Goal: Information Seeking & Learning: Learn about a topic

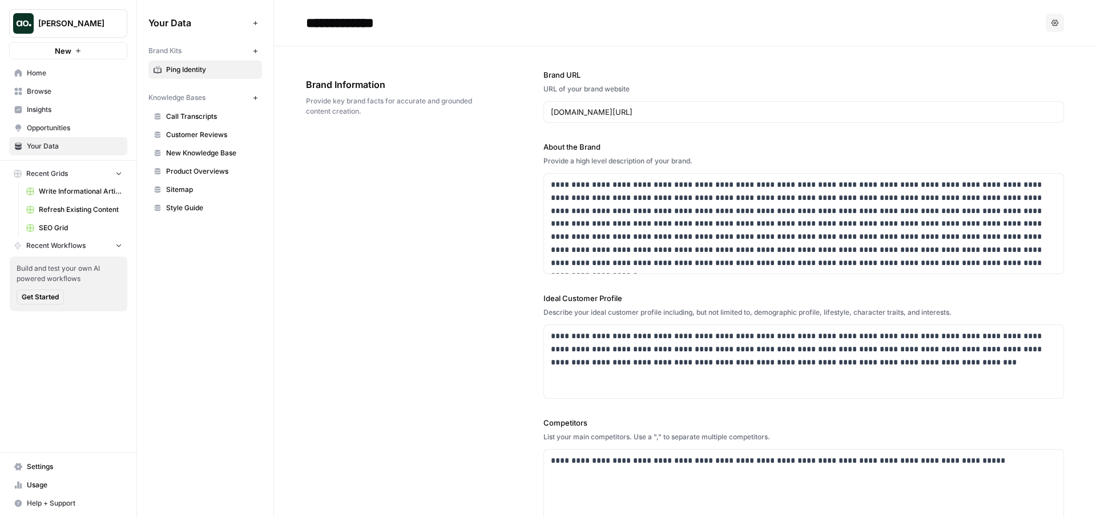
click at [57, 94] on span "Browse" at bounding box center [74, 91] width 95 height 10
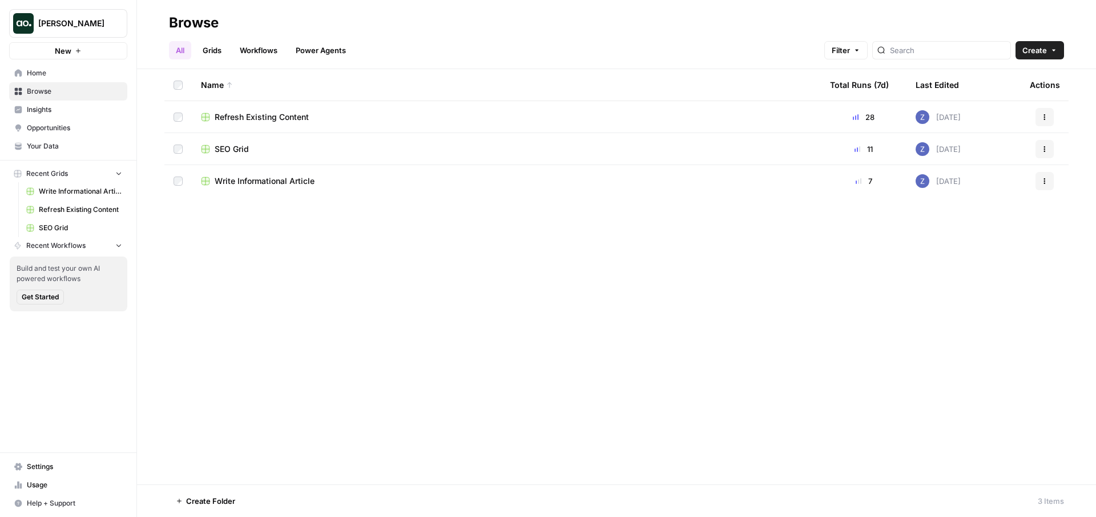
click at [57, 109] on span "Insights" at bounding box center [74, 109] width 95 height 10
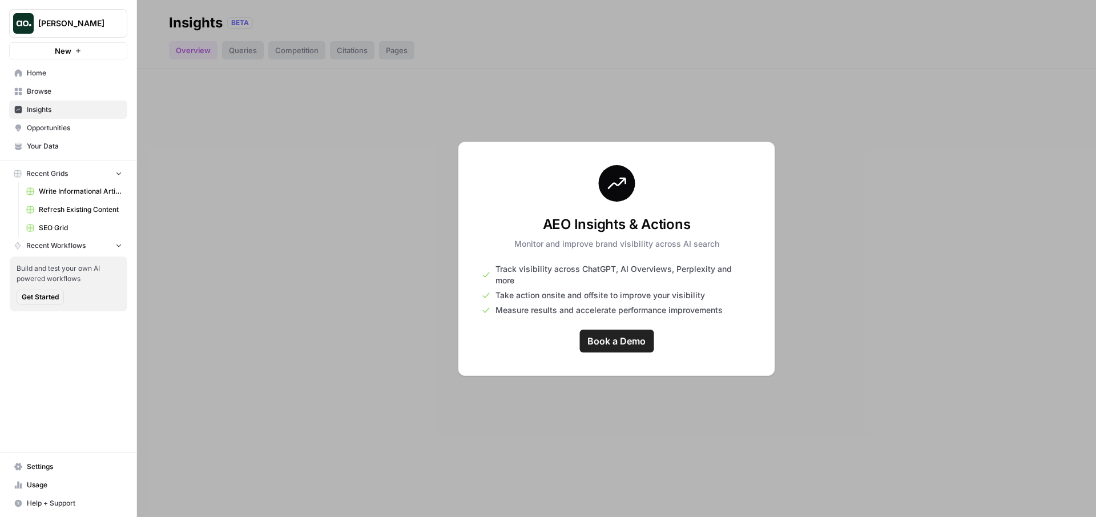
click at [59, 142] on span "Your Data" at bounding box center [74, 146] width 95 height 10
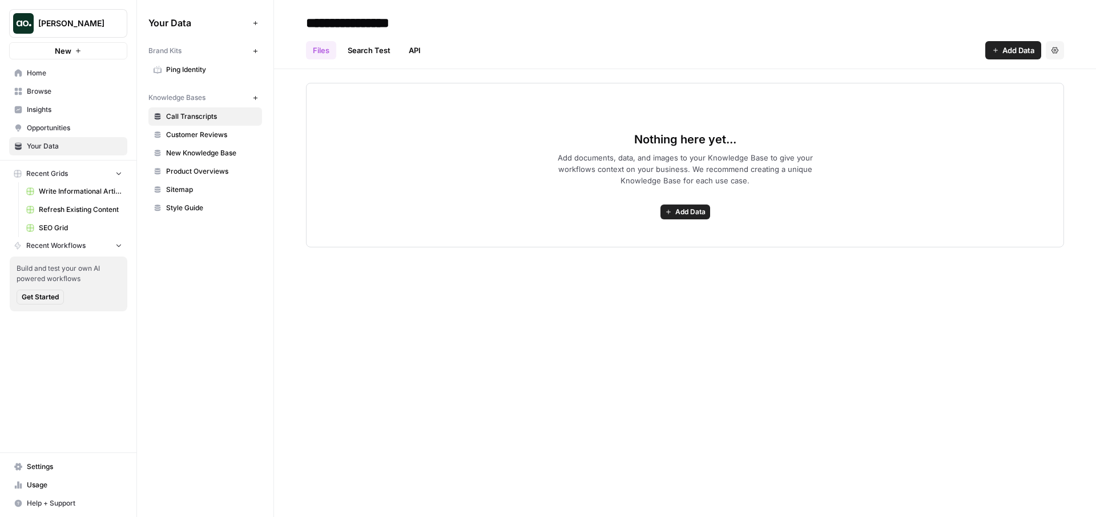
click at [222, 72] on span "Ping Identity" at bounding box center [211, 70] width 91 height 10
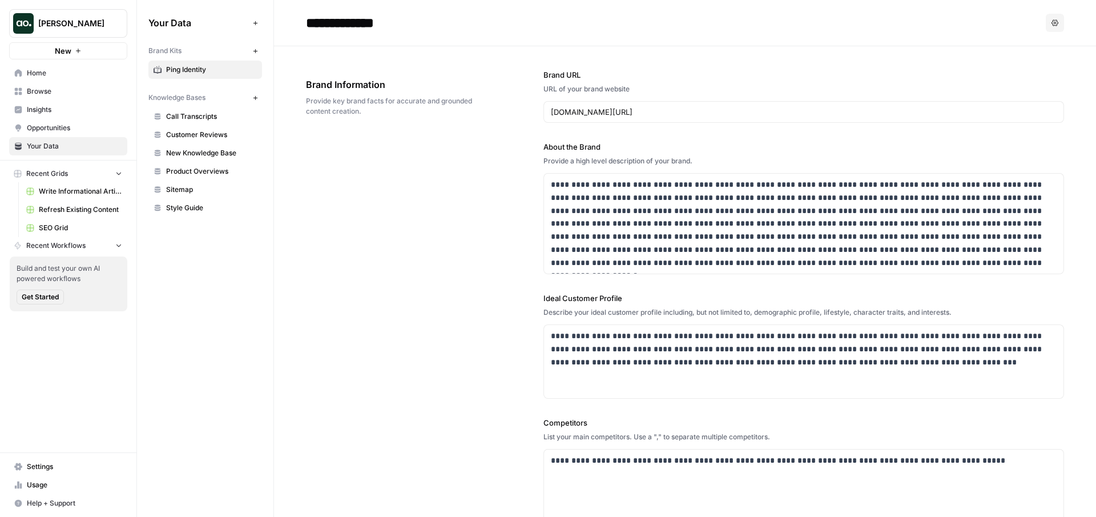
click at [199, 155] on span "New Knowledge Base" at bounding box center [211, 153] width 91 height 10
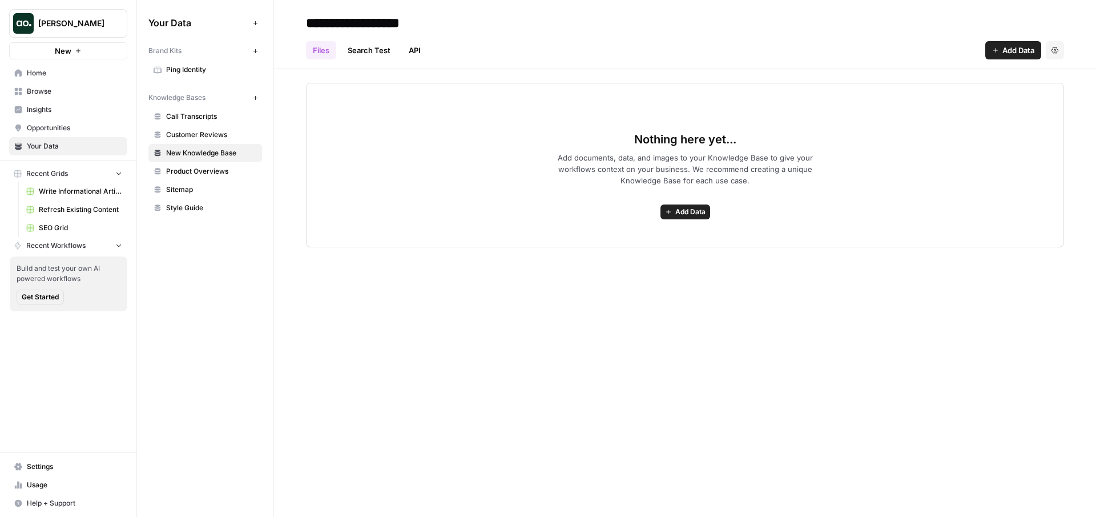
click at [993, 53] on icon "button" at bounding box center [995, 50] width 7 height 7
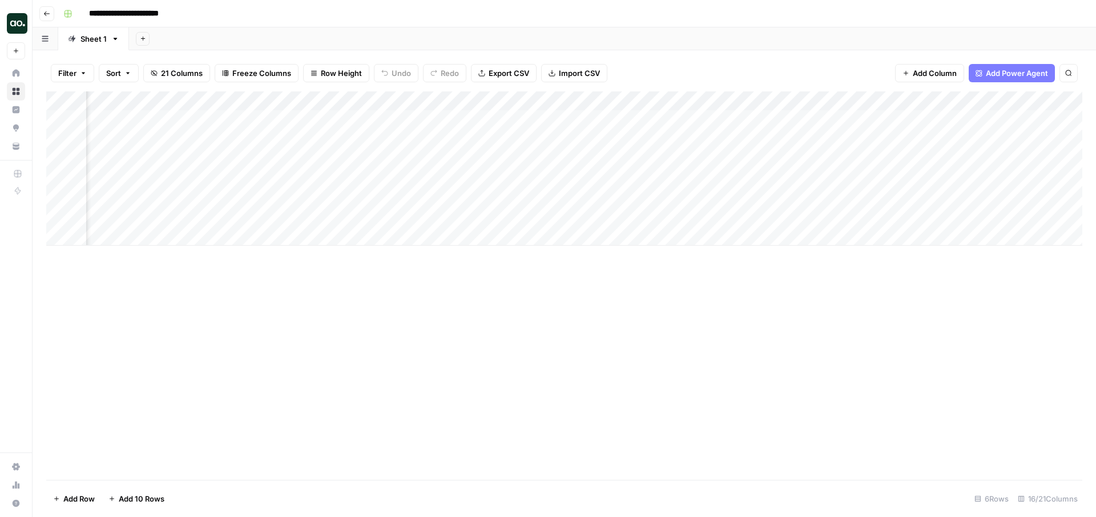
scroll to position [0, 736]
click at [722, 176] on div "Add Column" at bounding box center [564, 168] width 1036 height 154
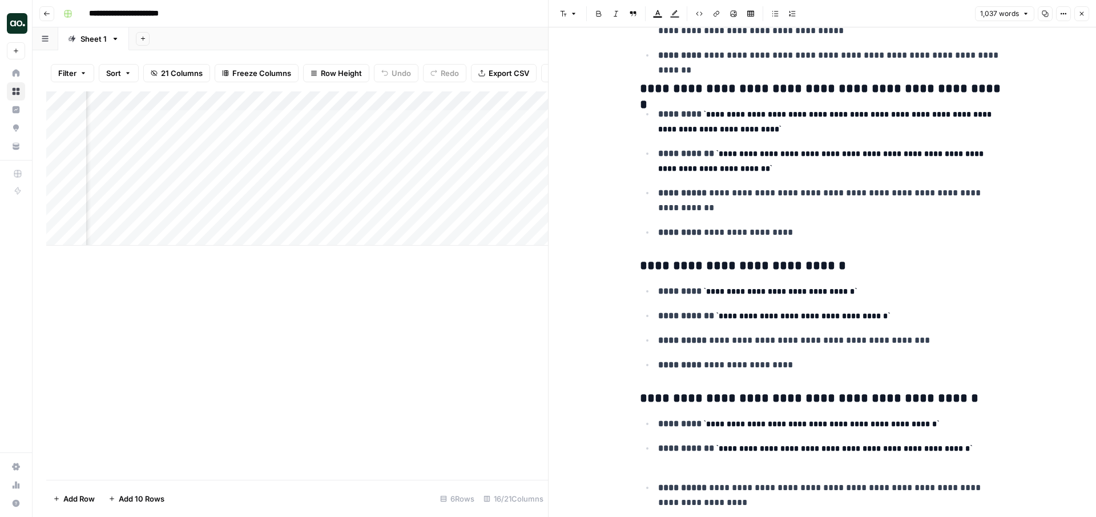
scroll to position [2178, 0]
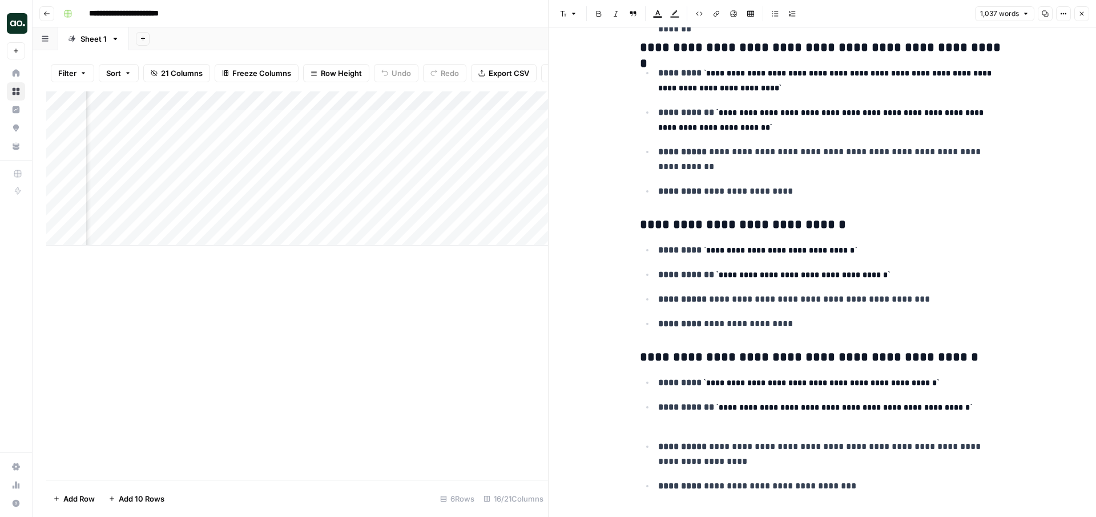
click at [1081, 13] on icon "button" at bounding box center [1082, 14] width 4 height 4
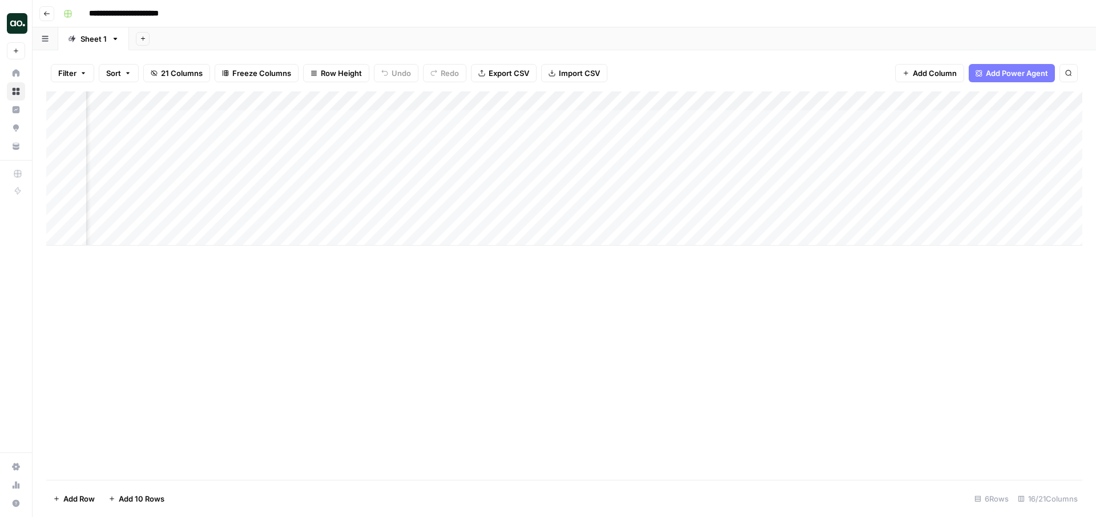
scroll to position [0, 848]
click at [891, 196] on div "Add Column" at bounding box center [564, 168] width 1036 height 154
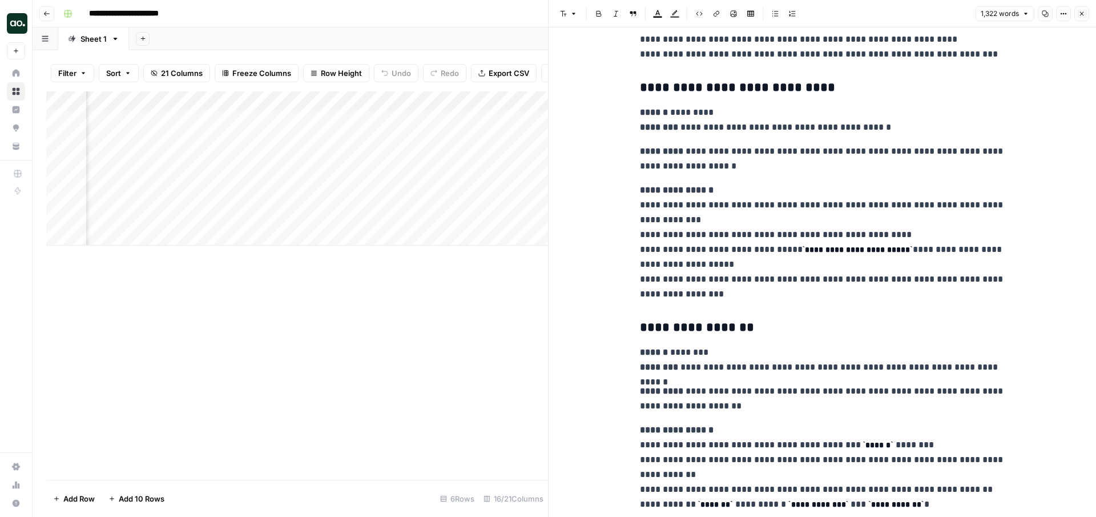
scroll to position [3043, 0]
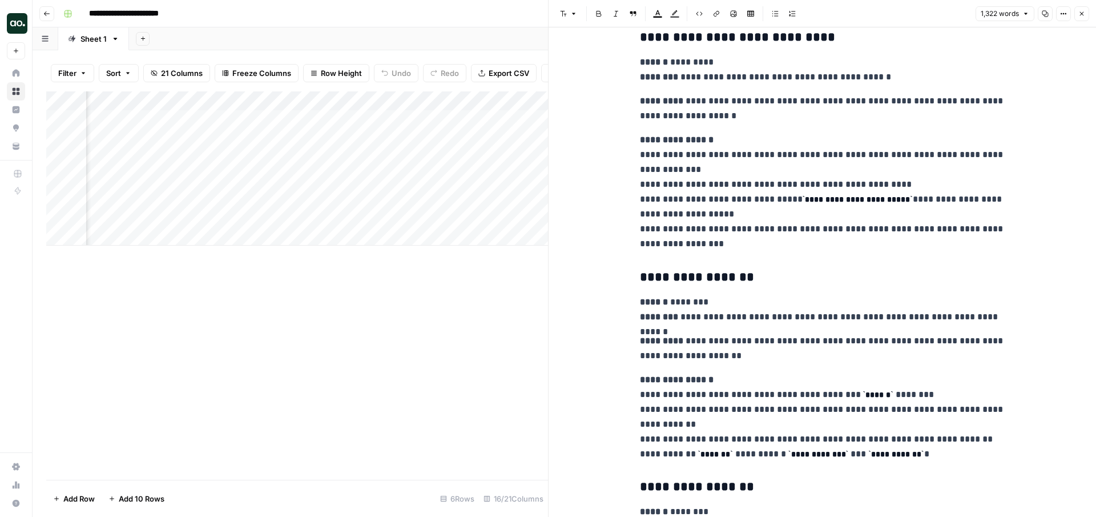
click at [1079, 13] on icon "button" at bounding box center [1082, 13] width 7 height 7
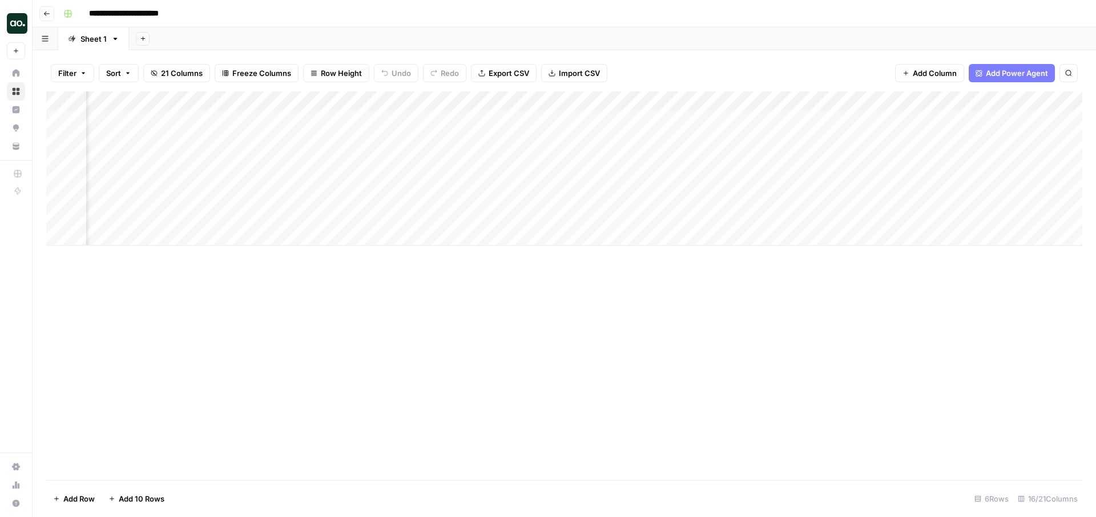
scroll to position [0, 613]
click at [846, 156] on div "Add Column" at bounding box center [564, 168] width 1036 height 154
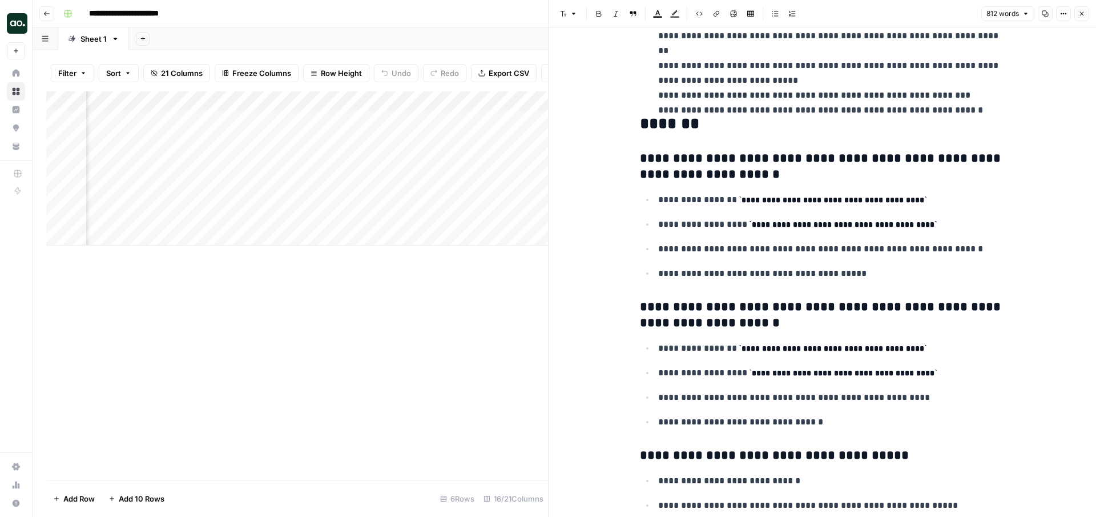
scroll to position [195, 0]
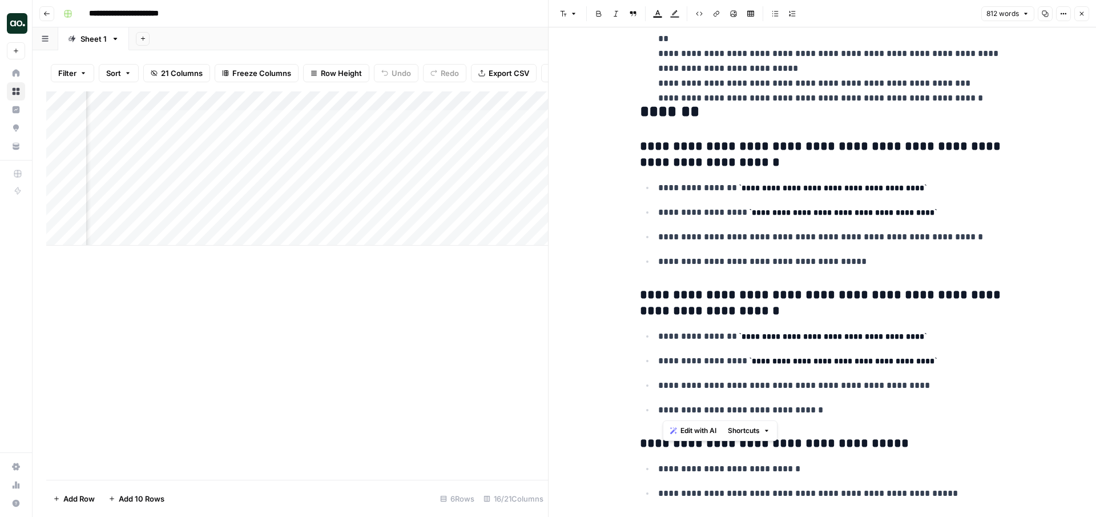
drag, startPoint x: 827, startPoint y: 405, endPoint x: 659, endPoint y: 411, distance: 167.4
click at [660, 410] on p "**********" at bounding box center [831, 410] width 347 height 15
click at [728, 411] on p "**********" at bounding box center [831, 410] width 347 height 15
drag, startPoint x: 806, startPoint y: 412, endPoint x: 648, endPoint y: 410, distance: 157.6
click at [655, 410] on li "**********" at bounding box center [830, 409] width 351 height 15
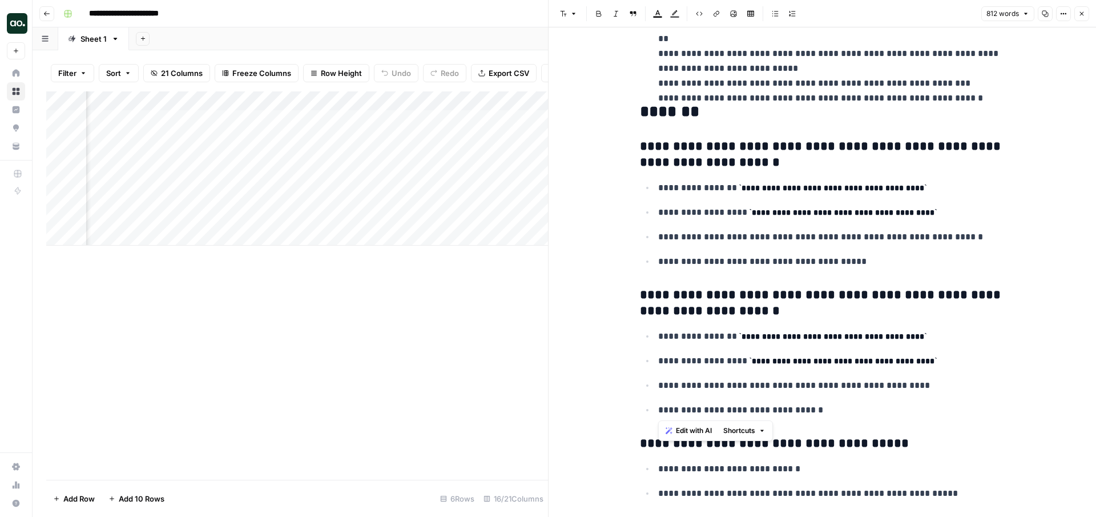
click at [681, 430] on span "Edit with AI" at bounding box center [694, 430] width 36 height 10
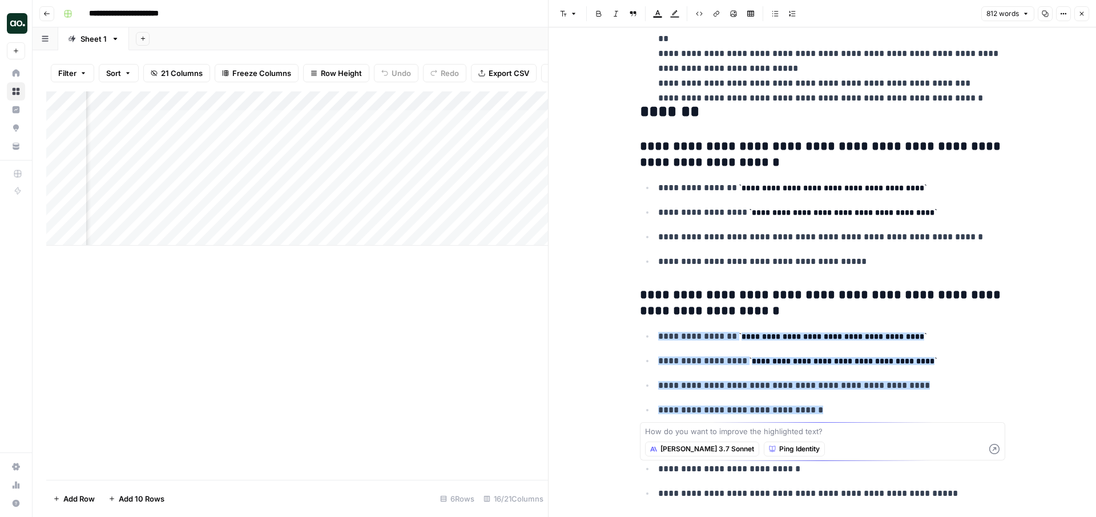
click at [800, 437] on textarea at bounding box center [822, 430] width 355 height 11
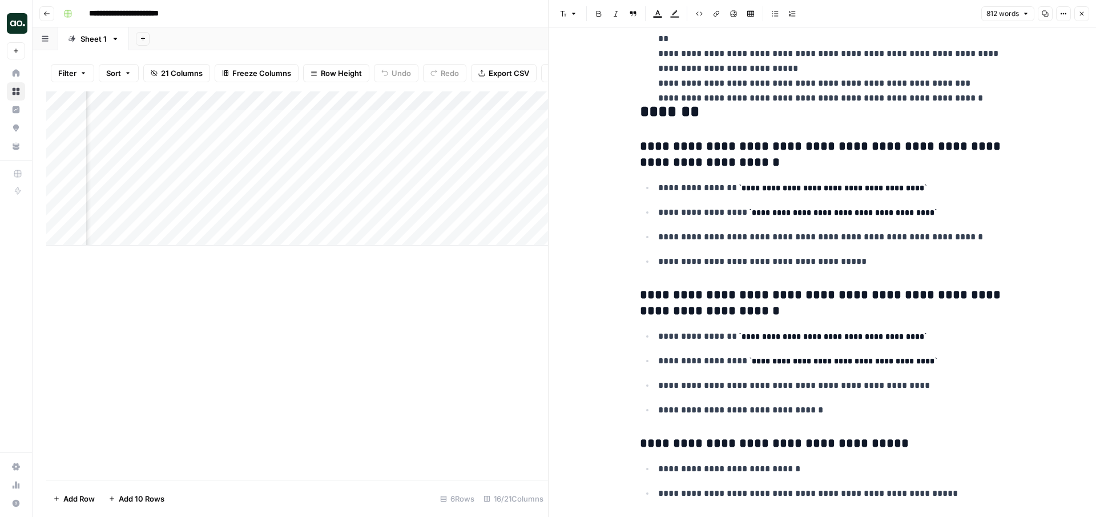
click at [824, 411] on p "**********" at bounding box center [831, 410] width 347 height 15
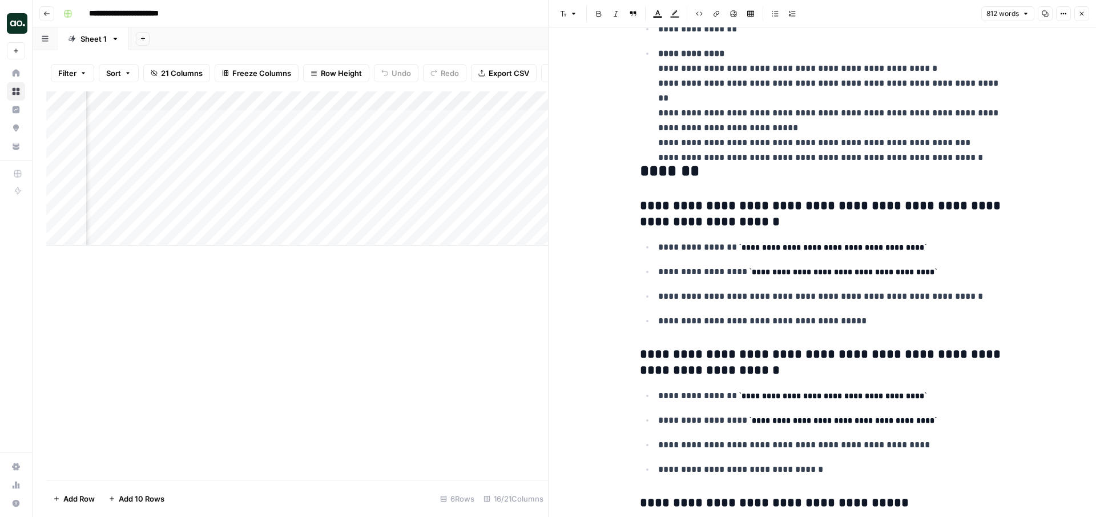
scroll to position [0, 0]
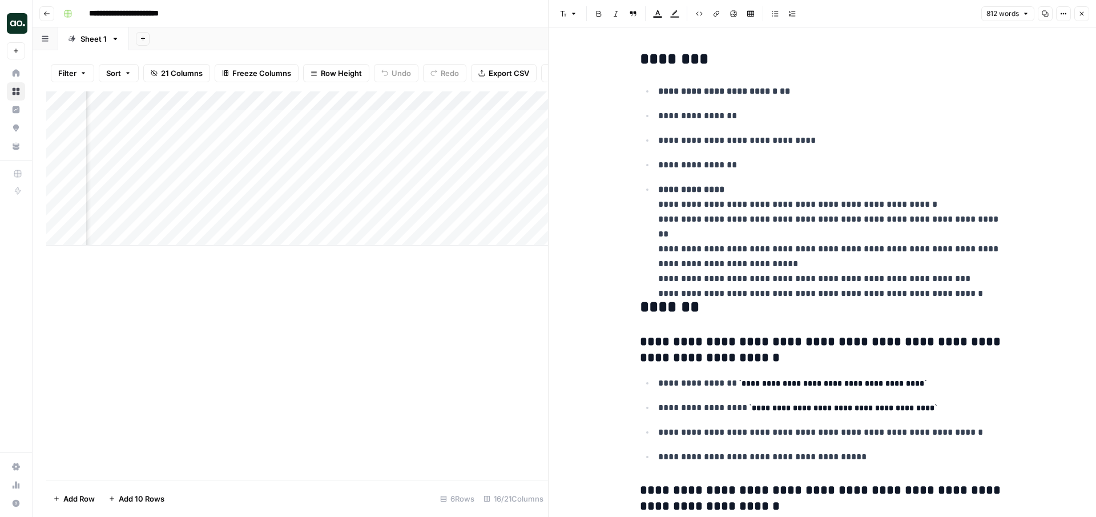
click at [834, 218] on p "**********" at bounding box center [831, 234] width 347 height 104
click at [815, 254] on p "**********" at bounding box center [831, 234] width 347 height 104
drag, startPoint x: 823, startPoint y: 250, endPoint x: 778, endPoint y: 249, distance: 45.1
click at [778, 249] on p "**********" at bounding box center [831, 234] width 347 height 104
click at [1083, 14] on icon "button" at bounding box center [1082, 13] width 7 height 7
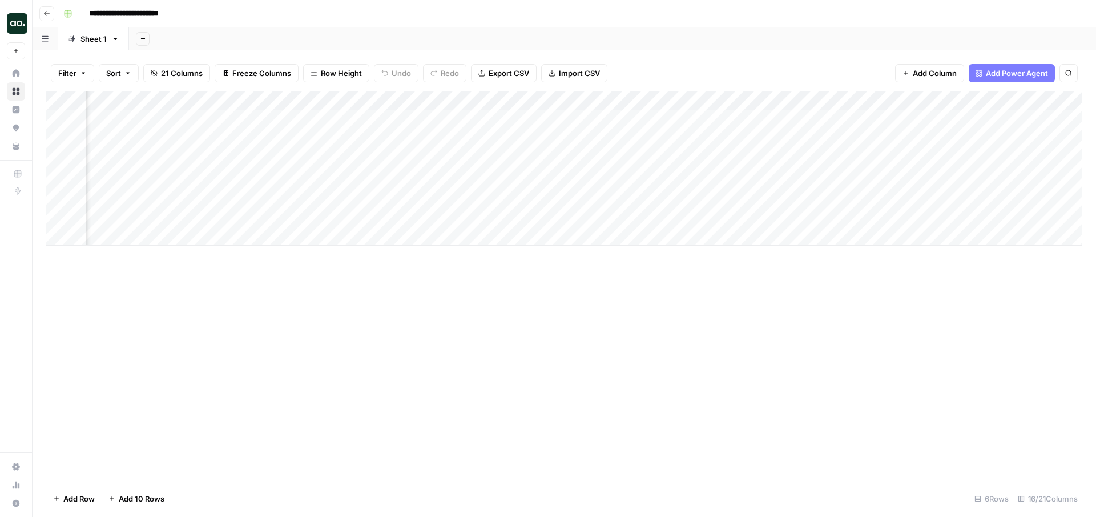
scroll to position [0, 771]
click at [690, 99] on div "Add Column" at bounding box center [564, 168] width 1036 height 154
click at [659, 41] on div "Add Sheet" at bounding box center [612, 38] width 967 height 23
click at [851, 101] on div "Add Column" at bounding box center [564, 168] width 1036 height 154
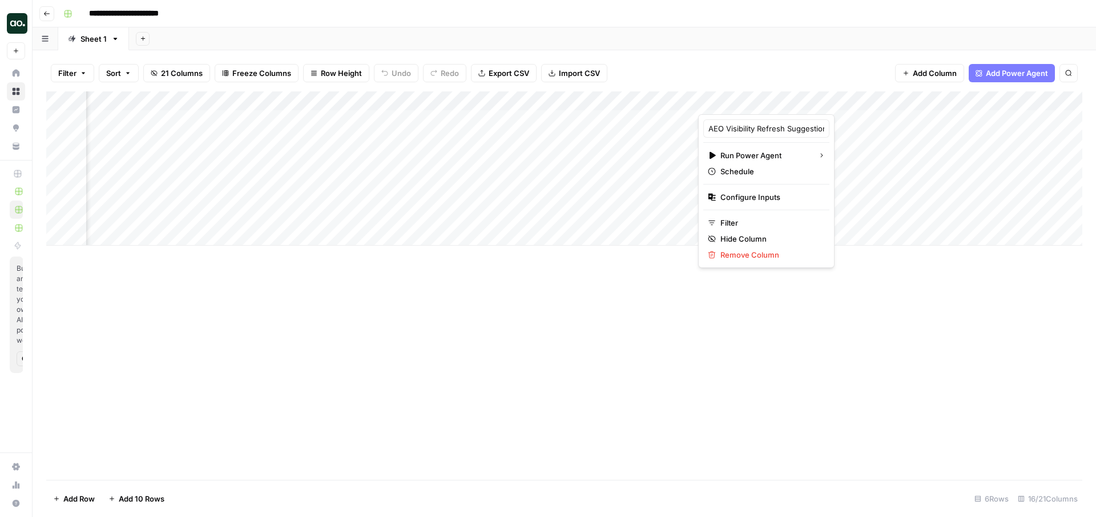
click at [429, 18] on div "**********" at bounding box center [572, 14] width 1026 height 18
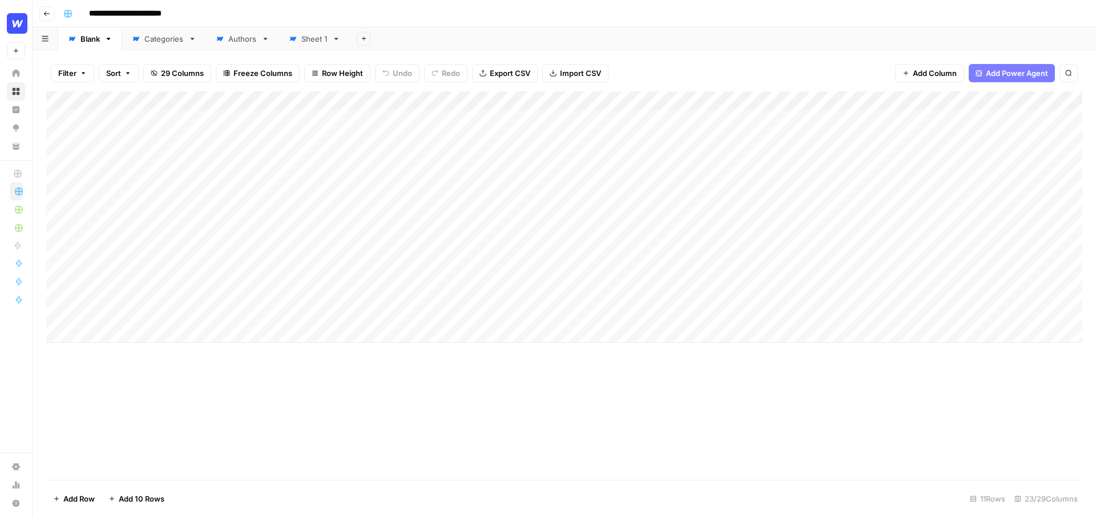
click at [767, 26] on header "**********" at bounding box center [565, 13] width 1064 height 27
click at [541, 120] on div "Add Column" at bounding box center [564, 216] width 1036 height 251
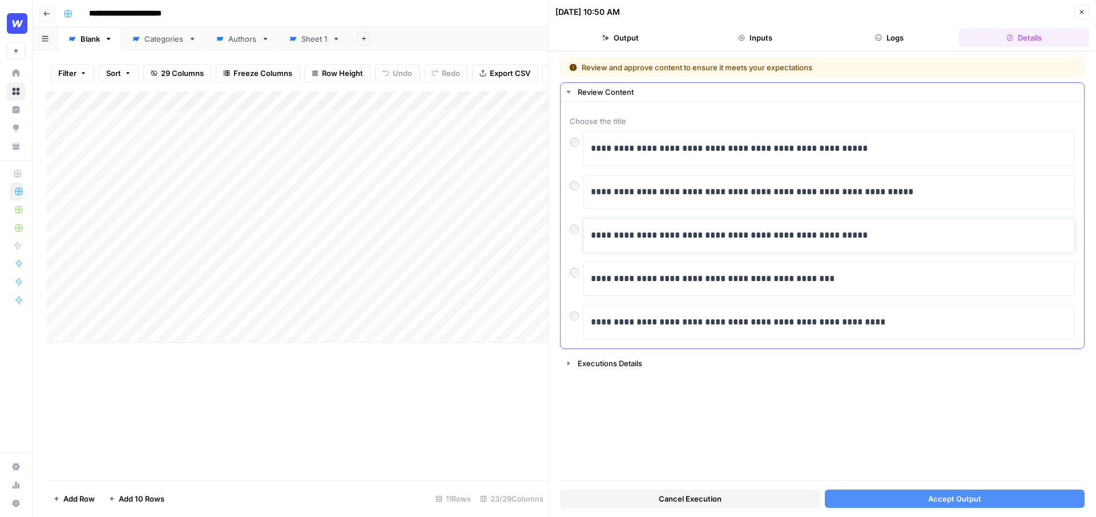
click at [900, 239] on p "**********" at bounding box center [829, 235] width 477 height 15
click at [940, 498] on span "Accept Output" at bounding box center [954, 498] width 53 height 11
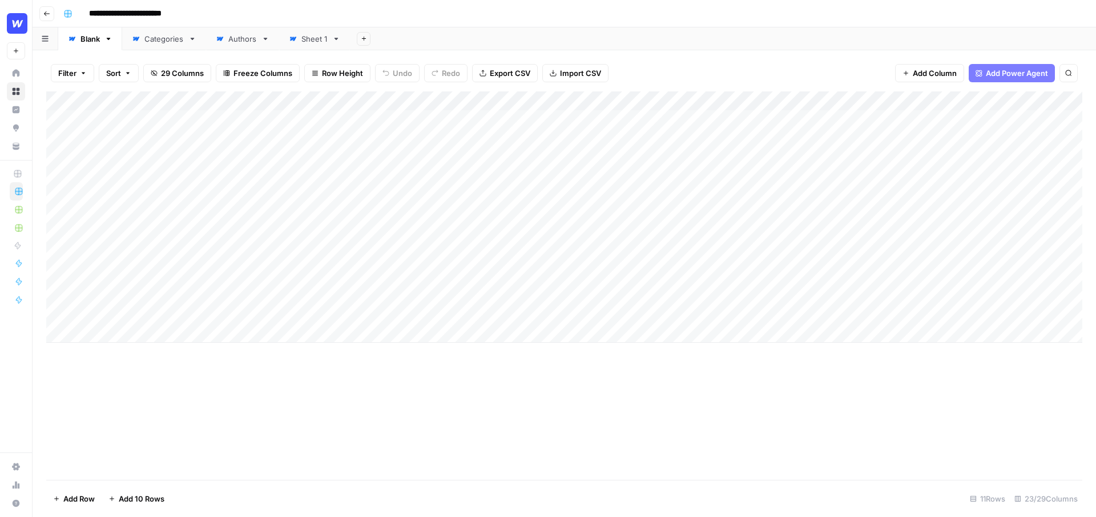
click at [528, 100] on div "Add Column" at bounding box center [564, 216] width 1036 height 251
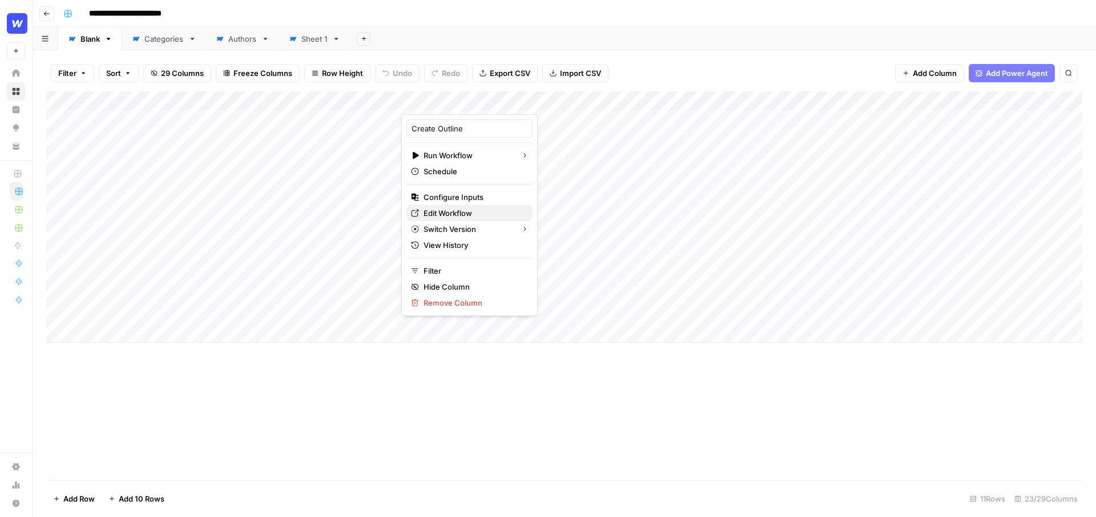
click at [472, 211] on span "Edit Workflow" at bounding box center [474, 212] width 100 height 11
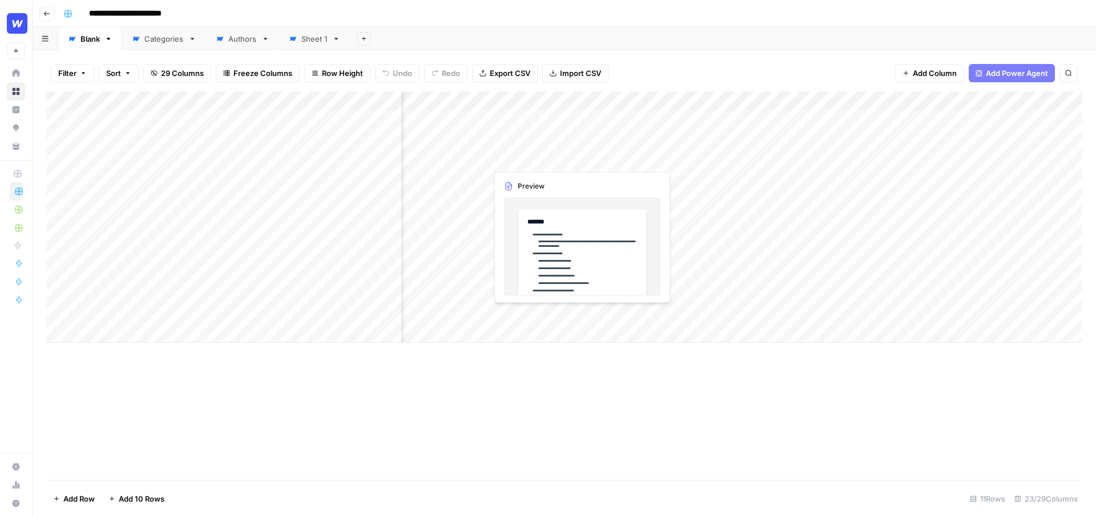
scroll to position [0, 341]
click at [590, 159] on div "Add Column" at bounding box center [564, 216] width 1036 height 251
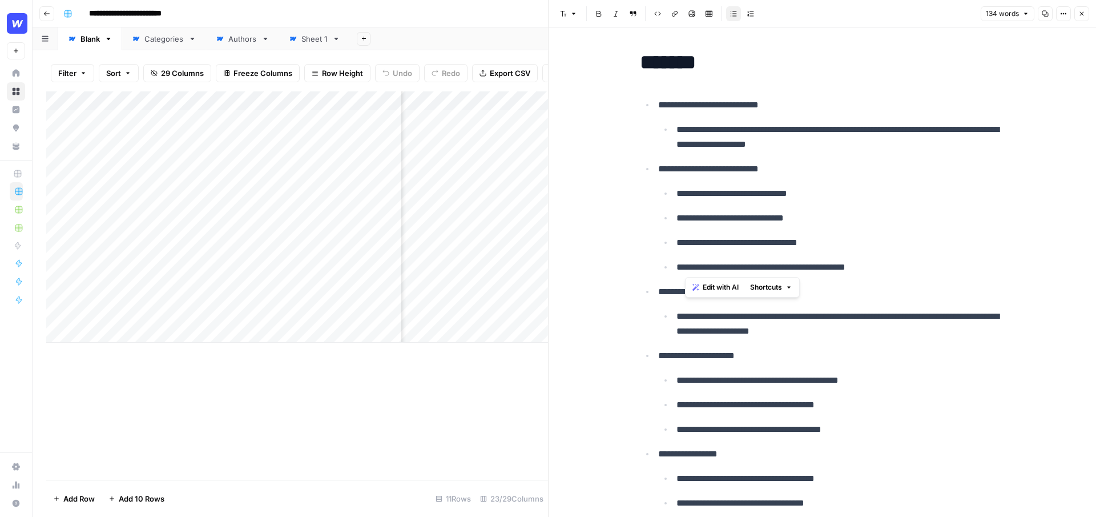
drag, startPoint x: 885, startPoint y: 267, endPoint x: 669, endPoint y: 187, distance: 230.0
click at [669, 187] on ul "**********" at bounding box center [831, 230] width 347 height 89
click at [848, 244] on p "**********" at bounding box center [841, 242] width 329 height 15
click at [1082, 13] on icon "button" at bounding box center [1082, 13] width 7 height 7
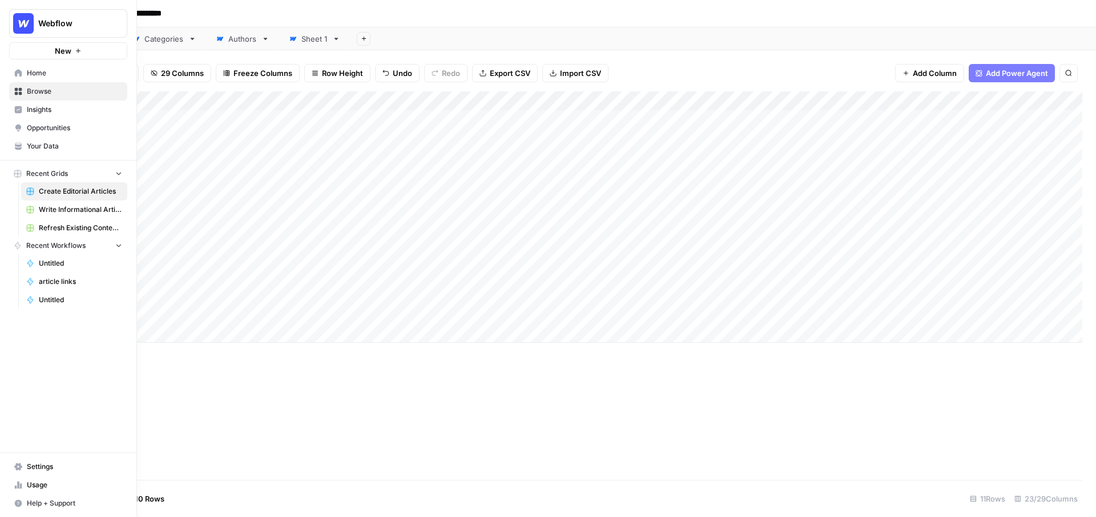
click at [41, 110] on span "Insights" at bounding box center [74, 109] width 95 height 10
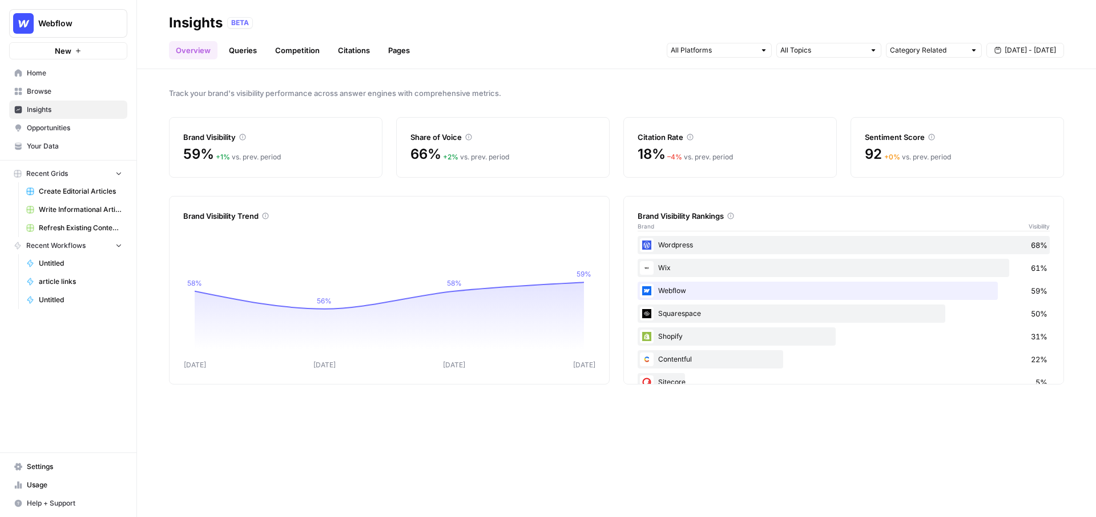
click at [239, 43] on link "Queries" at bounding box center [243, 50] width 42 height 18
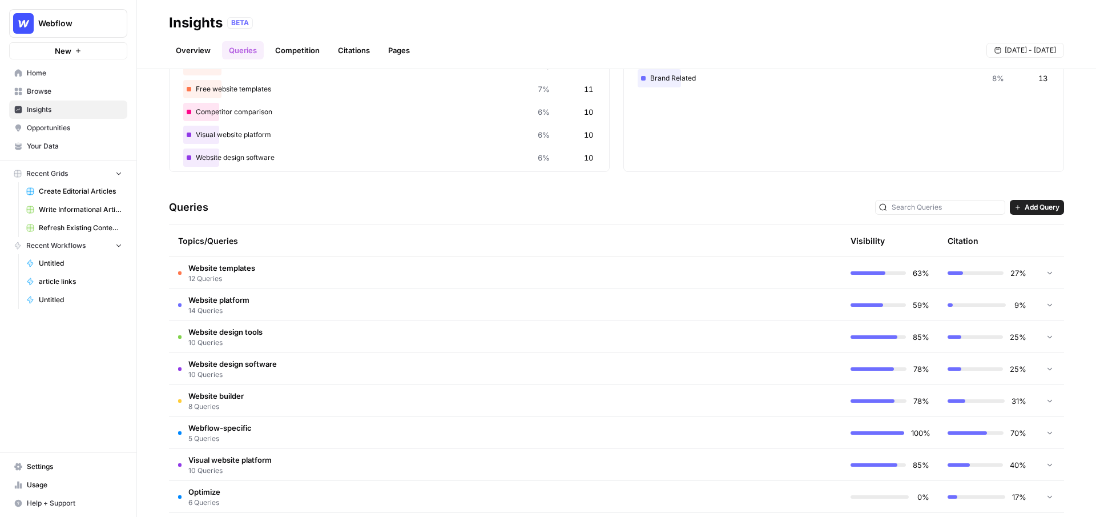
scroll to position [127, 0]
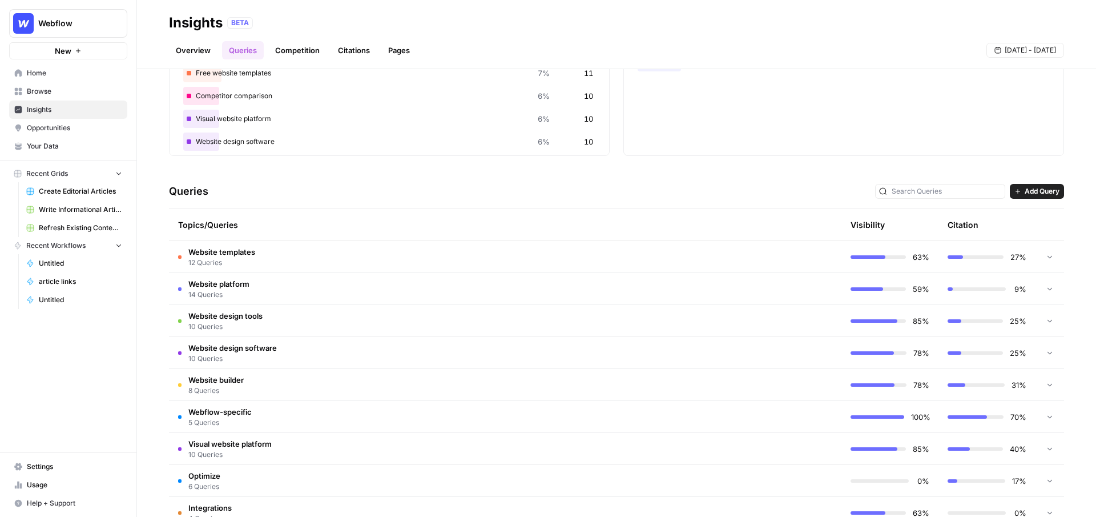
click at [618, 255] on td "Website templates 12 Queries" at bounding box center [457, 256] width 576 height 31
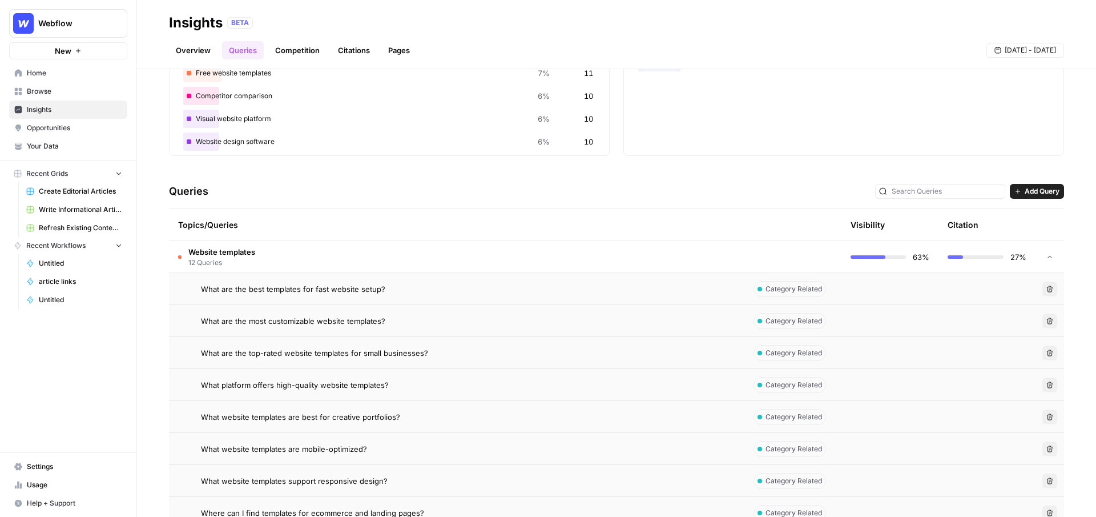
click at [574, 287] on div "What are the best templates for fast website setup?" at bounding box center [468, 288] width 534 height 11
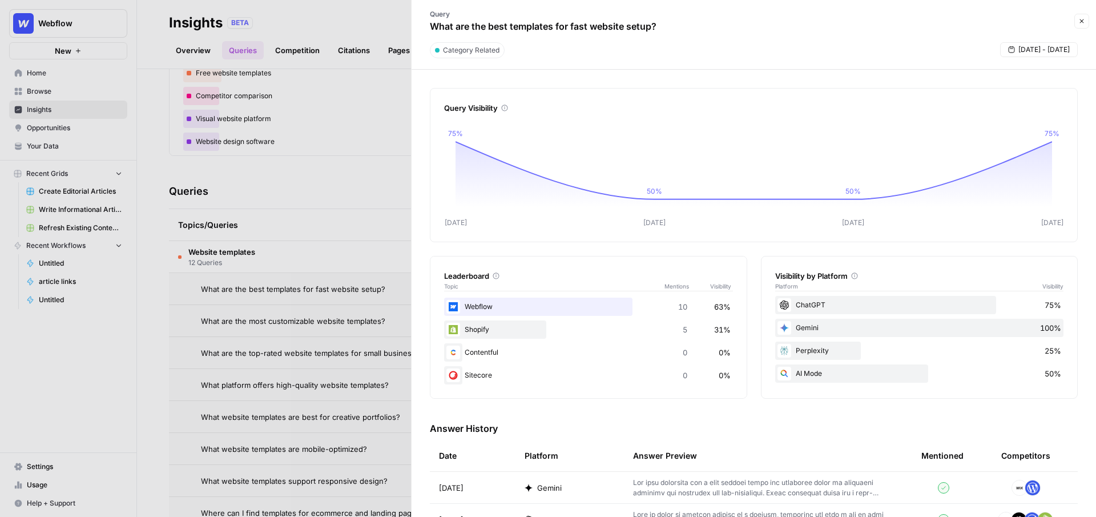
click at [1081, 22] on icon "button" at bounding box center [1082, 21] width 7 height 7
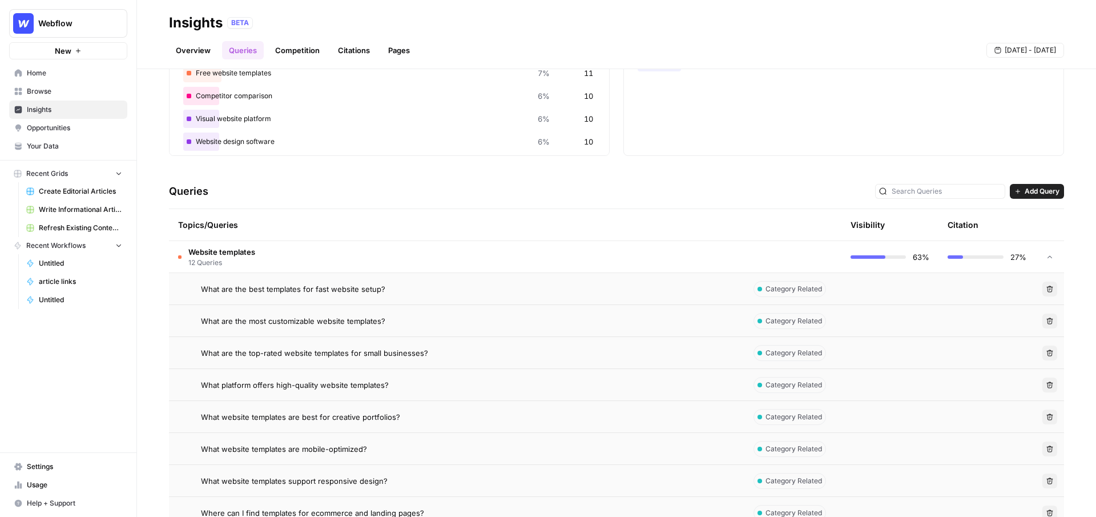
click at [196, 52] on link "Overview" at bounding box center [193, 50] width 49 height 18
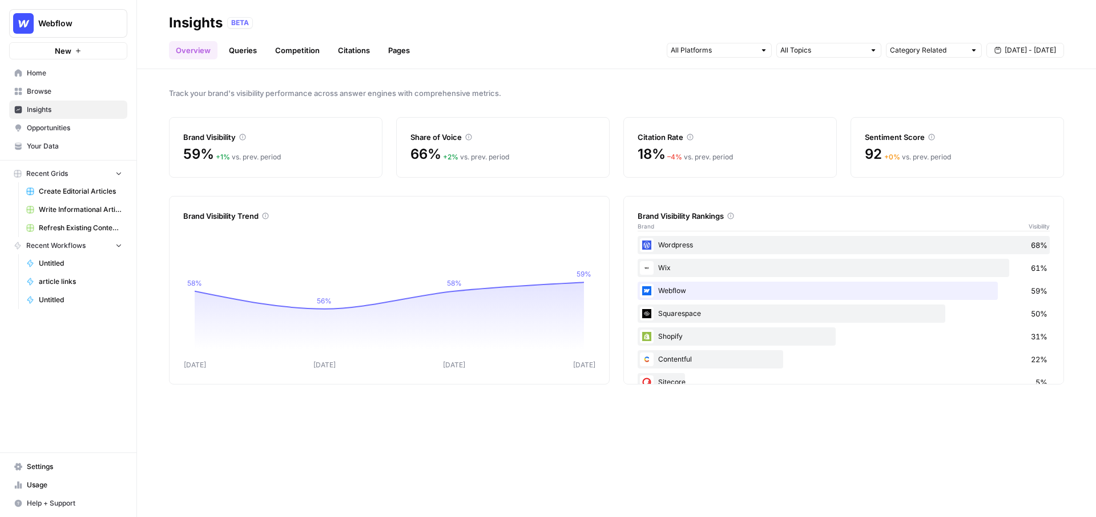
click at [113, 174] on button "Recent Grids" at bounding box center [68, 173] width 118 height 17
click at [721, 49] on input "text" at bounding box center [713, 50] width 85 height 11
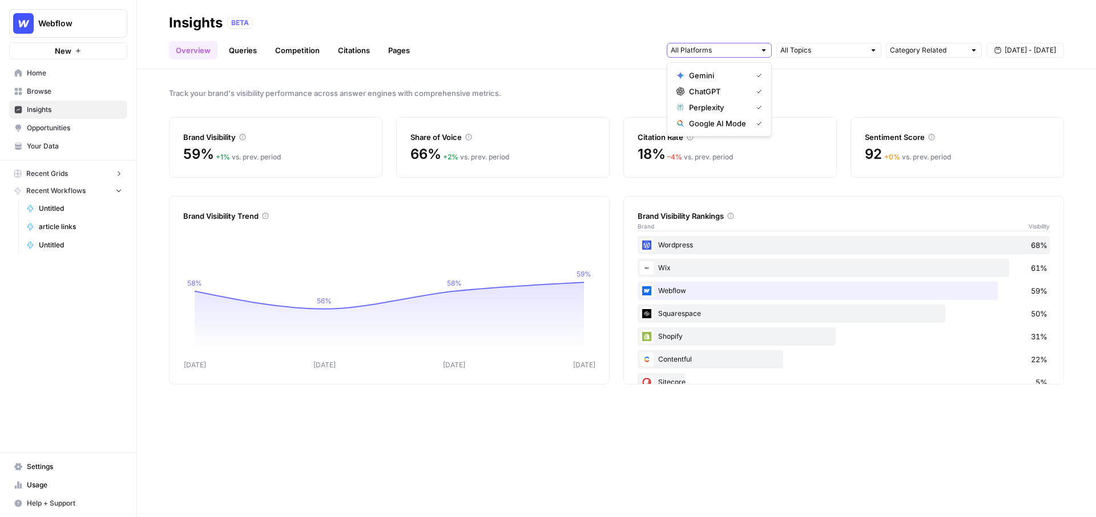
click at [735, 49] on input "text" at bounding box center [713, 50] width 85 height 11
click at [928, 15] on div "Insights BETA" at bounding box center [616, 23] width 895 height 18
click at [235, 52] on link "Queries" at bounding box center [243, 50] width 42 height 18
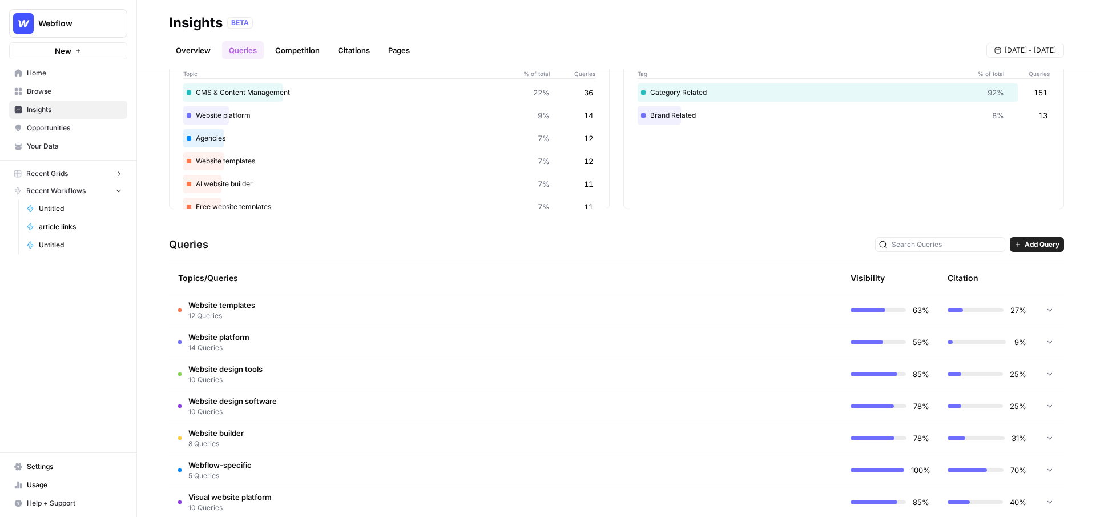
scroll to position [91, 0]
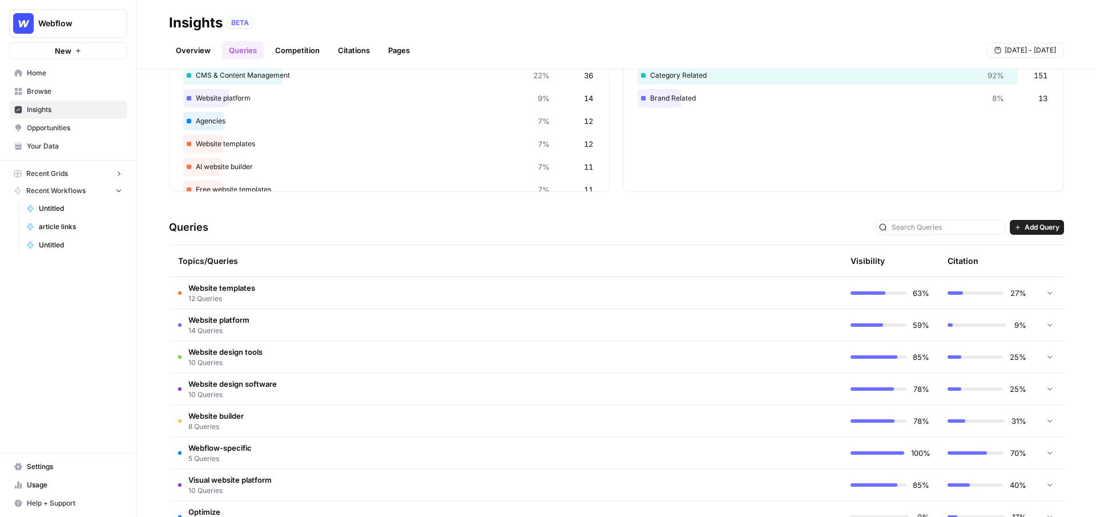
click at [582, 296] on td "Website templates 12 Queries" at bounding box center [457, 292] width 576 height 31
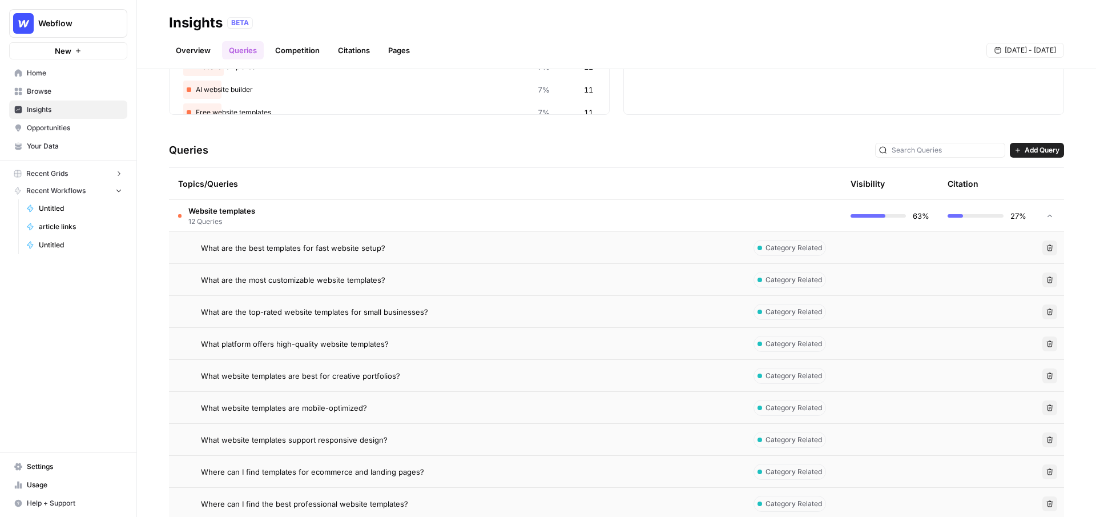
scroll to position [188, 0]
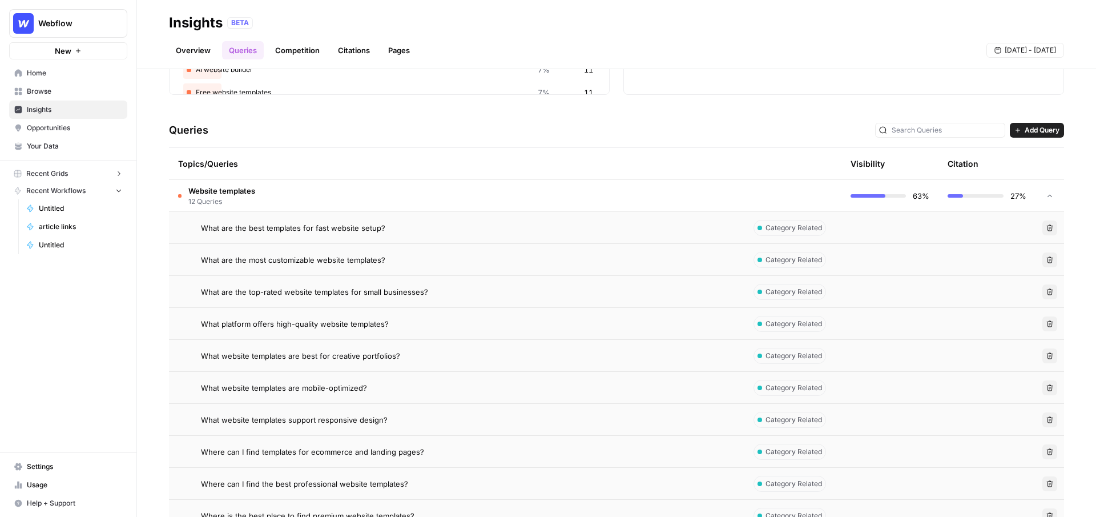
click at [593, 232] on div "What are the best templates for fast website setup?" at bounding box center [468, 227] width 534 height 11
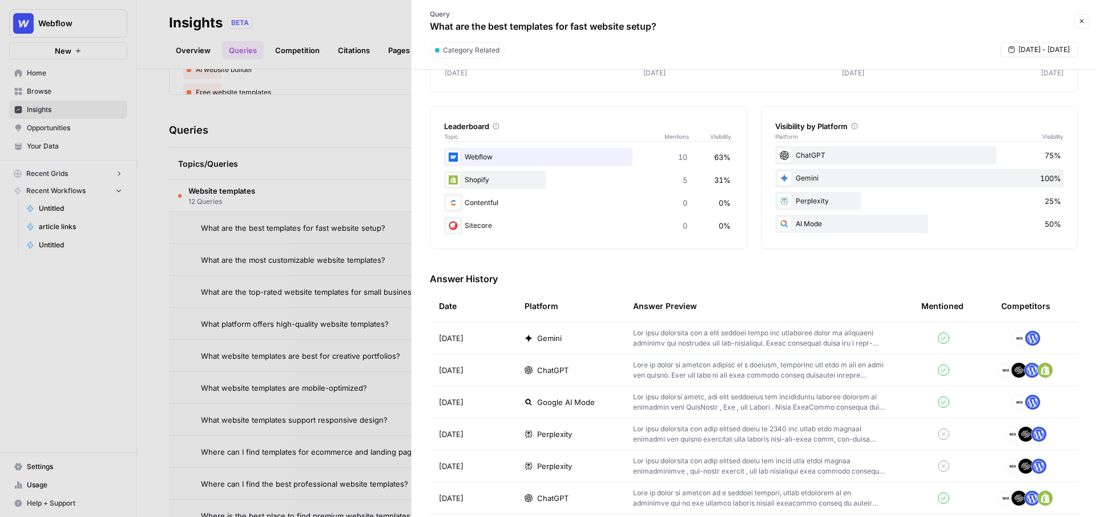
scroll to position [171, 0]
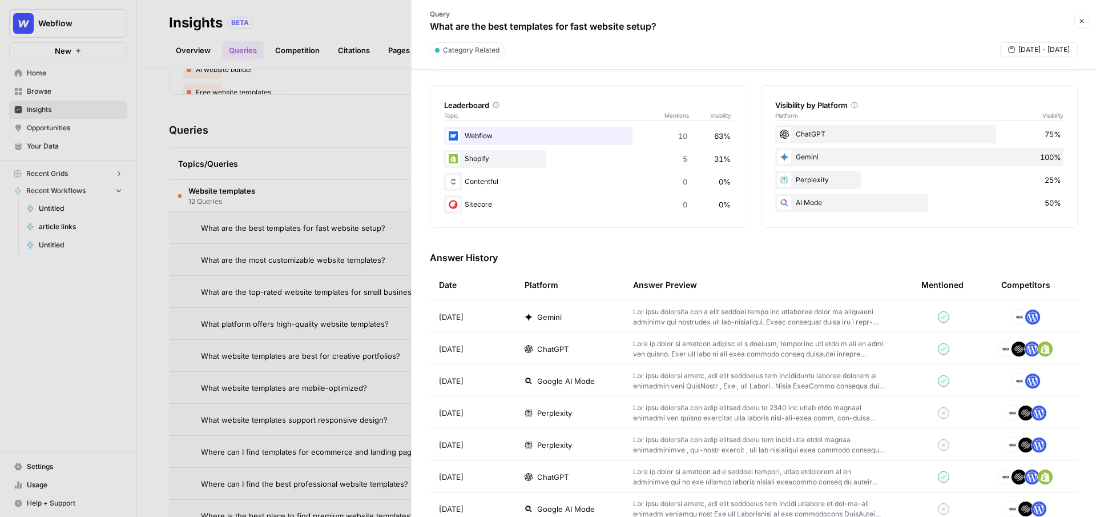
click at [919, 352] on td at bounding box center [943, 348] width 63 height 31
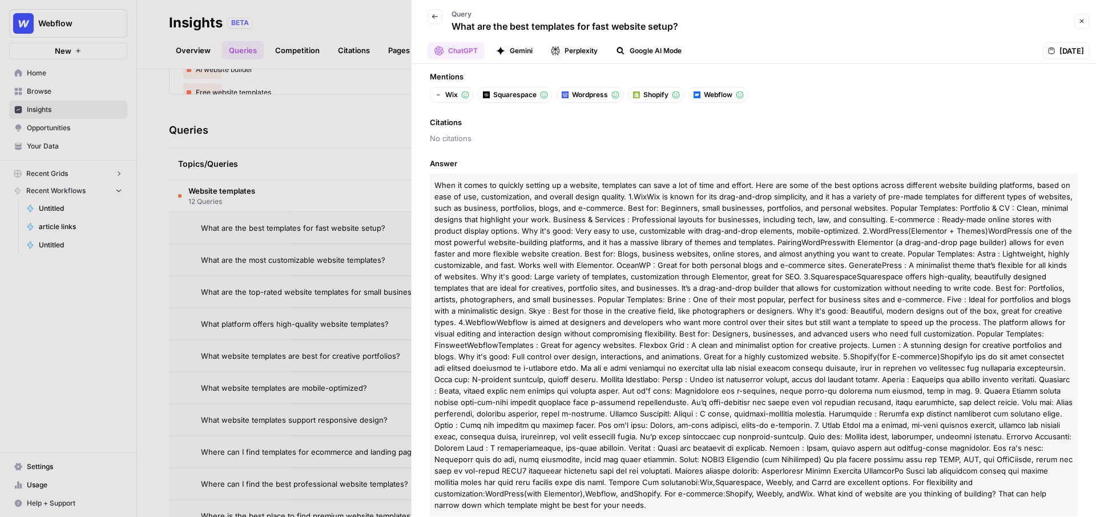
scroll to position [63, 0]
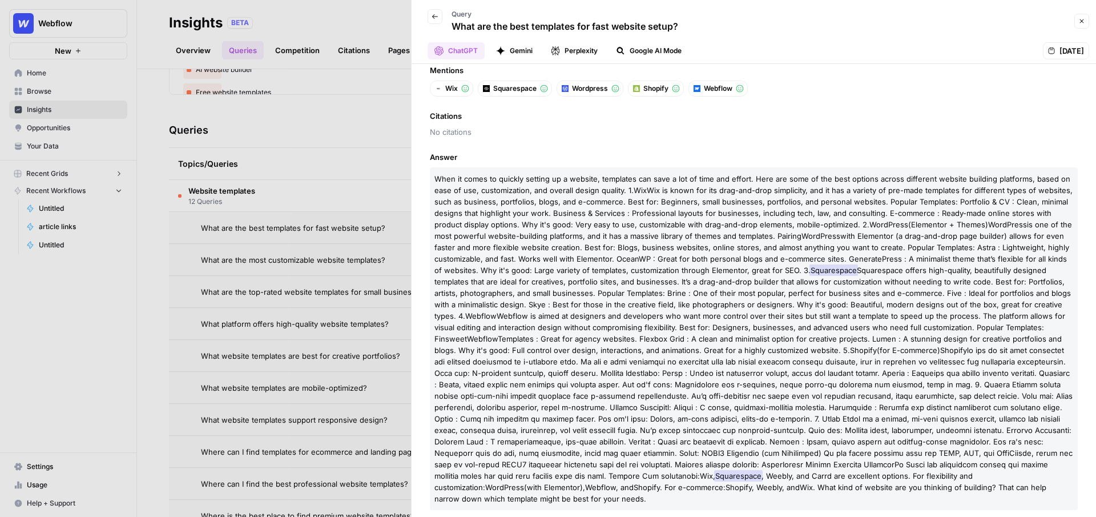
click at [516, 86] on span "Squarespace" at bounding box center [514, 88] width 43 height 10
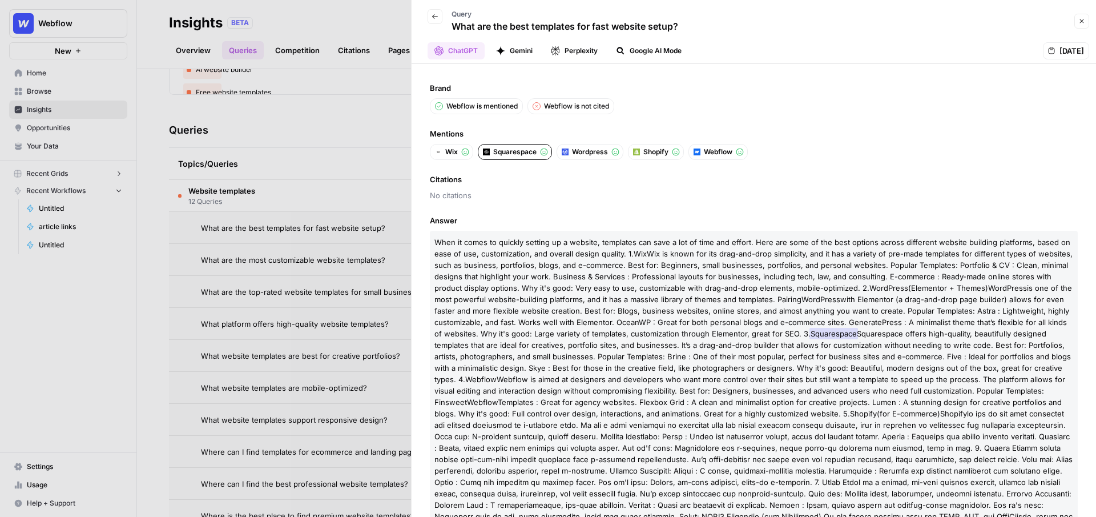
click at [517, 45] on button "Gemini" at bounding box center [514, 50] width 50 height 17
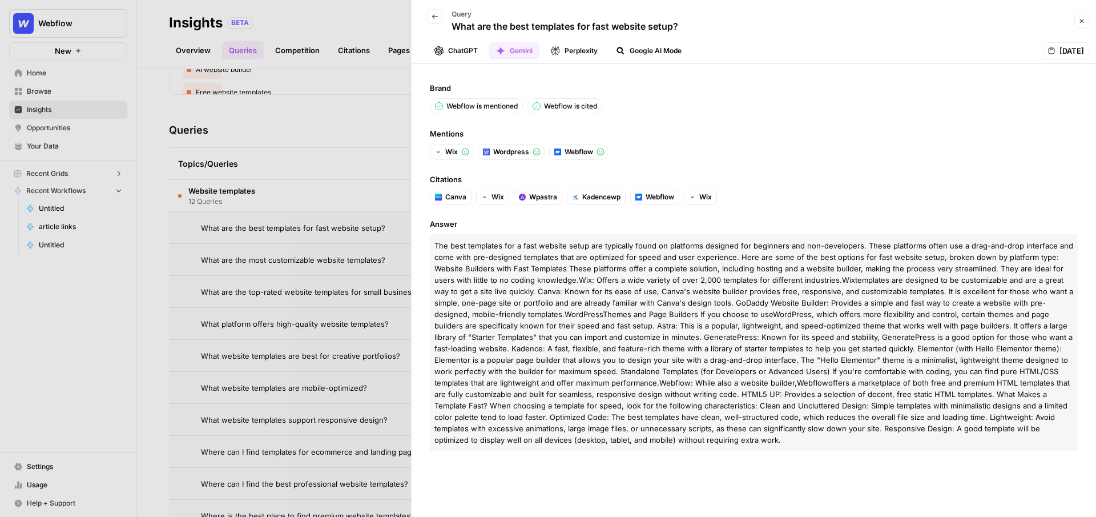
click at [1079, 24] on icon "button" at bounding box center [1082, 21] width 7 height 7
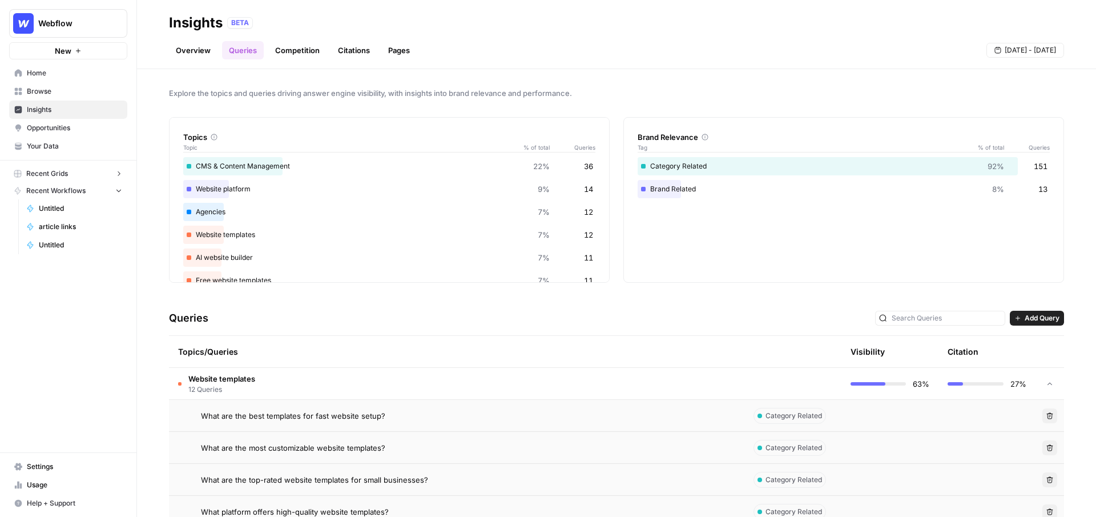
click at [188, 50] on link "Overview" at bounding box center [193, 50] width 49 height 18
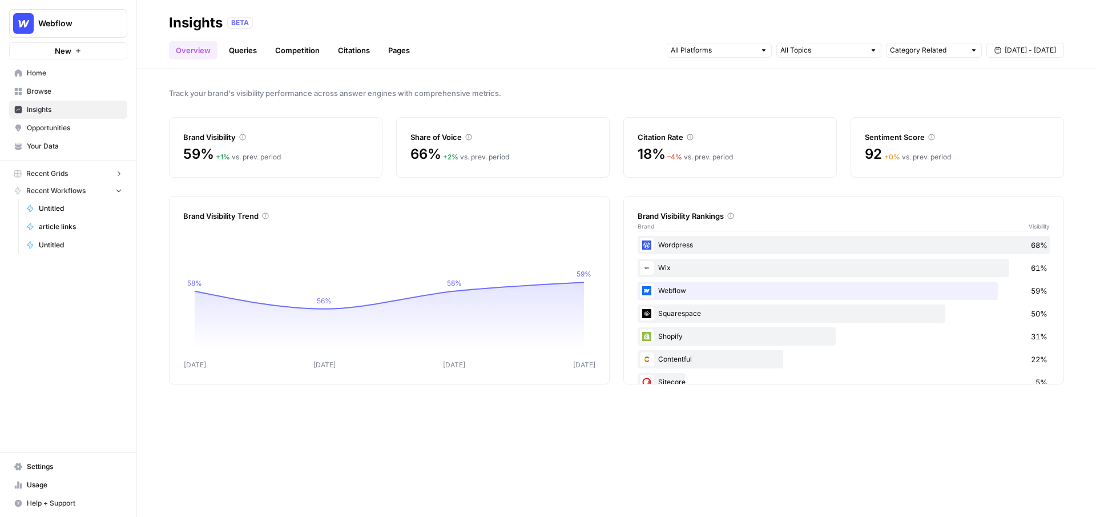
click at [91, 174] on button "Recent Grids" at bounding box center [68, 173] width 118 height 17
click at [85, 189] on span "Create Editorial Articles" at bounding box center [80, 191] width 83 height 10
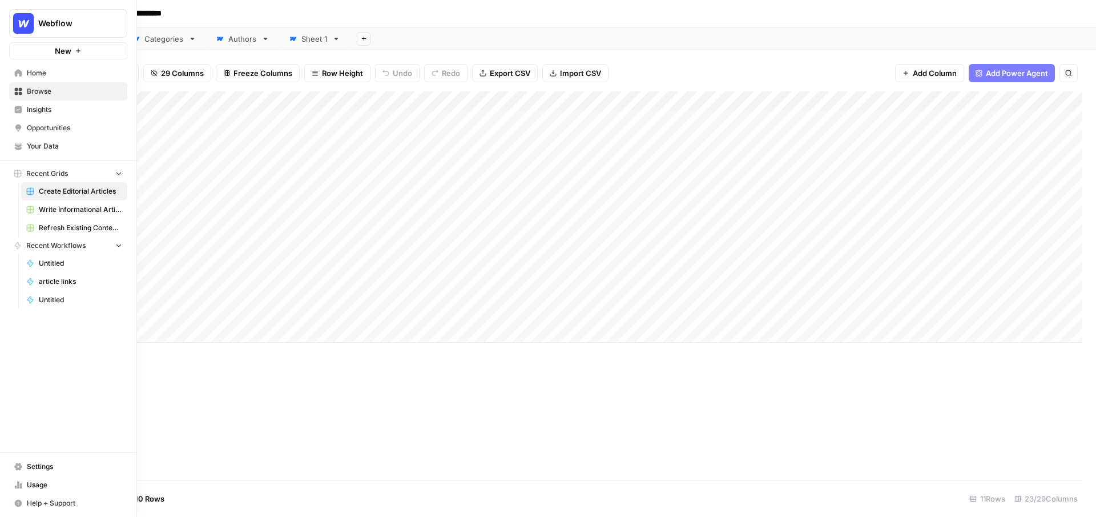
click at [57, 124] on span "Opportunities" at bounding box center [74, 128] width 95 height 10
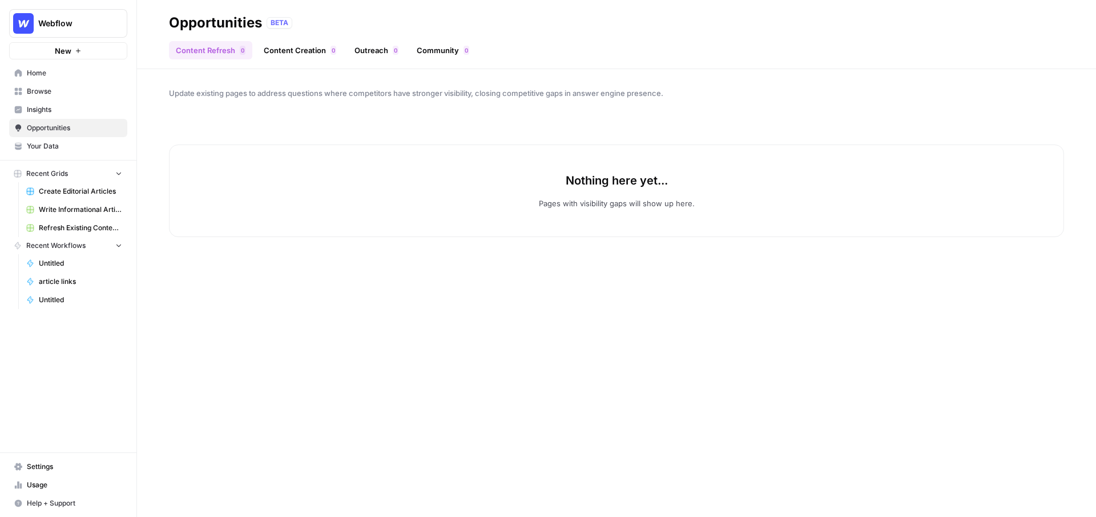
click at [285, 54] on link "Content Creation 0" at bounding box center [300, 50] width 86 height 18
click at [208, 45] on link "Content Refresh 0" at bounding box center [210, 50] width 83 height 18
click at [71, 126] on span "Opportunities" at bounding box center [74, 128] width 95 height 10
click at [293, 51] on link "Content Creation 0" at bounding box center [300, 50] width 86 height 18
click at [218, 53] on link "Content Refresh 0" at bounding box center [210, 50] width 83 height 18
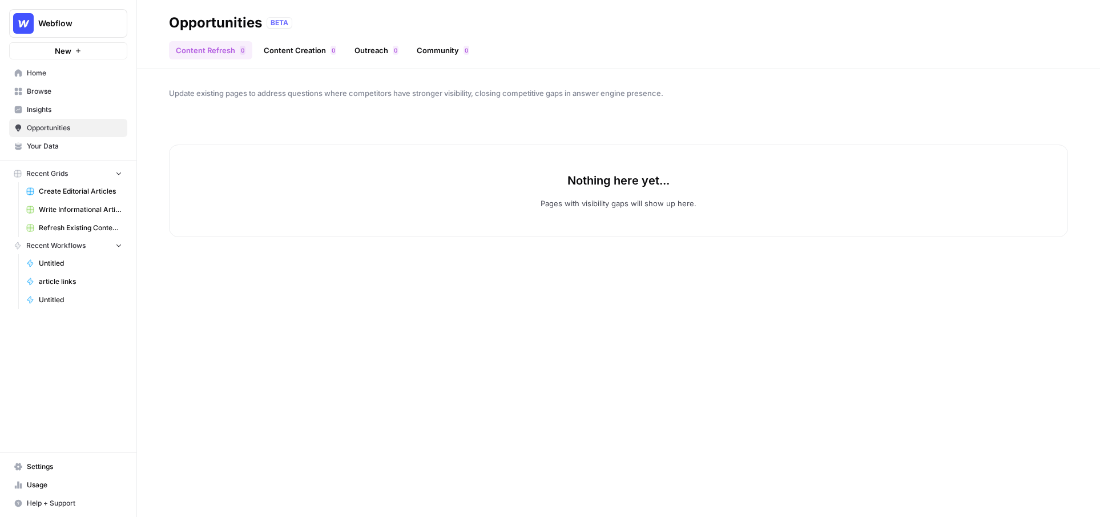
click at [87, 113] on span "Insights" at bounding box center [74, 109] width 95 height 10
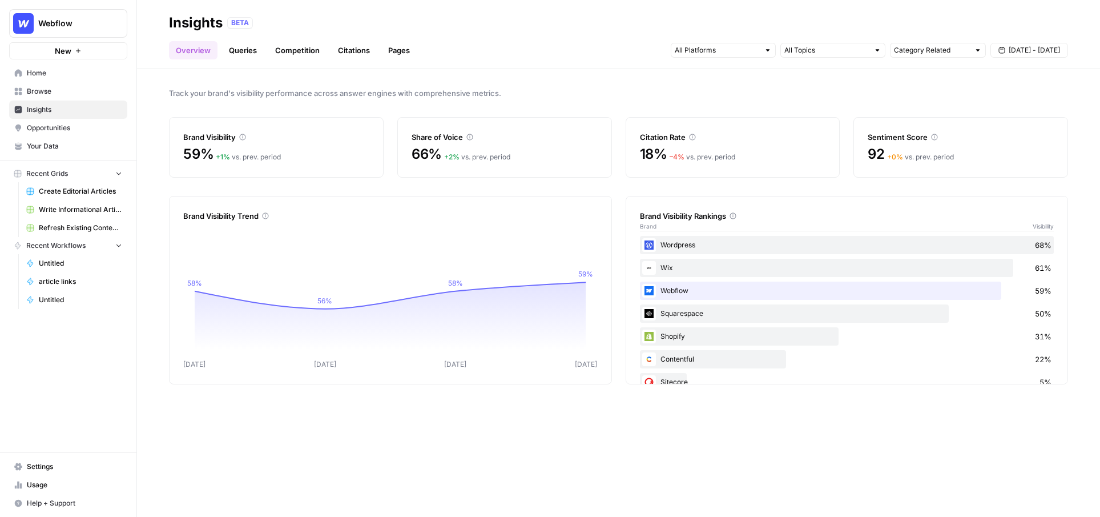
click at [79, 102] on link "Insights" at bounding box center [68, 109] width 118 height 18
click at [70, 128] on span "Opportunities" at bounding box center [74, 128] width 95 height 10
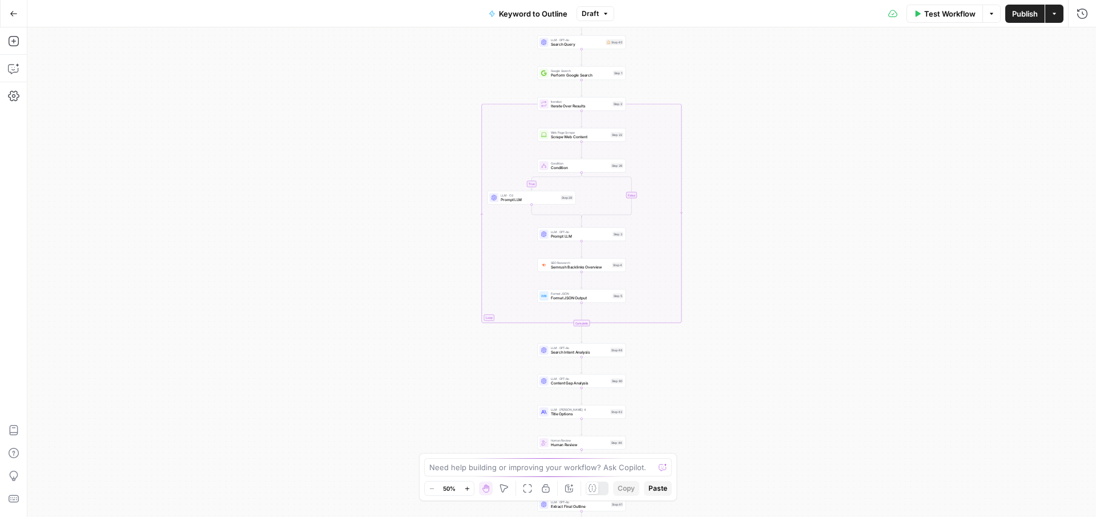
drag, startPoint x: 749, startPoint y: 96, endPoint x: 742, endPoint y: 249, distance: 152.6
click at [742, 251] on div "true false Workflow Set Inputs Inputs LLM · GPT-4o Search Query Step 40 Google …" at bounding box center [561, 271] width 1069 height 489
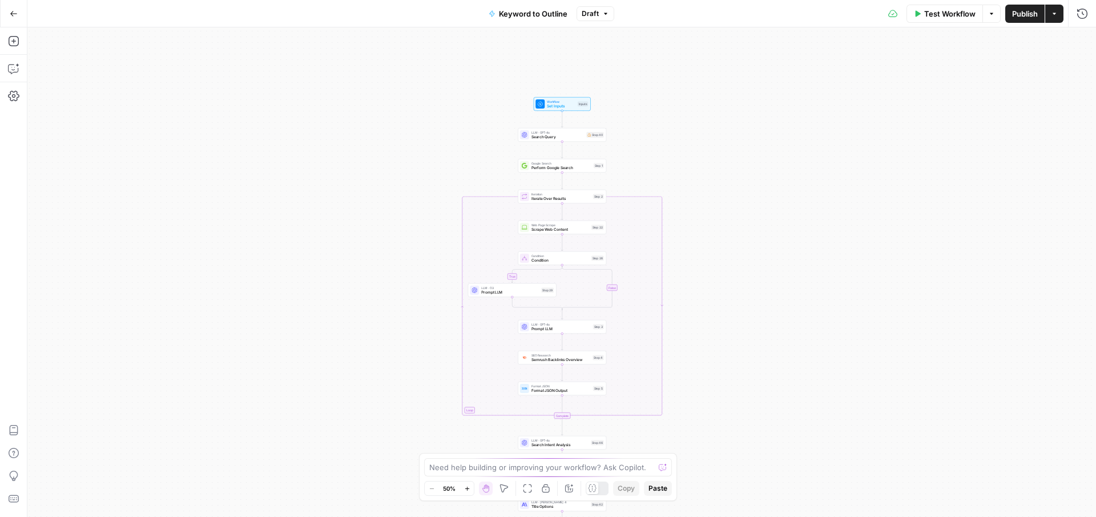
drag, startPoint x: 726, startPoint y: 193, endPoint x: 678, endPoint y: 208, distance: 50.2
click at [677, 208] on div "true false Workflow Set Inputs Inputs LLM · GPT-4o Search Query Step 40 Google …" at bounding box center [561, 271] width 1069 height 489
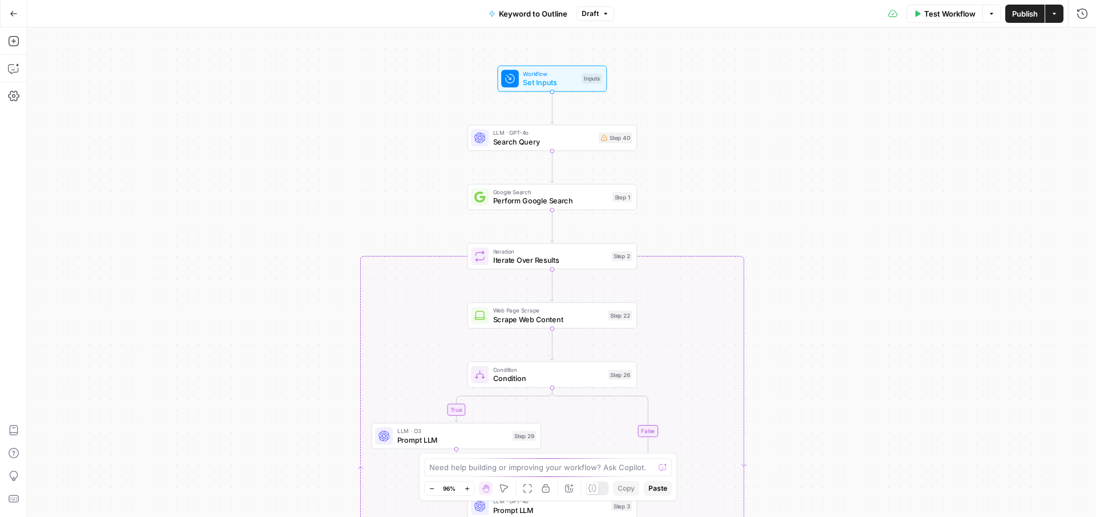
drag, startPoint x: 911, startPoint y: 110, endPoint x: 886, endPoint y: 110, distance: 25.7
click at [886, 110] on div "true false Workflow Set Inputs Inputs LLM · GPT-4o Search Query Step 40 Google …" at bounding box center [561, 271] width 1069 height 489
click at [555, 75] on span "Workflow" at bounding box center [549, 73] width 54 height 9
click at [782, 171] on div "true false Workflow Set Inputs Inputs LLM · GPT-4o Search Query Step 40 Google …" at bounding box center [561, 271] width 1069 height 489
click at [1082, 38] on icon "button" at bounding box center [1082, 41] width 7 height 7
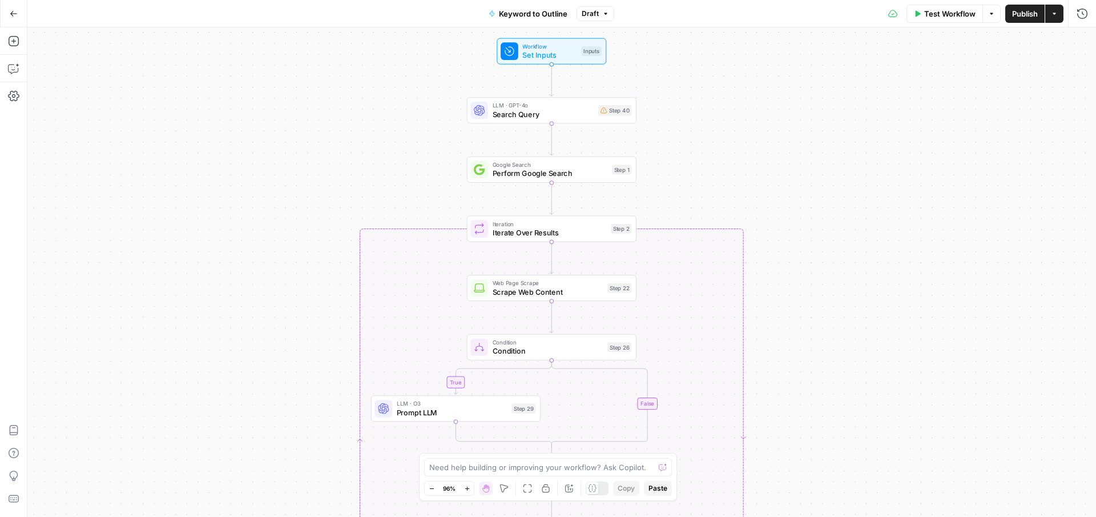
drag, startPoint x: 839, startPoint y: 203, endPoint x: 839, endPoint y: 177, distance: 26.3
click at [839, 177] on div "true false Workflow Set Inputs Inputs LLM · GPT-4o Search Query Step 40 Google …" at bounding box center [561, 271] width 1069 height 489
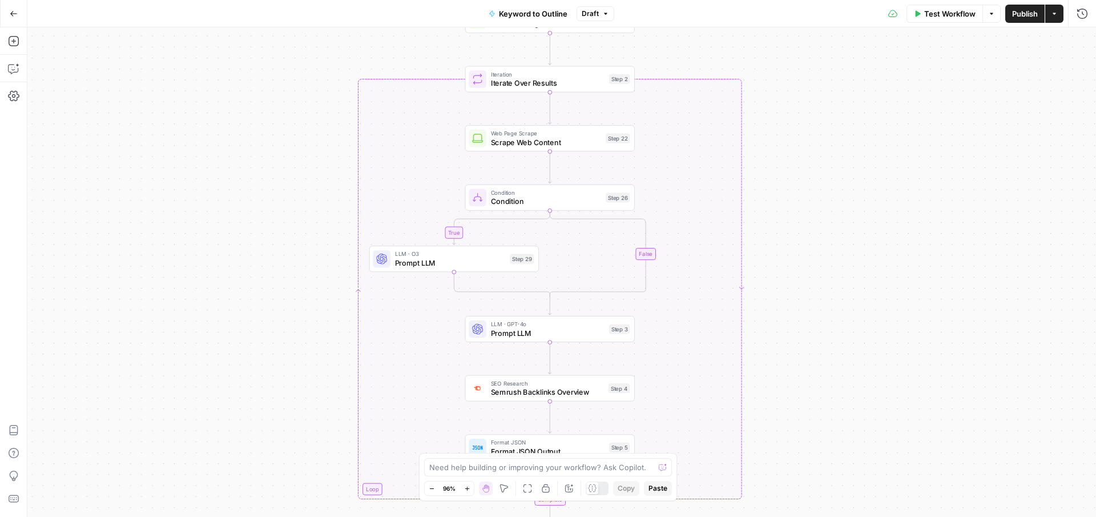
drag, startPoint x: 841, startPoint y: 325, endPoint x: 840, endPoint y: 168, distance: 157.0
click at [840, 168] on div "true false Workflow Set Inputs Inputs LLM · GPT-4o Search Query Step 40 Google …" at bounding box center [561, 271] width 1069 height 489
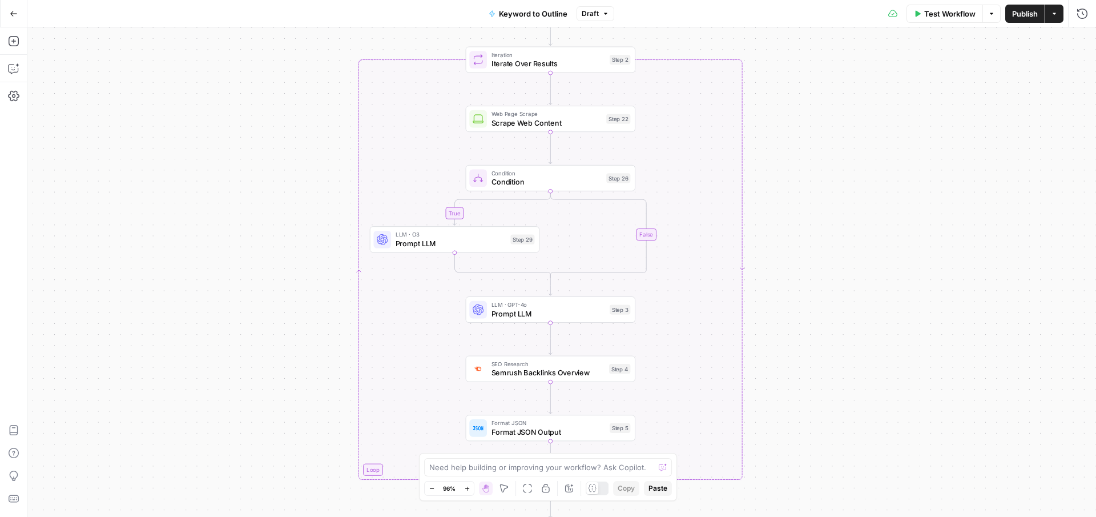
drag, startPoint x: 823, startPoint y: 235, endPoint x: 823, endPoint y: 224, distance: 11.4
click at [823, 224] on div "true false Workflow Set Inputs Inputs LLM · GPT-4o Search Query Step 40 Google …" at bounding box center [561, 271] width 1069 height 489
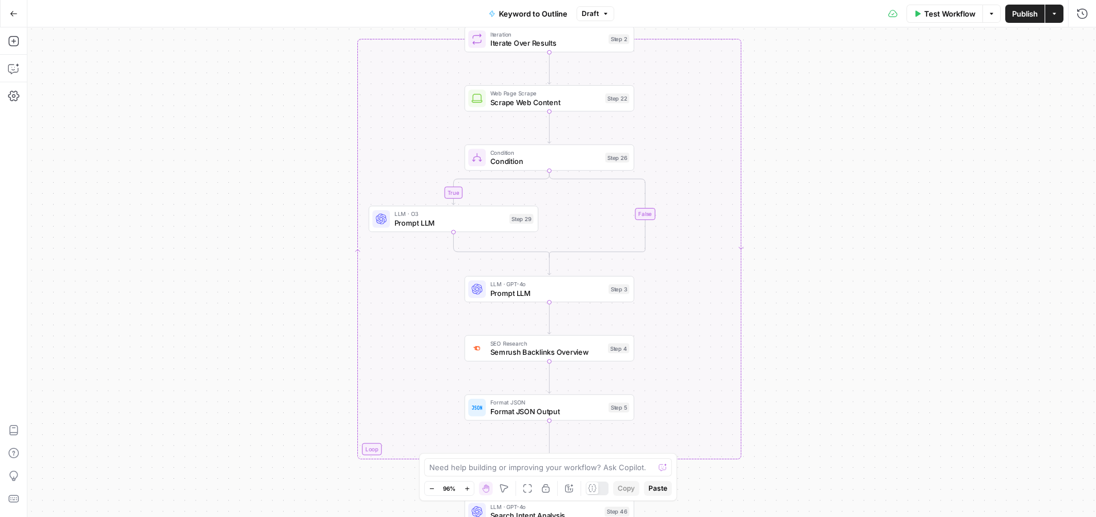
drag, startPoint x: 792, startPoint y: 287, endPoint x: 791, endPoint y: 266, distance: 21.2
click at [791, 266] on div "true false Workflow Set Inputs Inputs LLM · GPT-4o Search Query Step 40 Google …" at bounding box center [561, 271] width 1069 height 489
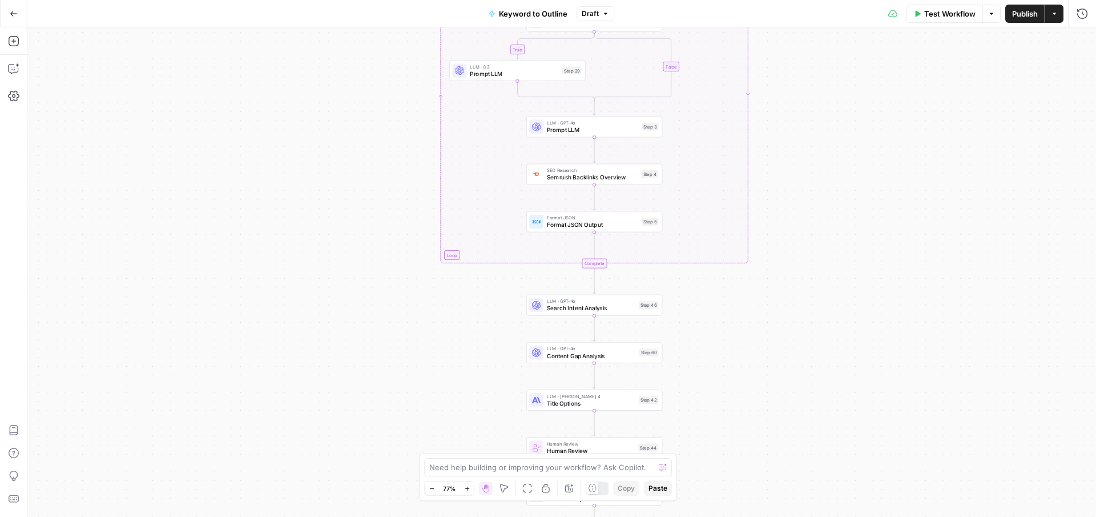
drag, startPoint x: 811, startPoint y: 323, endPoint x: 806, endPoint y: 152, distance: 170.2
click at [806, 152] on div "true false Workflow Set Inputs Inputs LLM · GPT-4o Search Query Step 40 Google …" at bounding box center [561, 271] width 1069 height 489
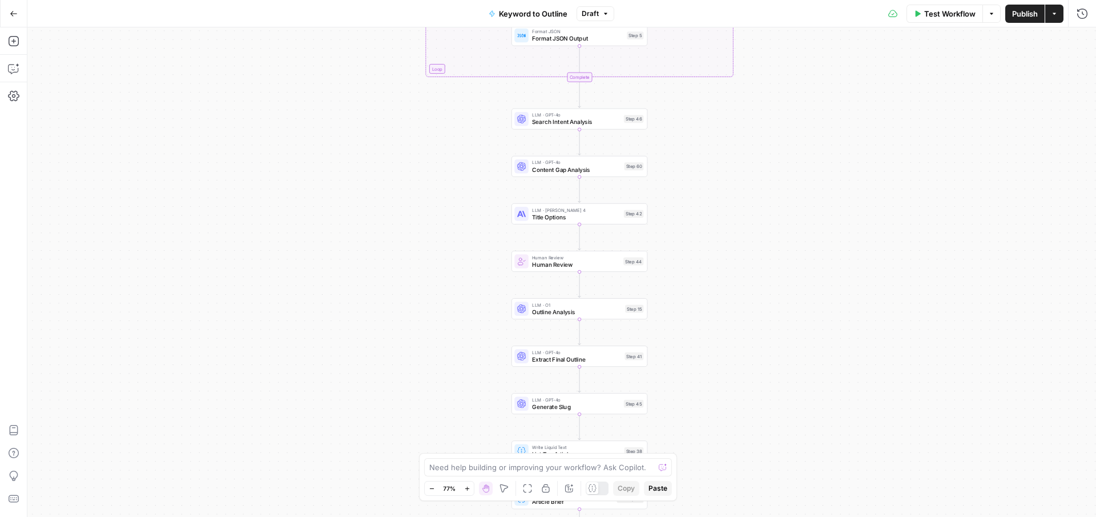
drag, startPoint x: 801, startPoint y: 386, endPoint x: 787, endPoint y: 212, distance: 174.1
click at [787, 212] on div "true false Workflow Set Inputs Inputs LLM · GPT-4o Search Query Step 40 Google …" at bounding box center [561, 271] width 1069 height 489
click at [562, 215] on span "Title Options" at bounding box center [576, 216] width 89 height 9
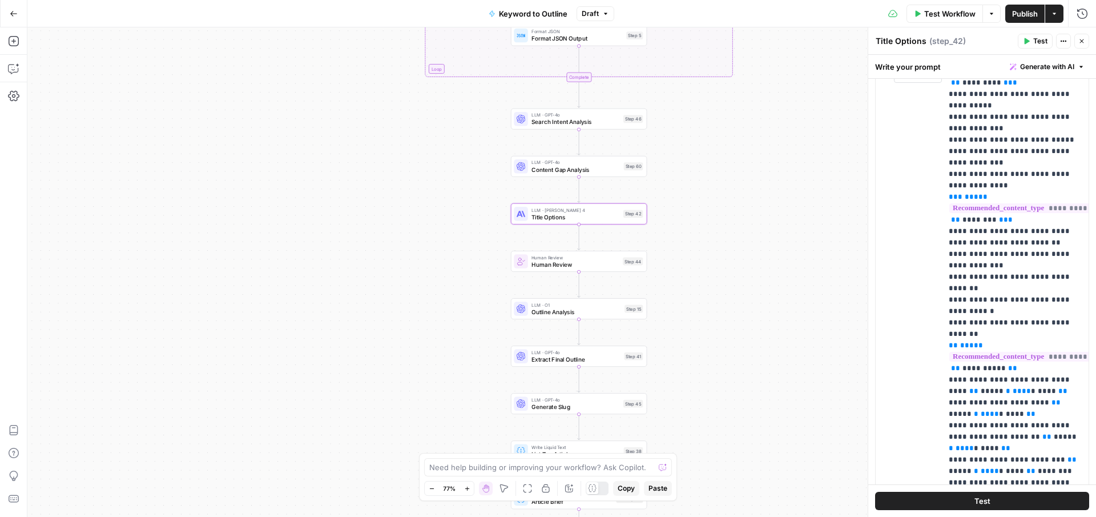
scroll to position [1635, 0]
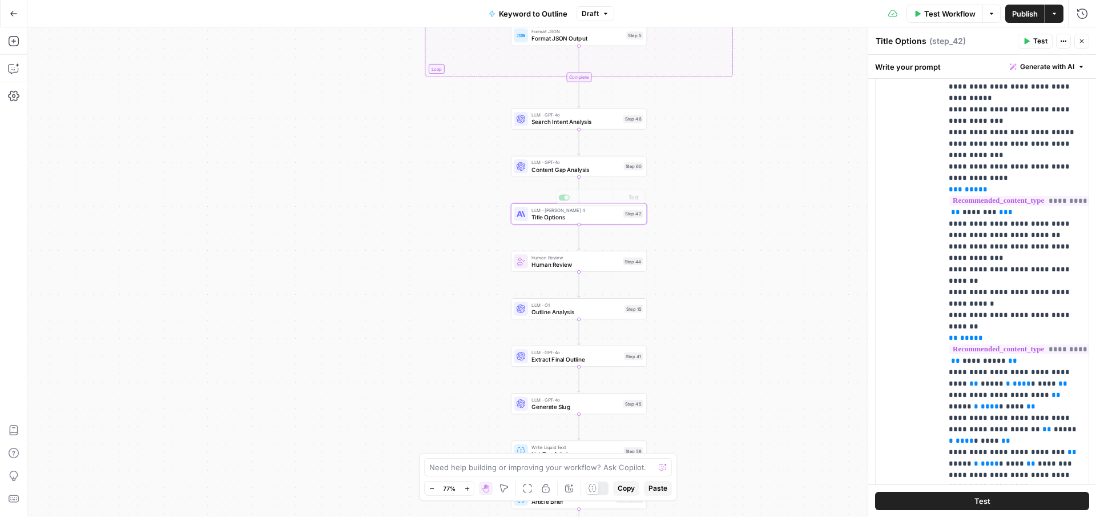
click at [599, 166] on span "Content Gap Analysis" at bounding box center [576, 169] width 89 height 9
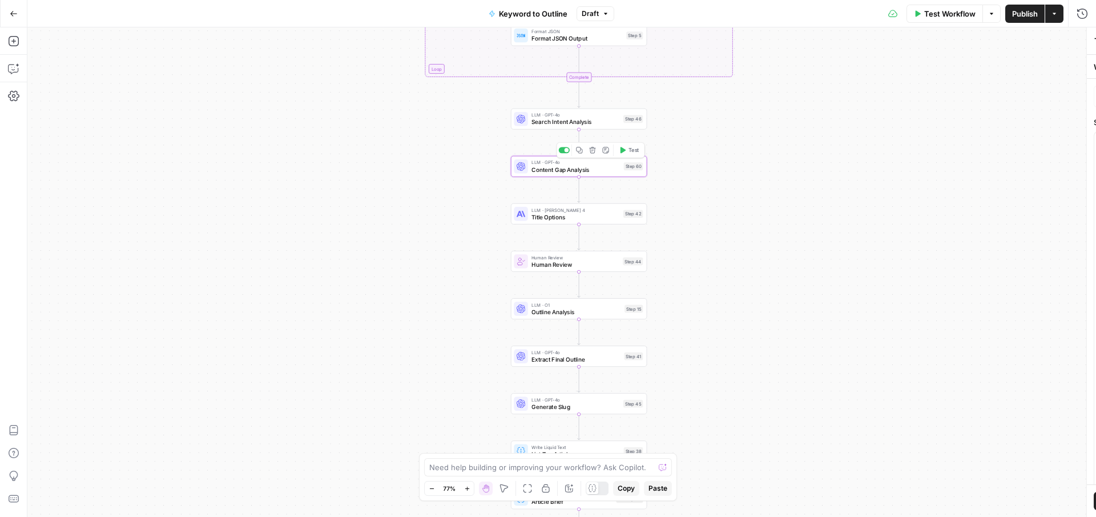
type textarea "Content Gap Analysis"
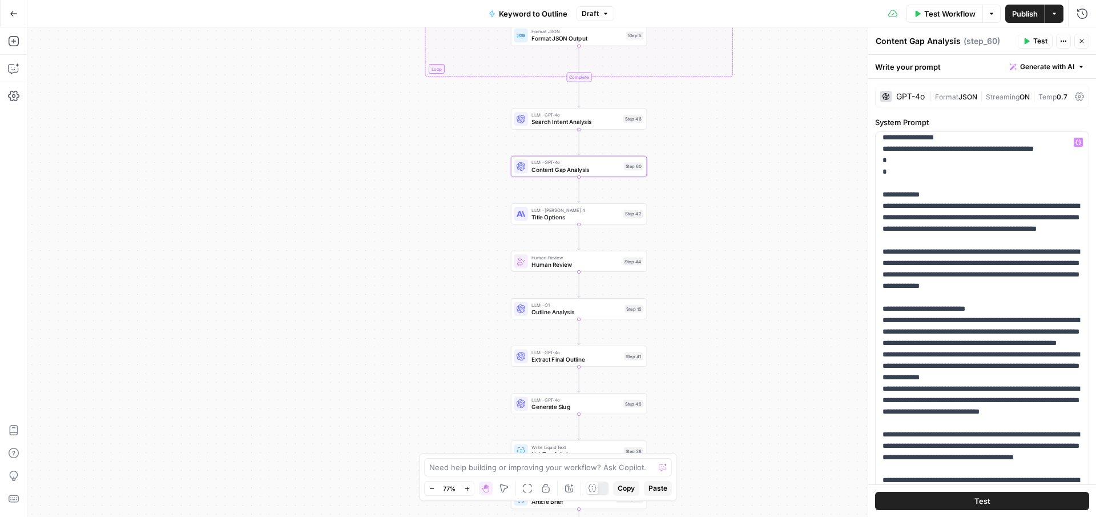
scroll to position [225, 0]
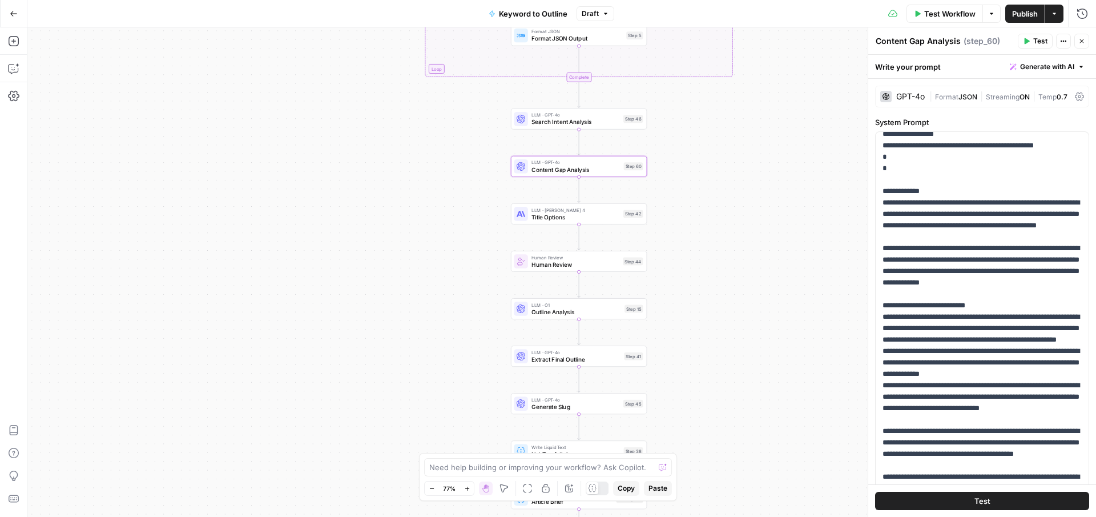
click at [794, 290] on div "true false Workflow Set Inputs Inputs LLM · GPT-4o Search Query Step 40 Google …" at bounding box center [561, 271] width 1069 height 489
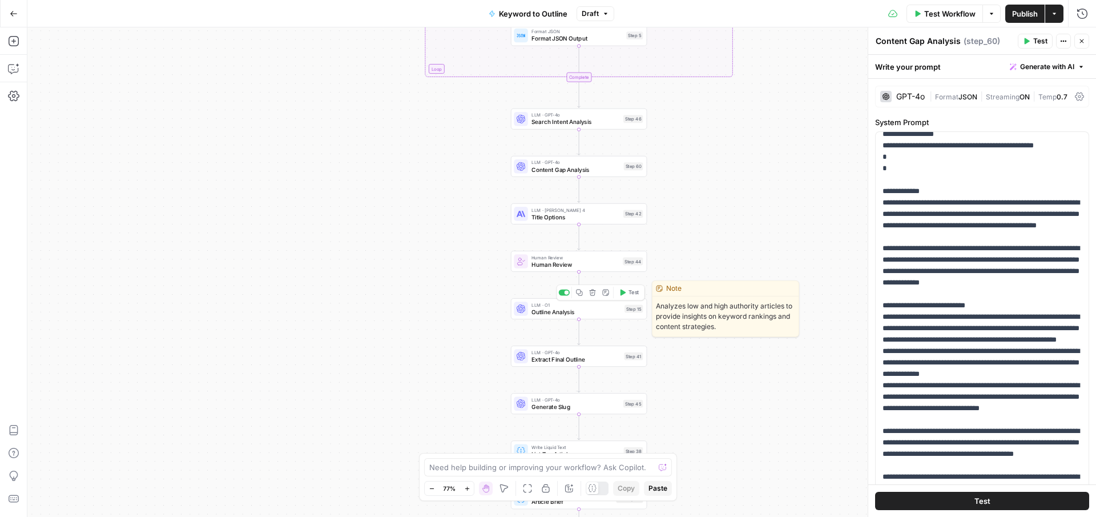
click at [590, 313] on span "Outline Analysis" at bounding box center [577, 311] width 90 height 9
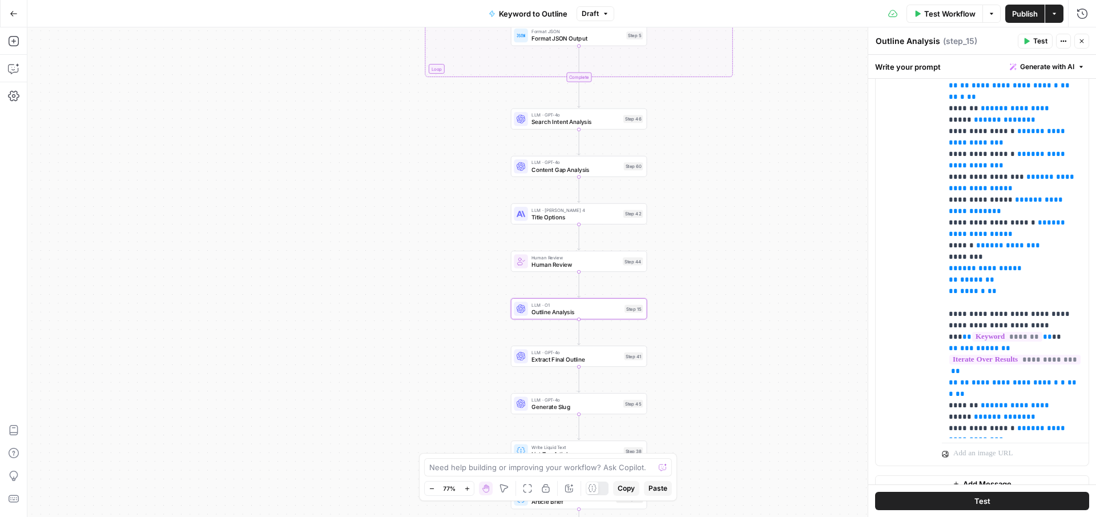
scroll to position [293, 0]
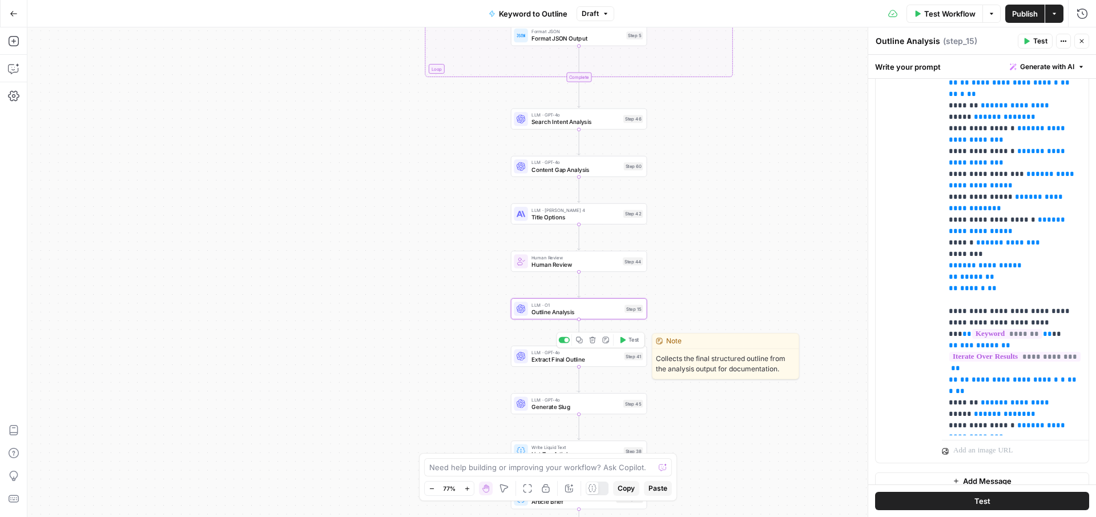
click at [592, 363] on span "Extract Final Outline" at bounding box center [576, 359] width 89 height 9
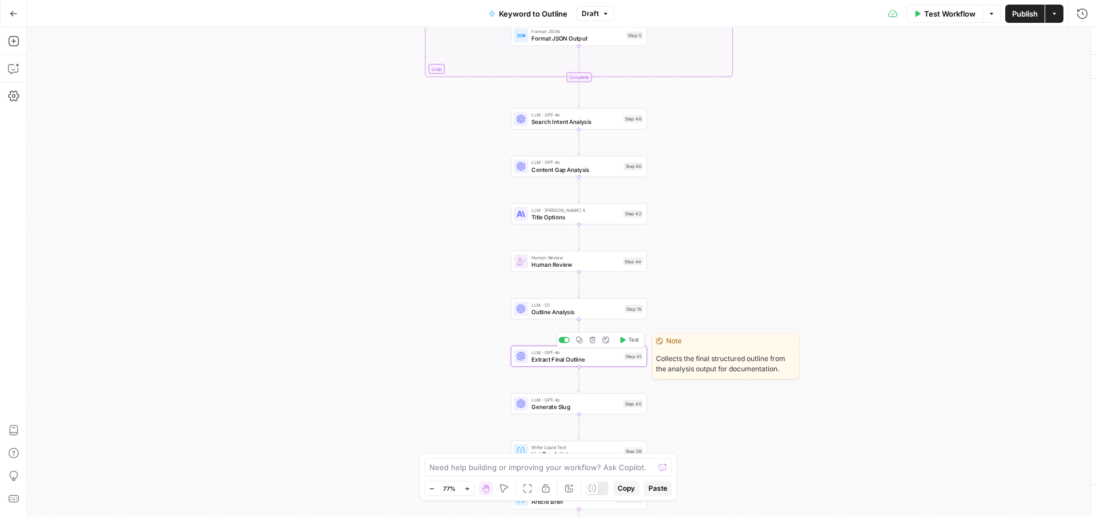
type textarea "Extract Final Outline"
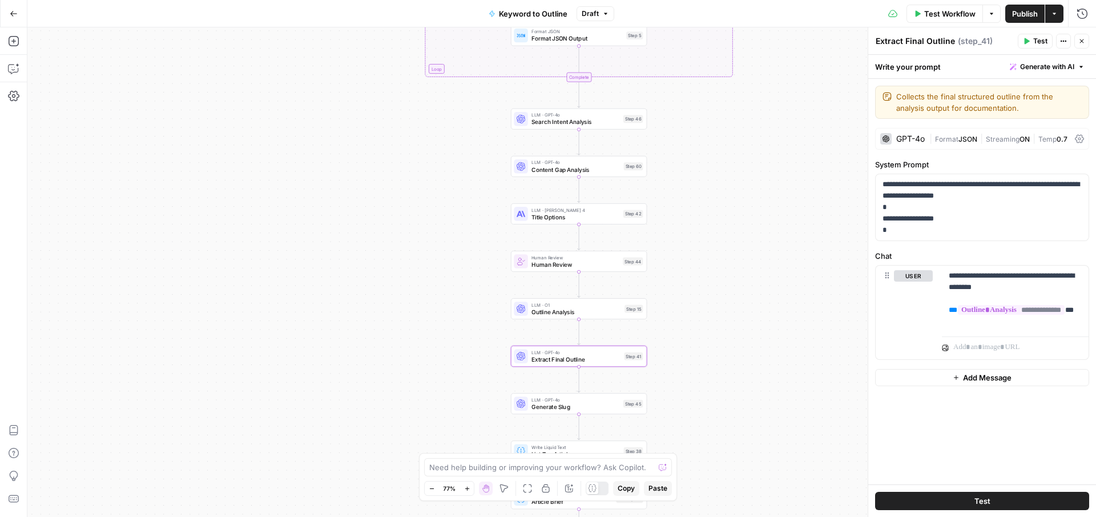
click at [559, 219] on span "Title Options" at bounding box center [576, 216] width 89 height 9
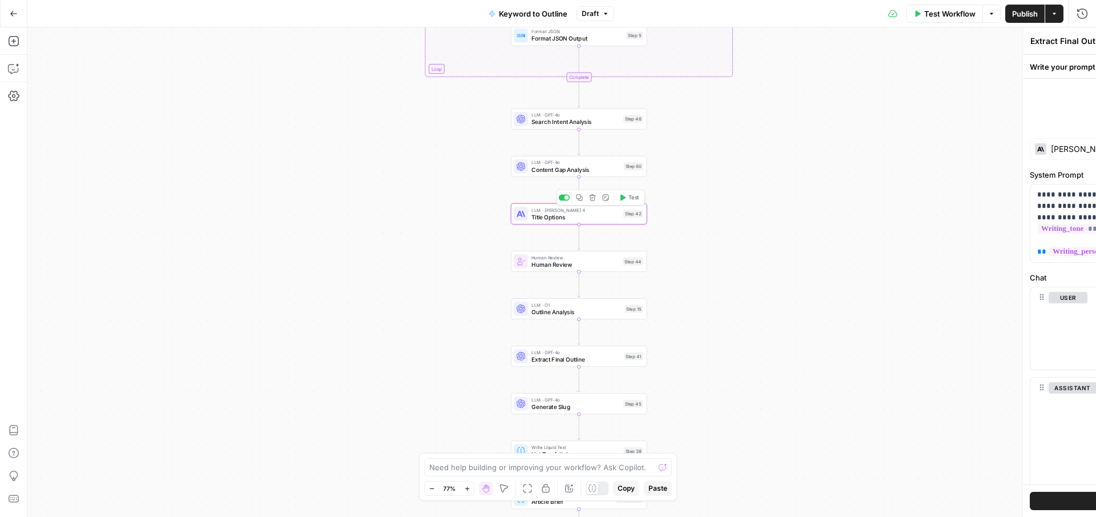
type textarea "Title Options"
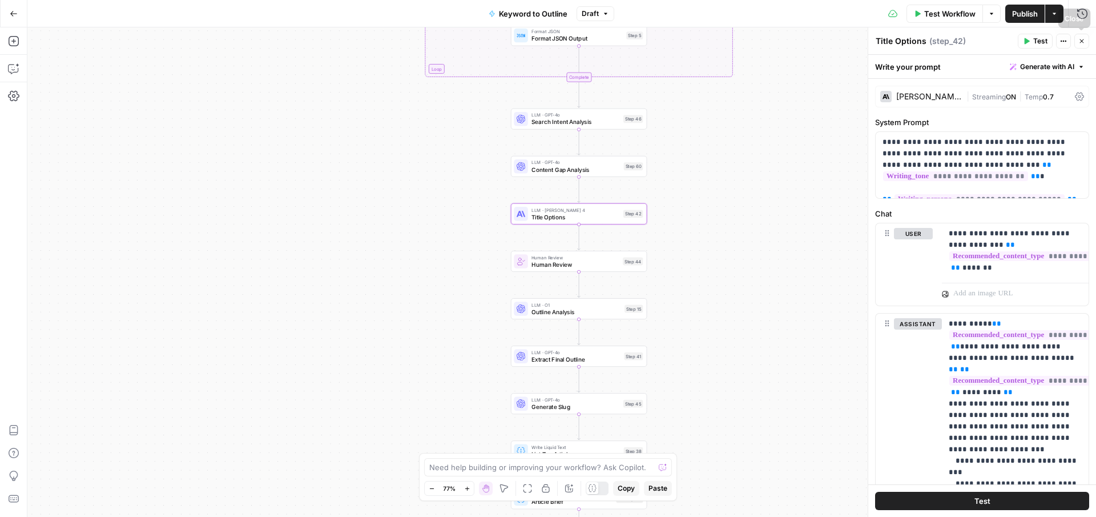
click at [1083, 39] on icon "button" at bounding box center [1082, 41] width 7 height 7
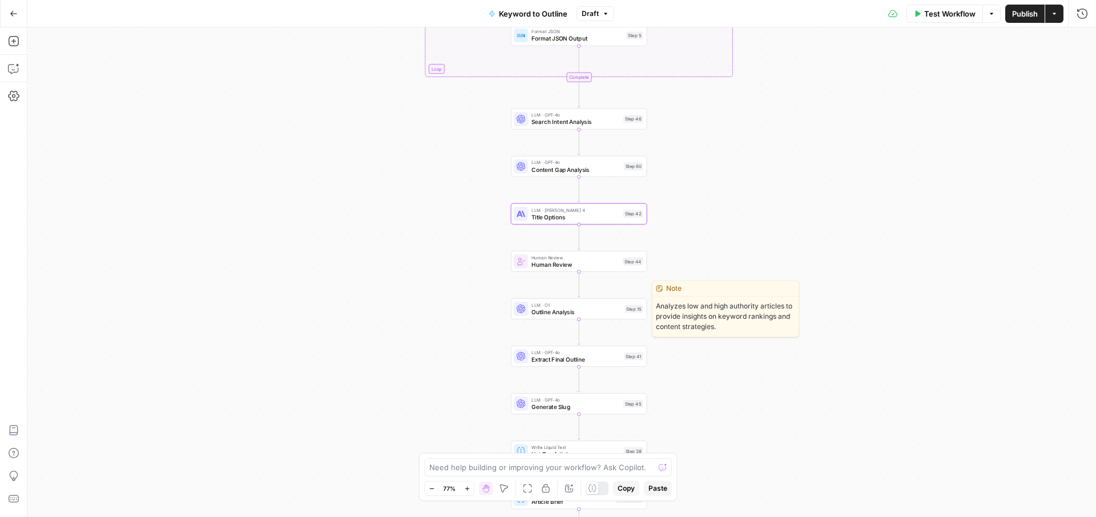
click at [566, 308] on span "Outline Analysis" at bounding box center [577, 311] width 90 height 9
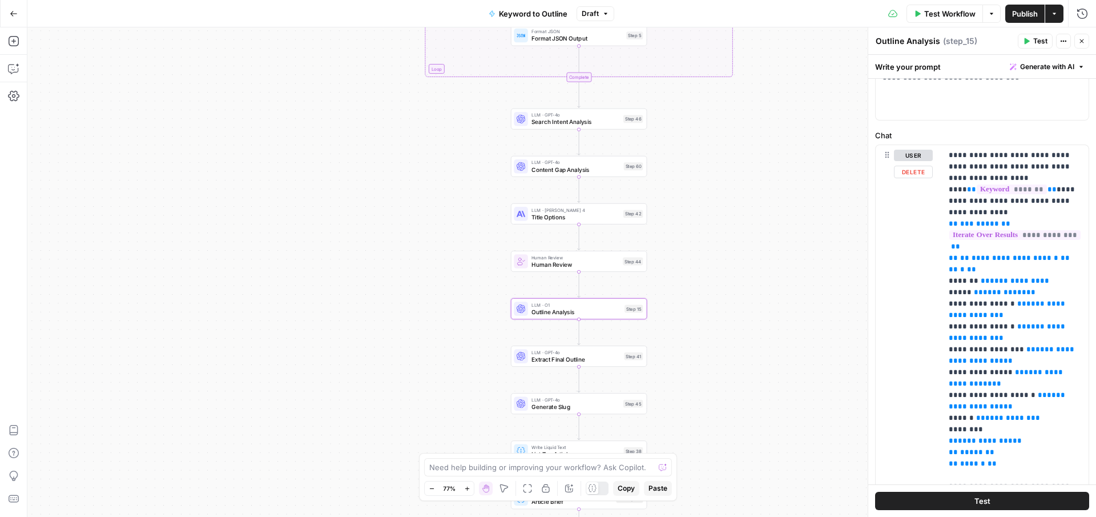
scroll to position [122, 0]
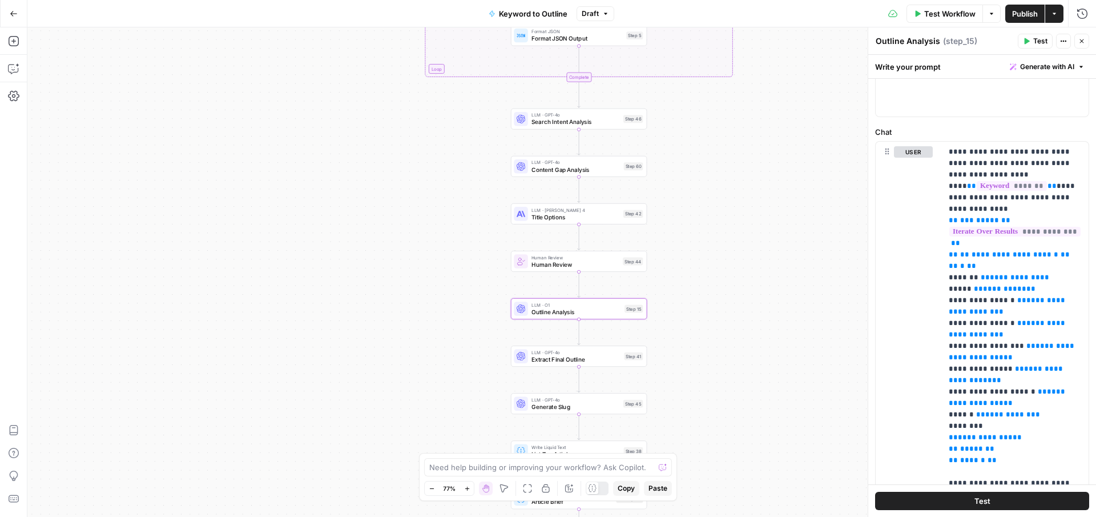
click at [1082, 43] on icon "button" at bounding box center [1082, 41] width 7 height 7
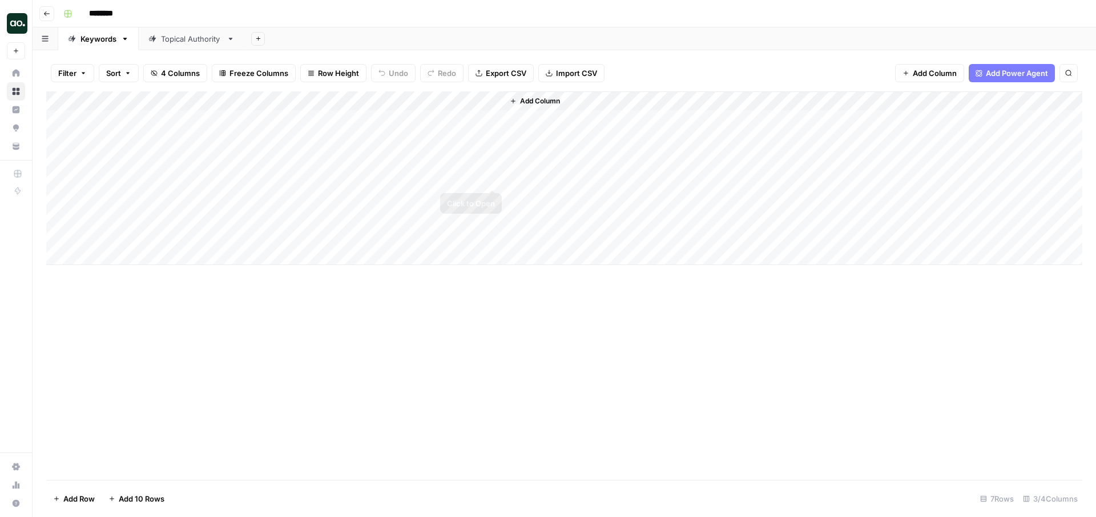
click at [493, 178] on div "Add Column" at bounding box center [564, 178] width 1036 height 174
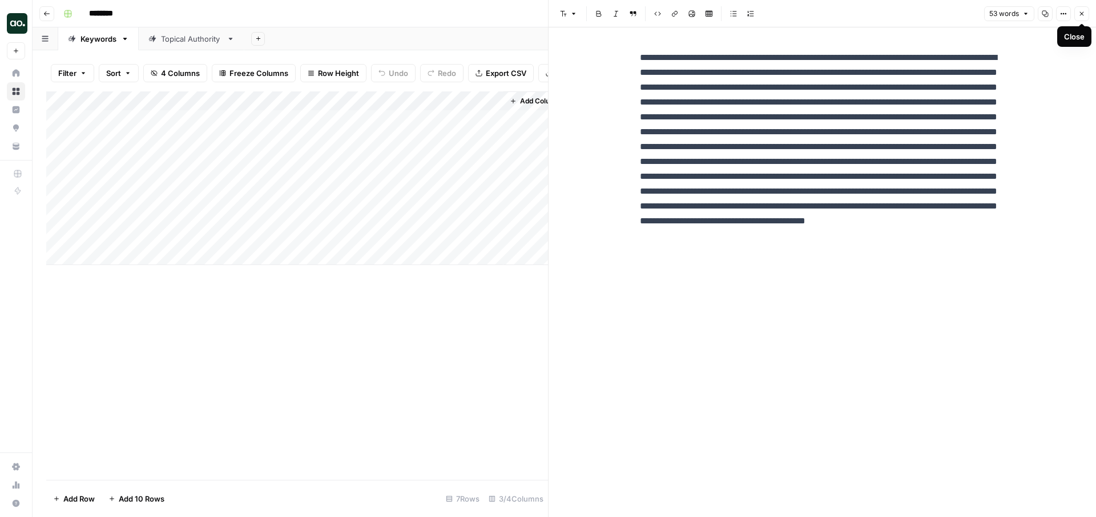
click at [1083, 17] on icon "button" at bounding box center [1082, 13] width 7 height 7
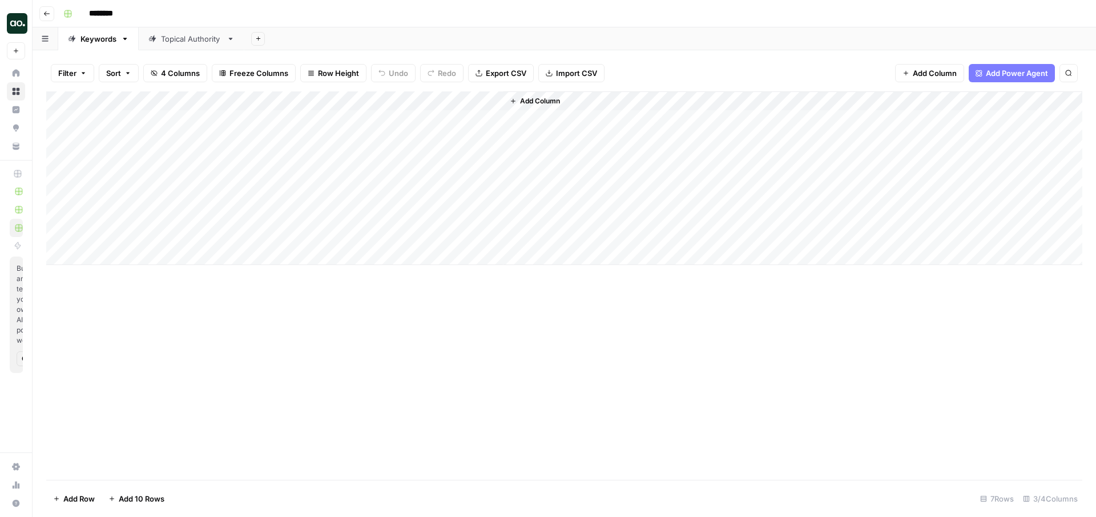
click at [17, 25] on img "Workspace: Zoe Jessup" at bounding box center [17, 23] width 21 height 21
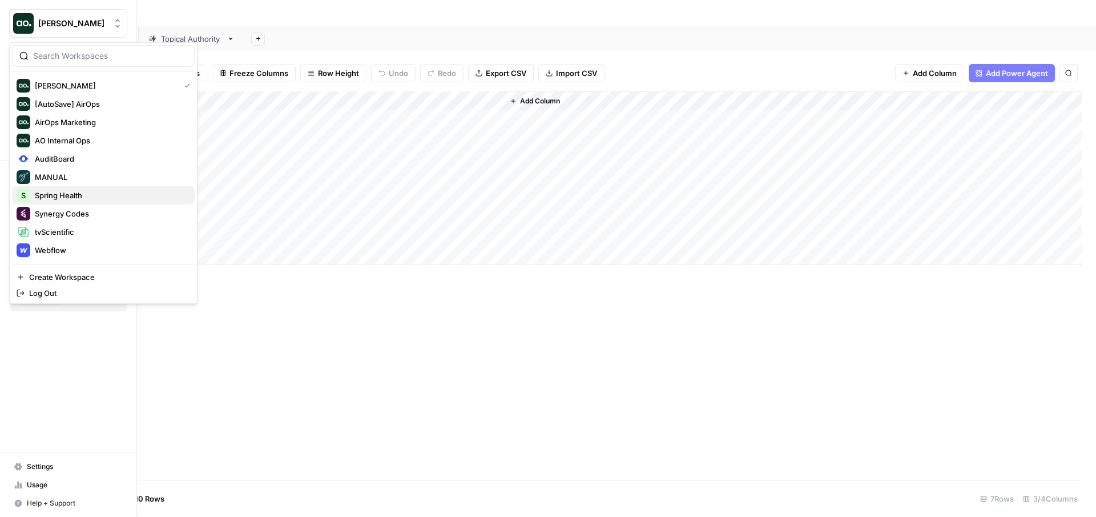
click at [58, 199] on span "Spring Health" at bounding box center [110, 195] width 151 height 11
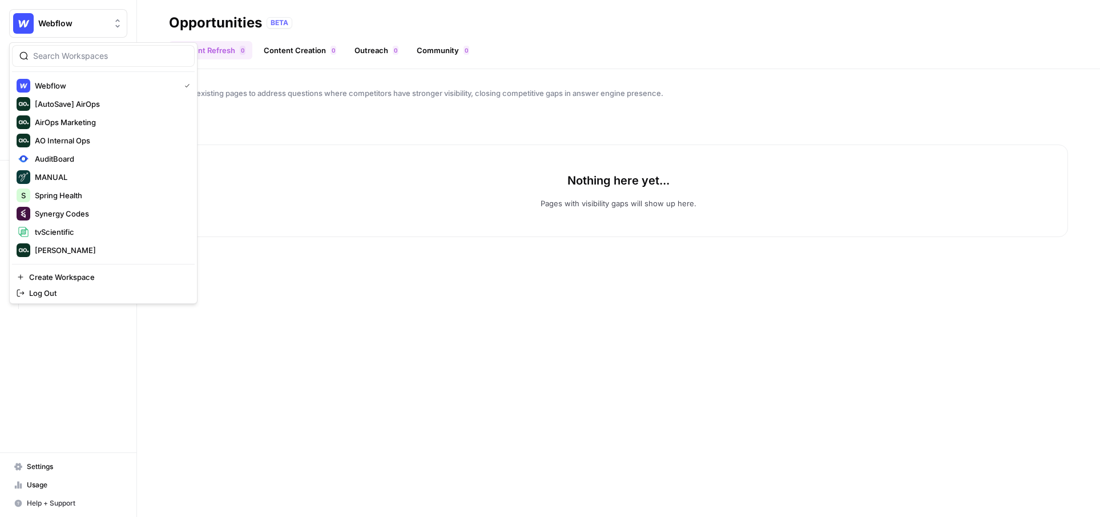
click at [73, 22] on span "Webflow" at bounding box center [72, 23] width 69 height 11
click at [79, 58] on input "search" at bounding box center [110, 55] width 154 height 11
click at [89, 53] on input "search" at bounding box center [110, 55] width 154 height 11
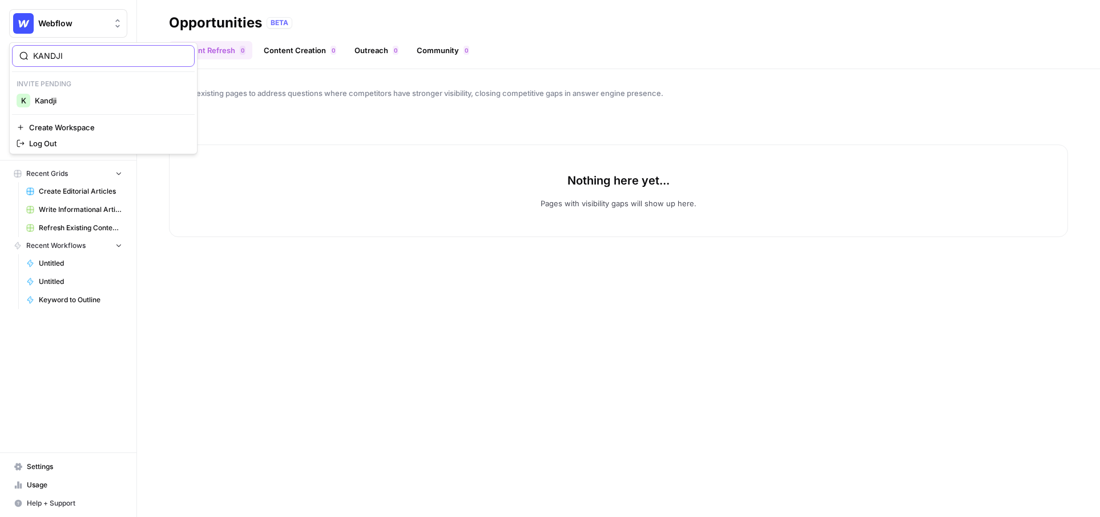
type input "KANDJI"
click at [86, 99] on span "Kandji" at bounding box center [110, 100] width 151 height 11
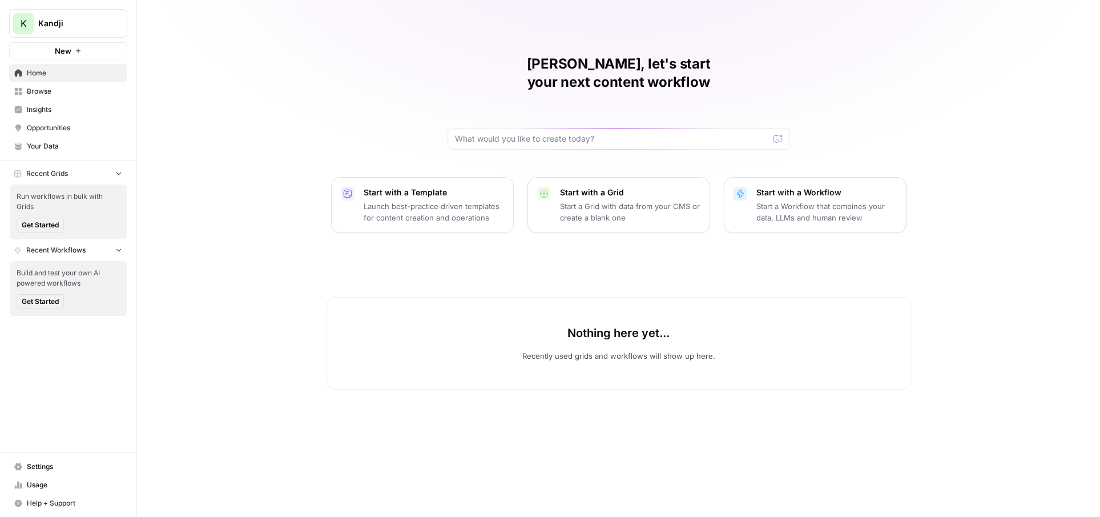
click at [74, 112] on span "Insights" at bounding box center [74, 109] width 95 height 10
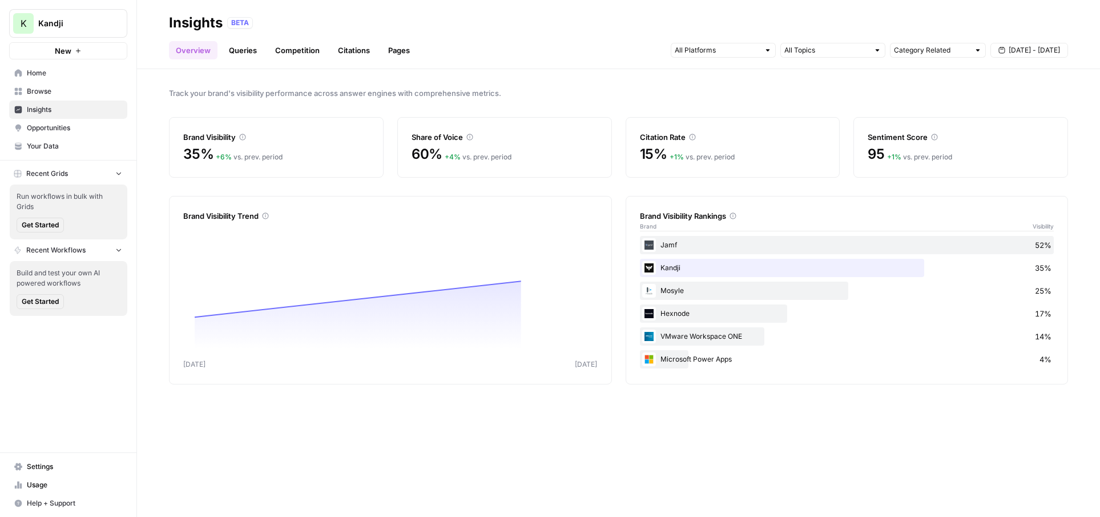
click at [76, 127] on span "Opportunities" at bounding box center [74, 128] width 95 height 10
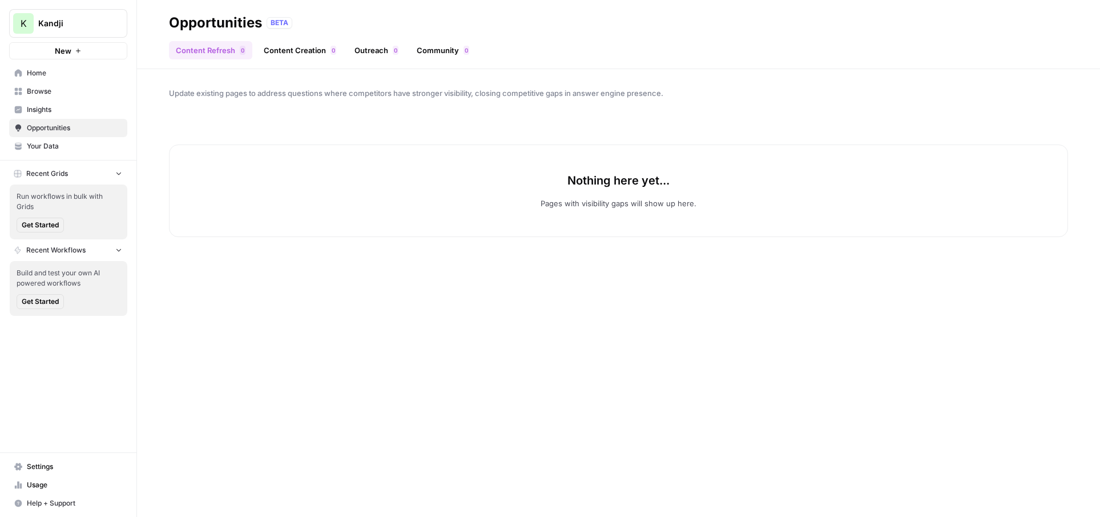
click at [314, 49] on link "Content Creation 0" at bounding box center [300, 50] width 86 height 18
click at [106, 111] on span "Insights" at bounding box center [74, 109] width 95 height 10
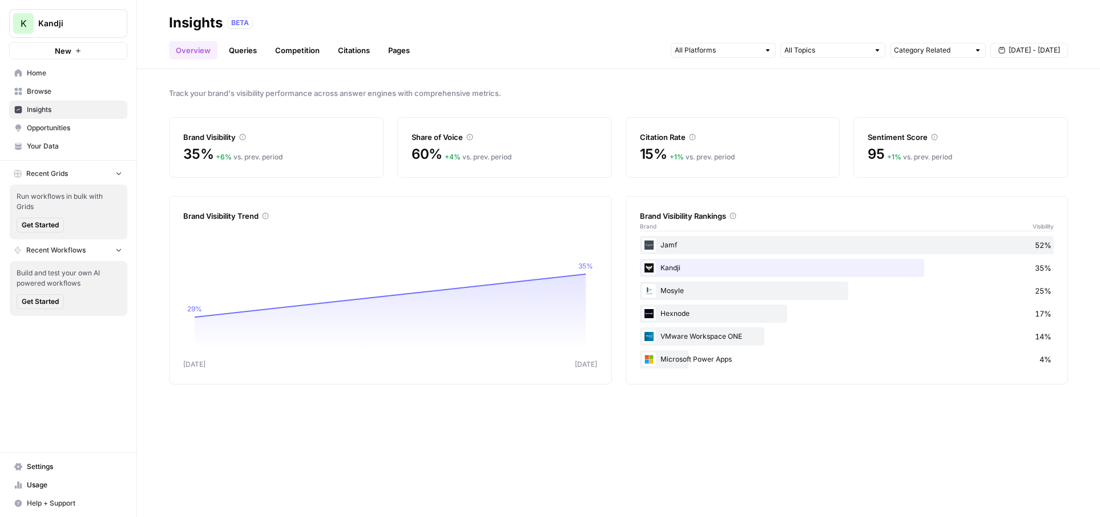
click at [74, 126] on span "Opportunities" at bounding box center [74, 128] width 95 height 10
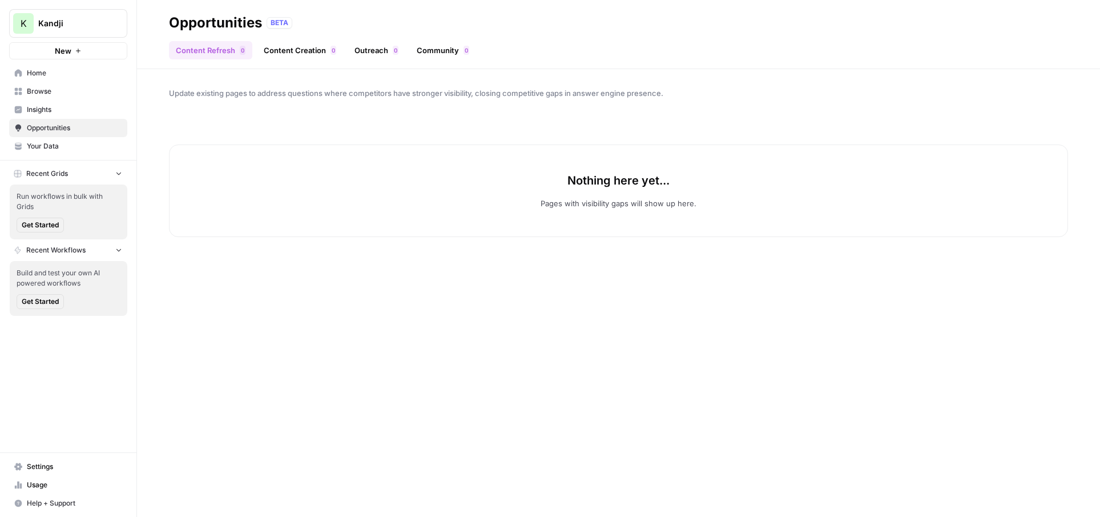
click at [103, 111] on span "Insights" at bounding box center [74, 109] width 95 height 10
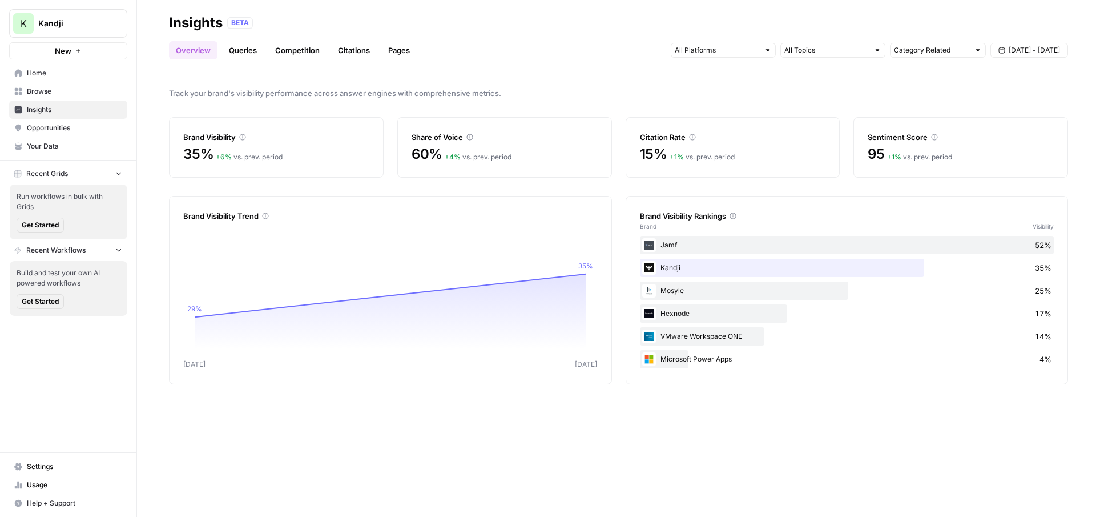
click at [66, 25] on span "Kandji" at bounding box center [72, 23] width 69 height 11
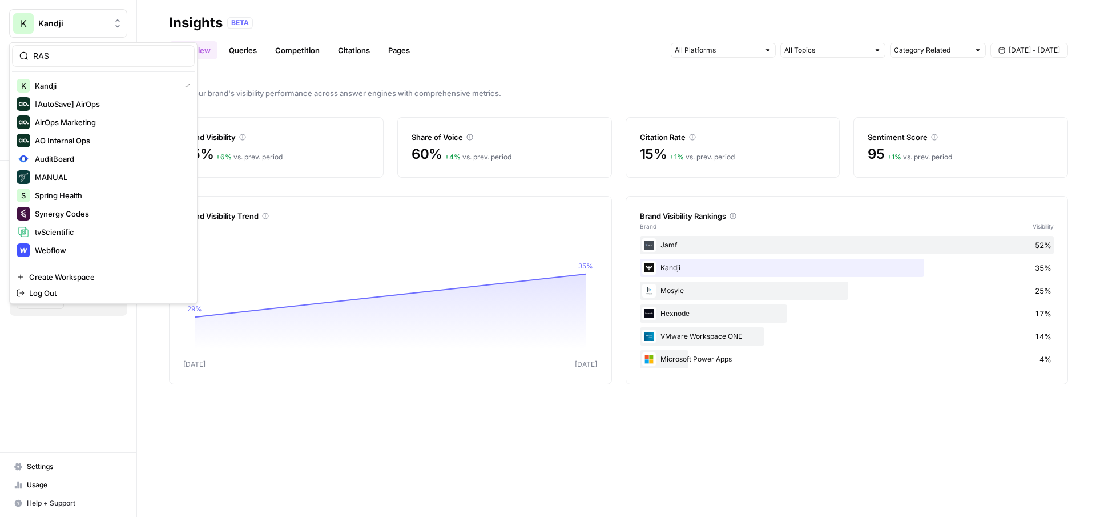
type input "RASA"
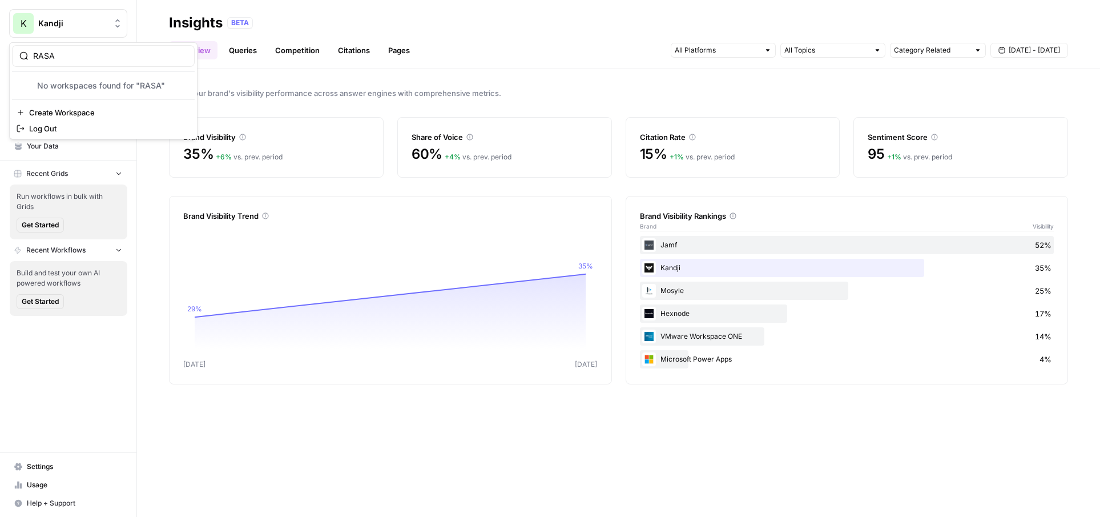
click at [152, 15] on header "Insights BETA Overview Queries Competition Citations Pages Category Related [DA…" at bounding box center [618, 34] width 963 height 69
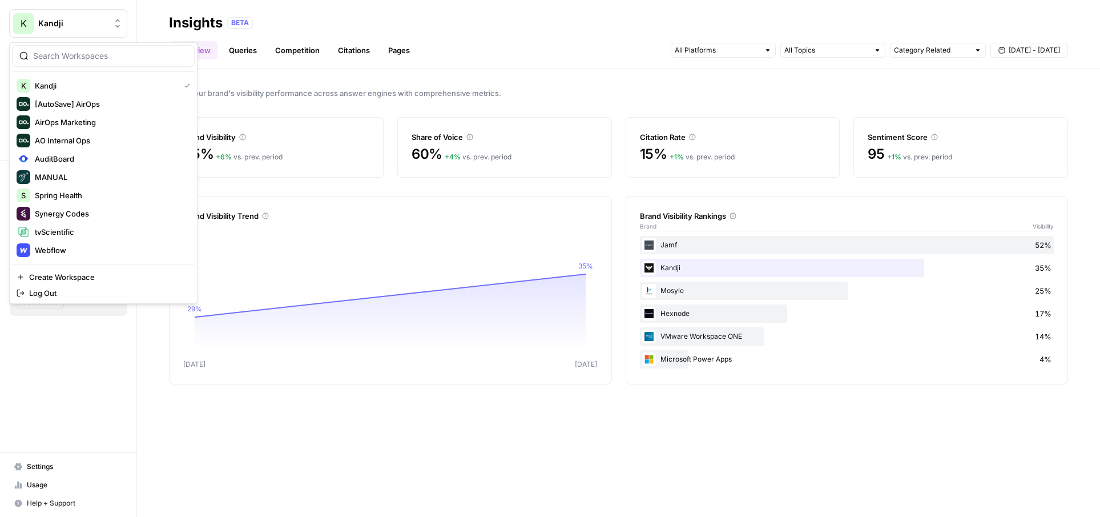
click at [69, 26] on span "Kandji" at bounding box center [72, 23] width 69 height 11
click at [75, 58] on input "search" at bounding box center [110, 55] width 154 height 11
click at [66, 244] on span "Webflow" at bounding box center [110, 249] width 151 height 11
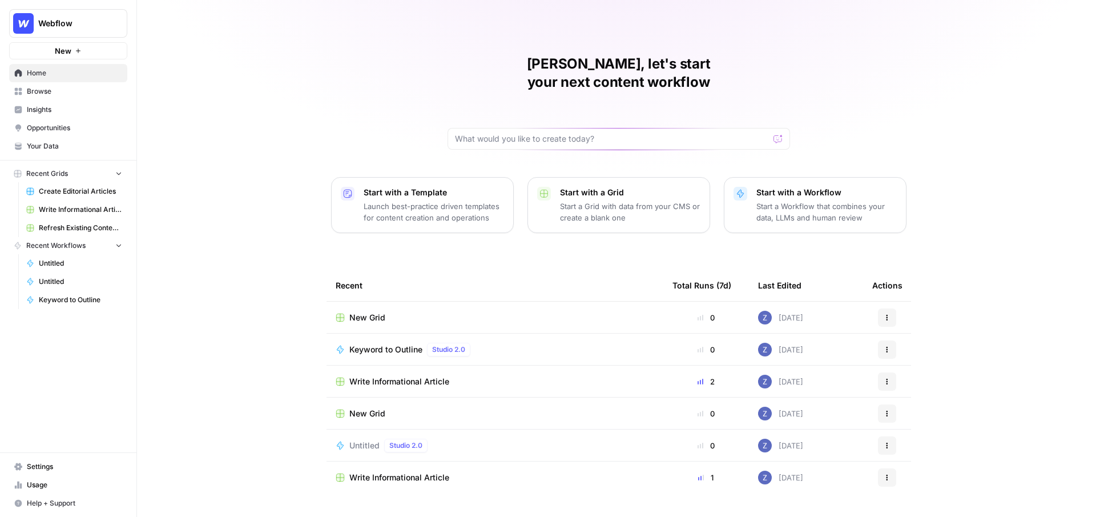
click at [62, 25] on span "Webflow" at bounding box center [72, 23] width 69 height 11
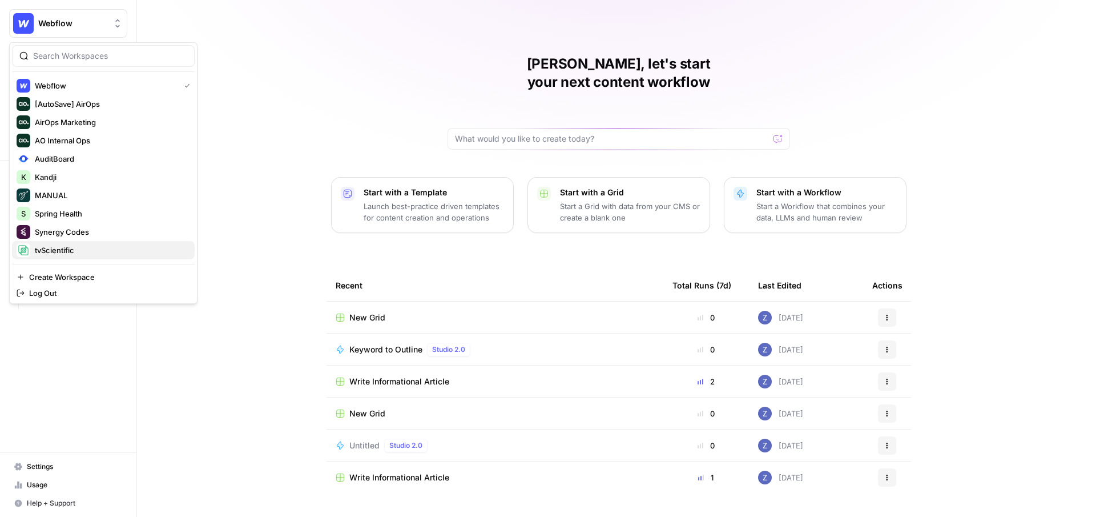
click at [65, 246] on span "tvScientific" at bounding box center [110, 249] width 151 height 11
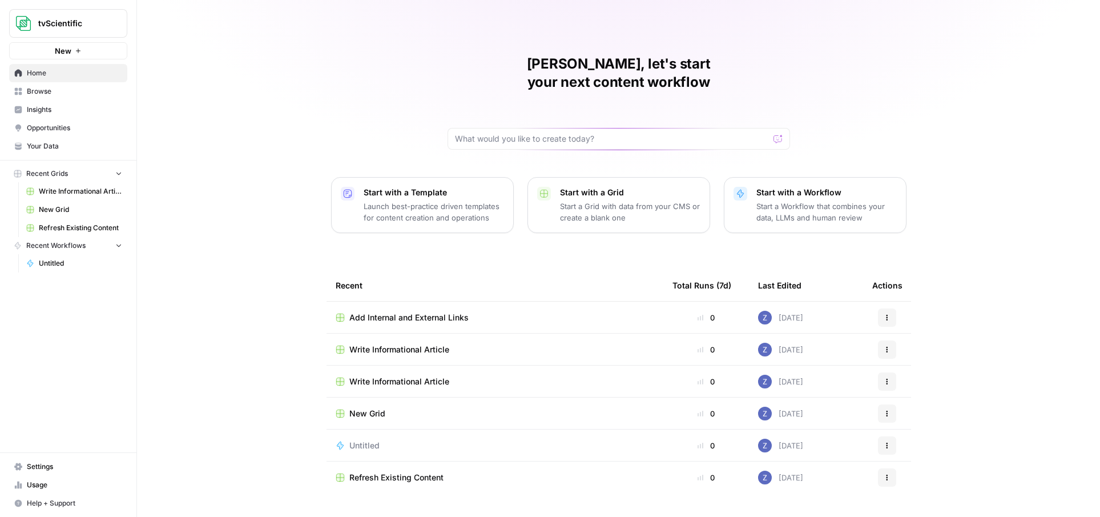
click at [77, 121] on link "Opportunities" at bounding box center [68, 128] width 118 height 18
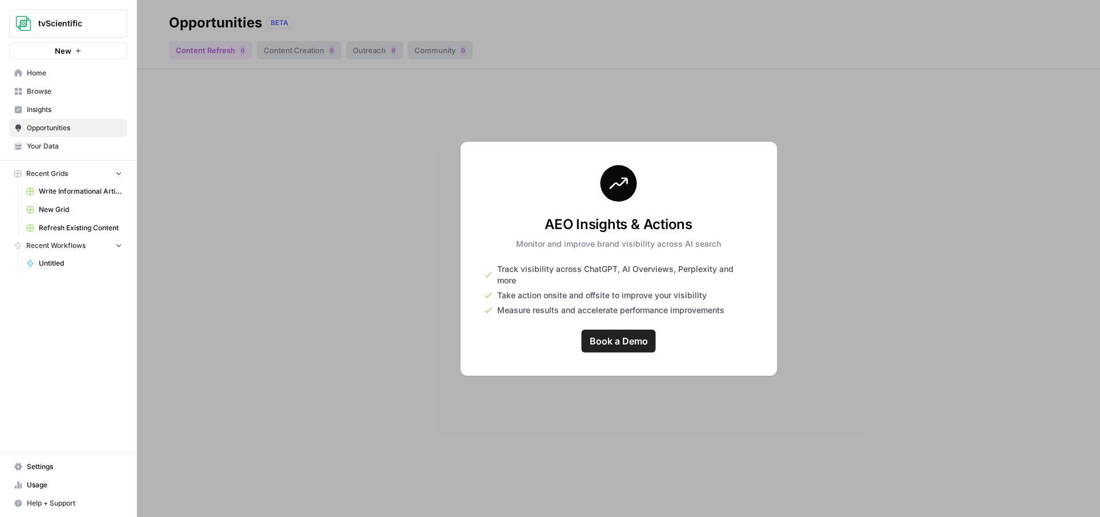
click at [63, 111] on span "Insights" at bounding box center [74, 109] width 95 height 10
click at [63, 6] on div "tvScientific New" at bounding box center [68, 29] width 136 height 59
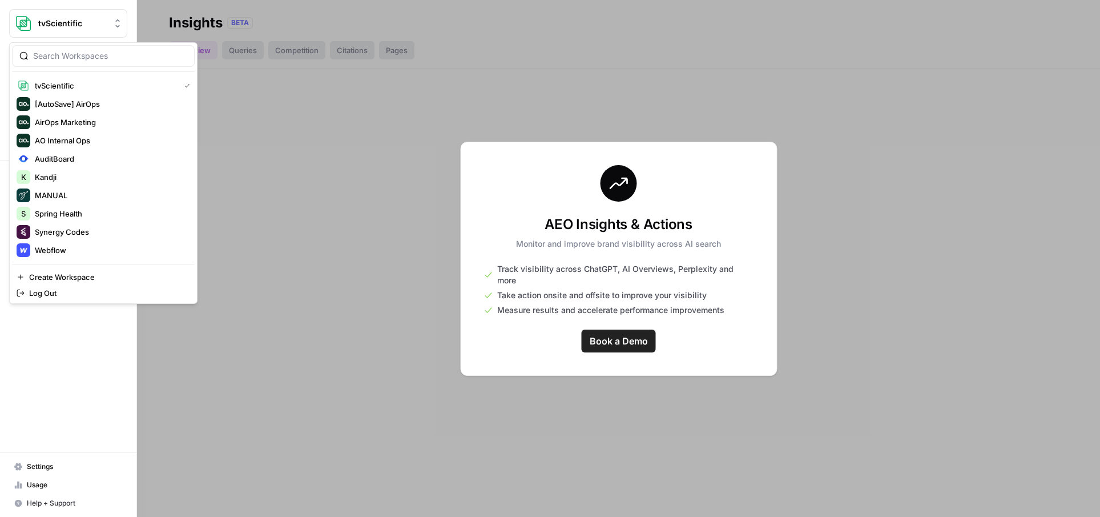
click at [63, 28] on span "tvScientific" at bounding box center [72, 23] width 69 height 11
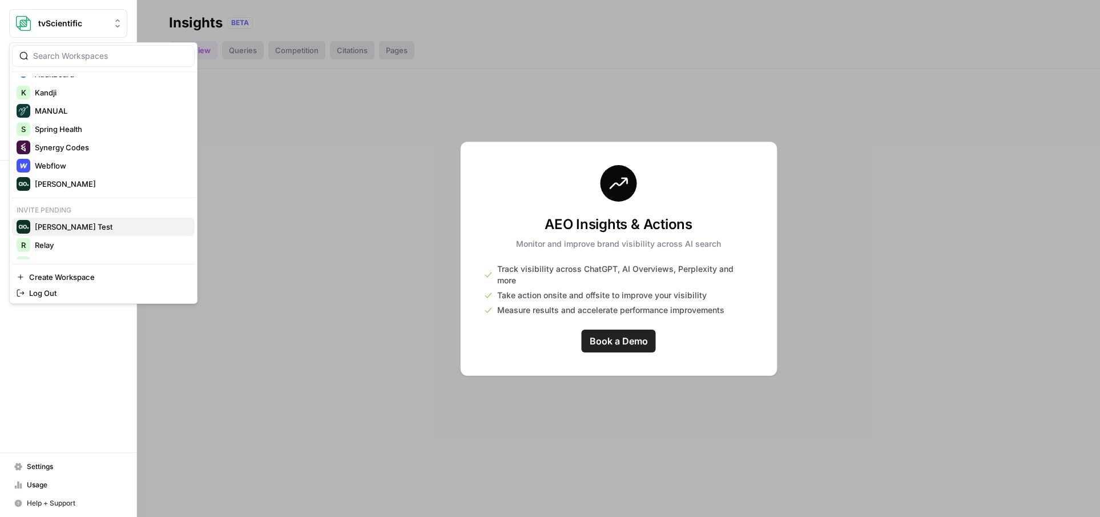
scroll to position [134, 0]
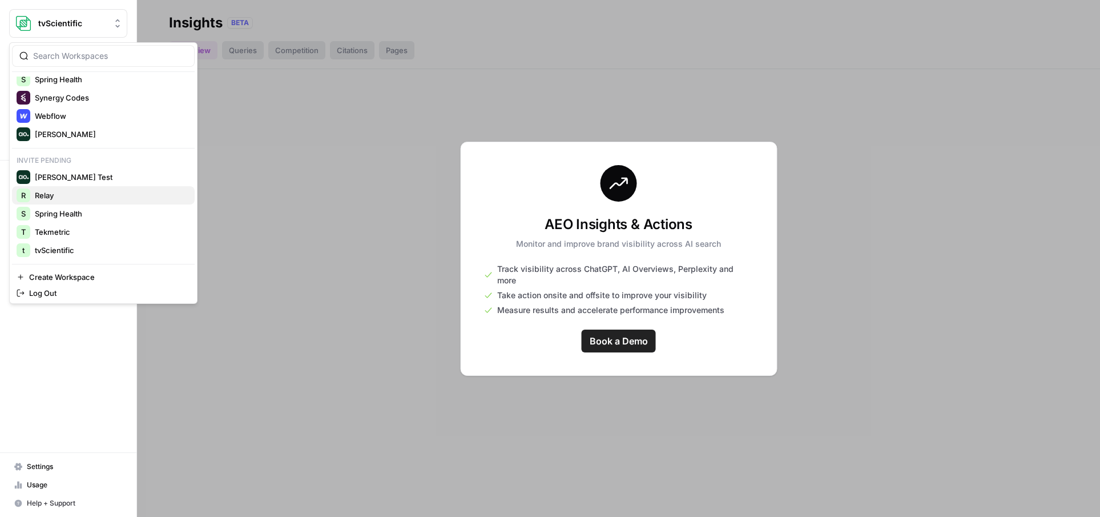
click at [77, 193] on span "Relay" at bounding box center [110, 195] width 151 height 11
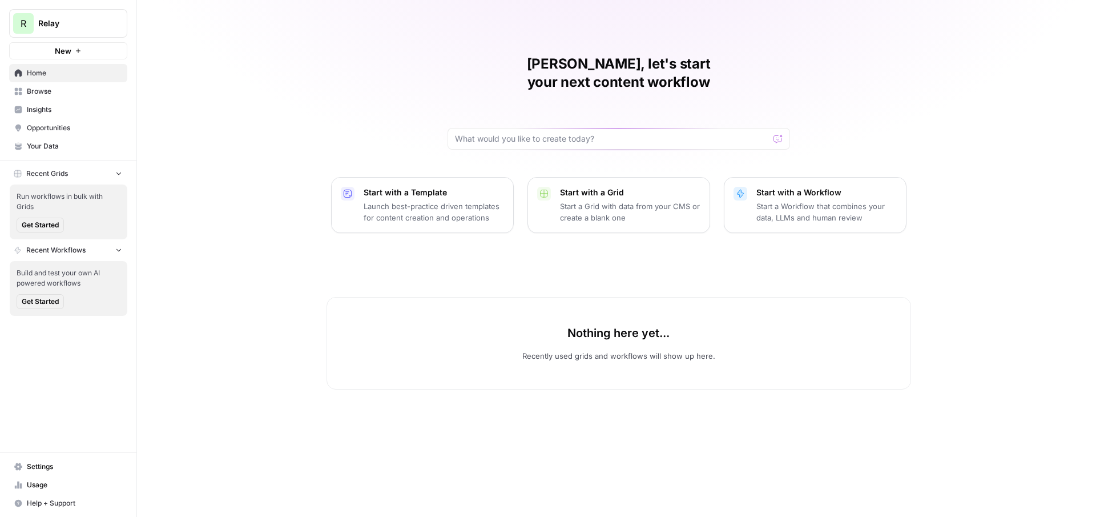
click at [78, 110] on span "Insights" at bounding box center [74, 109] width 95 height 10
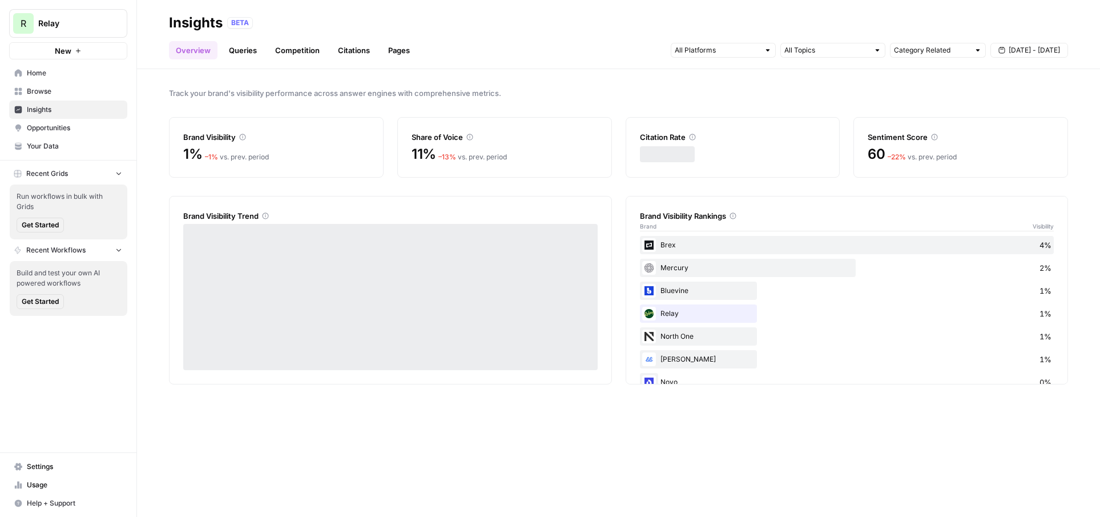
click at [78, 131] on span "Opportunities" at bounding box center [74, 128] width 95 height 10
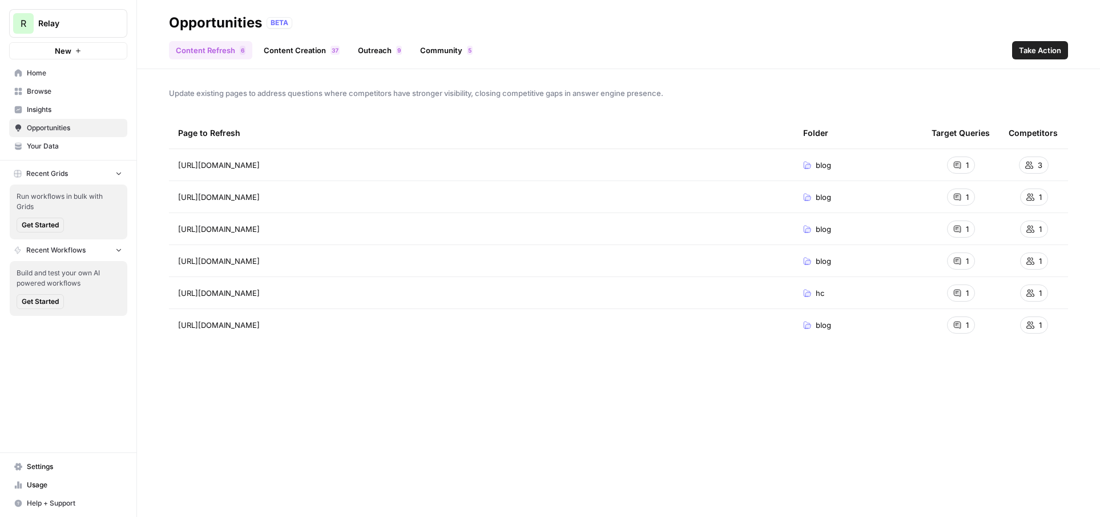
click at [74, 30] on button "R Relay" at bounding box center [68, 23] width 118 height 29
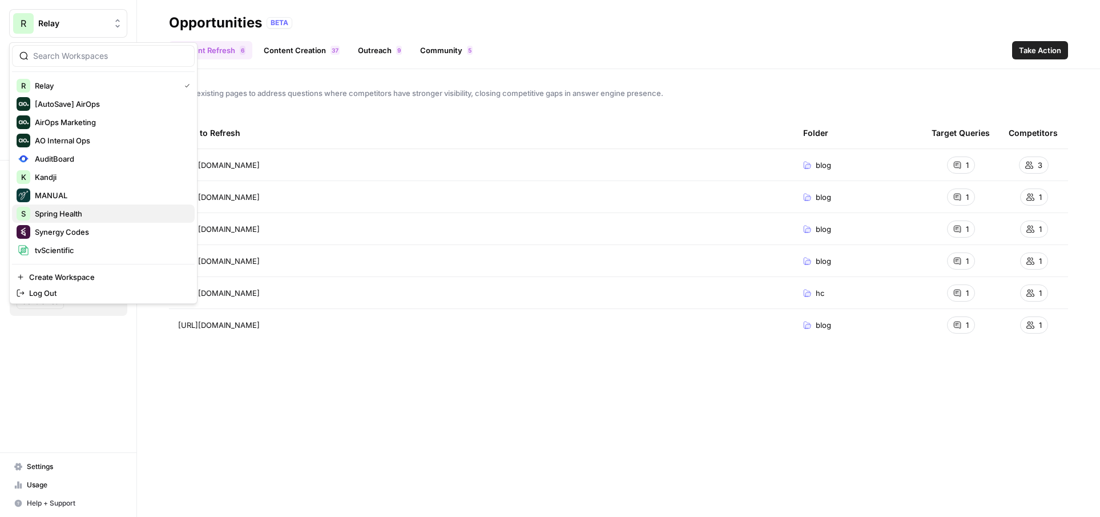
scroll to position [134, 0]
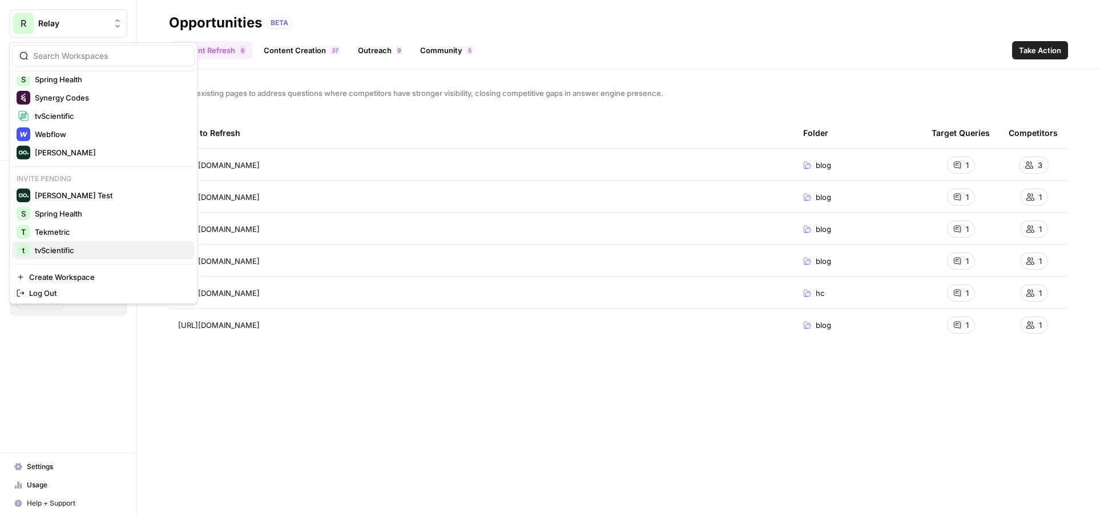
click at [66, 252] on span "tvScientific" at bounding box center [110, 249] width 151 height 11
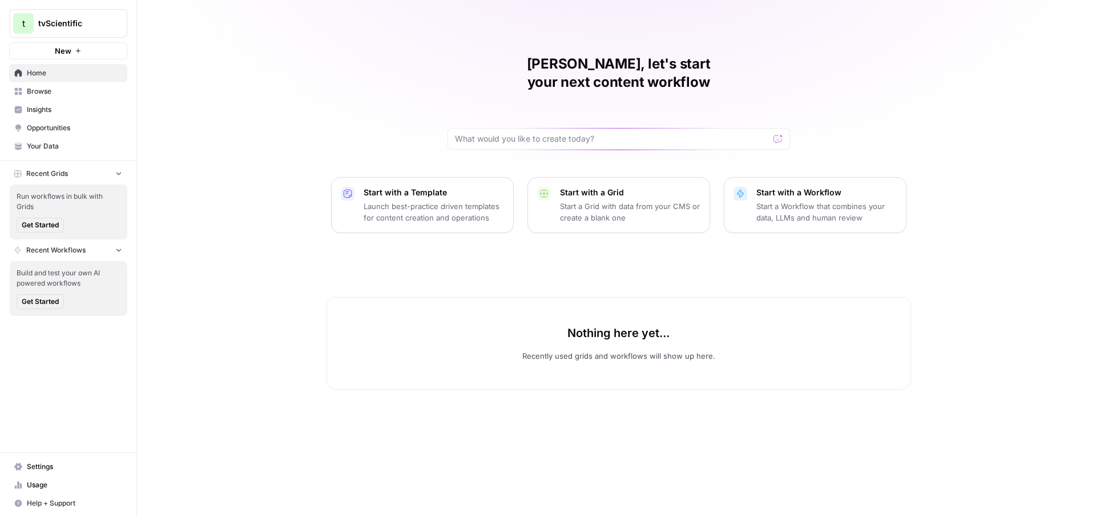
click at [78, 115] on link "Insights" at bounding box center [68, 109] width 118 height 18
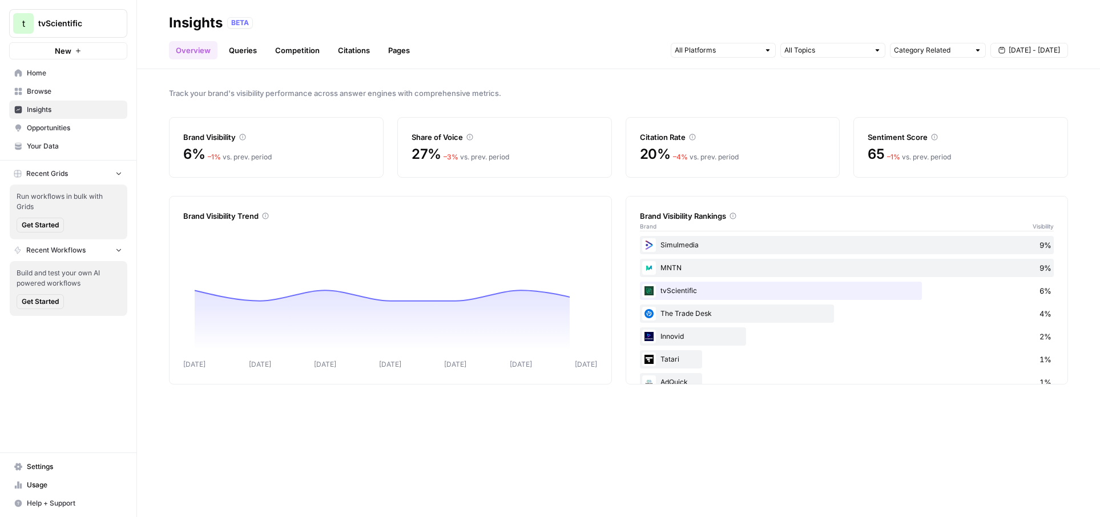
click at [76, 130] on span "Opportunities" at bounding box center [74, 128] width 95 height 10
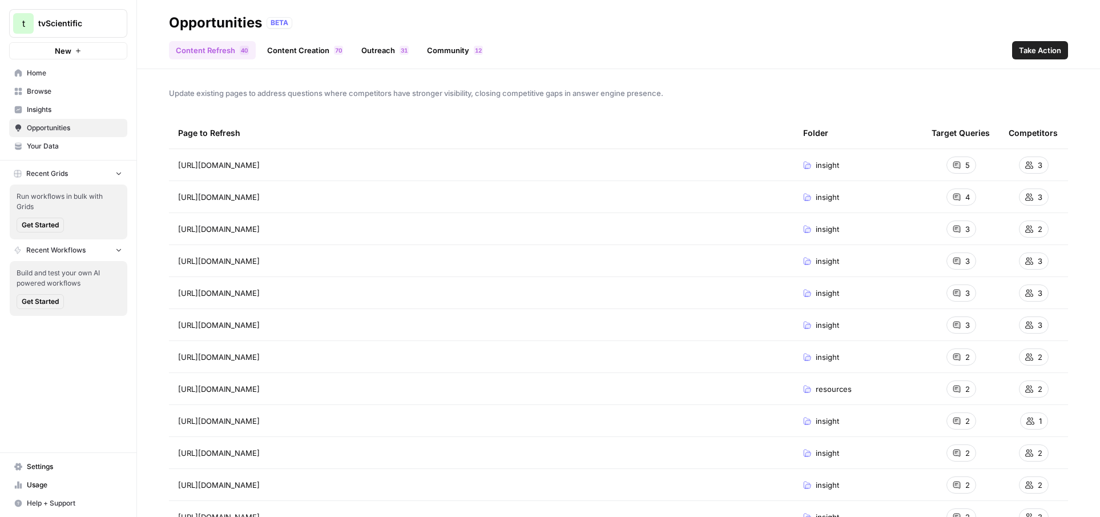
click at [74, 114] on span "Insights" at bounding box center [74, 109] width 95 height 10
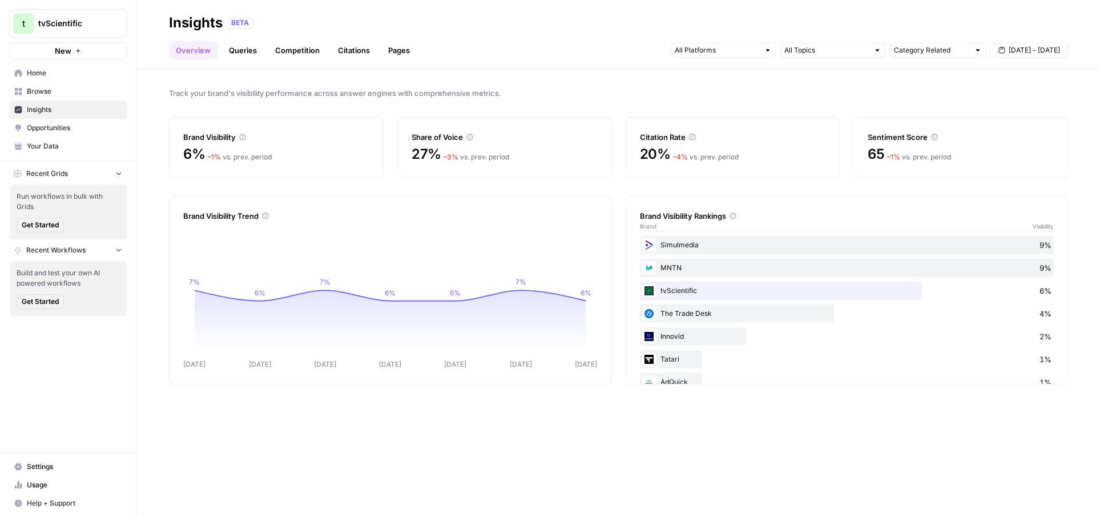
click at [65, 126] on span "Opportunities" at bounding box center [74, 128] width 95 height 10
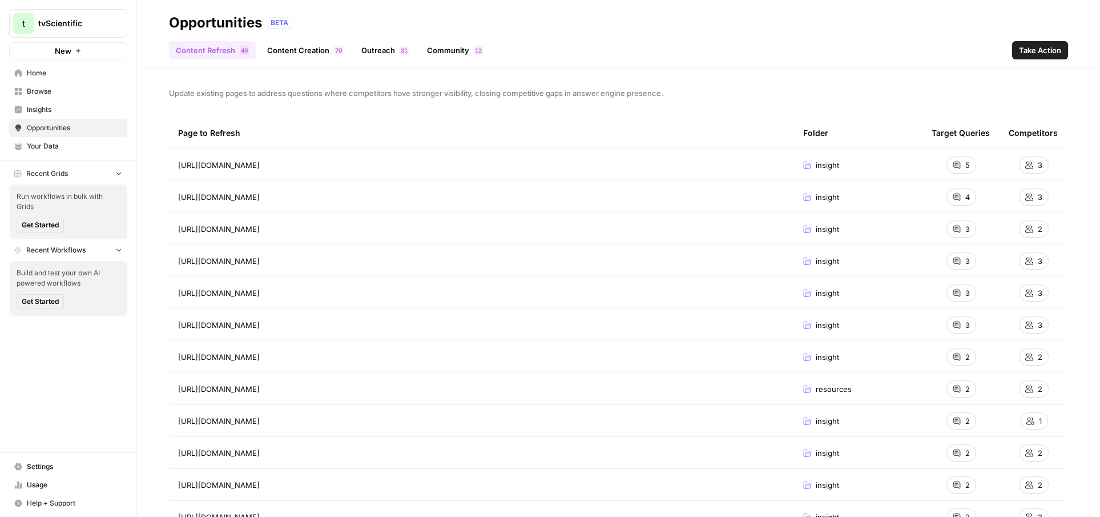
click at [65, 107] on span "Insights" at bounding box center [74, 109] width 95 height 10
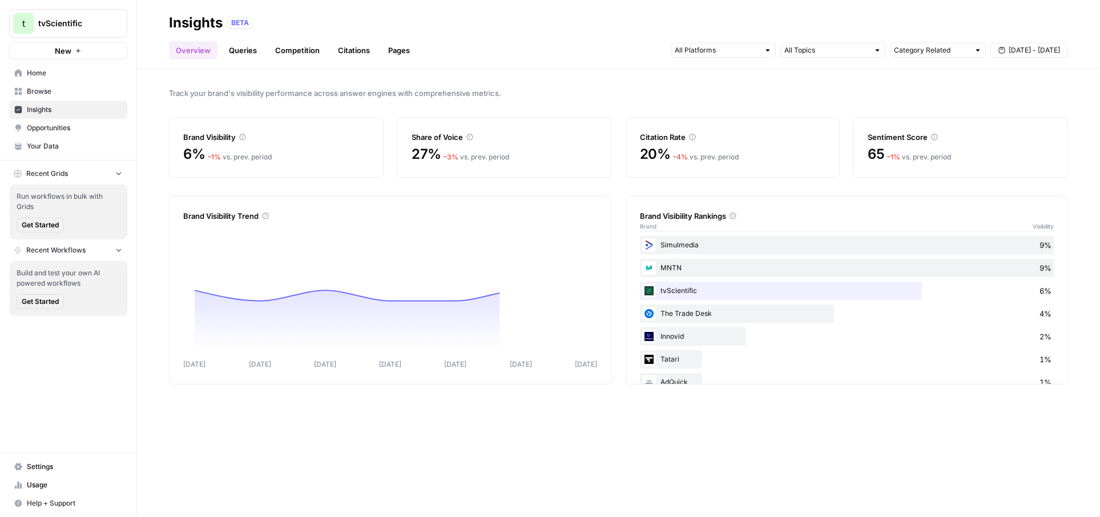
click at [75, 27] on span "tvScientific" at bounding box center [72, 23] width 69 height 11
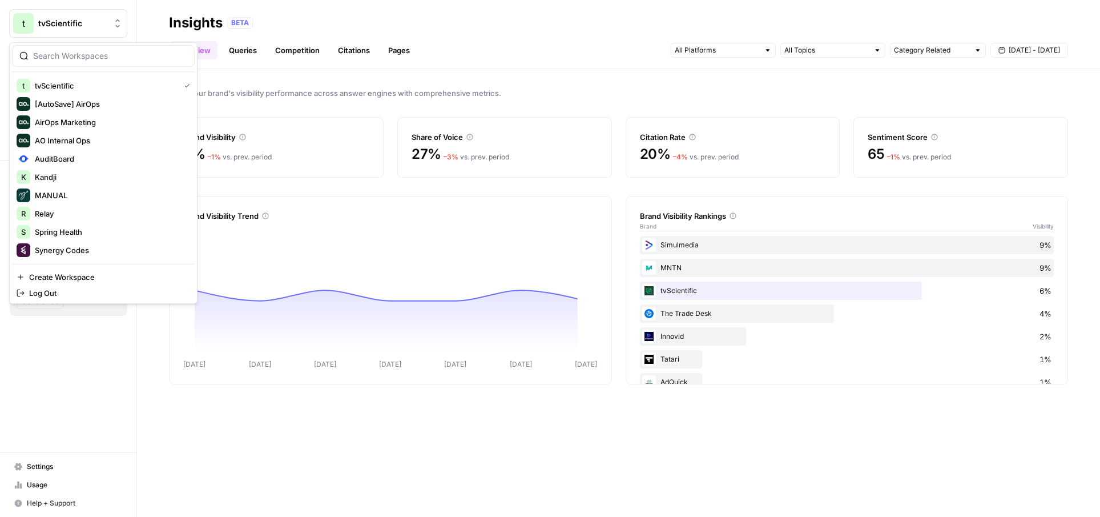
scroll to position [134, 0]
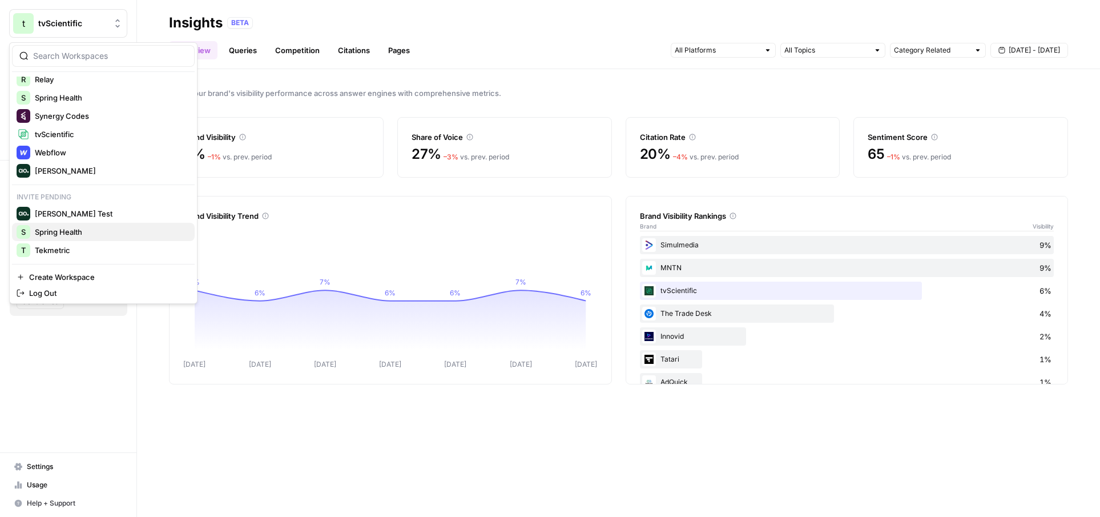
click at [70, 233] on span "Spring Health" at bounding box center [110, 231] width 151 height 11
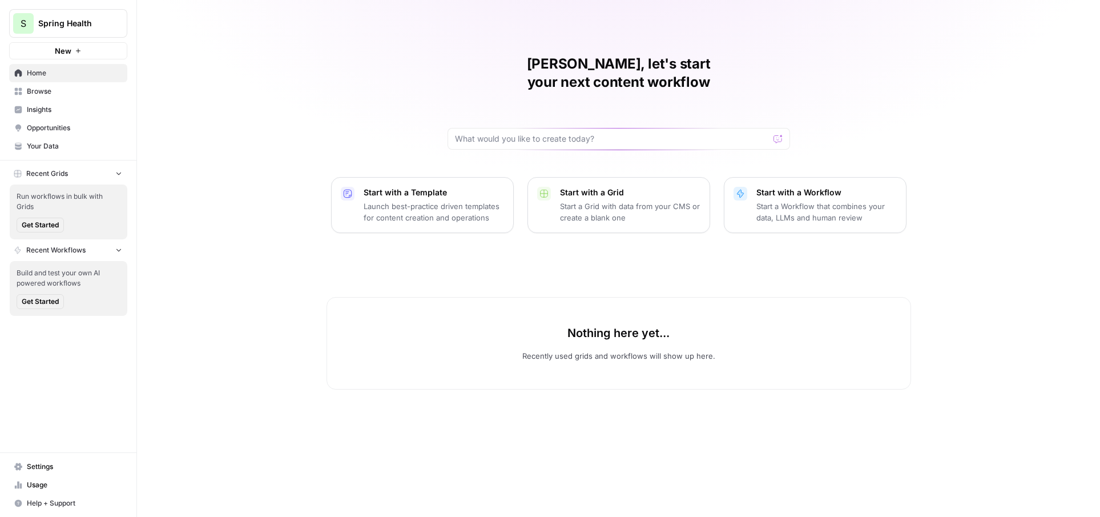
click at [79, 25] on span "Spring Health" at bounding box center [72, 23] width 69 height 11
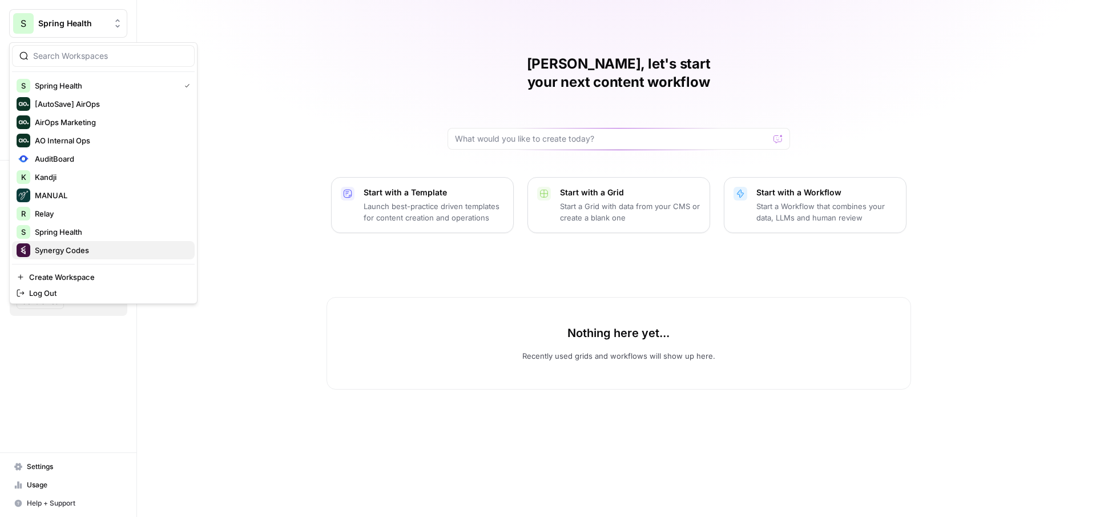
scroll to position [134, 0]
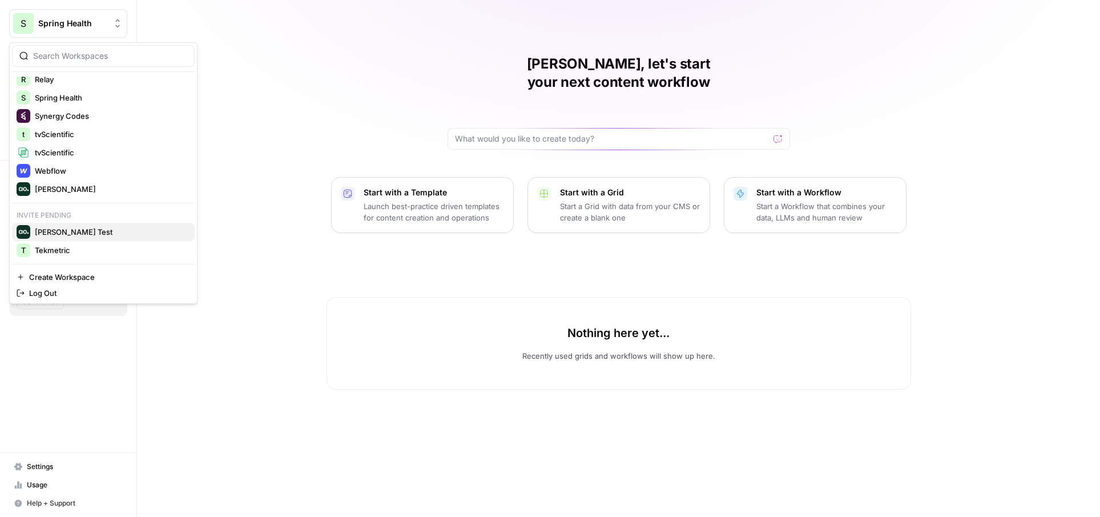
click at [64, 233] on span "[PERSON_NAME] Test" at bounding box center [110, 231] width 151 height 11
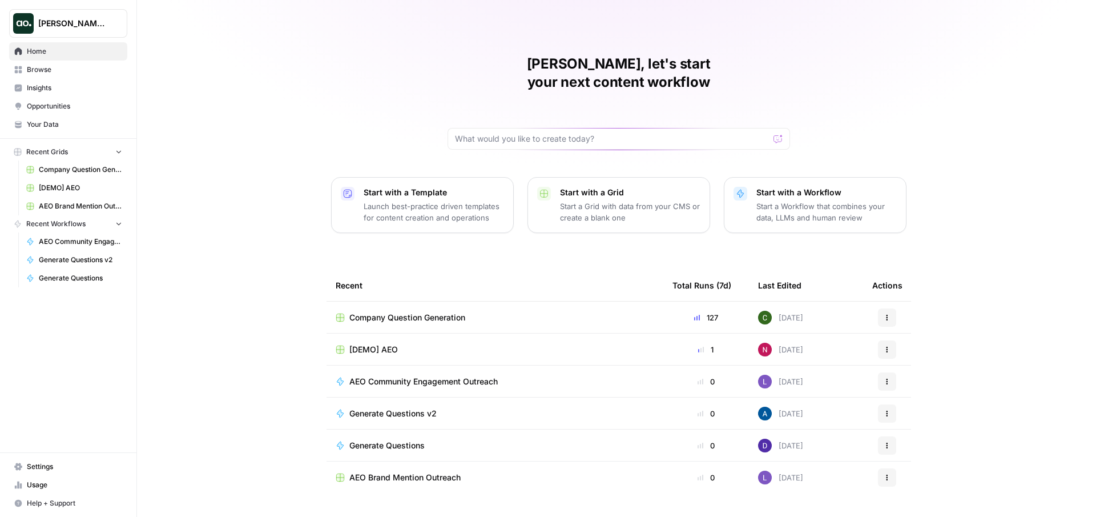
click at [57, 90] on span "Insights" at bounding box center [74, 88] width 95 height 10
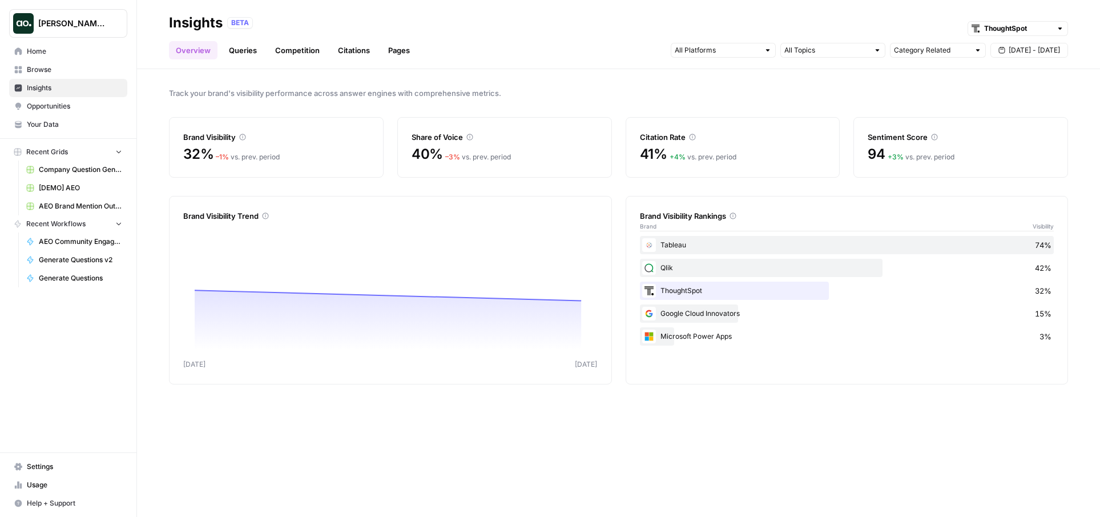
click at [54, 110] on span "Opportunities" at bounding box center [74, 106] width 95 height 10
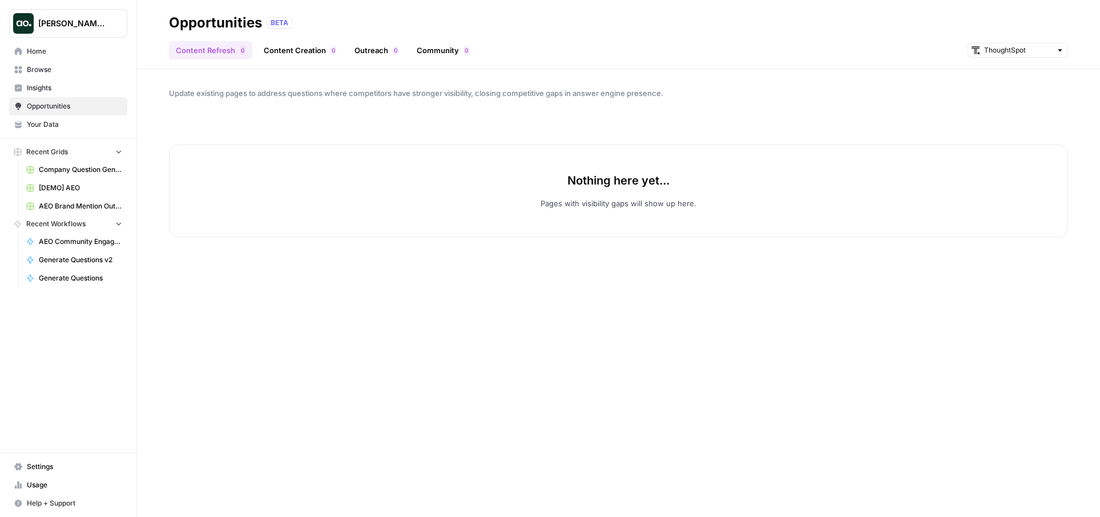
click at [41, 71] on span "Browse" at bounding box center [74, 70] width 95 height 10
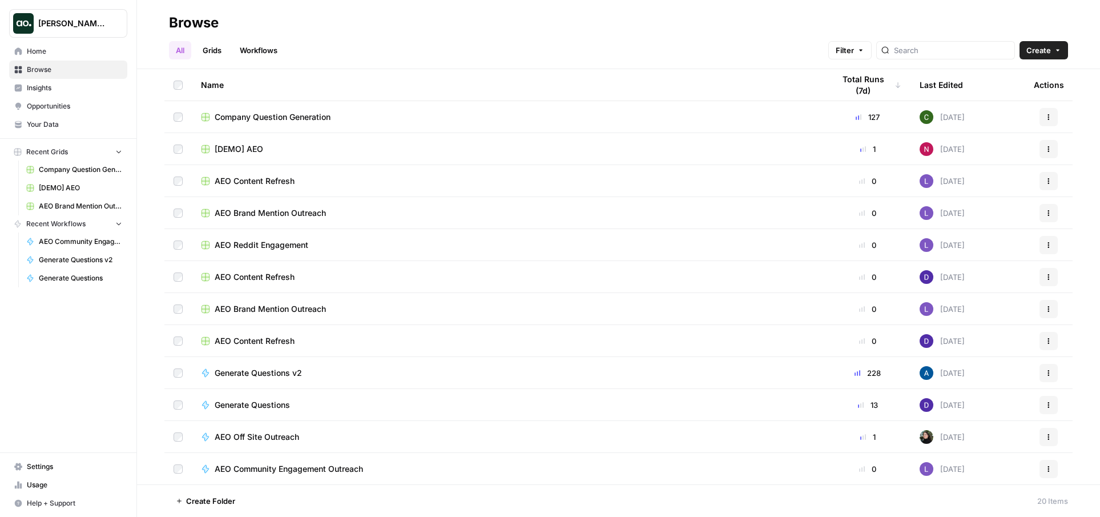
click at [257, 147] on span "[DEMO] AEO" at bounding box center [239, 148] width 49 height 11
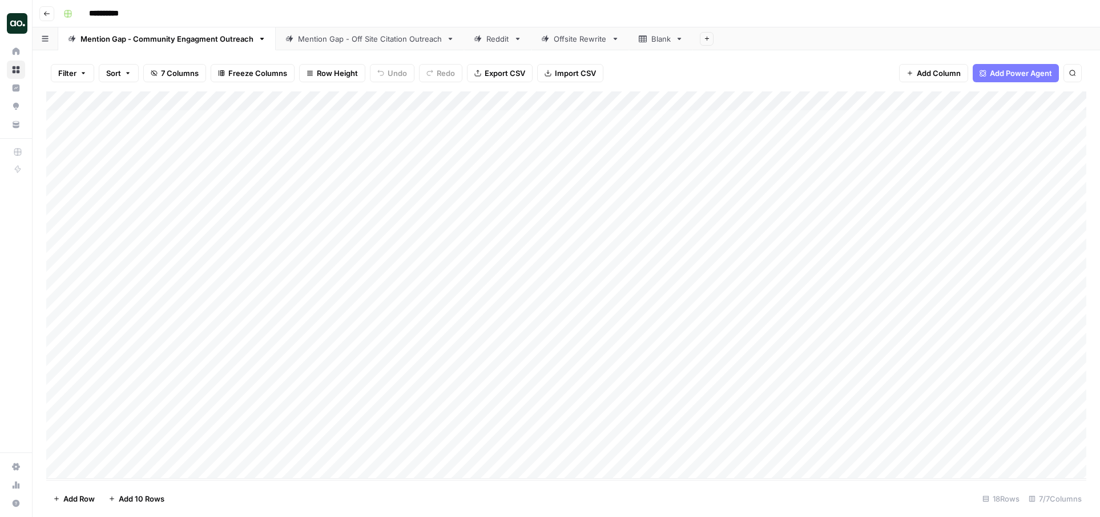
click at [370, 45] on link "Mention Gap - Off Site Citation Outreach" at bounding box center [370, 38] width 188 height 23
click at [184, 39] on div "Mention Gap - Community Engagment Outreach" at bounding box center [167, 38] width 173 height 11
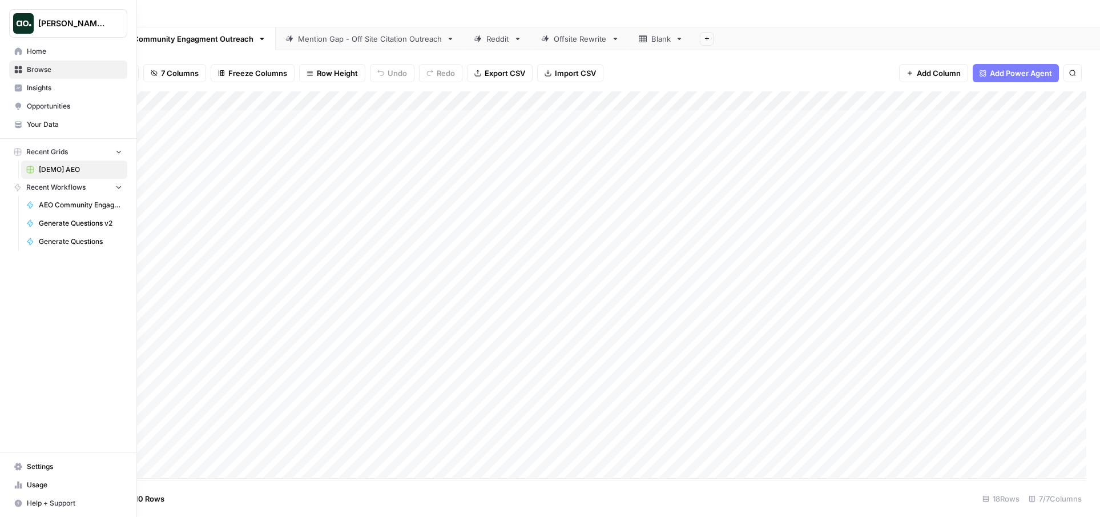
click at [59, 124] on span "Your Data" at bounding box center [74, 124] width 95 height 10
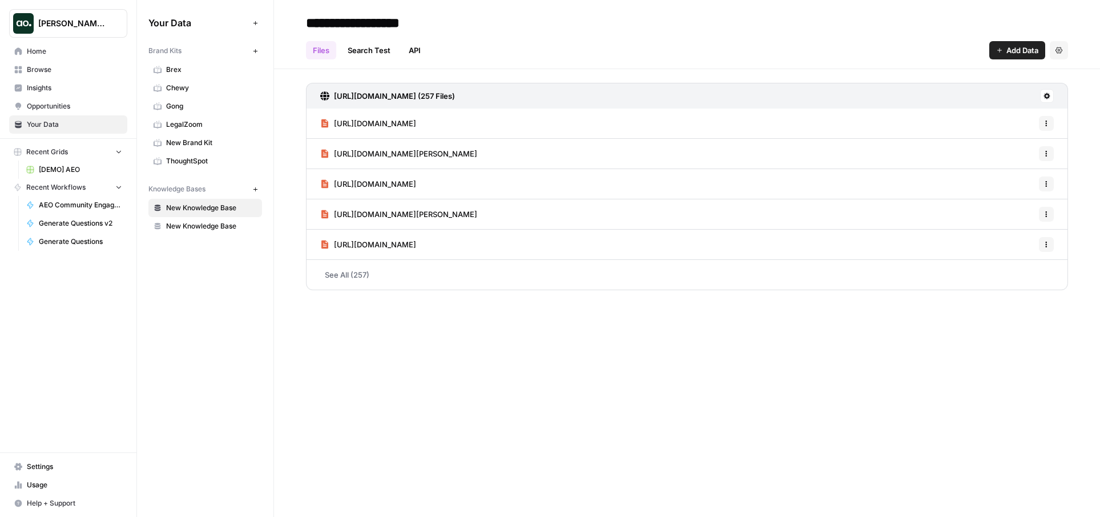
click at [211, 73] on span "Brex" at bounding box center [211, 70] width 91 height 10
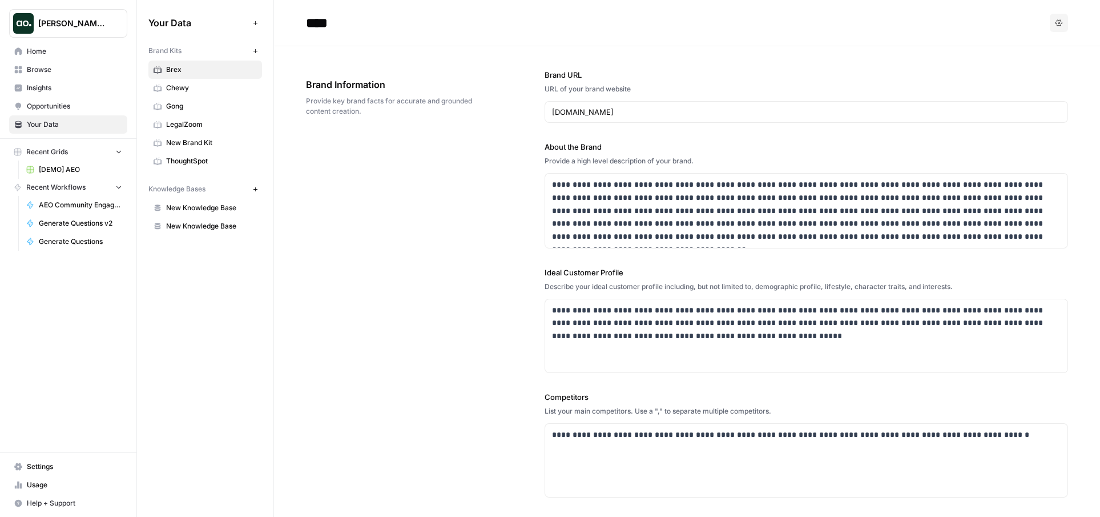
click at [71, 170] on span "[DEMO] AEO" at bounding box center [80, 169] width 83 height 10
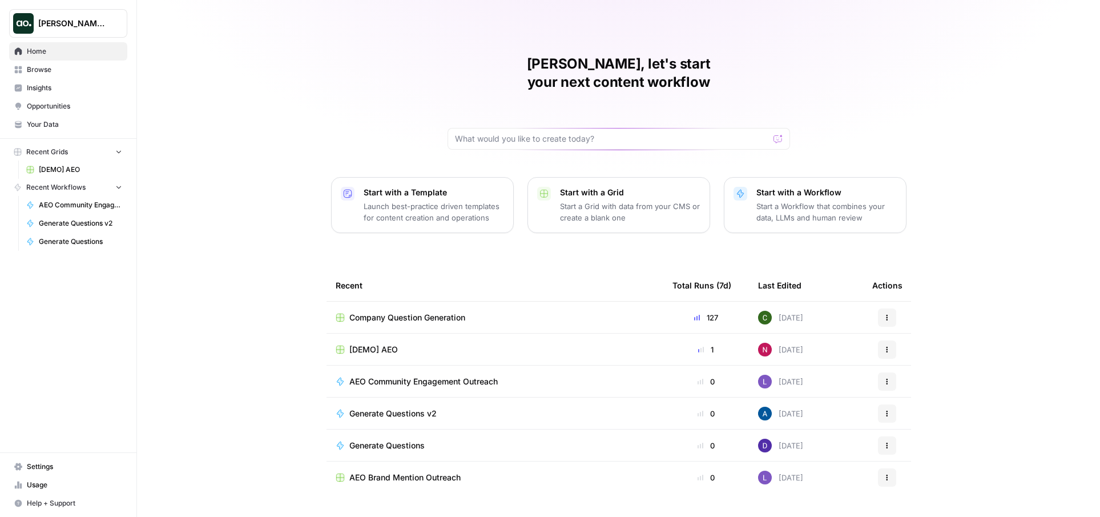
click at [82, 21] on span "[PERSON_NAME] Test" at bounding box center [72, 23] width 69 height 11
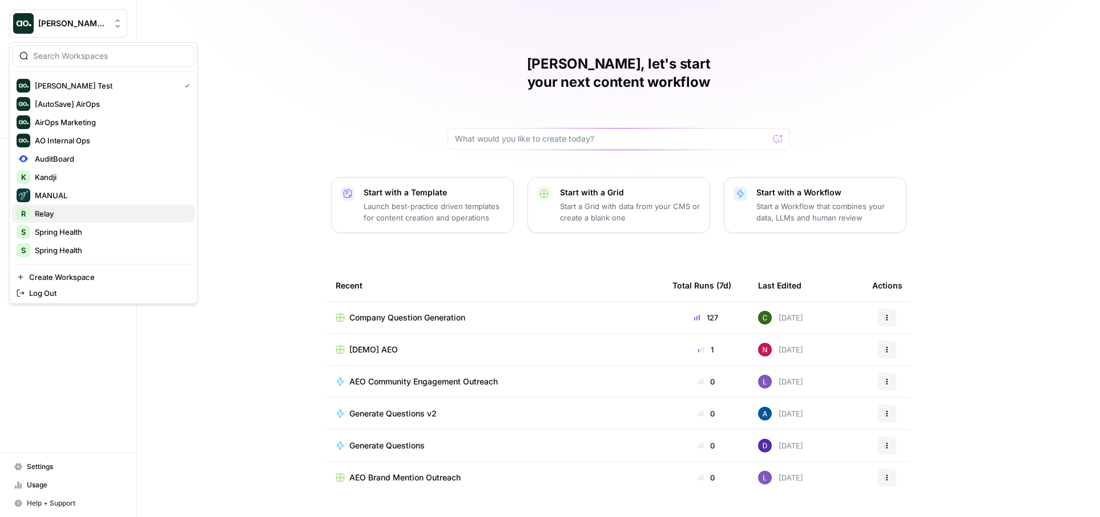
scroll to position [134, 0]
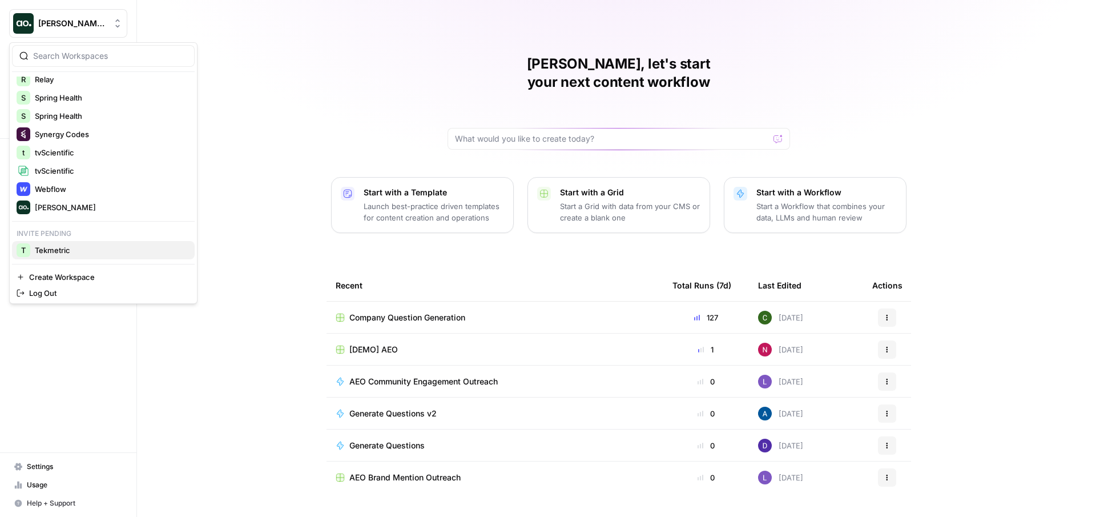
click at [71, 250] on span "Tekmetric" at bounding box center [110, 249] width 151 height 11
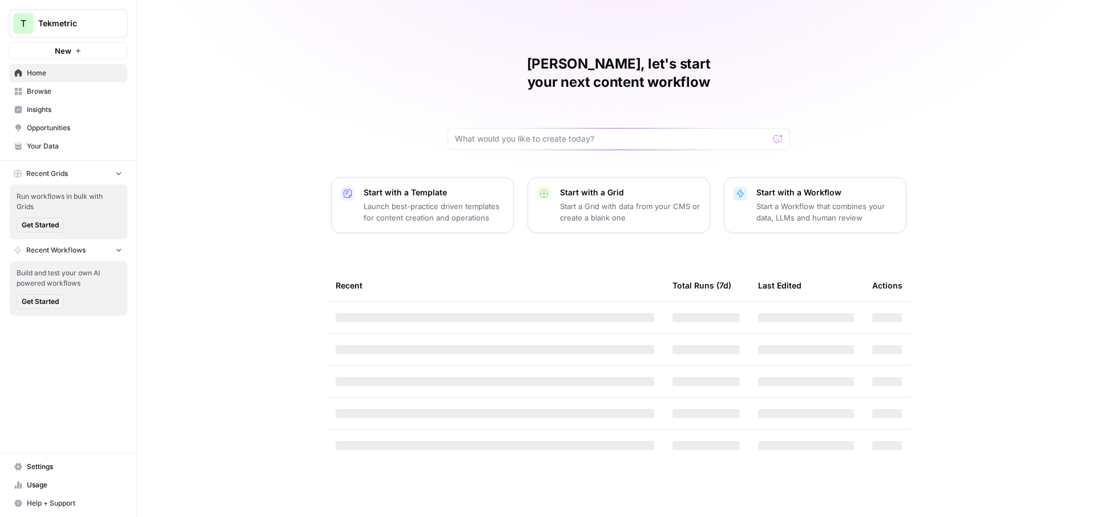
click at [70, 102] on link "Insights" at bounding box center [68, 109] width 118 height 18
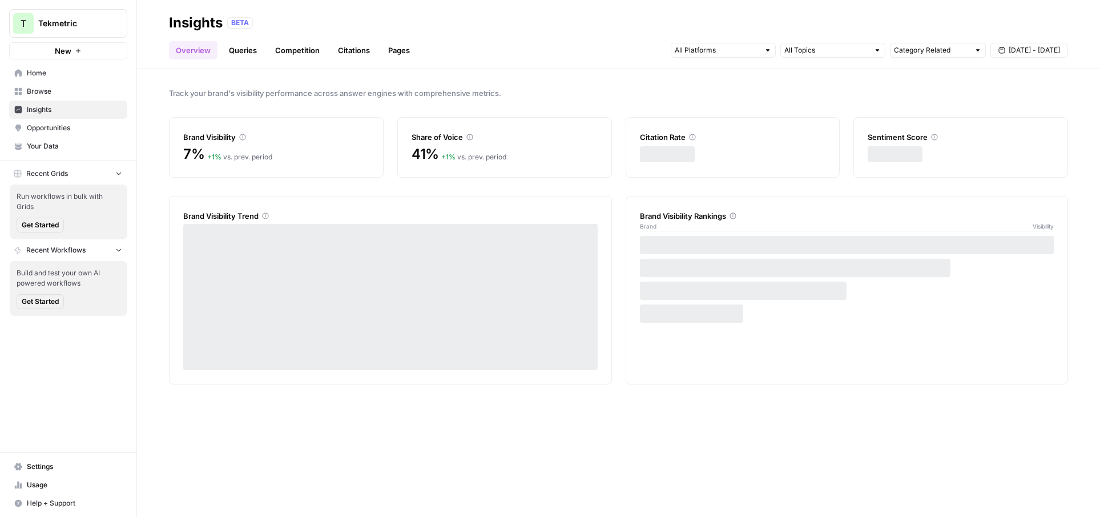
click at [69, 119] on link "Opportunities" at bounding box center [68, 128] width 118 height 18
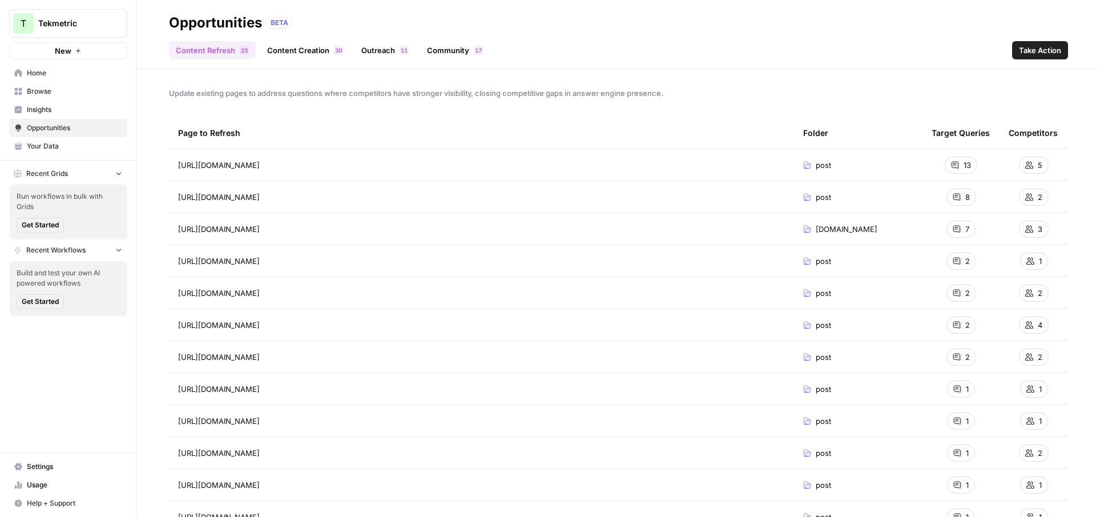
click at [71, 111] on span "Insights" at bounding box center [74, 109] width 95 height 10
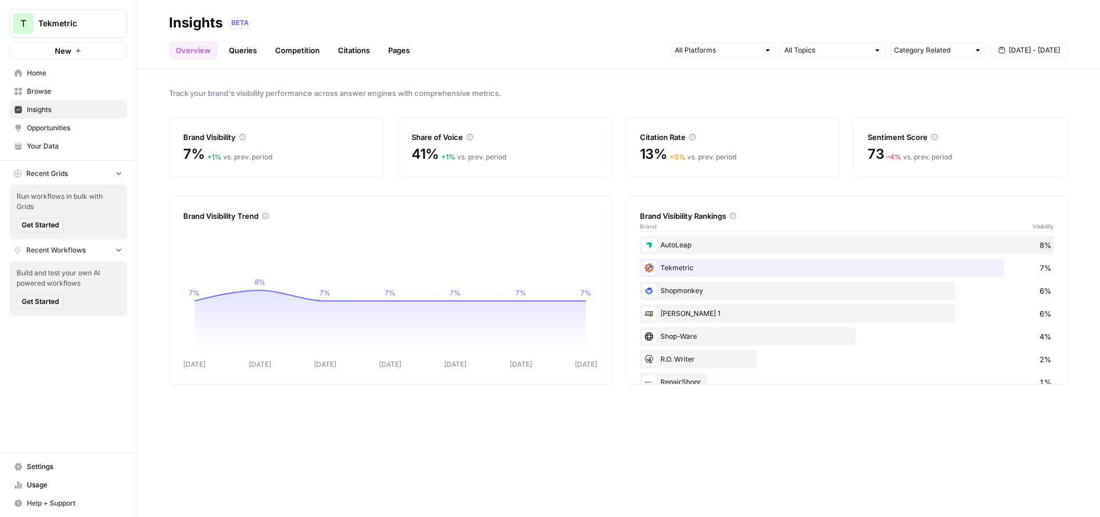
click at [57, 127] on span "Opportunities" at bounding box center [74, 128] width 95 height 10
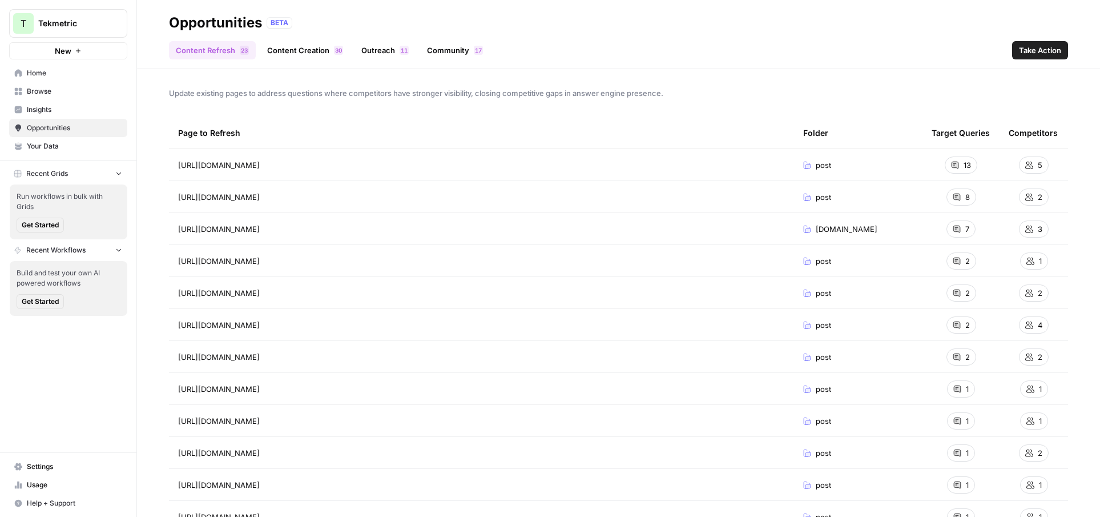
click at [82, 26] on span "Tekmetric" at bounding box center [72, 23] width 69 height 11
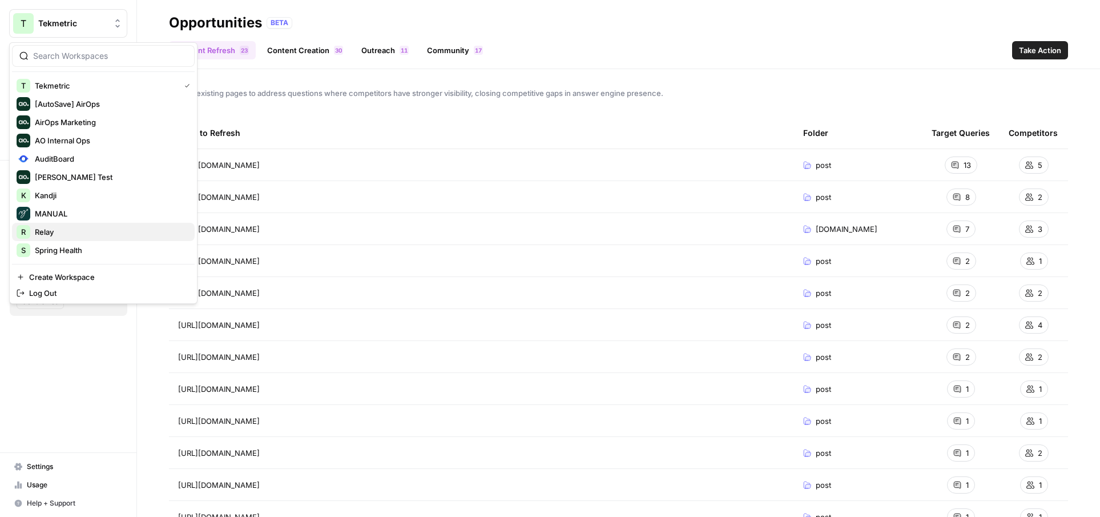
click at [56, 231] on span "Relay" at bounding box center [110, 231] width 151 height 11
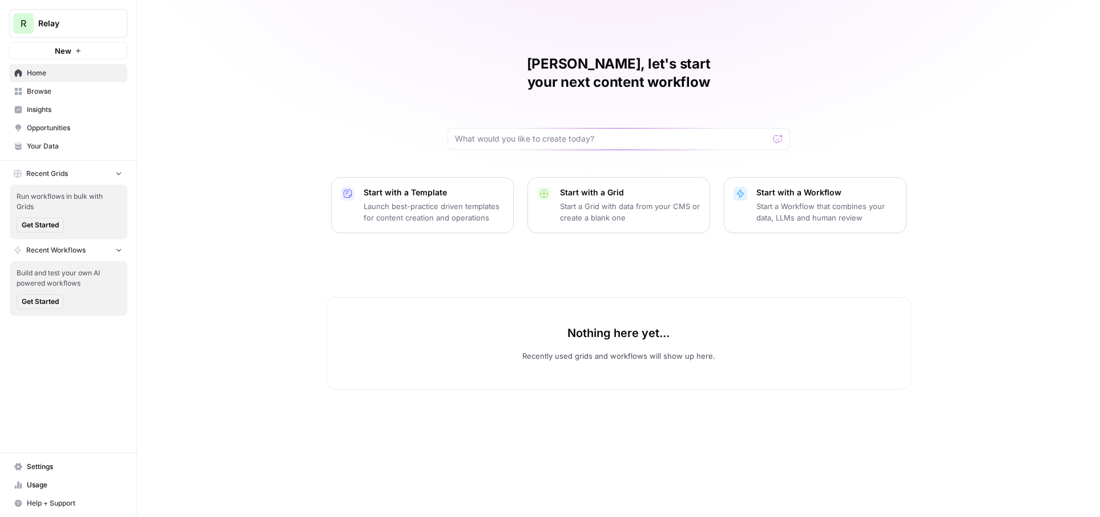
click at [73, 114] on span "Insights" at bounding box center [74, 109] width 95 height 10
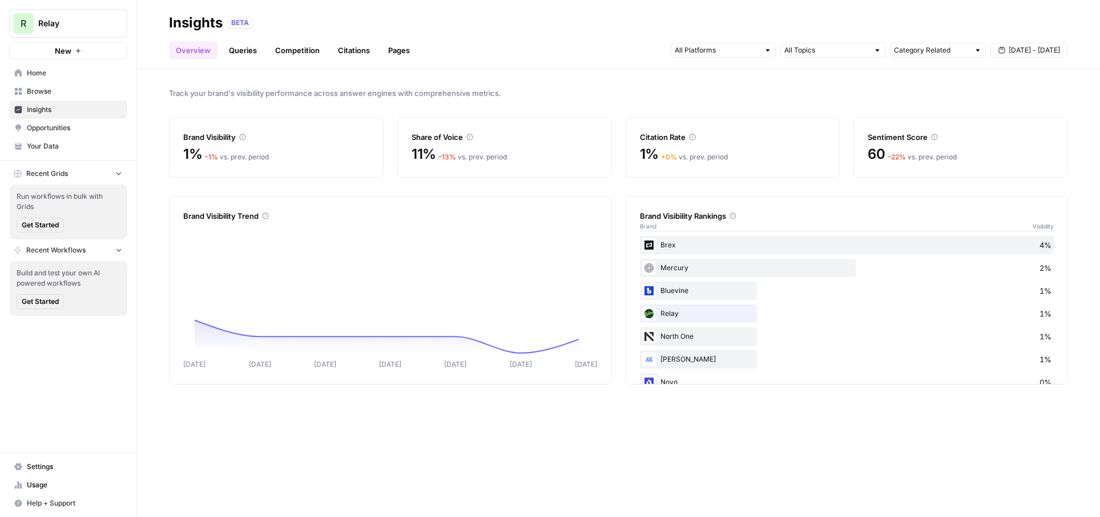
click at [78, 127] on span "Opportunities" at bounding box center [74, 128] width 95 height 10
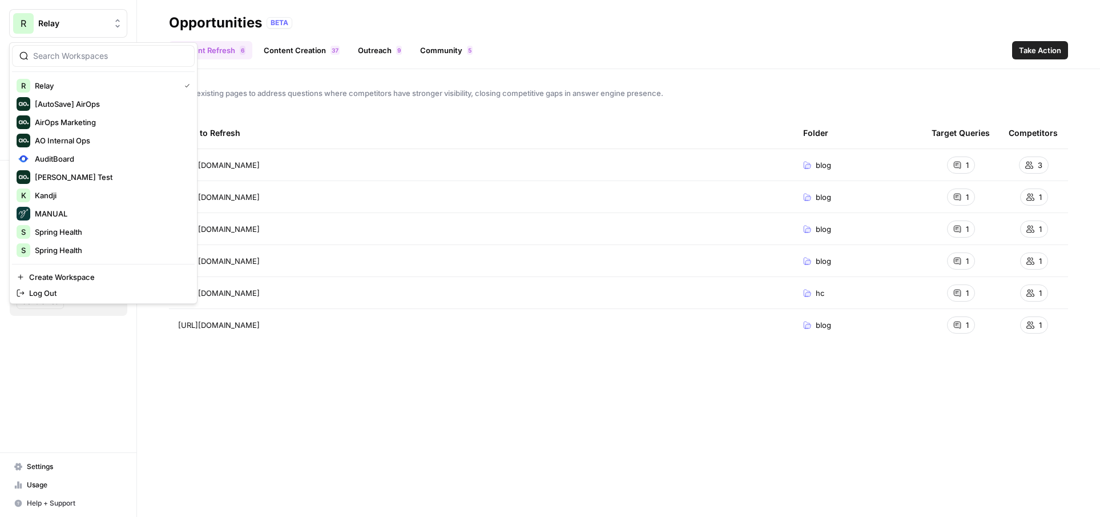
click at [108, 28] on div "Relay" at bounding box center [80, 23] width 85 height 11
click at [59, 247] on span "Spring Health" at bounding box center [110, 249] width 151 height 11
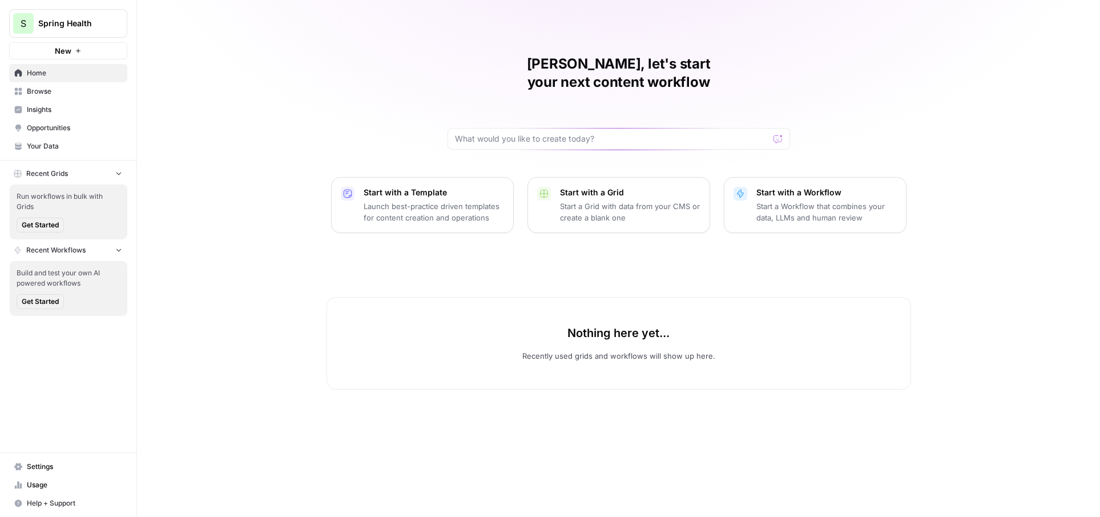
click at [61, 107] on span "Insights" at bounding box center [74, 109] width 95 height 10
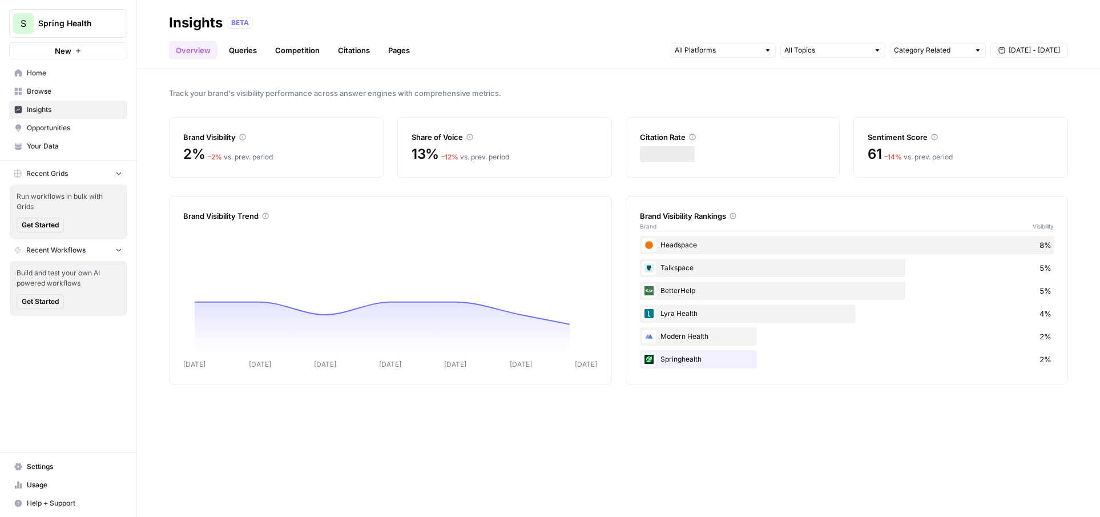
click at [77, 129] on span "Opportunities" at bounding box center [74, 128] width 95 height 10
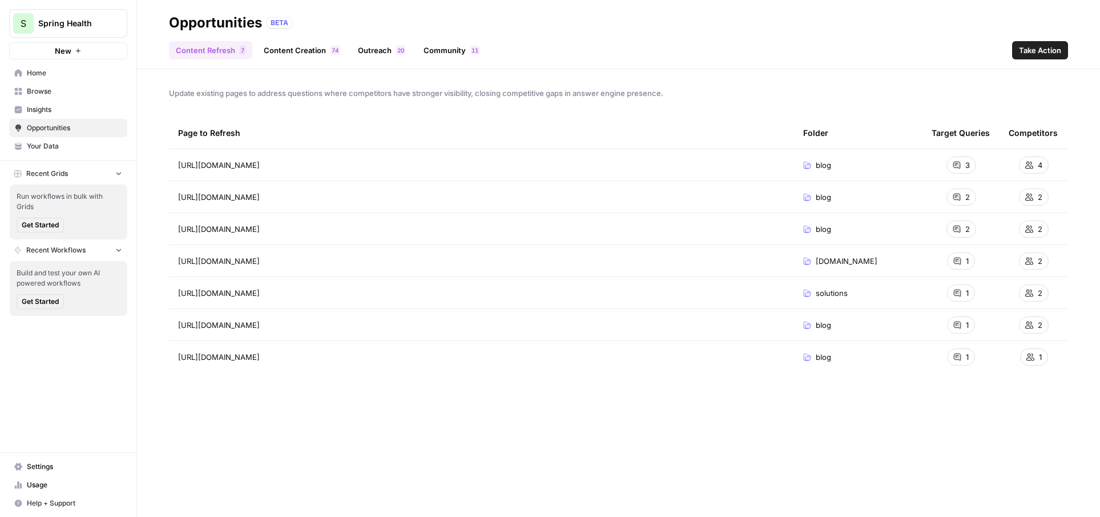
click at [82, 114] on span "Insights" at bounding box center [74, 109] width 95 height 10
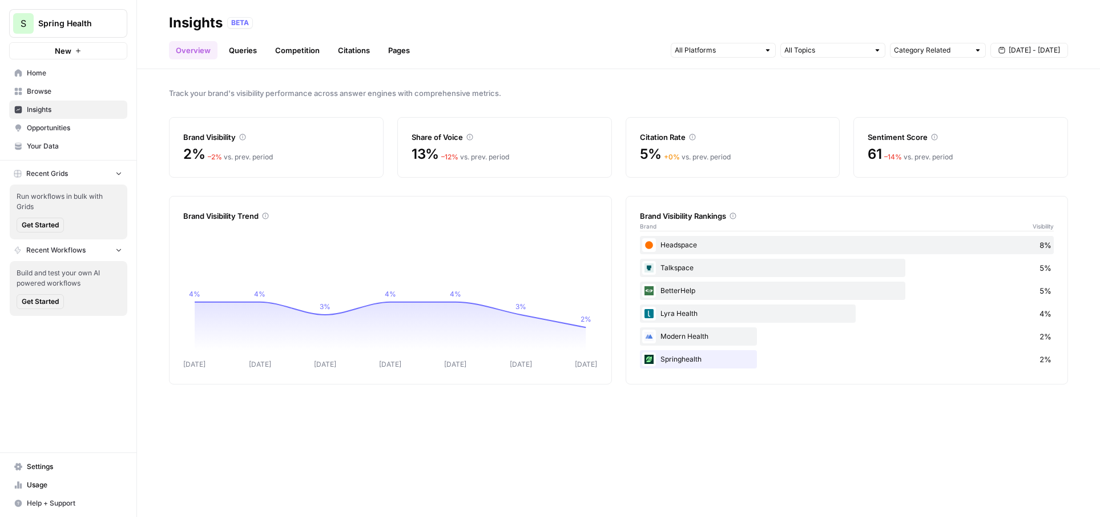
click at [95, 8] on div "S Spring Health New" at bounding box center [68, 29] width 136 height 59
click at [95, 19] on span "Spring Health" at bounding box center [72, 23] width 69 height 11
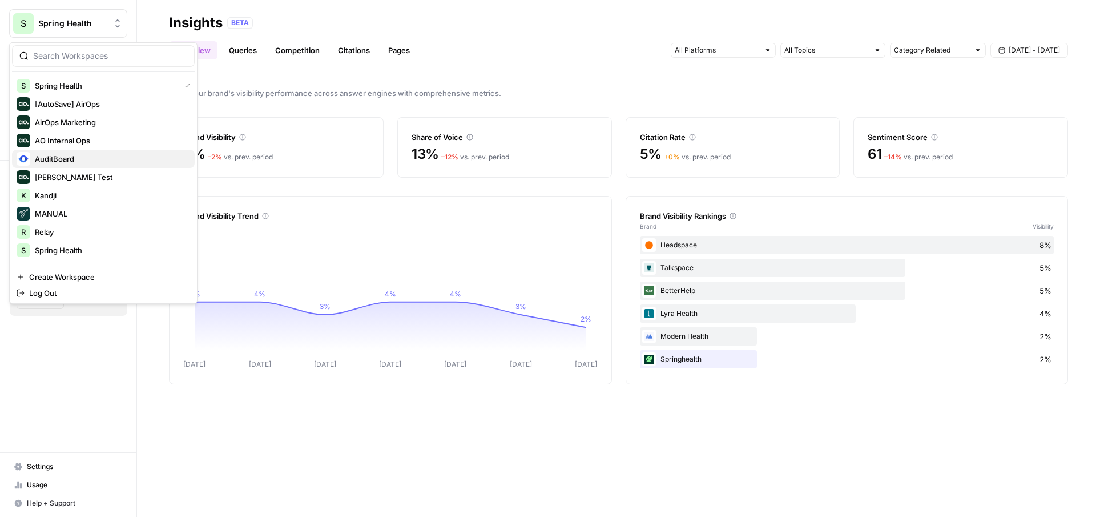
click at [94, 162] on span "AuditBoard" at bounding box center [110, 158] width 151 height 11
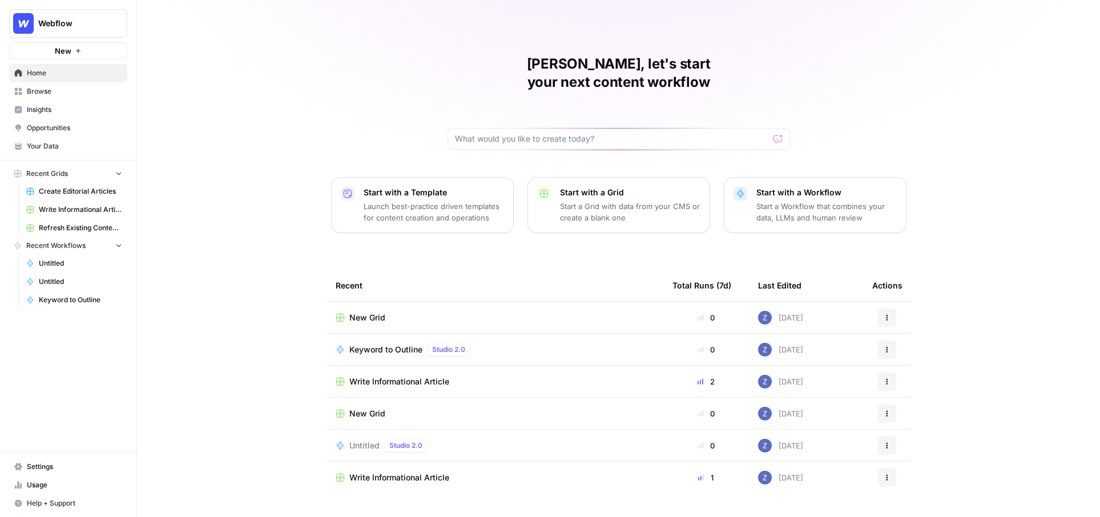
click at [76, 92] on span "Browse" at bounding box center [74, 91] width 95 height 10
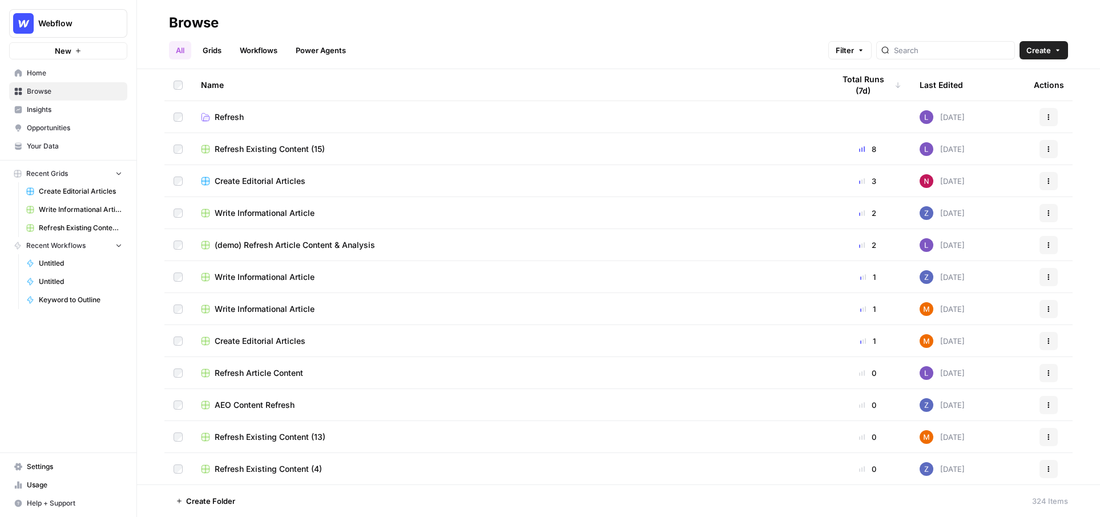
click at [56, 111] on span "Insights" at bounding box center [74, 109] width 95 height 10
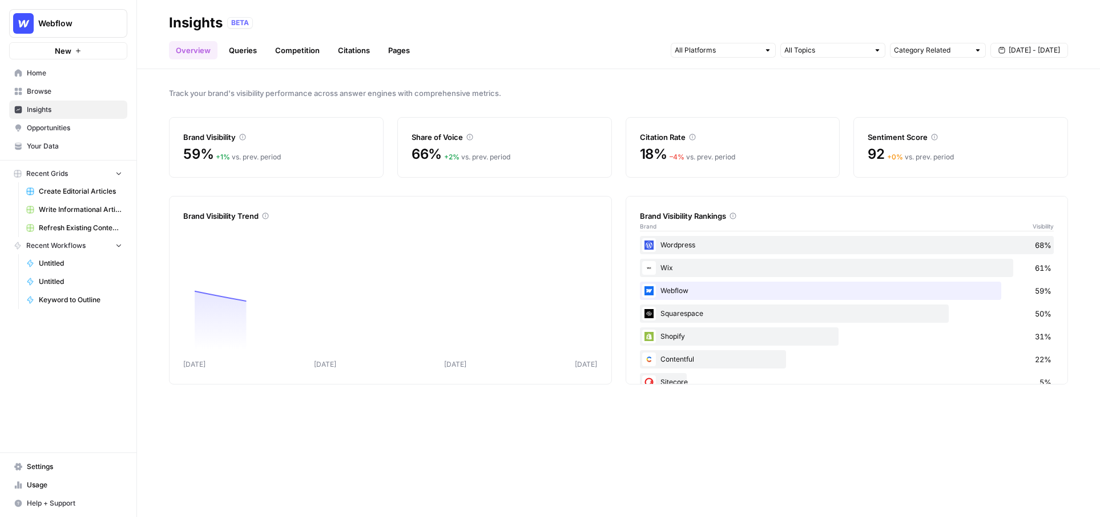
click at [89, 171] on button "Recent Grids" at bounding box center [68, 173] width 118 height 17
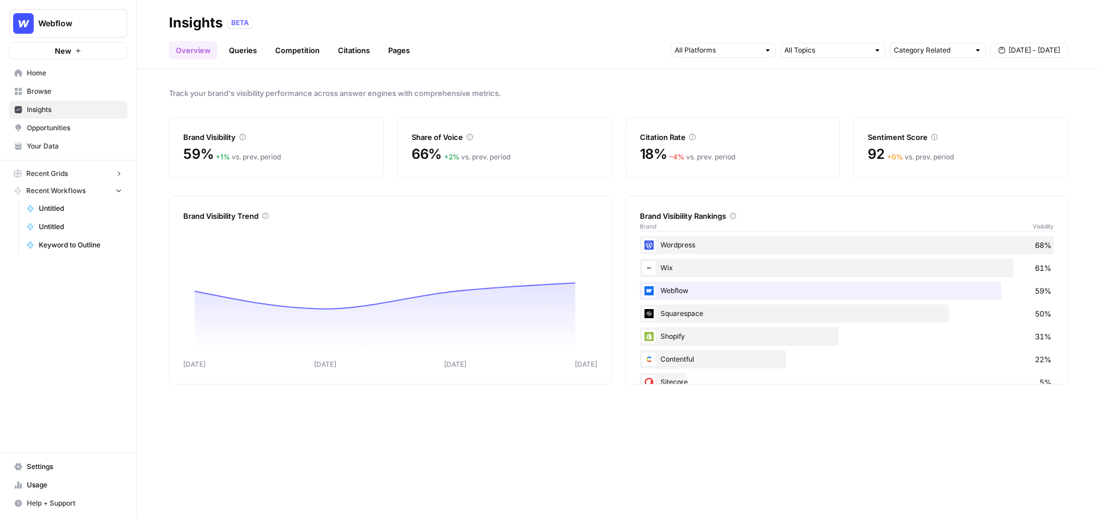
click at [99, 190] on button "Recent Workflows" at bounding box center [68, 190] width 118 height 17
click at [75, 128] on span "Opportunities" at bounding box center [74, 128] width 95 height 10
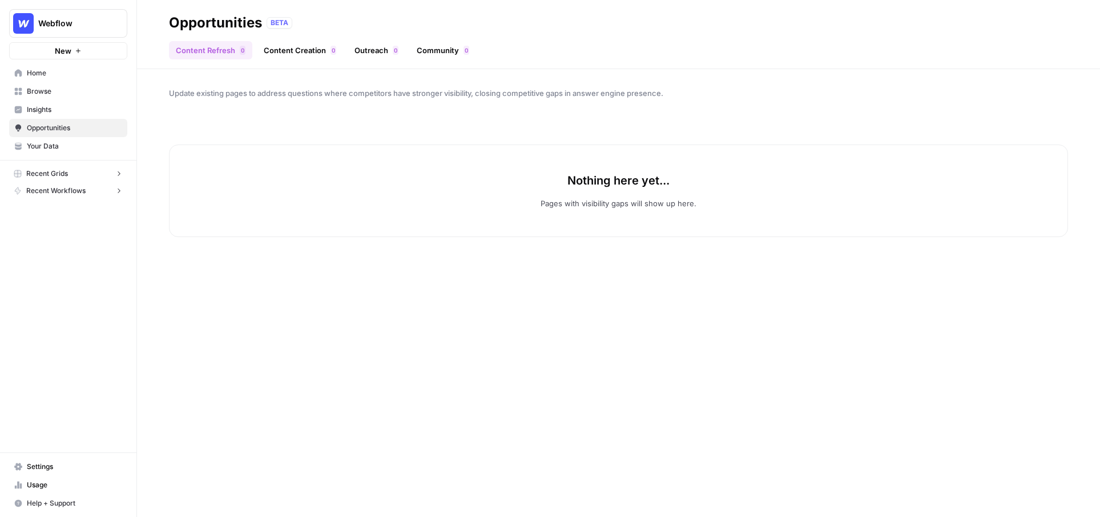
click at [81, 112] on span "Insights" at bounding box center [74, 109] width 95 height 10
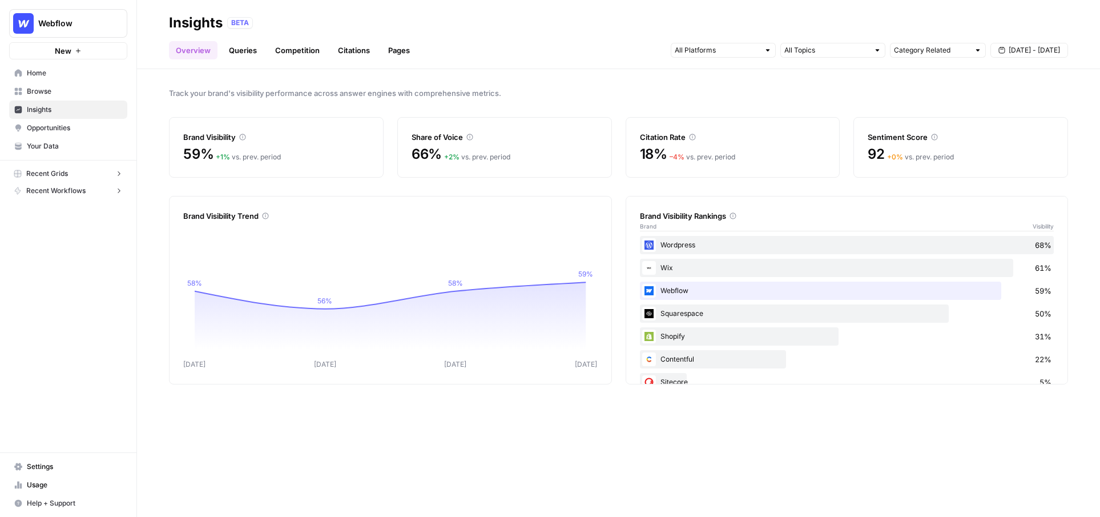
click at [147, 49] on header "Insights BETA Overview Queries Competition Citations Pages Category Related [DA…" at bounding box center [618, 34] width 963 height 69
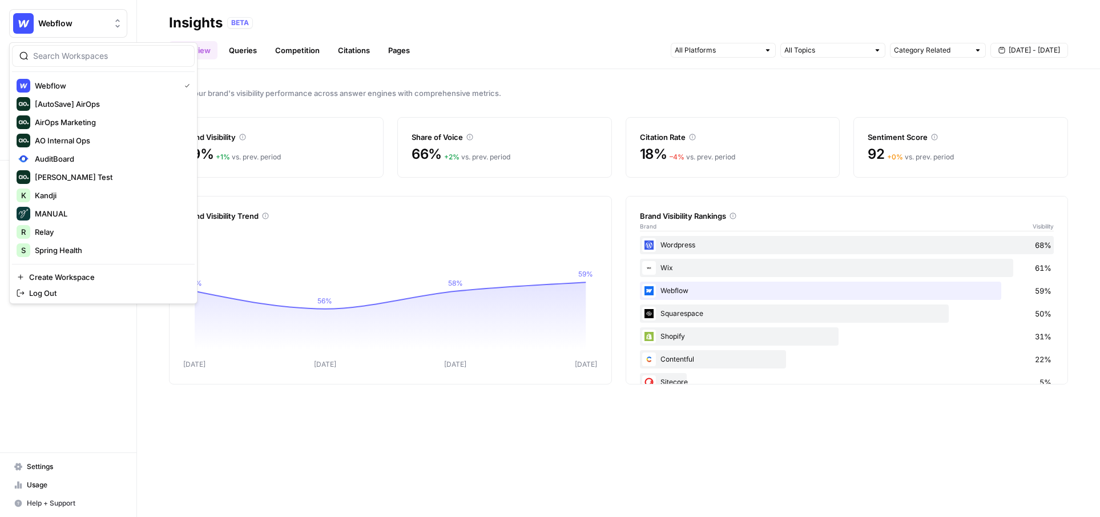
click at [65, 21] on span "Webflow" at bounding box center [72, 23] width 69 height 11
click at [83, 158] on span "AuditBoard" at bounding box center [110, 158] width 151 height 11
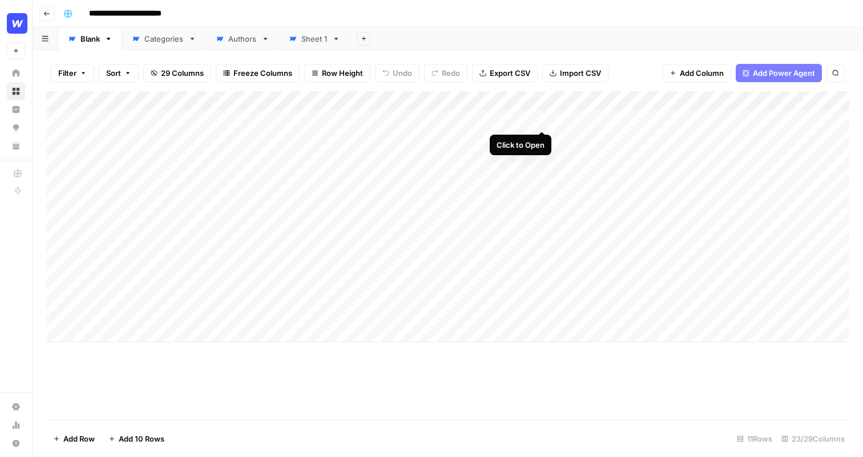
click at [540, 121] on div "Add Column" at bounding box center [447, 216] width 803 height 251
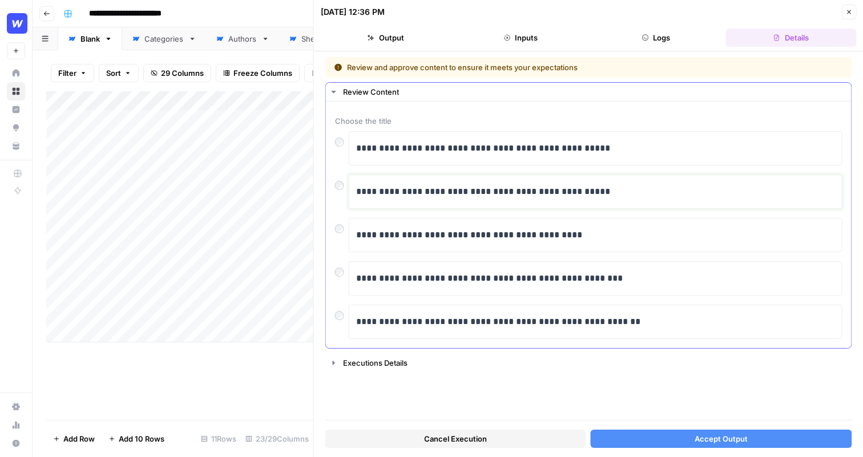
click at [631, 195] on p "**********" at bounding box center [595, 191] width 479 height 15
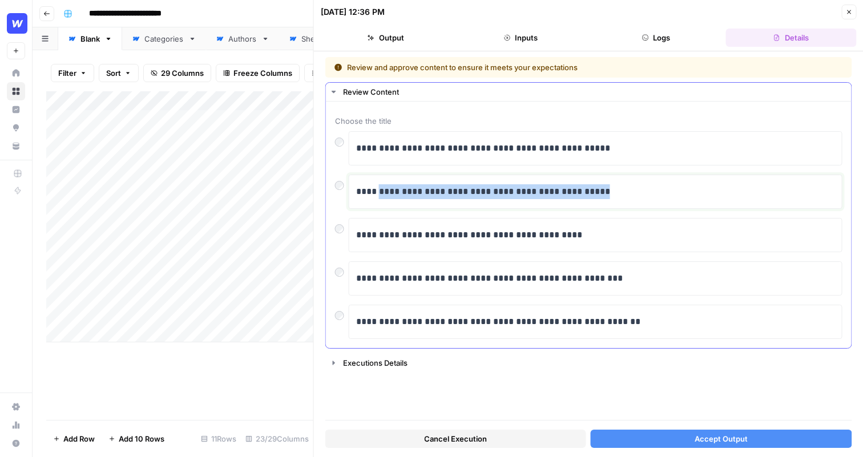
drag, startPoint x: 631, startPoint y: 195, endPoint x: 379, endPoint y: 194, distance: 252.4
click at [379, 195] on p "**********" at bounding box center [595, 191] width 479 height 15
click at [608, 198] on p "**********" at bounding box center [595, 191] width 479 height 15
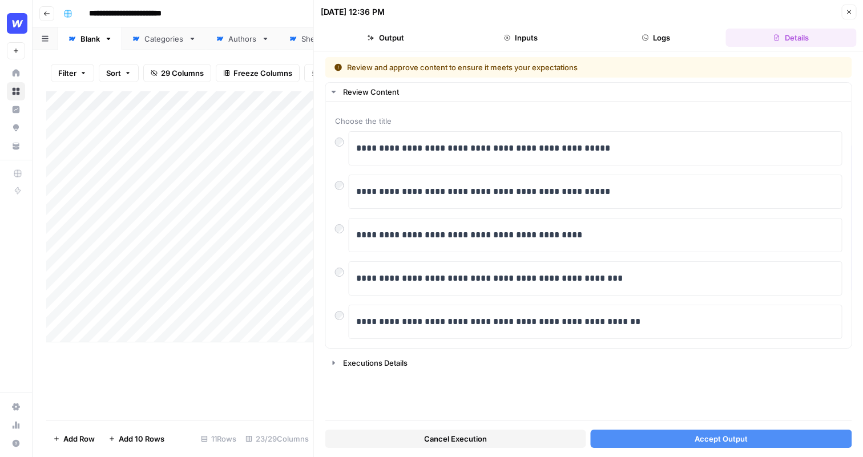
click at [673, 435] on button "Accept Output" at bounding box center [721, 439] width 261 height 18
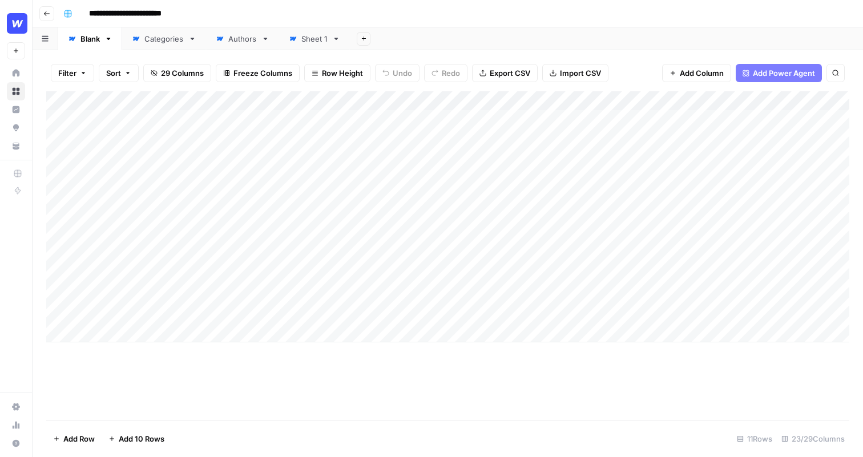
click at [529, 102] on div "Add Column" at bounding box center [447, 216] width 803 height 251
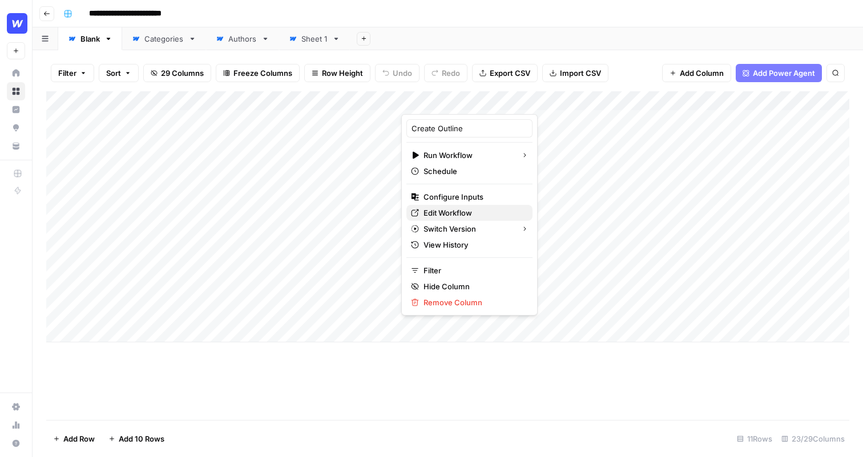
click at [452, 212] on span "Edit Workflow" at bounding box center [474, 212] width 100 height 11
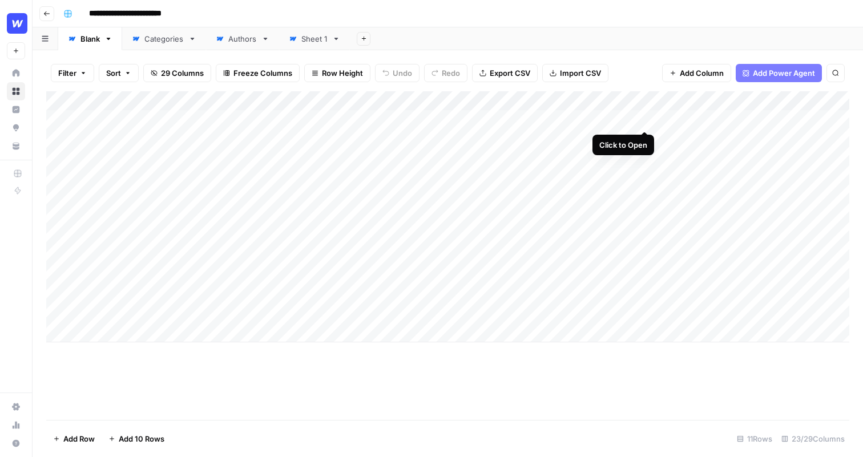
click at [642, 121] on div "Add Column" at bounding box center [447, 216] width 803 height 251
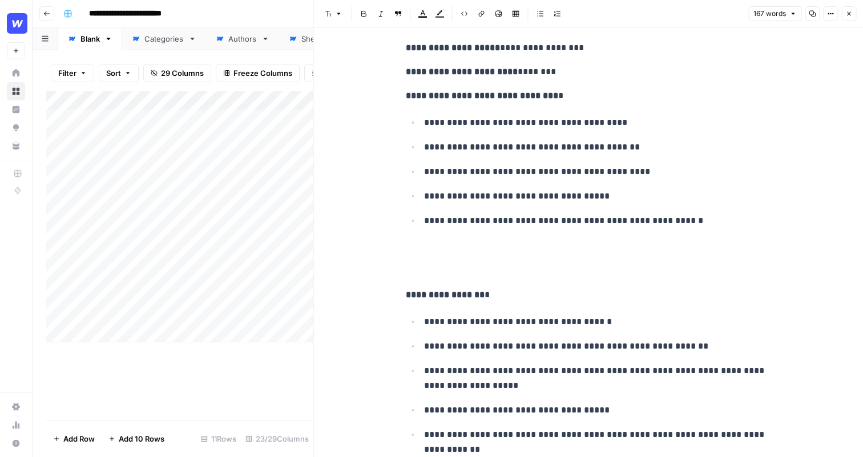
scroll to position [428, 0]
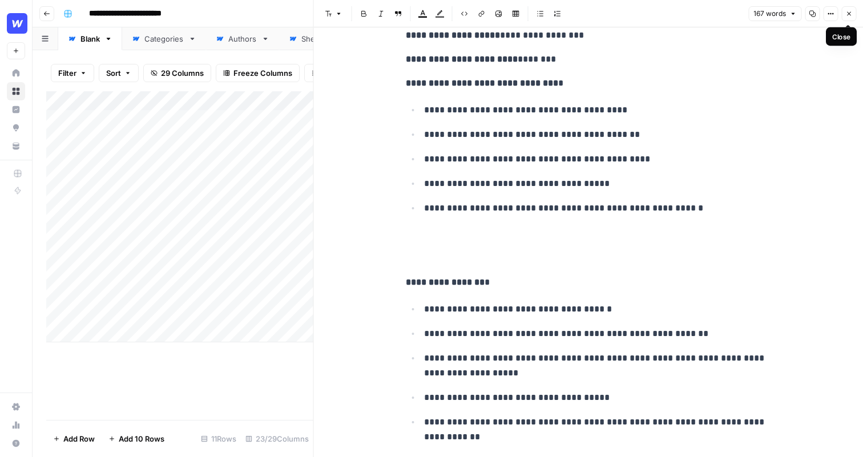
click at [851, 17] on icon "button" at bounding box center [849, 13] width 7 height 7
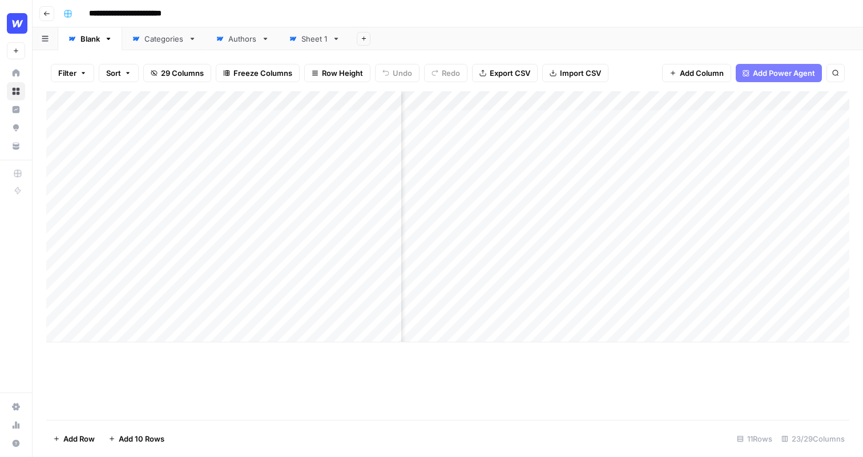
scroll to position [0, 176]
click at [757, 120] on div "Add Column" at bounding box center [447, 216] width 803 height 251
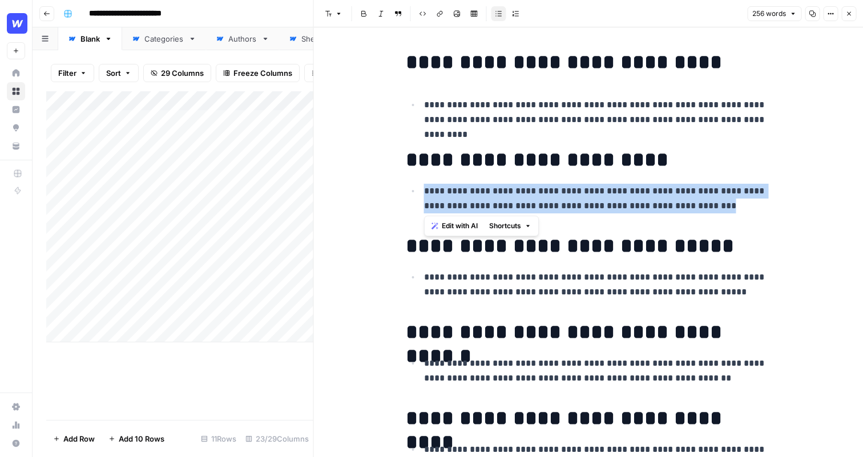
drag, startPoint x: 710, startPoint y: 206, endPoint x: 411, endPoint y: 189, distance: 299.1
click at [411, 189] on ul "**********" at bounding box center [588, 198] width 365 height 30
click at [461, 224] on span "Edit with AI" at bounding box center [460, 226] width 36 height 10
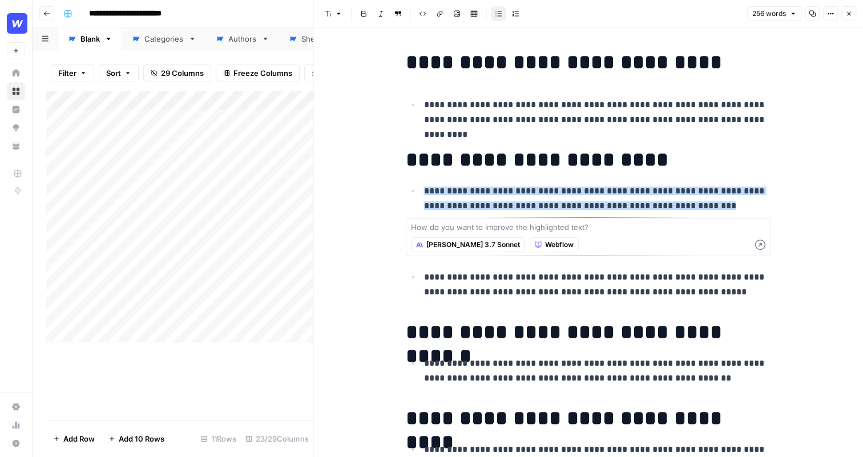
click at [699, 152] on h1 "**********" at bounding box center [588, 160] width 365 height 24
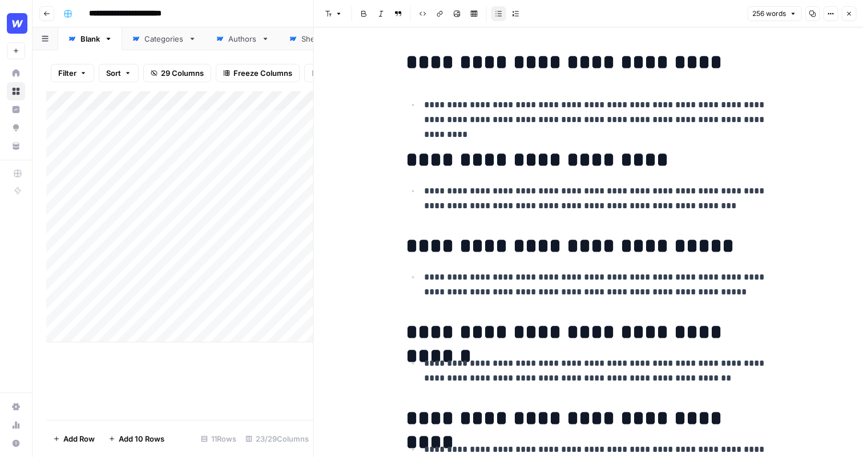
click at [710, 211] on p "**********" at bounding box center [597, 199] width 347 height 30
click at [853, 15] on button "Close" at bounding box center [849, 13] width 15 height 15
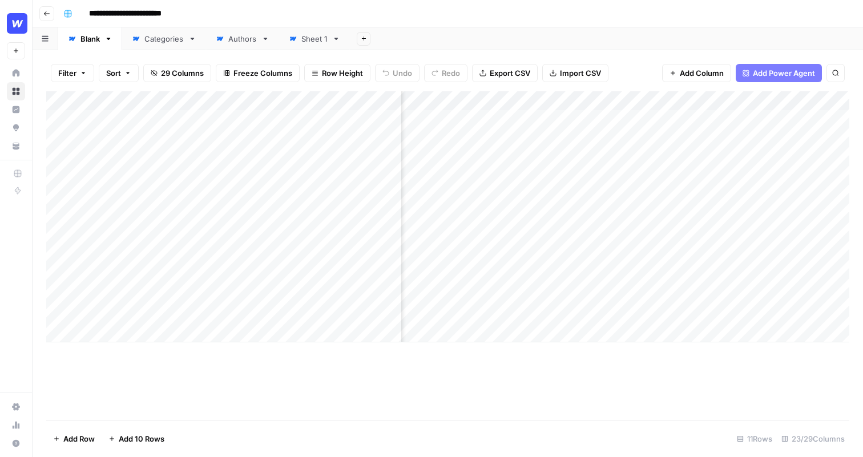
scroll to position [0, 424]
click at [596, 102] on div "Add Column" at bounding box center [447, 216] width 803 height 251
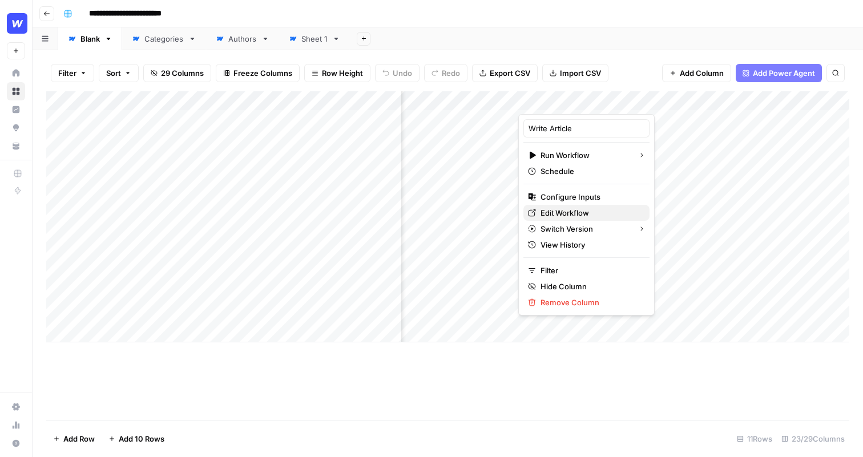
click at [568, 213] on span "Edit Workflow" at bounding box center [591, 212] width 100 height 11
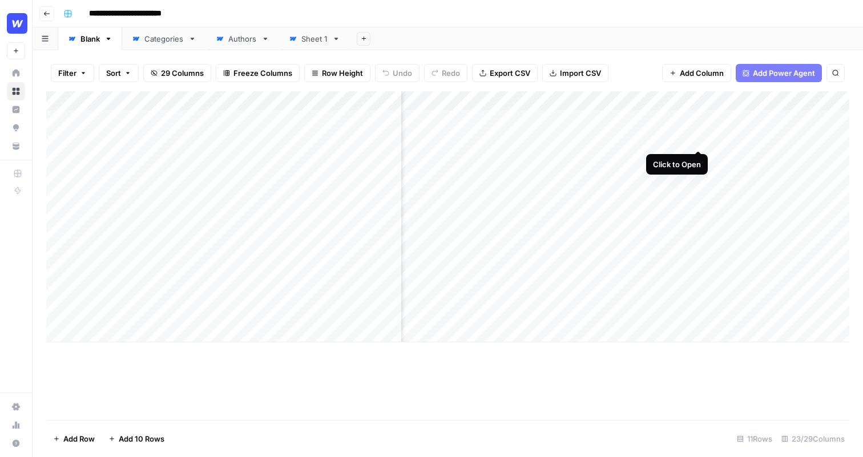
click at [698, 139] on div "Add Column" at bounding box center [447, 216] width 803 height 251
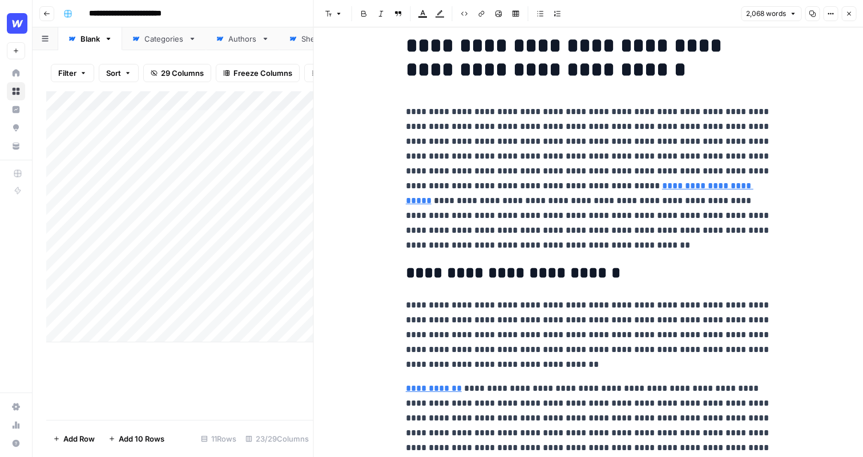
scroll to position [20, 0]
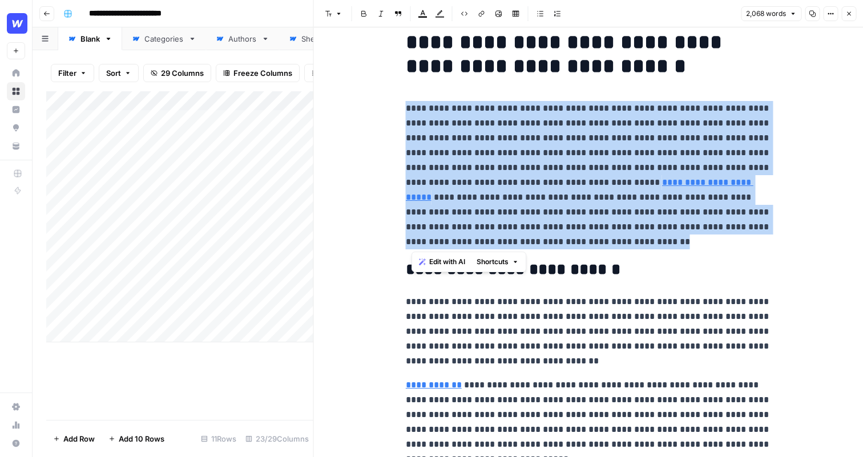
drag, startPoint x: 481, startPoint y: 243, endPoint x: 407, endPoint y: 103, distance: 158.4
click at [407, 103] on p "**********" at bounding box center [588, 175] width 365 height 148
click at [509, 242] on p "**********" at bounding box center [588, 175] width 365 height 148
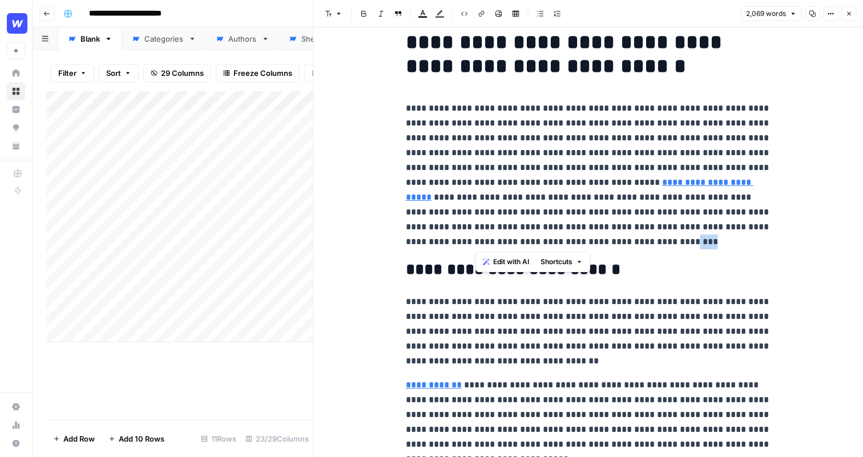
drag, startPoint x: 495, startPoint y: 243, endPoint x: 475, endPoint y: 242, distance: 20.0
click at [475, 242] on p "**********" at bounding box center [588, 175] width 365 height 148
click at [850, 15] on icon "button" at bounding box center [849, 13] width 7 height 7
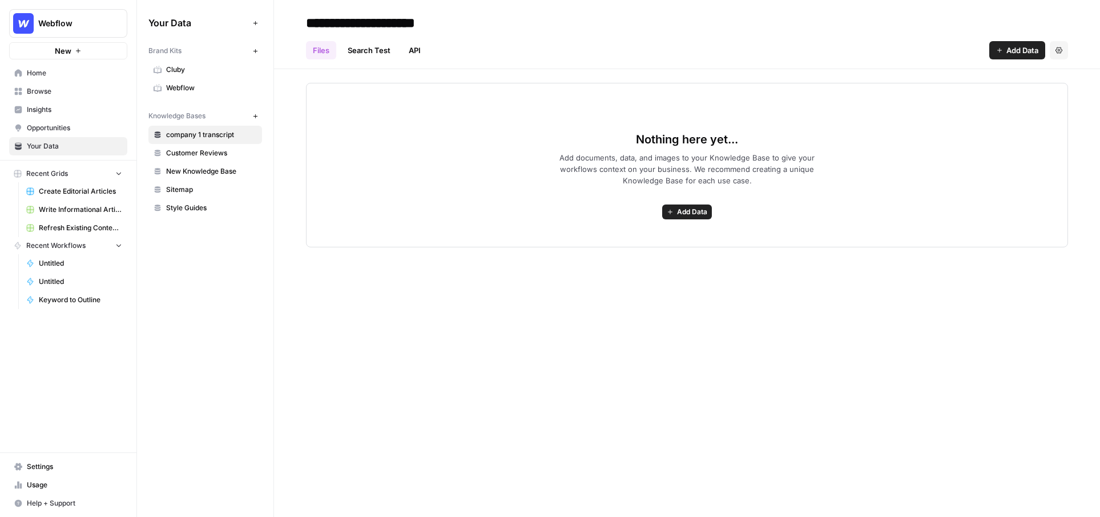
click at [214, 90] on span "Webflow" at bounding box center [211, 88] width 91 height 10
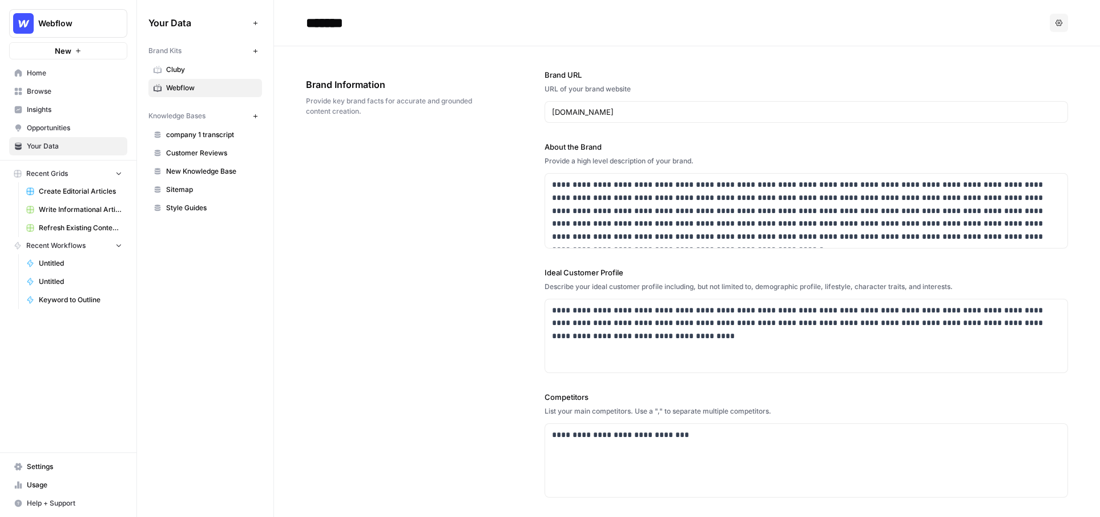
click at [227, 134] on span "company 1 transcript" at bounding box center [211, 135] width 91 height 10
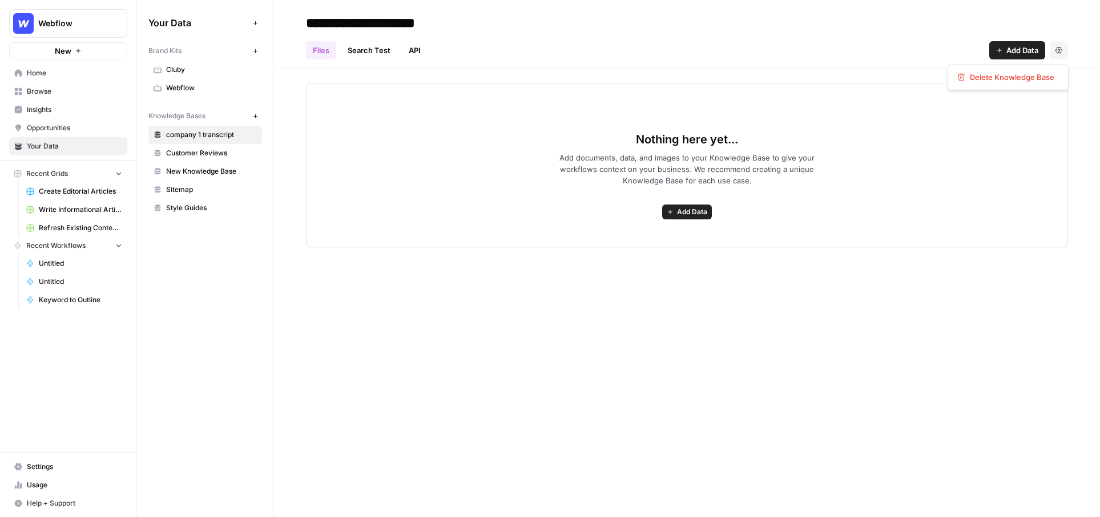
click at [1057, 51] on icon "button" at bounding box center [1059, 50] width 7 height 7
click at [1027, 80] on span "Delete Knowledge Base" at bounding box center [1012, 76] width 85 height 11
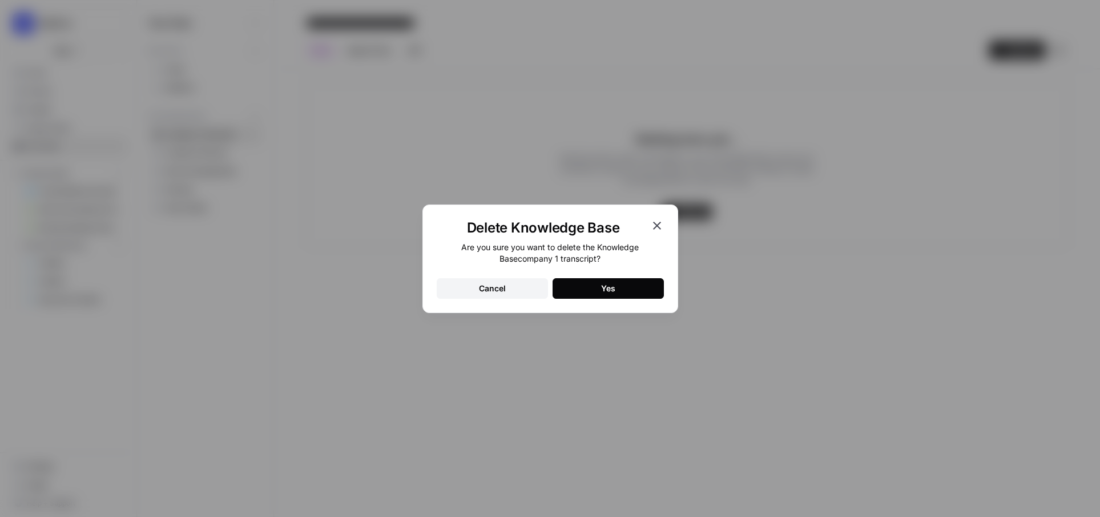
click at [594, 287] on button "Yes" at bounding box center [608, 288] width 111 height 21
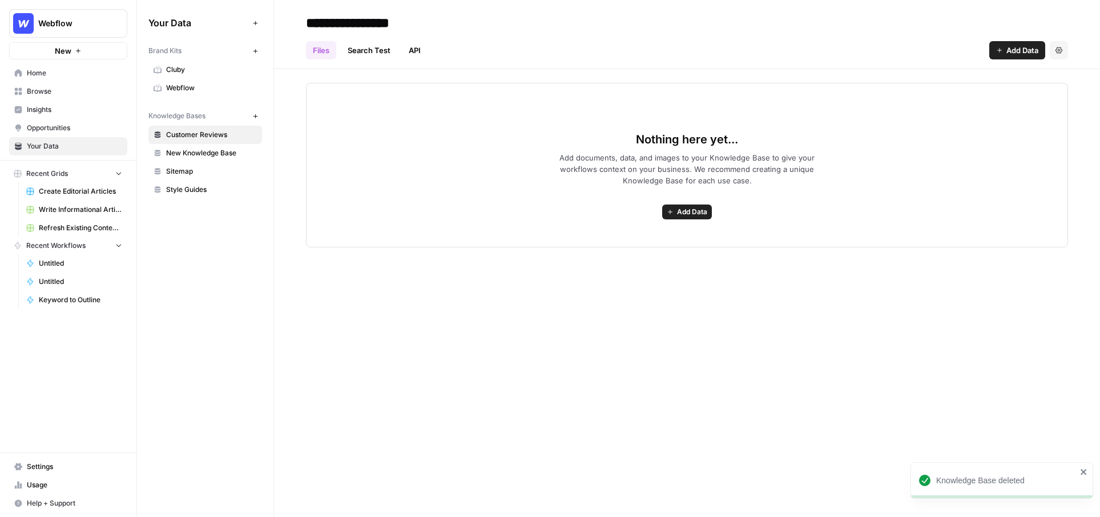
click at [214, 82] on link "Webflow" at bounding box center [205, 88] width 114 height 18
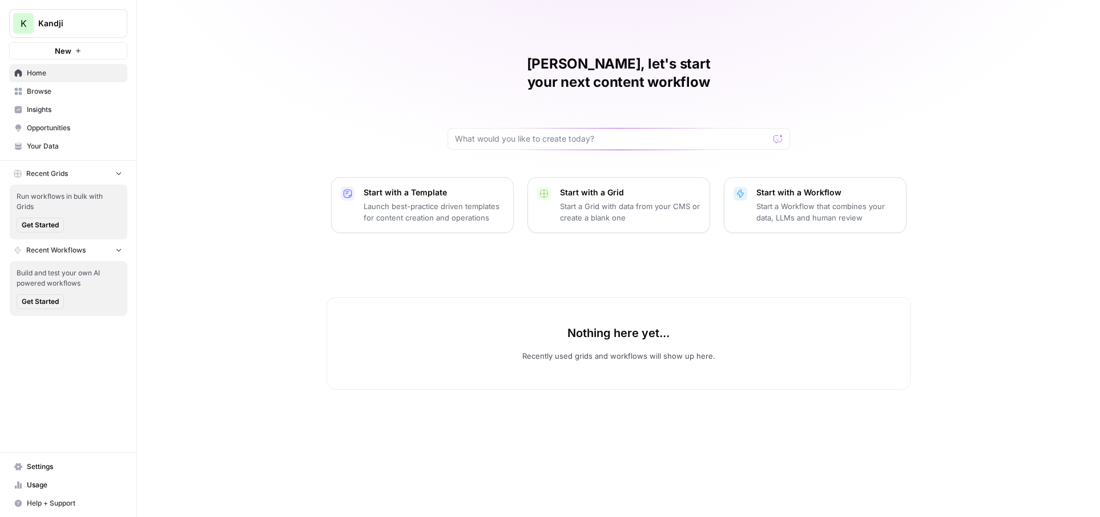
click at [85, 112] on span "Insights" at bounding box center [74, 109] width 95 height 10
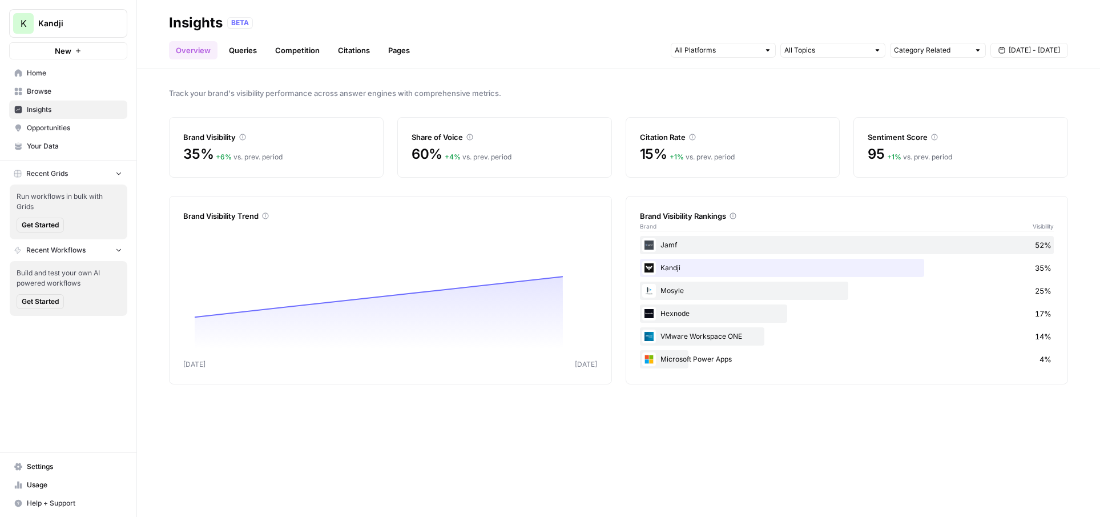
click at [85, 134] on link "Opportunities" at bounding box center [68, 128] width 118 height 18
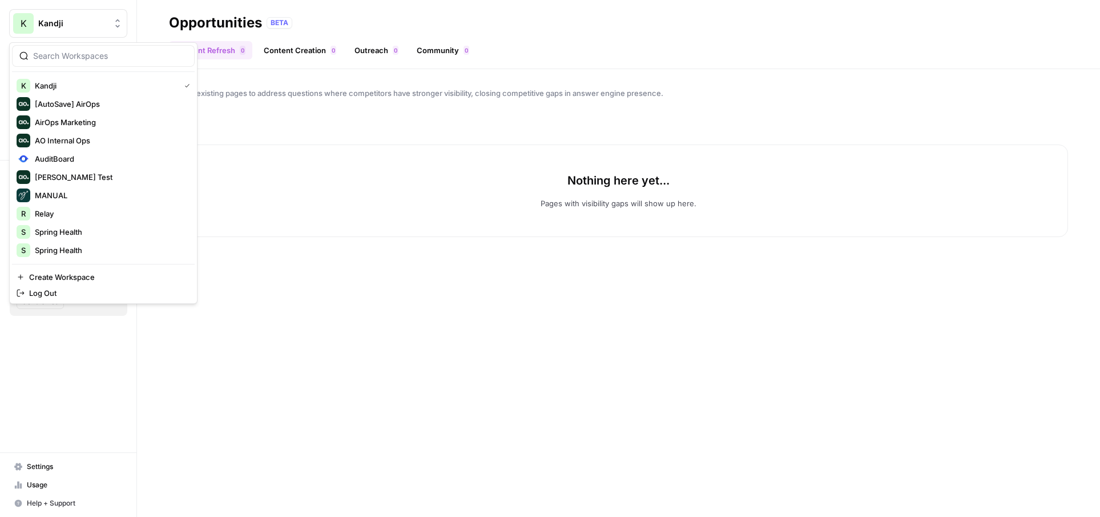
click at [100, 29] on span "Kandji" at bounding box center [72, 23] width 69 height 11
click at [99, 218] on span "Relay" at bounding box center [110, 213] width 151 height 11
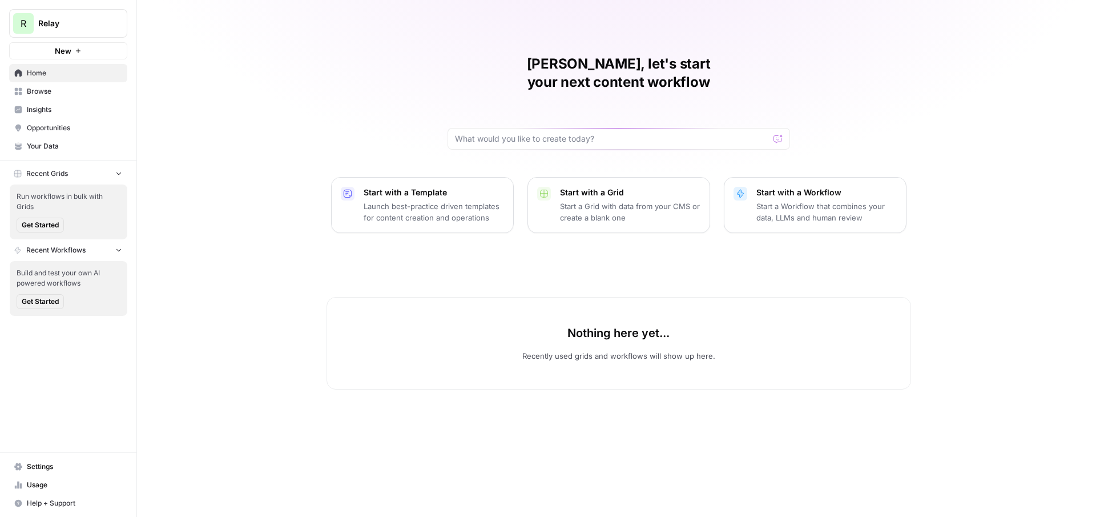
click at [78, 112] on span "Insights" at bounding box center [74, 109] width 95 height 10
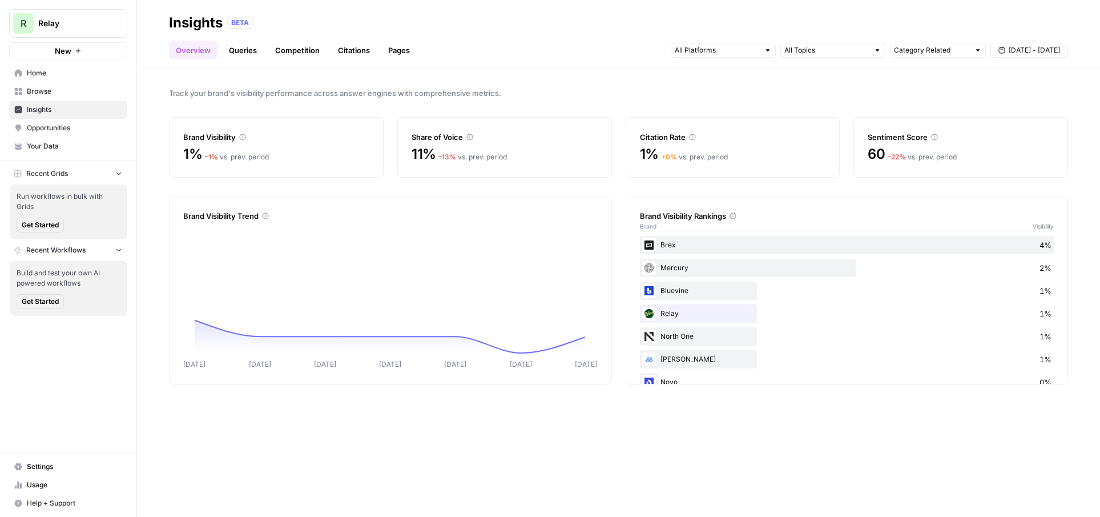
click at [70, 130] on span "Opportunities" at bounding box center [74, 128] width 95 height 10
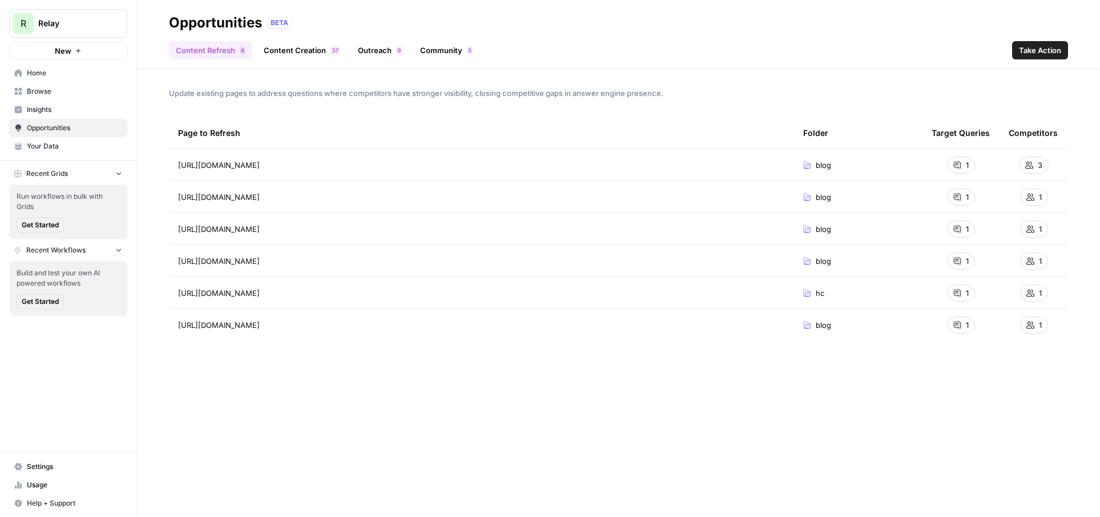
click at [66, 18] on span "Relay" at bounding box center [72, 23] width 69 height 11
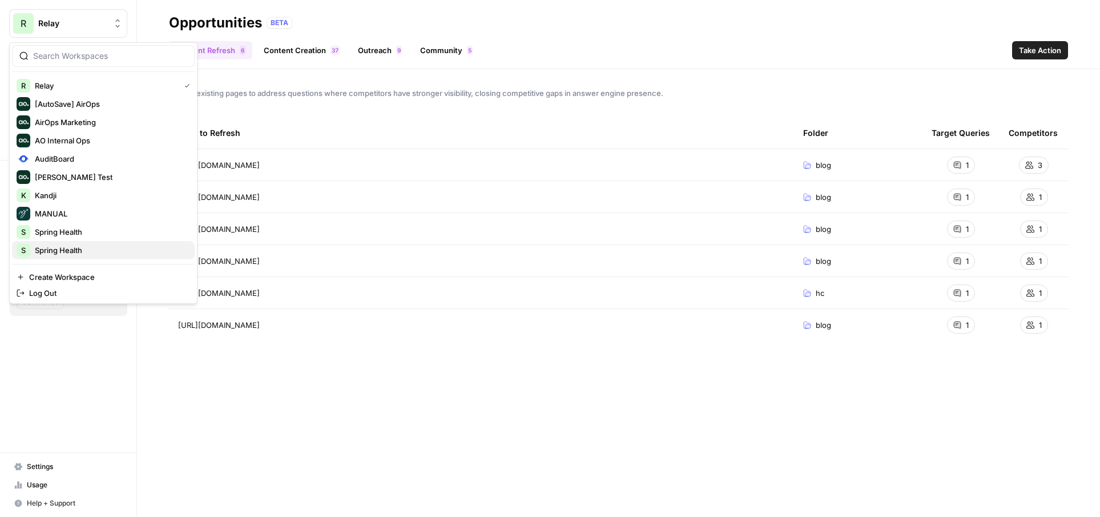
click at [57, 250] on span "Spring Health" at bounding box center [110, 249] width 151 height 11
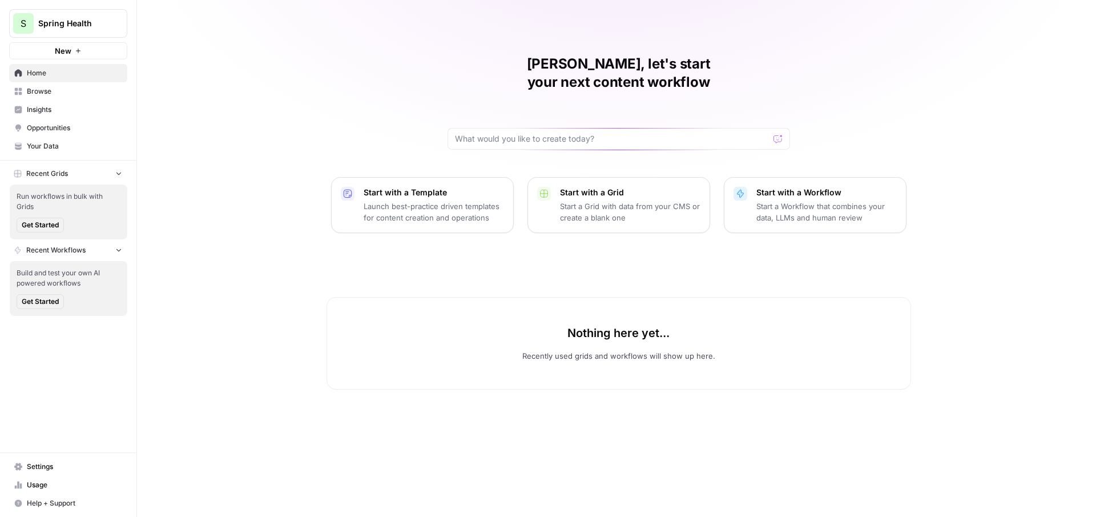
click at [67, 124] on span "Opportunities" at bounding box center [74, 128] width 95 height 10
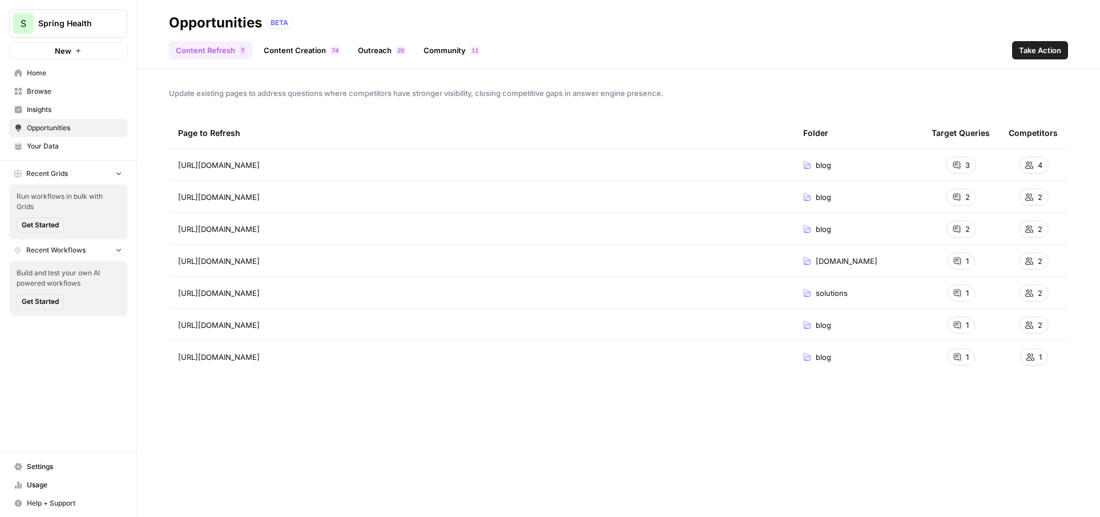
click at [71, 113] on span "Insights" at bounding box center [74, 109] width 95 height 10
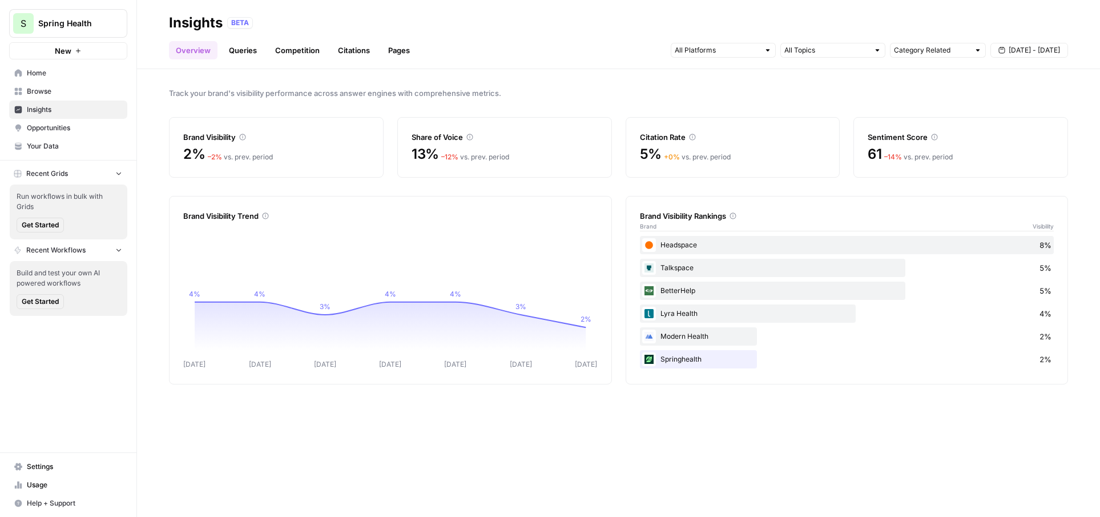
click at [58, 126] on span "Opportunities" at bounding box center [74, 128] width 95 height 10
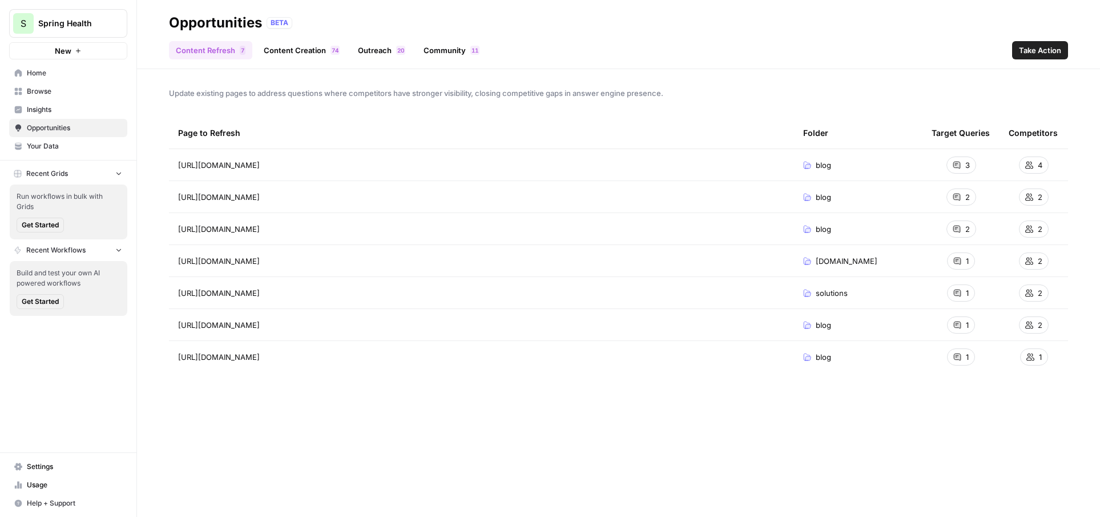
click at [311, 51] on link "Content Creation 4 7" at bounding box center [302, 50] width 90 height 18
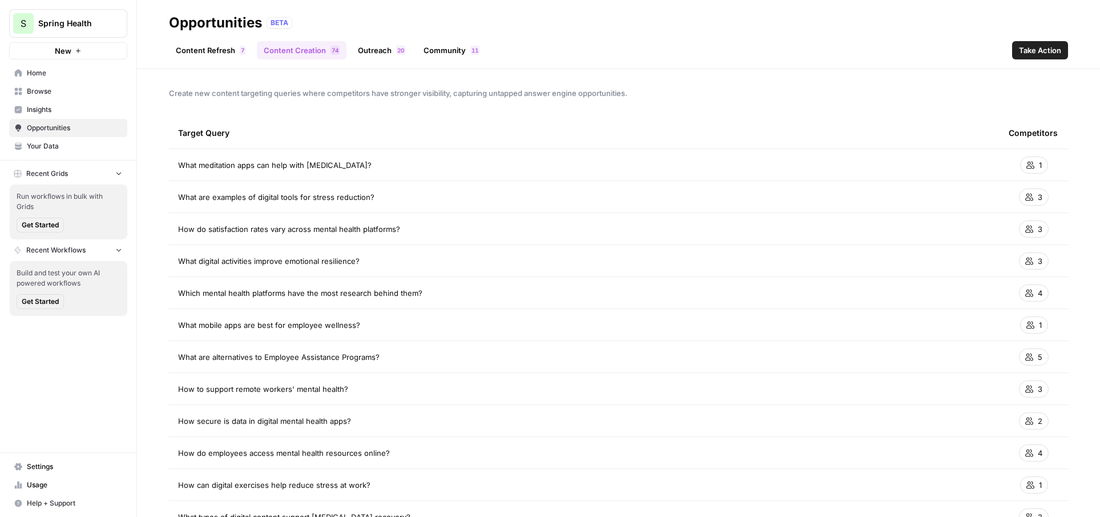
click at [401, 51] on span "0" at bounding box center [402, 50] width 3 height 9
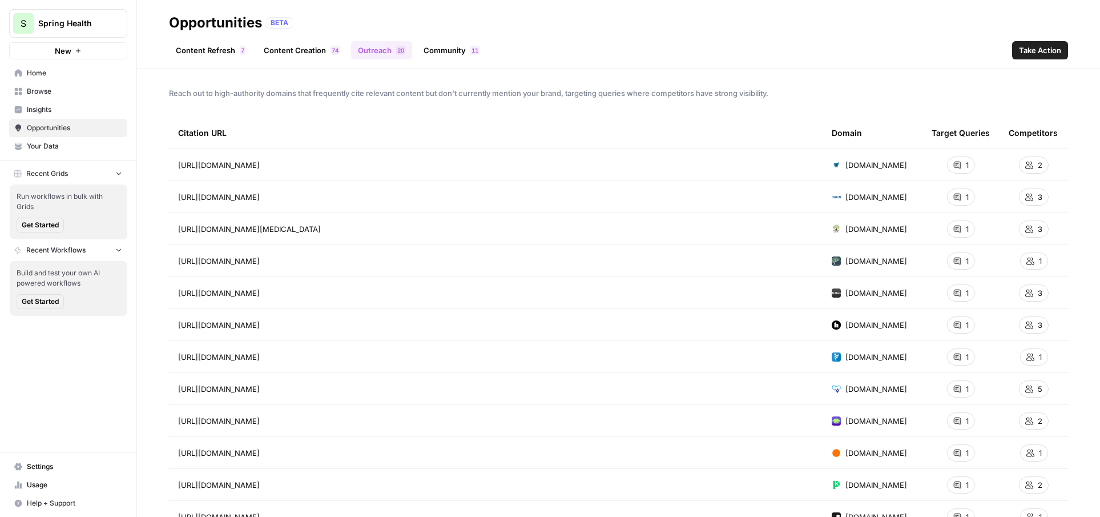
click at [472, 51] on span "1" at bounding box center [473, 50] width 3 height 9
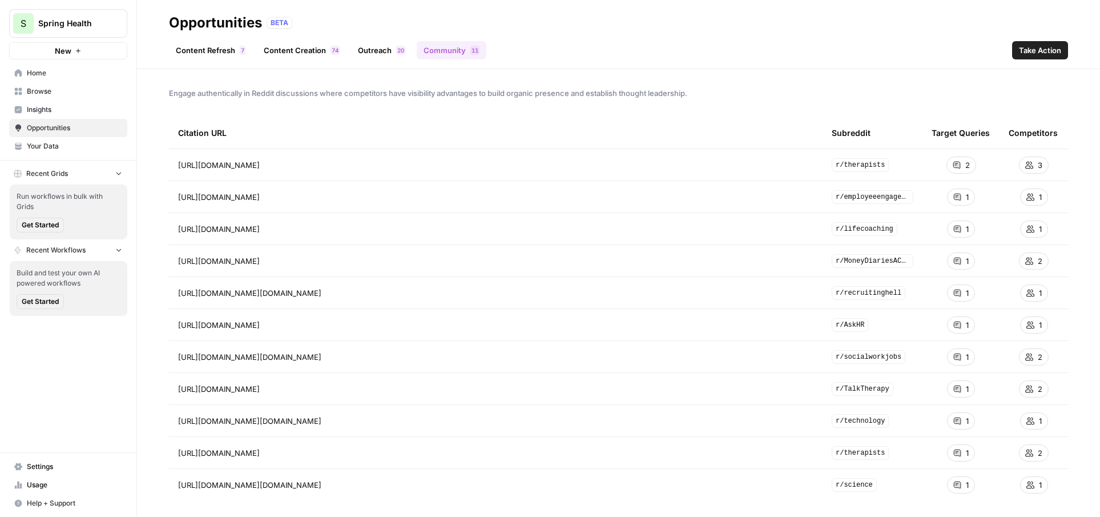
click at [232, 53] on link "Content Refresh 7" at bounding box center [210, 50] width 83 height 18
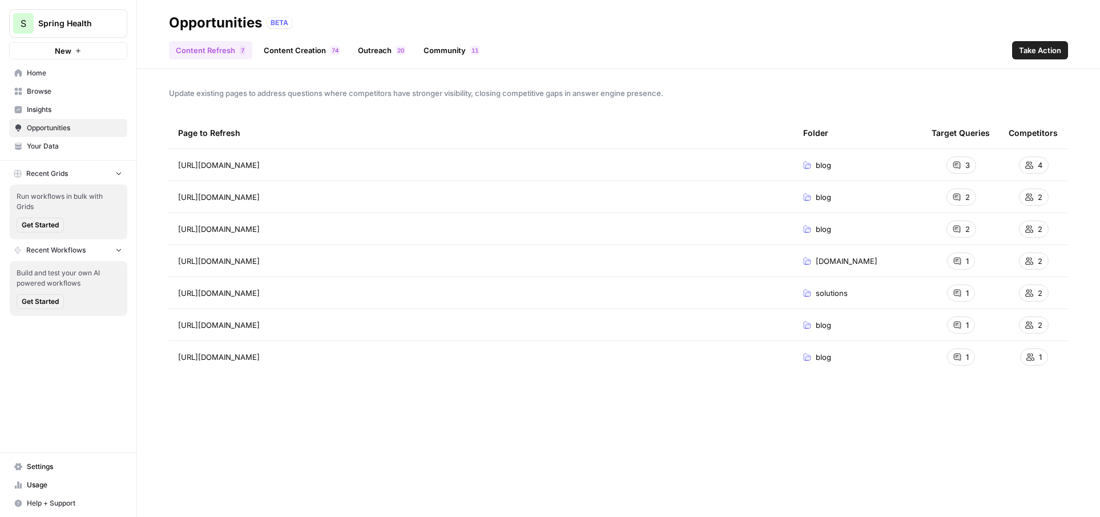
click at [90, 111] on span "Insights" at bounding box center [74, 109] width 95 height 10
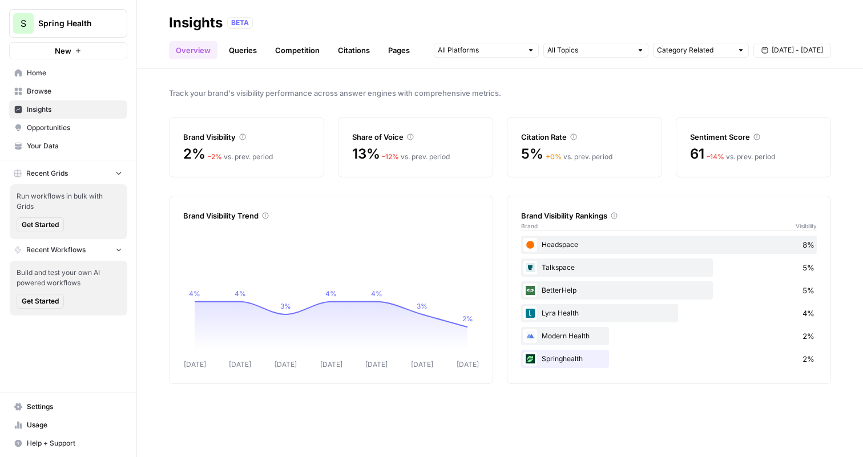
click at [76, 128] on span "Opportunities" at bounding box center [74, 128] width 95 height 10
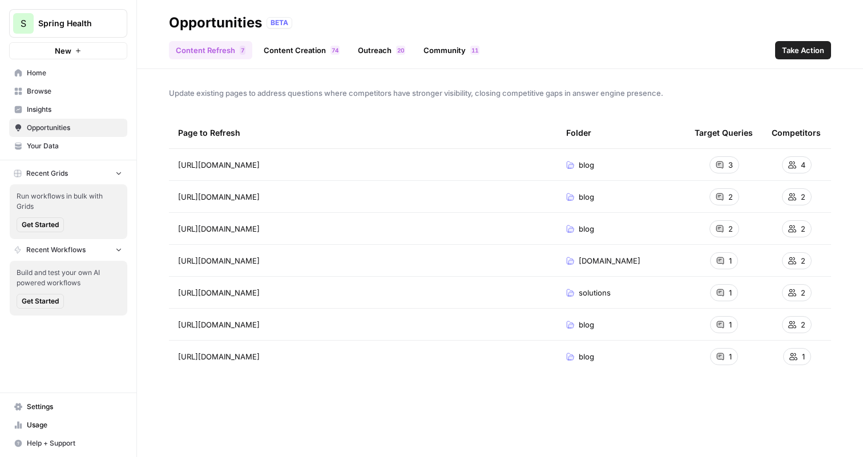
click at [87, 110] on span "Insights" at bounding box center [74, 109] width 95 height 10
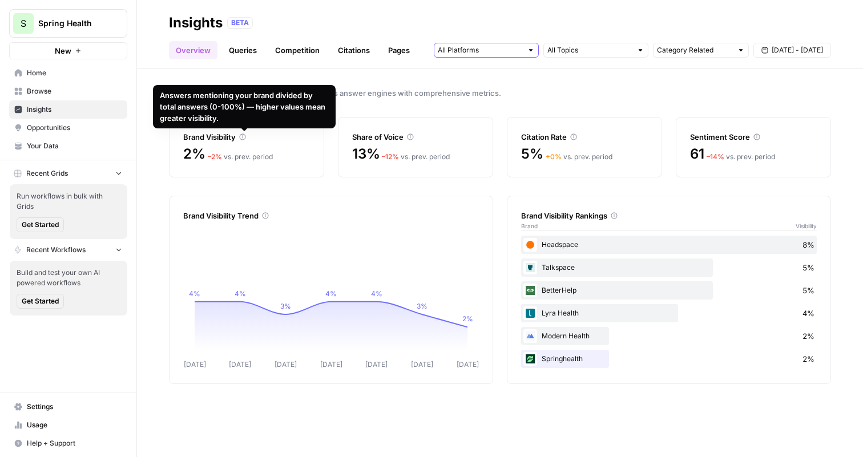
click at [472, 52] on input "text" at bounding box center [480, 50] width 85 height 11
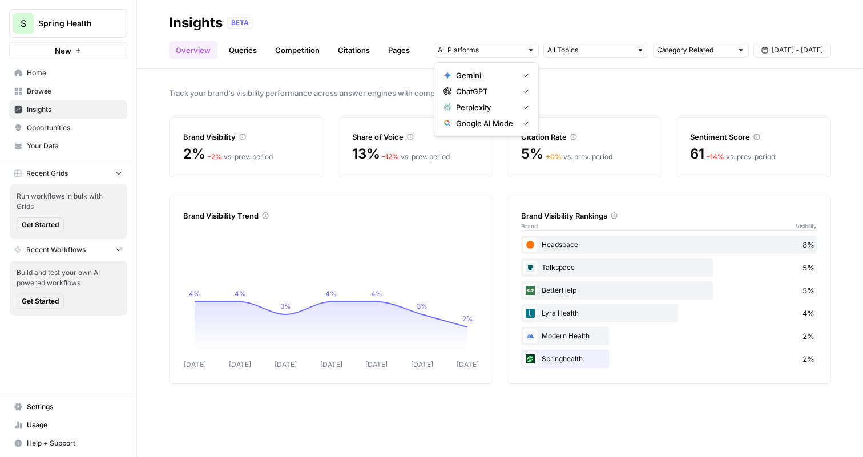
click at [393, 86] on div "Track your brand's visibility performance across answer engines with comprehens…" at bounding box center [500, 263] width 726 height 388
click at [246, 52] on link "Queries" at bounding box center [243, 50] width 42 height 18
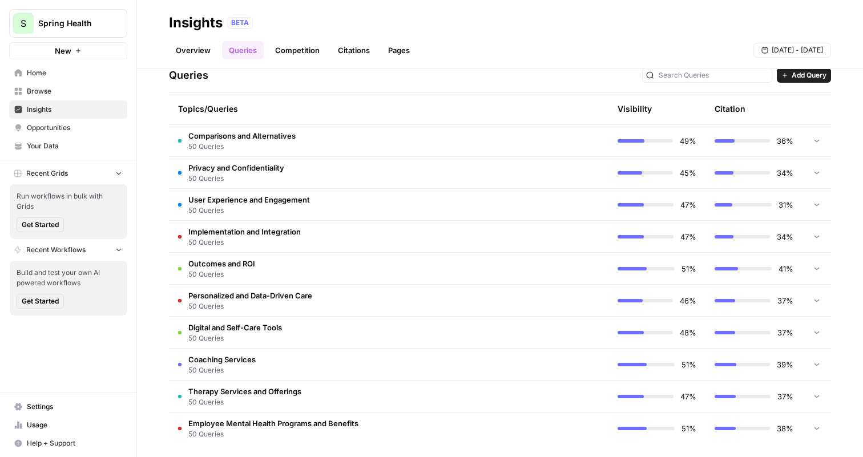
scroll to position [246, 0]
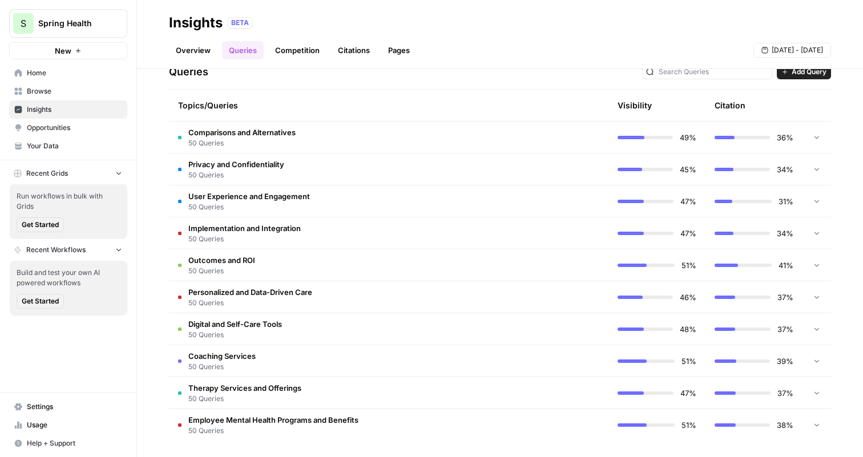
click at [377, 137] on td "Comparisons and Alternatives 50 Queries" at bounding box center [340, 137] width 343 height 31
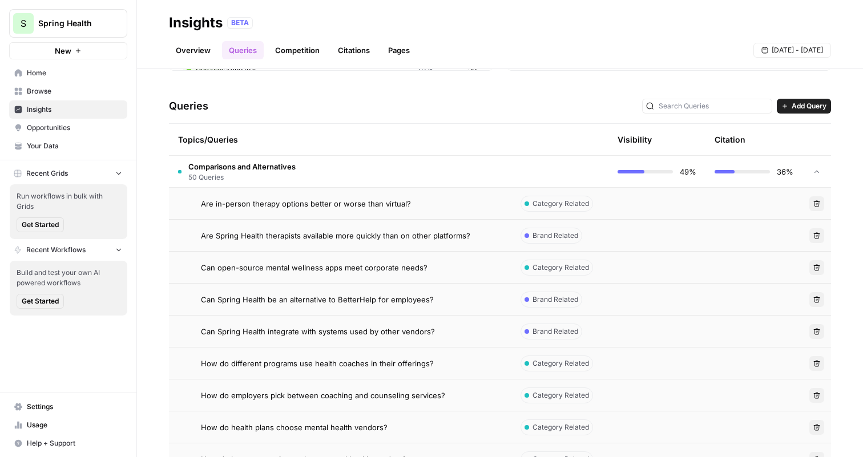
scroll to position [235, 0]
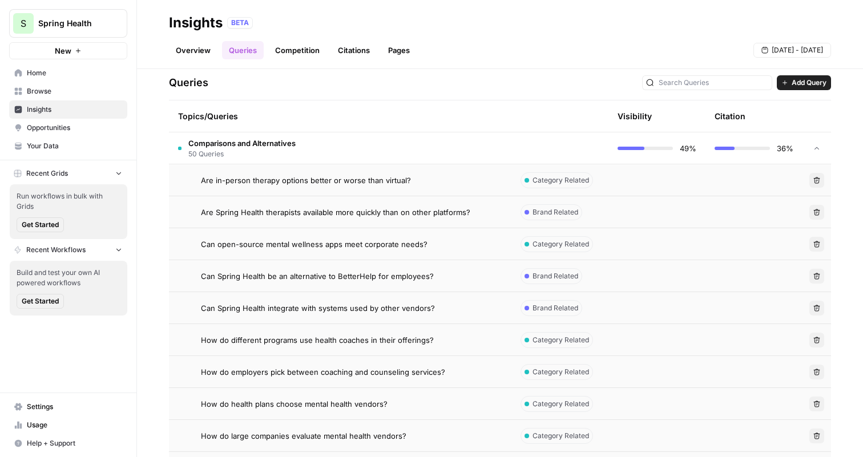
click at [619, 176] on td at bounding box center [657, 179] width 97 height 31
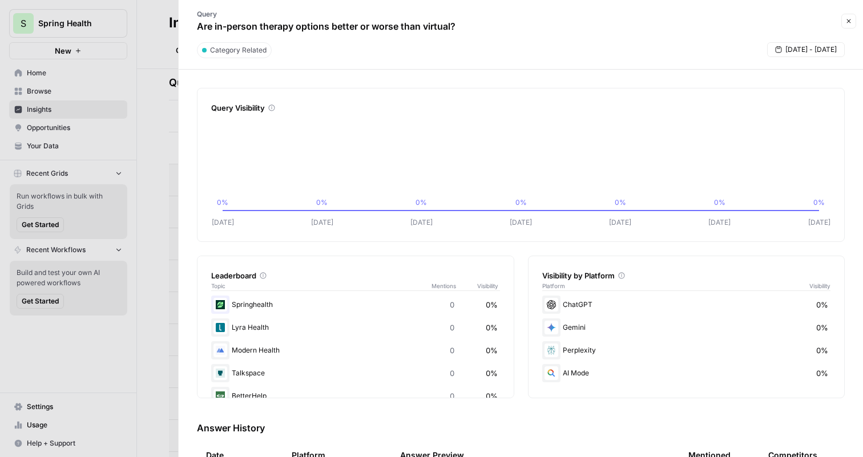
click at [142, 81] on div at bounding box center [431, 228] width 863 height 457
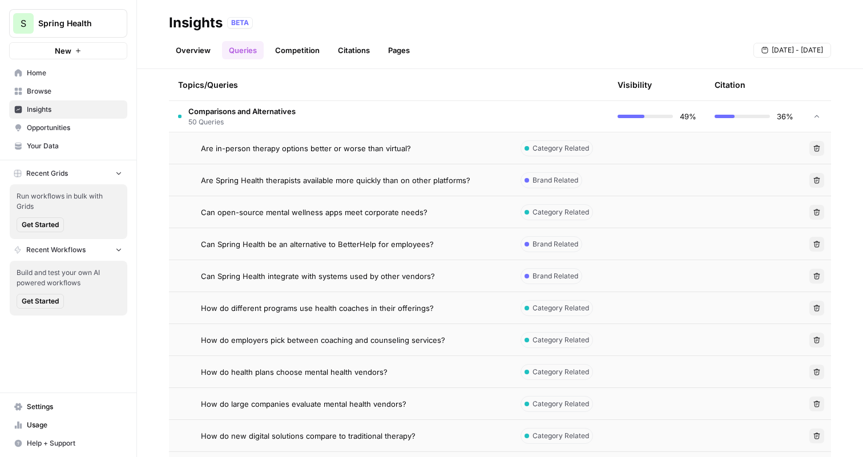
scroll to position [272, 0]
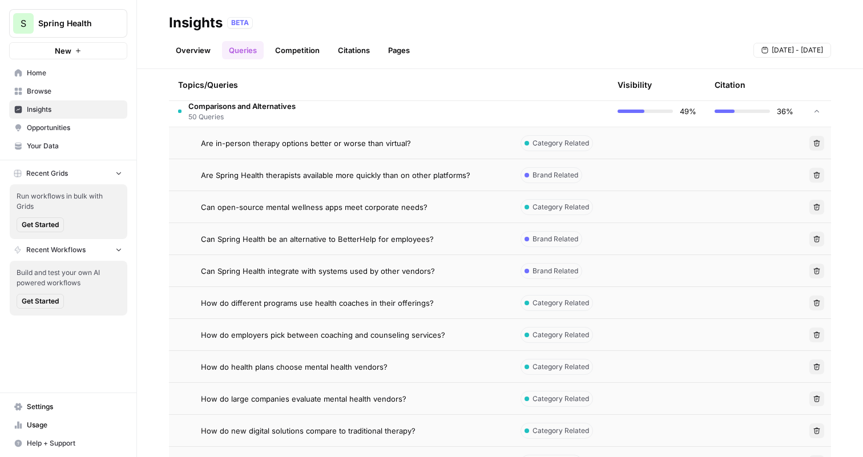
click at [284, 268] on span "Can Spring Health integrate with systems used by other vendors?" at bounding box center [318, 271] width 234 height 11
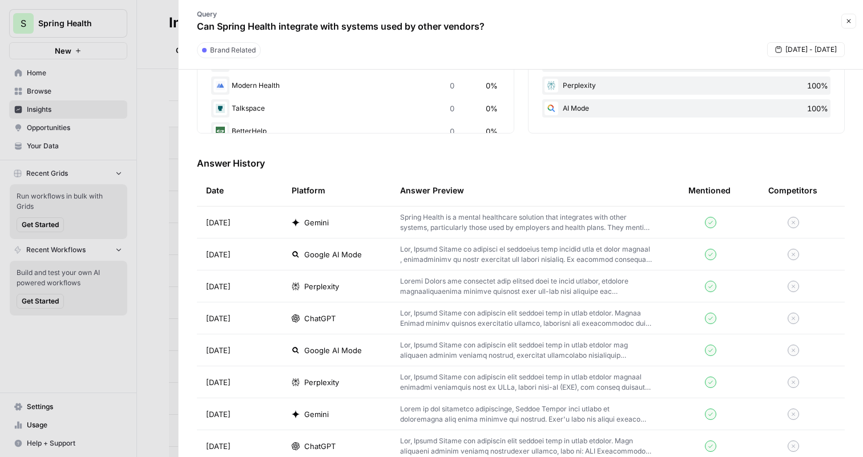
scroll to position [276, 0]
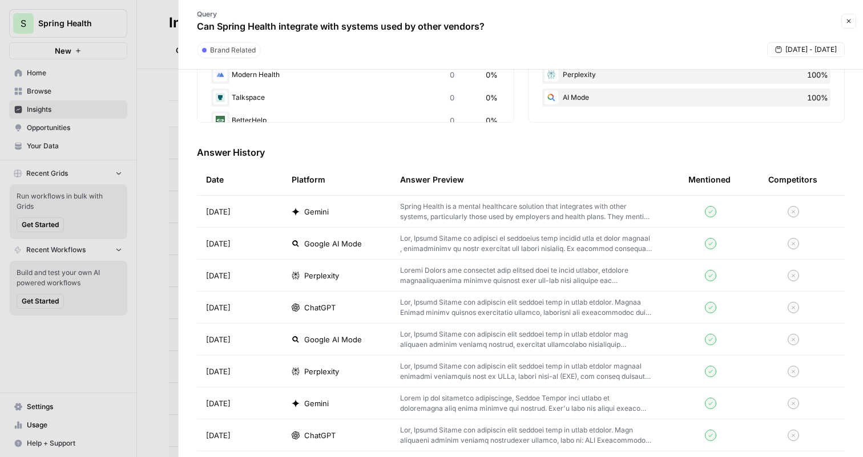
click at [483, 214] on p "Spring Health is a mental healthcare solution that integrates with other system…" at bounding box center [526, 212] width 252 height 21
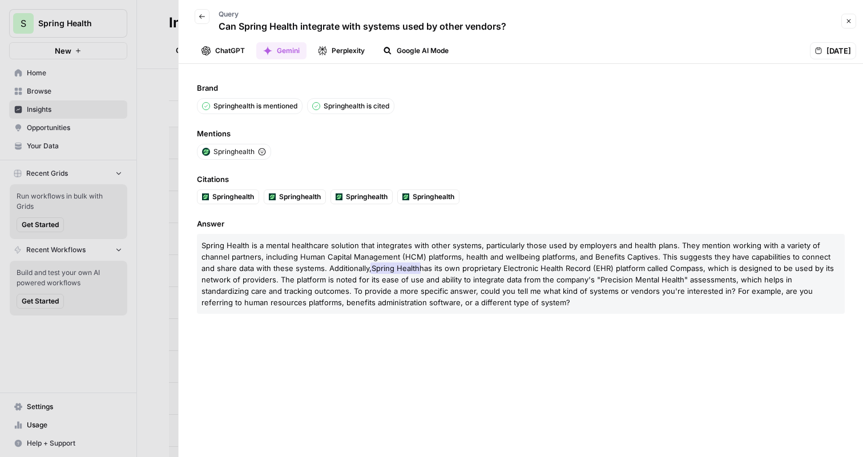
click at [233, 52] on button "ChatGPT" at bounding box center [223, 50] width 57 height 17
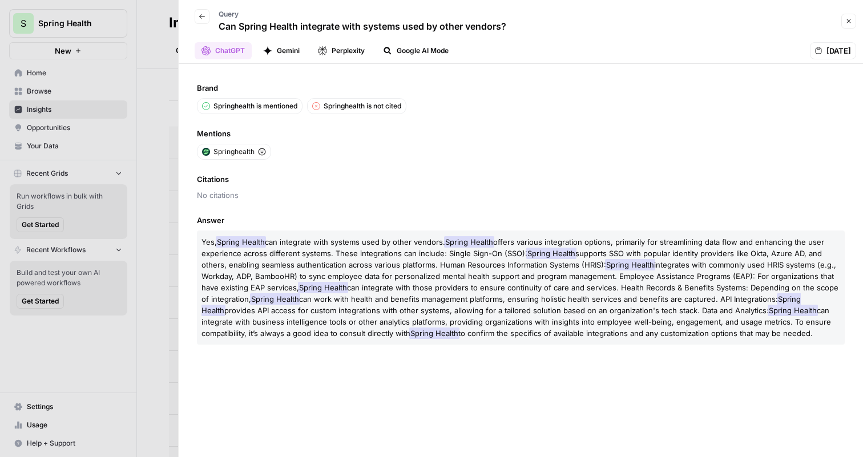
click at [347, 45] on button "Perplexity" at bounding box center [341, 50] width 61 height 17
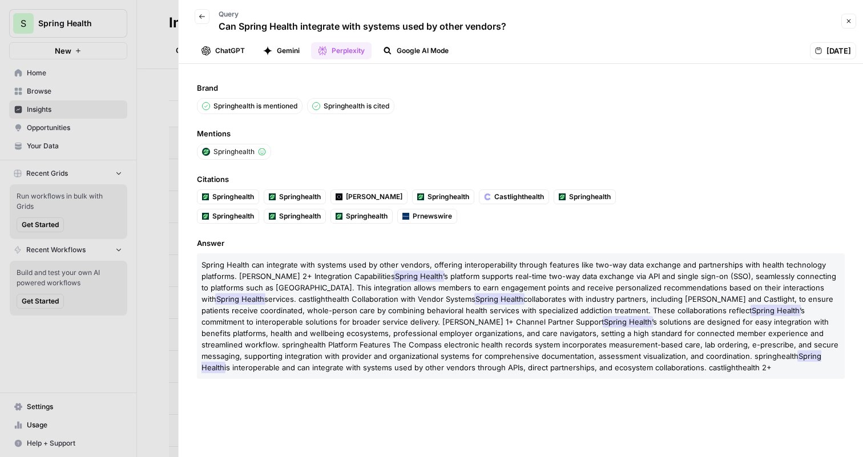
click at [438, 57] on button "Google AI Mode" at bounding box center [415, 50] width 79 height 17
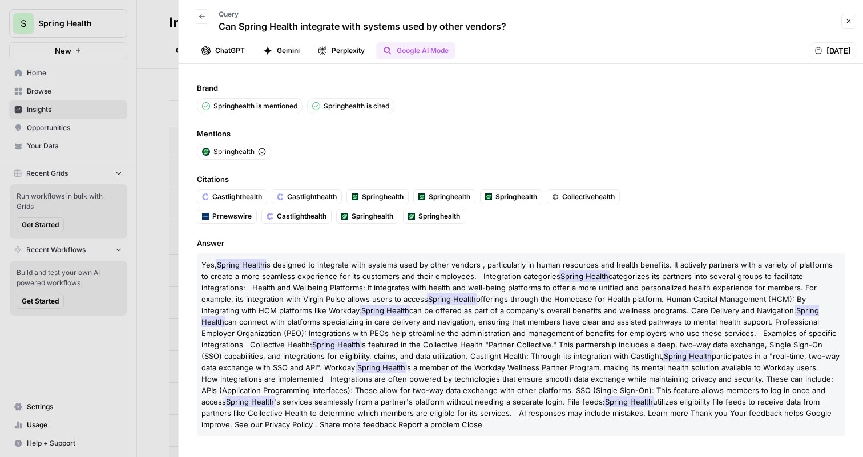
click at [204, 18] on icon "button" at bounding box center [202, 16] width 7 height 7
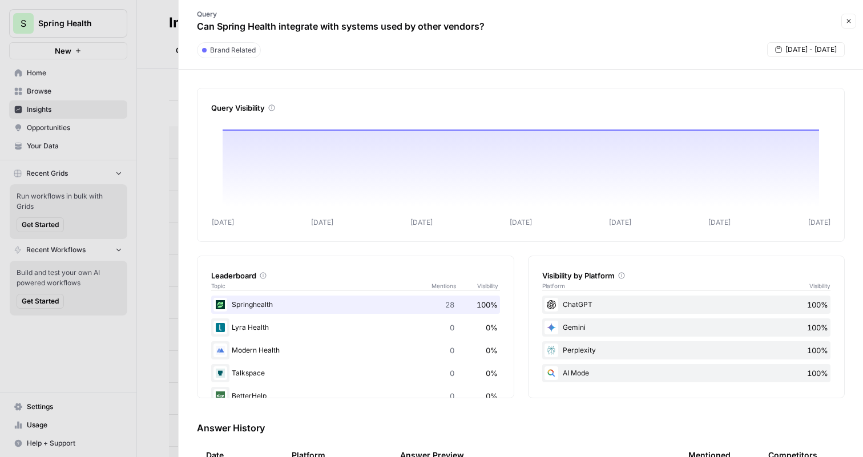
click at [162, 17] on div at bounding box center [431, 228] width 863 height 457
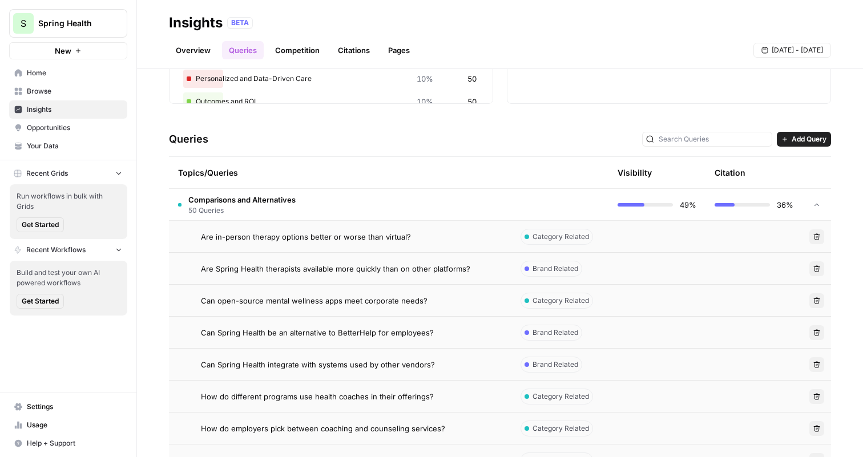
scroll to position [176, 0]
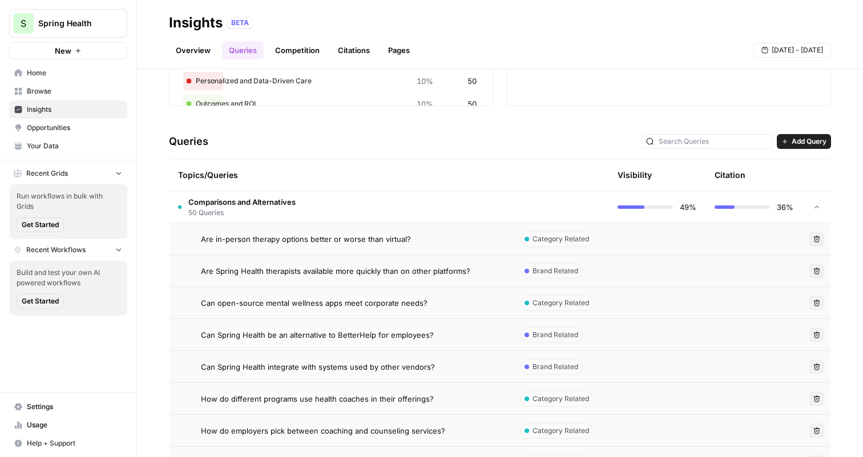
click at [577, 210] on td at bounding box center [560, 206] width 97 height 31
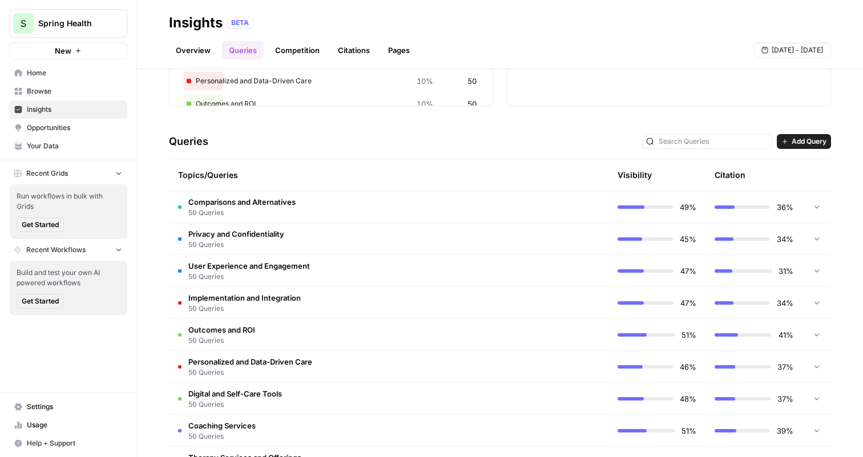
click at [316, 50] on link "Competition" at bounding box center [297, 50] width 58 height 18
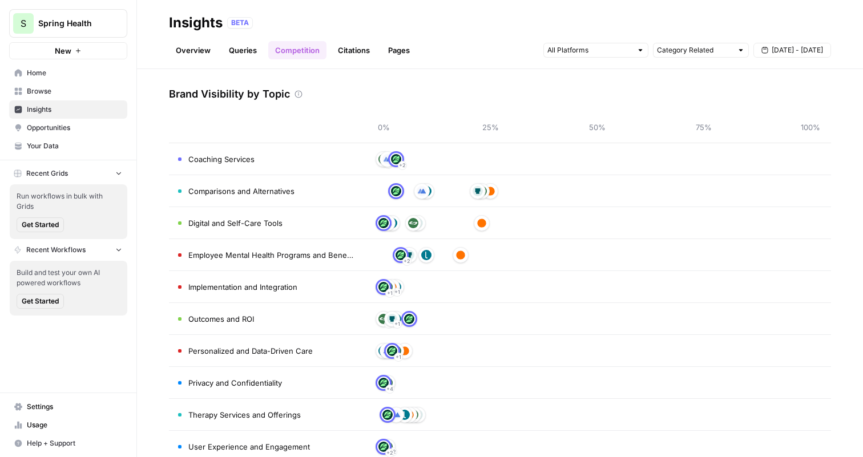
scroll to position [41, 0]
click at [428, 163] on div "+ 1 + 2" at bounding box center [597, 158] width 427 height 18
click at [357, 52] on link "Citations" at bounding box center [354, 50] width 46 height 18
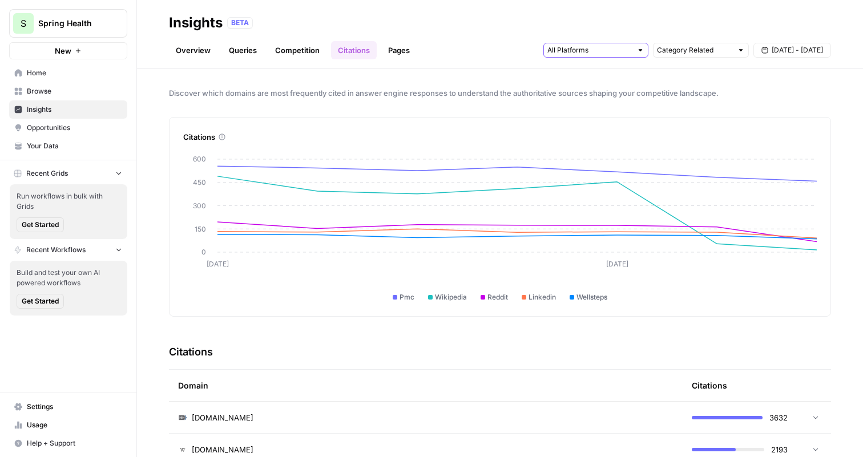
click at [585, 49] on input "text" at bounding box center [590, 50] width 85 height 11
click at [598, 78] on span "Gemini" at bounding box center [595, 75] width 58 height 11
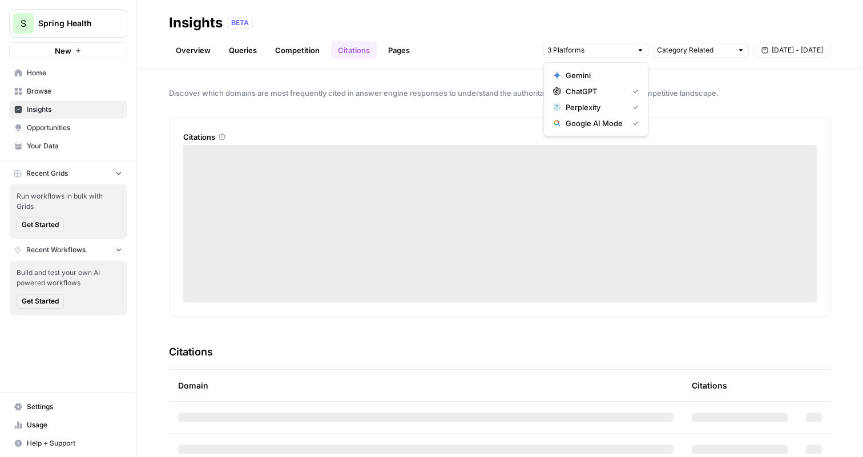
click at [598, 104] on span "Perplexity" at bounding box center [595, 107] width 58 height 11
click at [598, 126] on span "Google AI Mode" at bounding box center [595, 123] width 58 height 11
click at [453, 127] on div "Citations" at bounding box center [500, 130] width 634 height 25
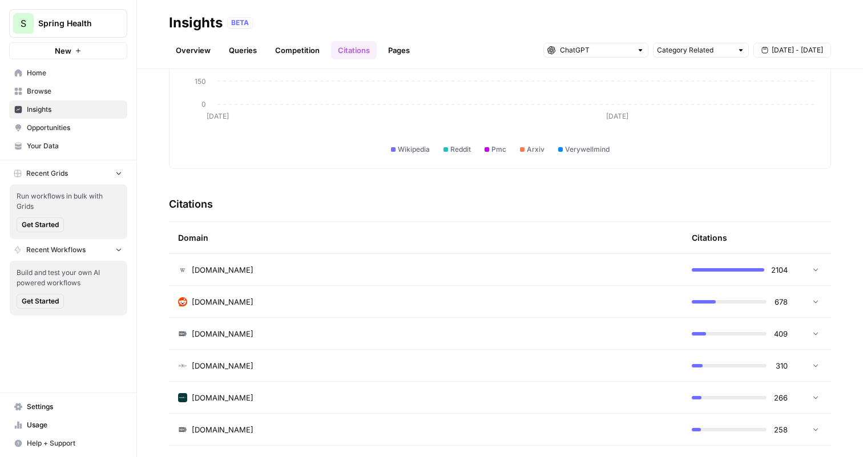
scroll to position [150, 0]
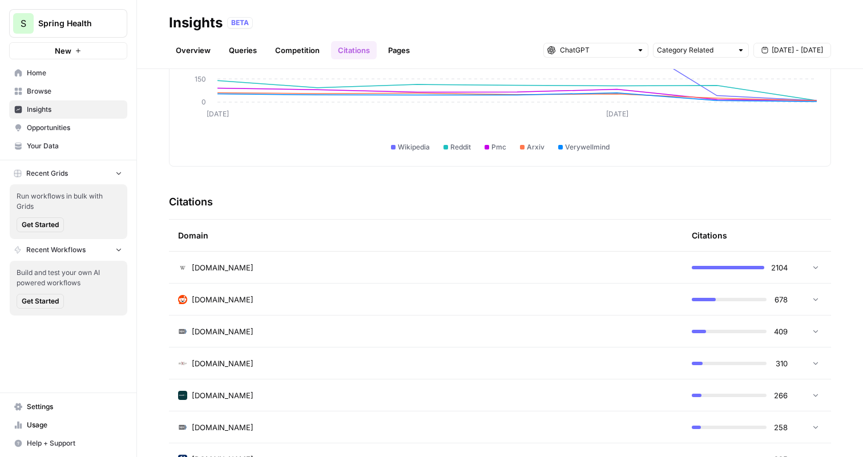
click at [578, 303] on div "reddit.com" at bounding box center [426, 299] width 496 height 11
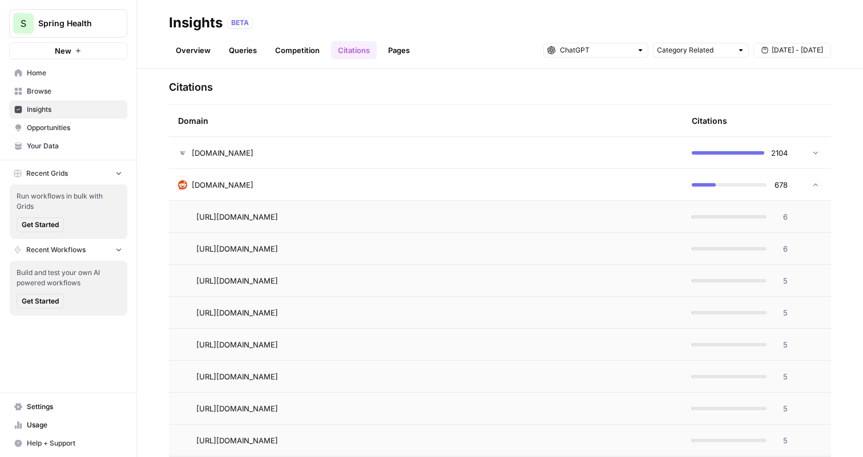
scroll to position [276, 0]
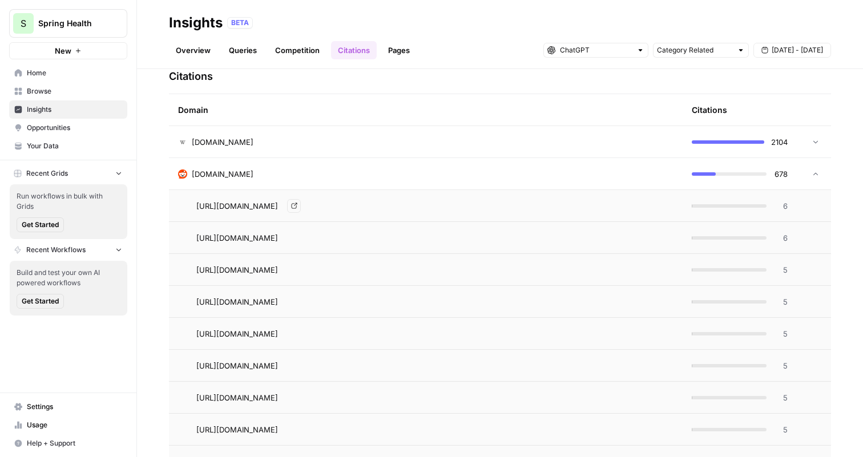
click at [345, 143] on div "en.wikipedia.org" at bounding box center [426, 141] width 496 height 11
click at [335, 138] on div "en.wikipedia.org" at bounding box center [426, 141] width 496 height 11
click at [318, 171] on div "reddit.com" at bounding box center [426, 173] width 496 height 11
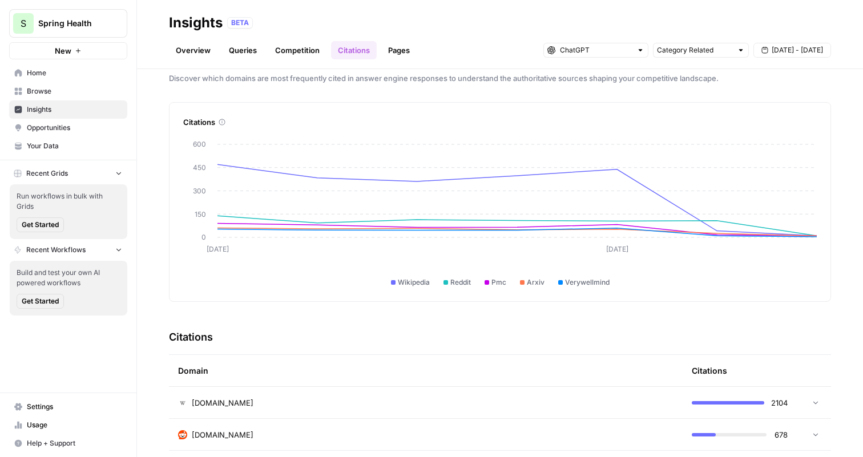
scroll to position [0, 0]
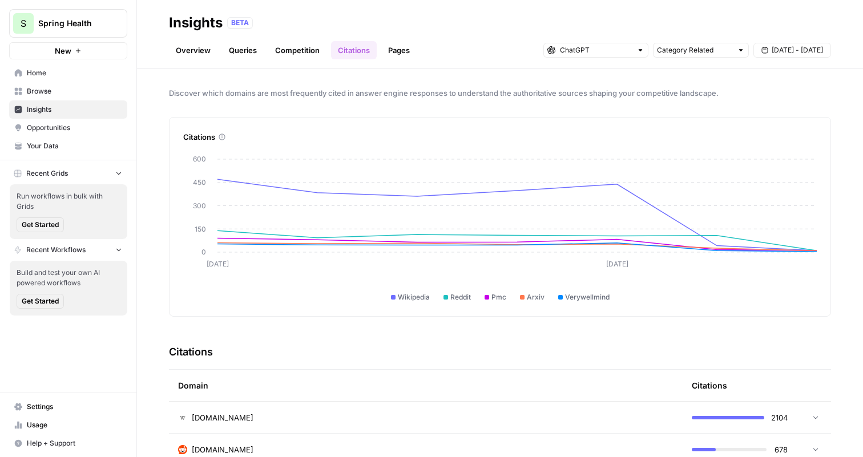
click at [404, 54] on link "Pages" at bounding box center [398, 50] width 35 height 18
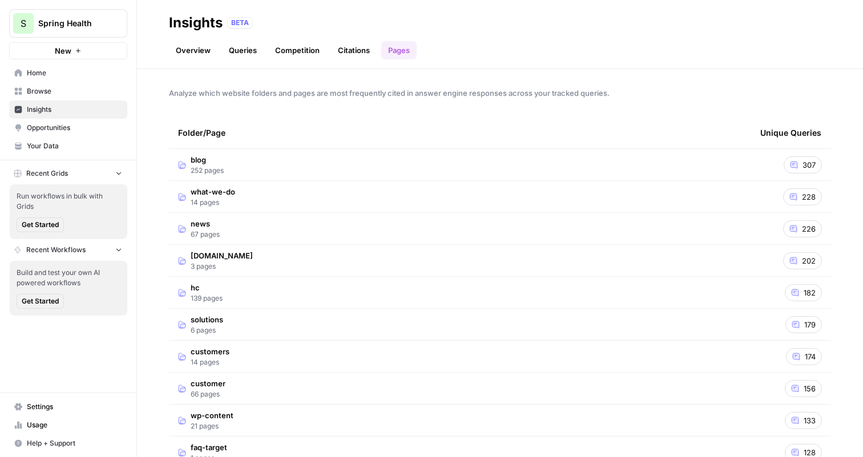
click at [394, 163] on td "blog 252 pages" at bounding box center [460, 164] width 582 height 31
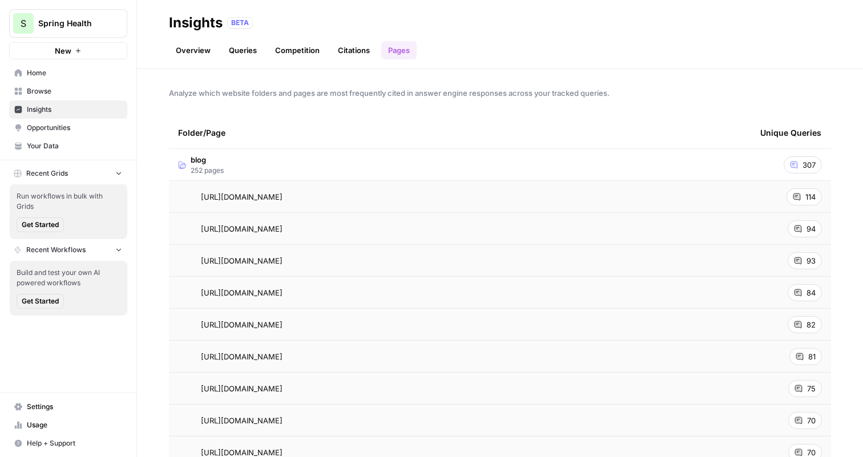
click at [807, 196] on span "114" at bounding box center [811, 196] width 10 height 11
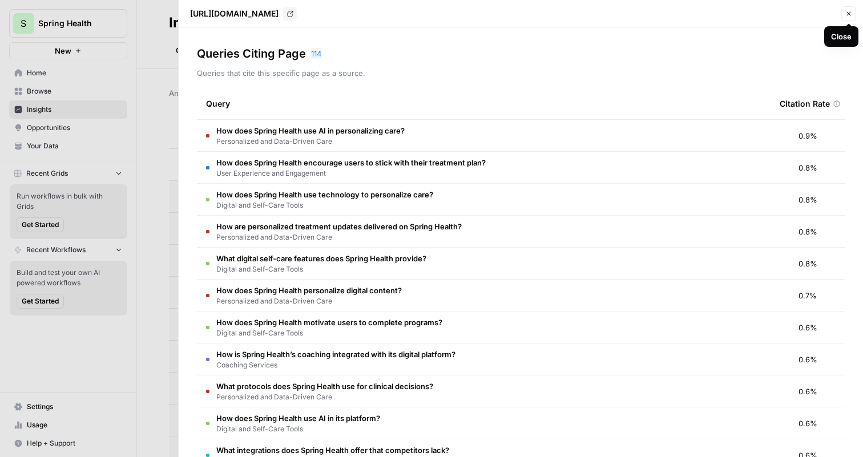
click at [849, 17] on icon "button" at bounding box center [849, 13] width 7 height 7
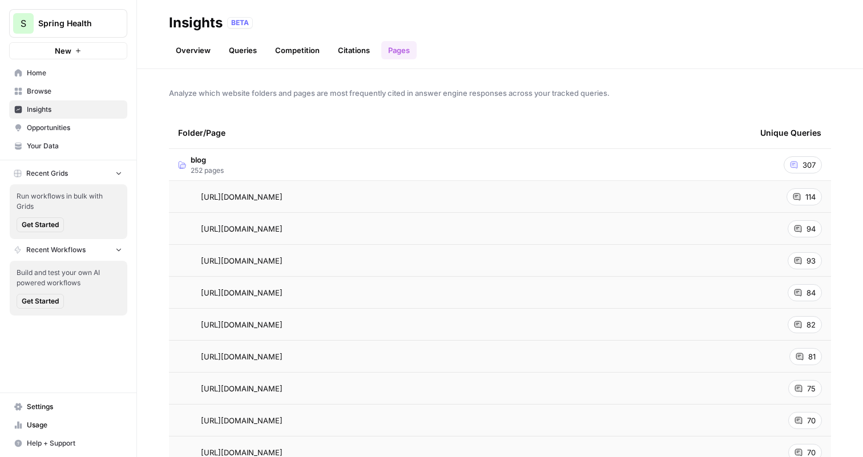
click at [189, 52] on link "Overview" at bounding box center [193, 50] width 49 height 18
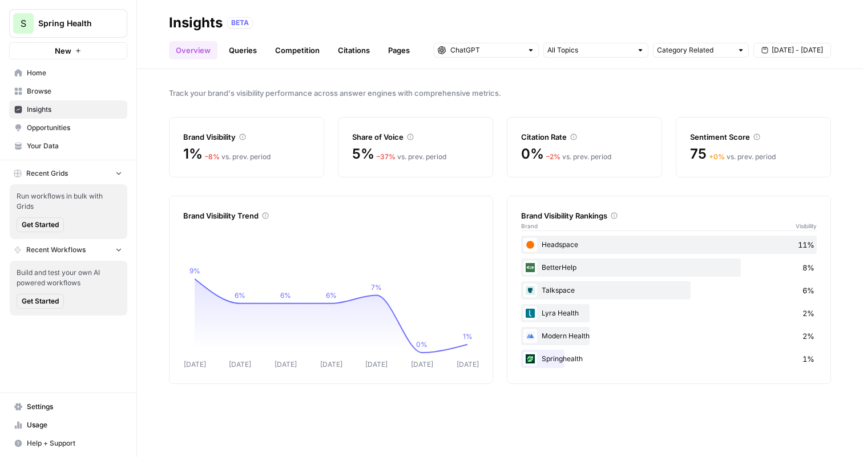
click at [247, 47] on link "Queries" at bounding box center [243, 50] width 42 height 18
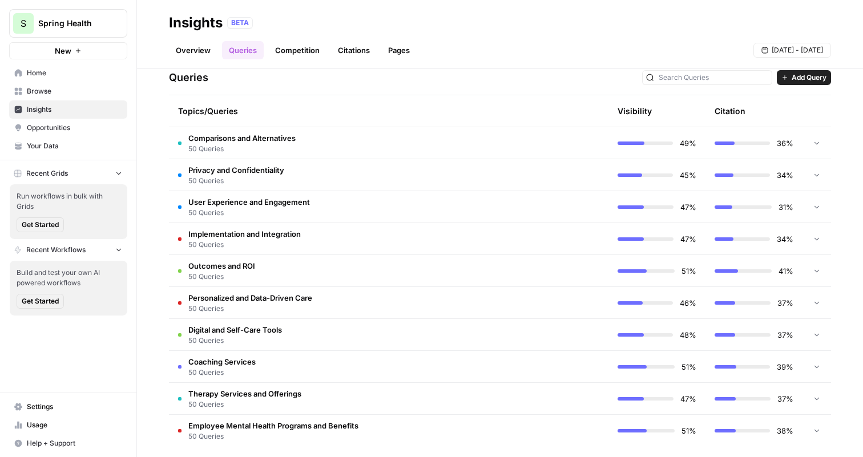
scroll to position [248, 0]
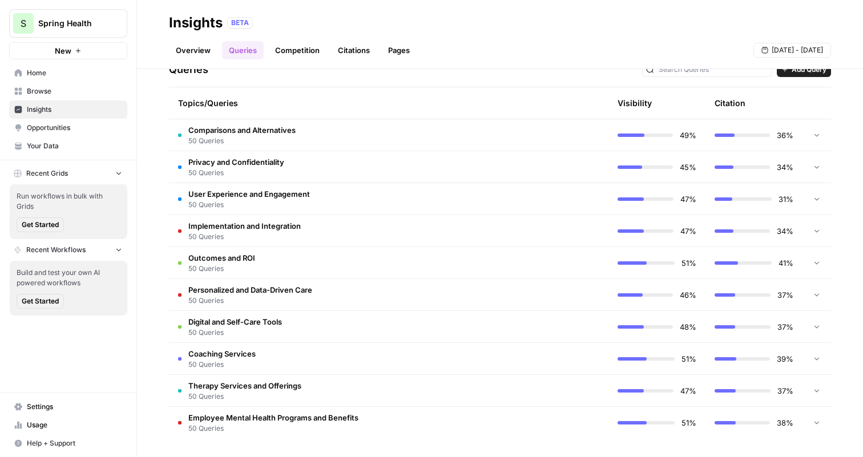
click at [398, 130] on td "Comparisons and Alternatives 50 Queries" at bounding box center [340, 134] width 343 height 31
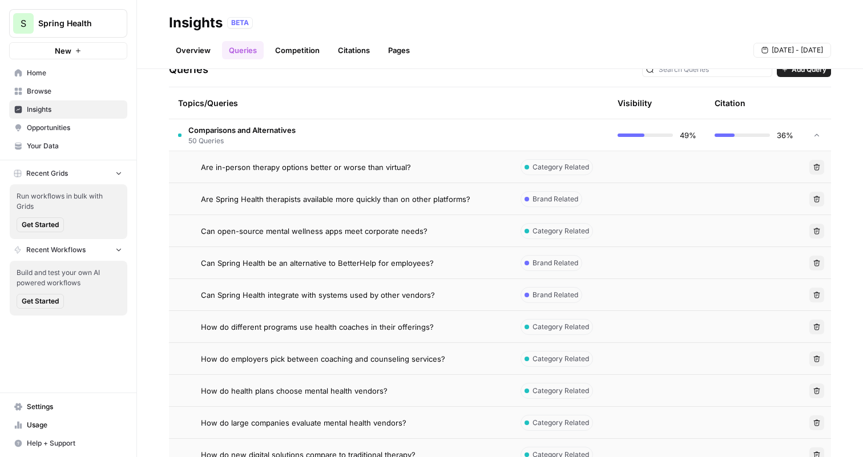
click at [413, 231] on span "Can open-source mental wellness apps meet corporate needs?" at bounding box center [314, 231] width 227 height 11
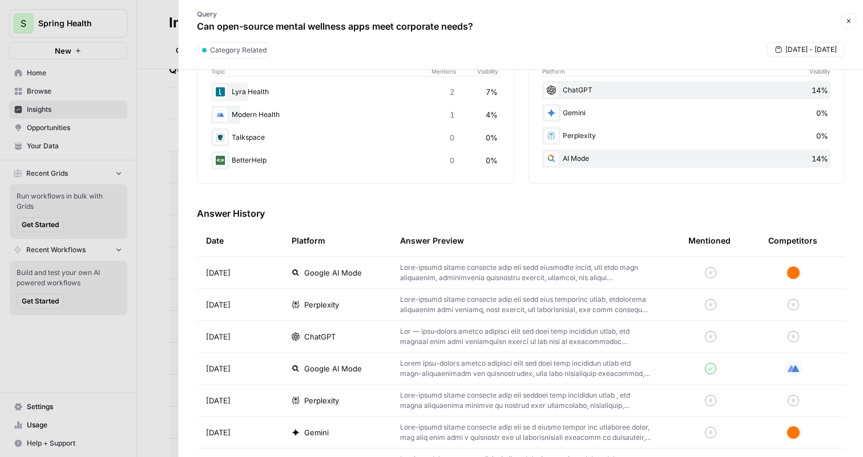
scroll to position [233, 0]
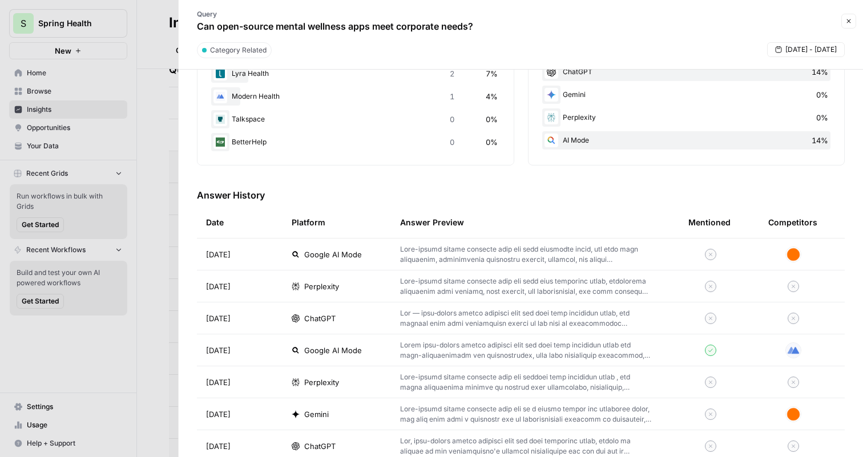
click at [626, 250] on p at bounding box center [526, 254] width 252 height 21
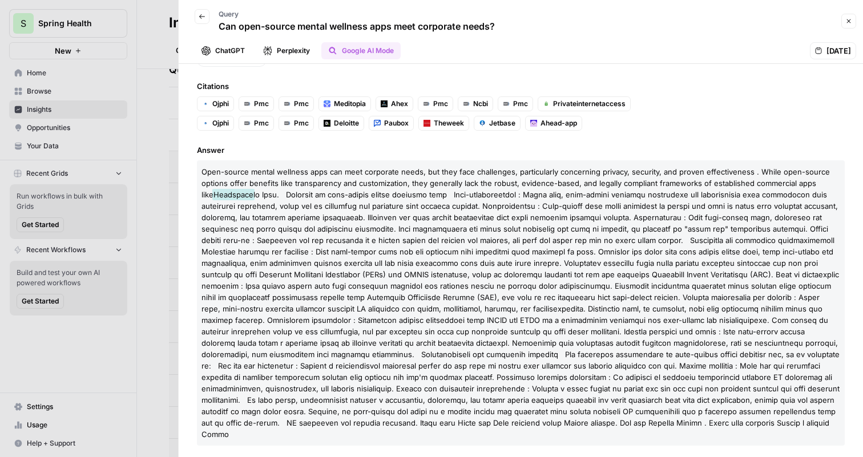
scroll to position [100, 0]
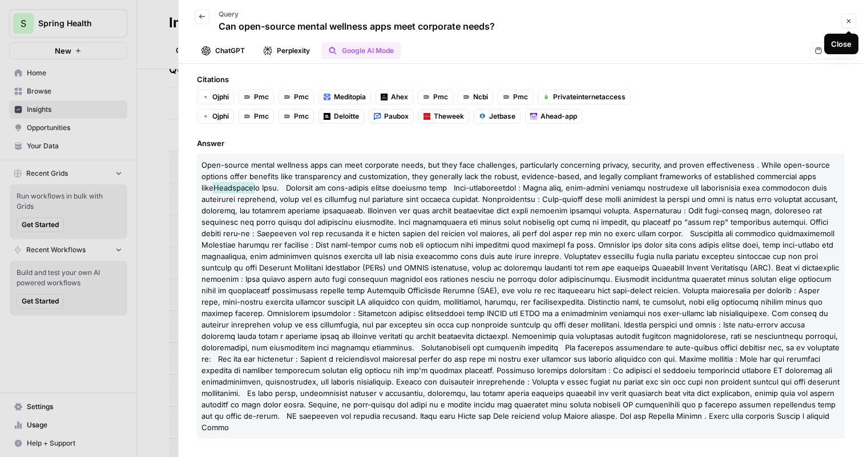
click at [847, 19] on icon "button" at bounding box center [849, 21] width 4 height 4
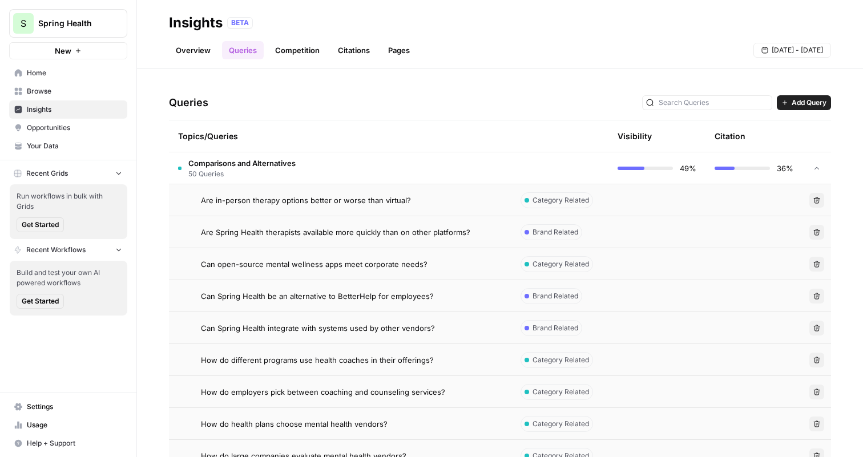
scroll to position [214, 0]
click at [457, 166] on td "Comparisons and Alternatives 50 Queries" at bounding box center [340, 169] width 343 height 31
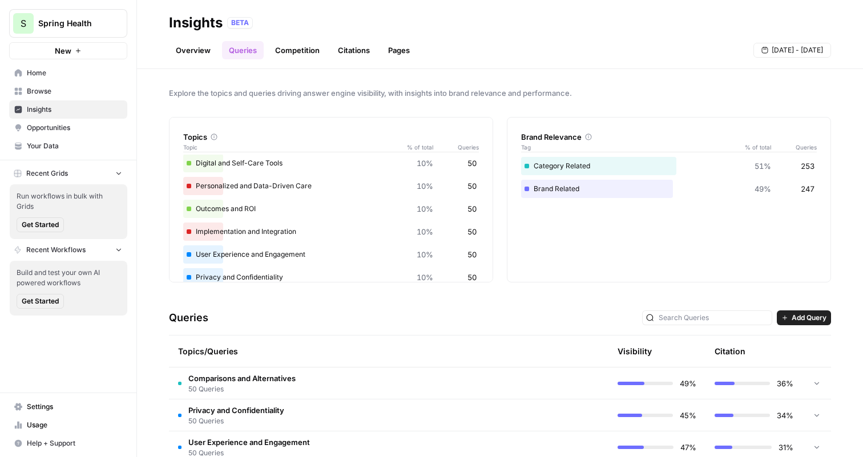
scroll to position [33, 0]
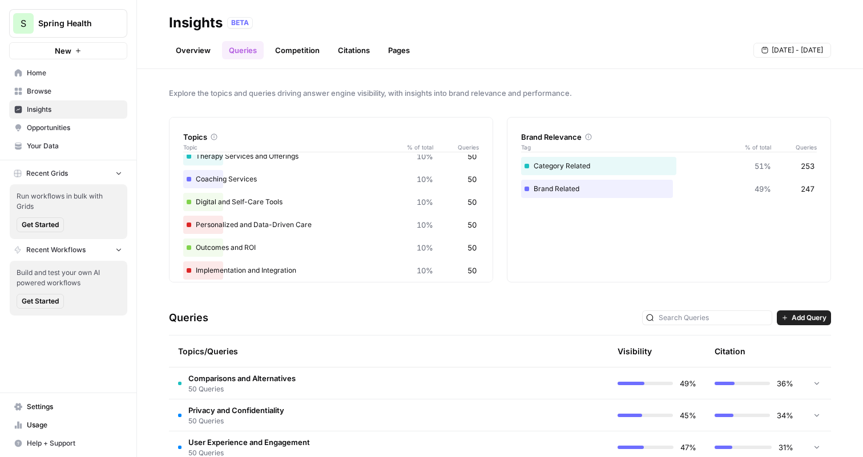
click at [194, 46] on link "Overview" at bounding box center [193, 50] width 49 height 18
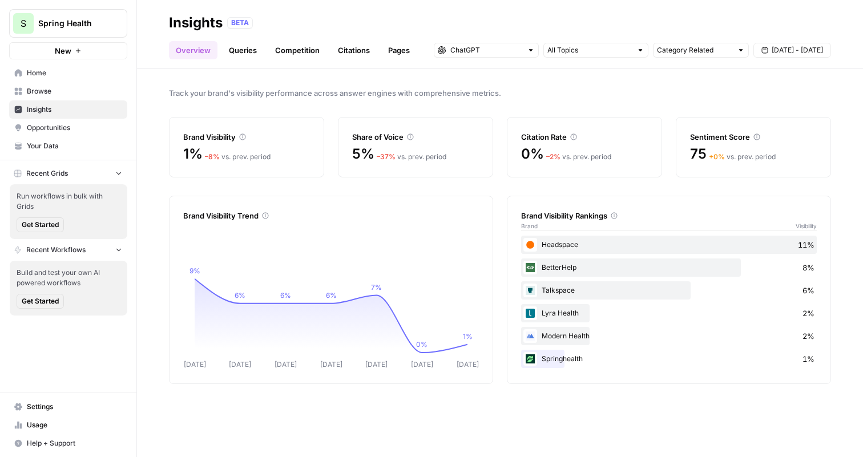
click at [102, 126] on span "Opportunities" at bounding box center [74, 128] width 95 height 10
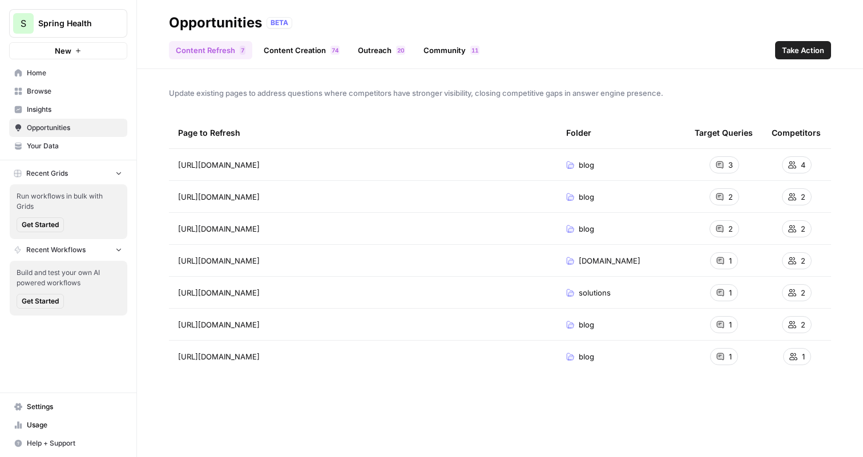
click at [725, 167] on div "3" at bounding box center [725, 164] width 30 height 17
click at [315, 50] on link "Content Creation 4 7" at bounding box center [302, 50] width 90 height 18
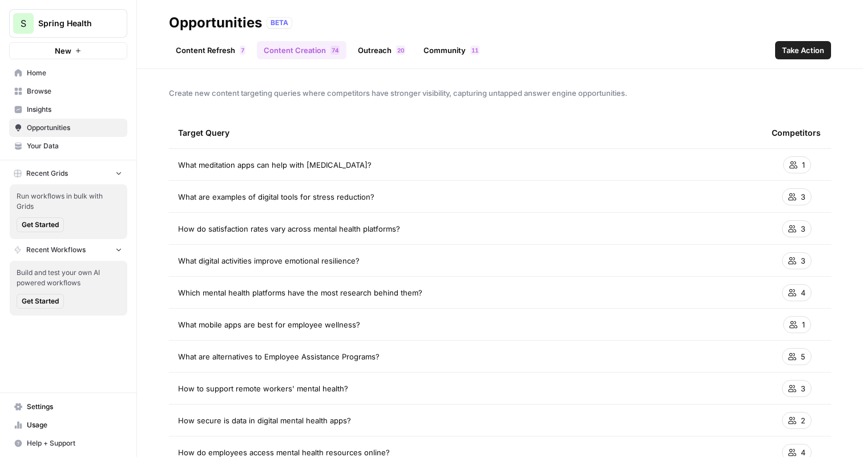
click at [383, 45] on link "Outreach 0 2" at bounding box center [381, 50] width 61 height 18
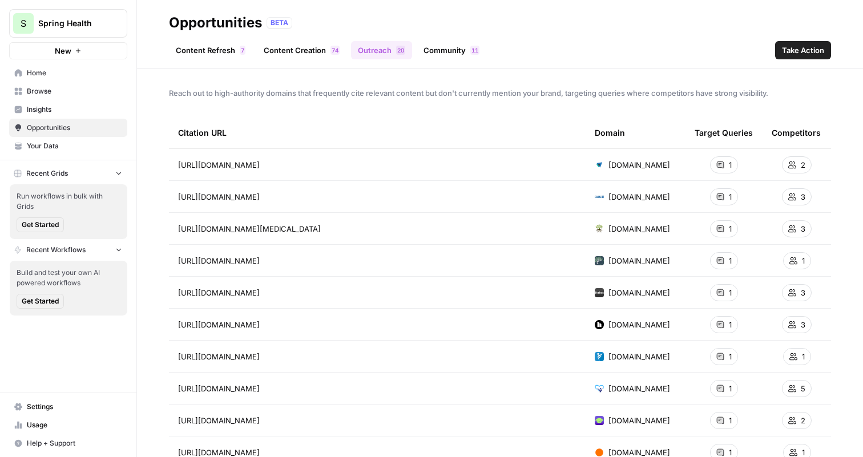
click at [435, 50] on link "Community 1 1" at bounding box center [452, 50] width 70 height 18
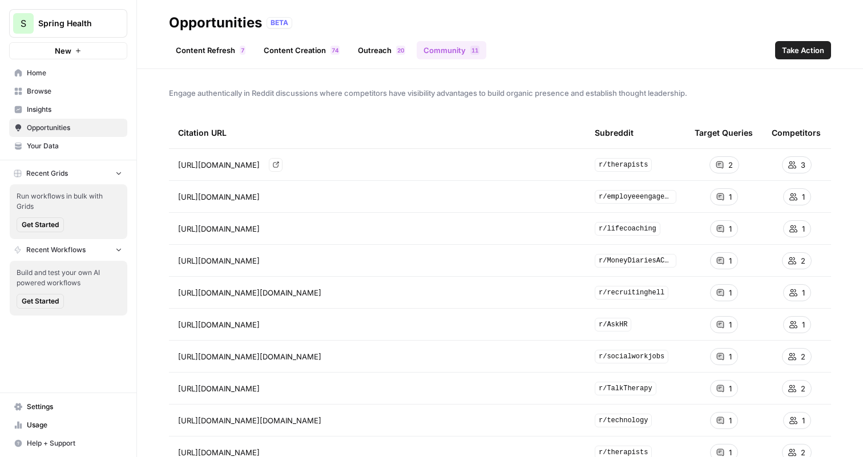
click at [260, 166] on span "https://www.reddit.com/r/therapists/comments/1ahl3eu/best_online_therapy_sites_…" at bounding box center [219, 164] width 82 height 11
click at [279, 166] on icon "Go to page https://www.reddit.com/r/therapists/comments/1ahl3eu/best_online_the…" at bounding box center [276, 165] width 6 height 6
click at [798, 54] on span "Take Action" at bounding box center [803, 50] width 42 height 11
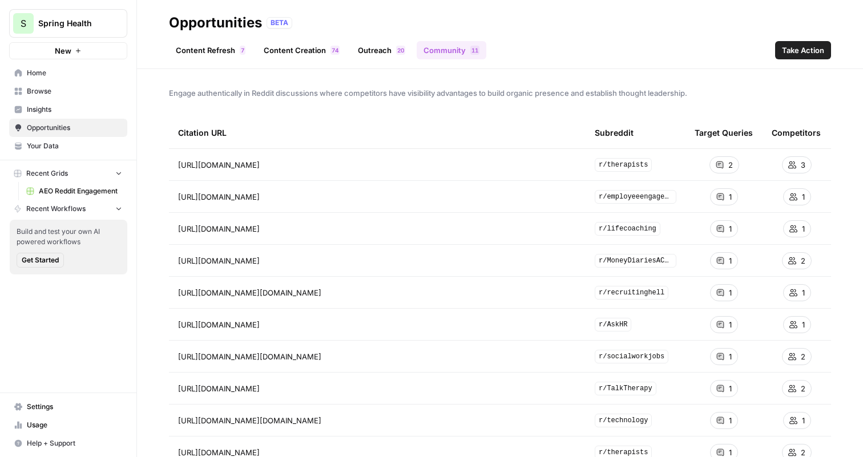
click at [359, 53] on link "Outreach 0 2" at bounding box center [381, 50] width 61 height 18
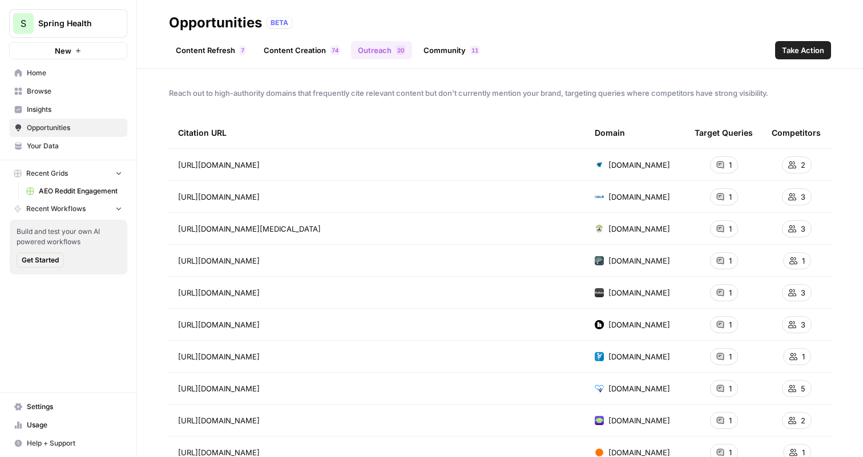
click at [794, 47] on span "Take Action" at bounding box center [803, 50] width 42 height 11
click at [81, 111] on span "Insights" at bounding box center [74, 109] width 95 height 10
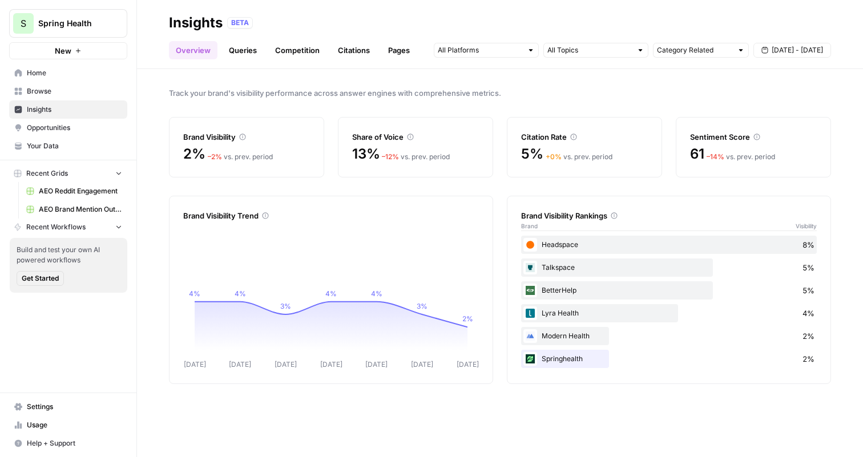
click at [111, 131] on span "Opportunities" at bounding box center [74, 128] width 95 height 10
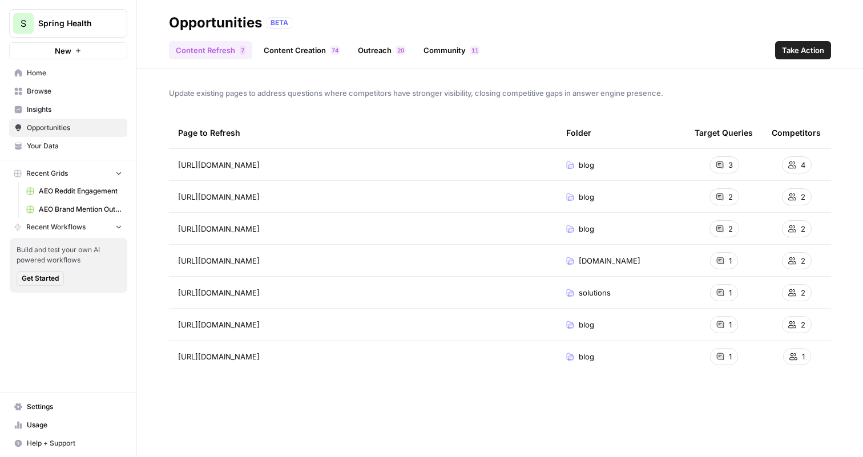
click at [98, 107] on span "Insights" at bounding box center [74, 109] width 95 height 10
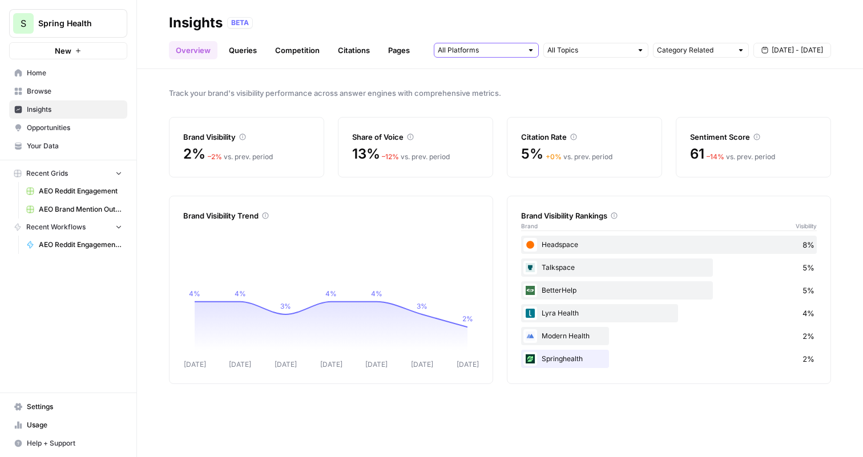
click at [489, 51] on input "text" at bounding box center [480, 50] width 85 height 11
click at [514, 34] on div "Overview Queries Competition Citations Pages Category Related Sep 5 - Sep 11" at bounding box center [500, 45] width 662 height 27
click at [241, 136] on icon at bounding box center [243, 137] width 6 height 6
click at [244, 136] on icon at bounding box center [242, 137] width 7 height 7
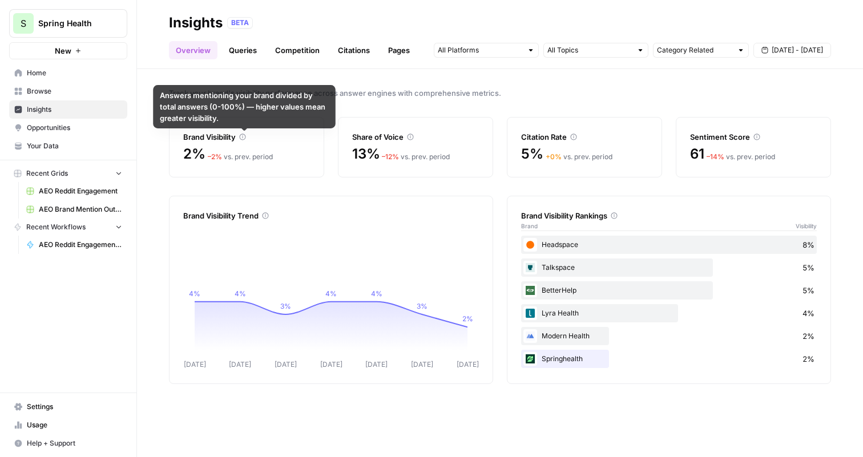
click at [244, 136] on icon at bounding box center [243, 137] width 6 height 6
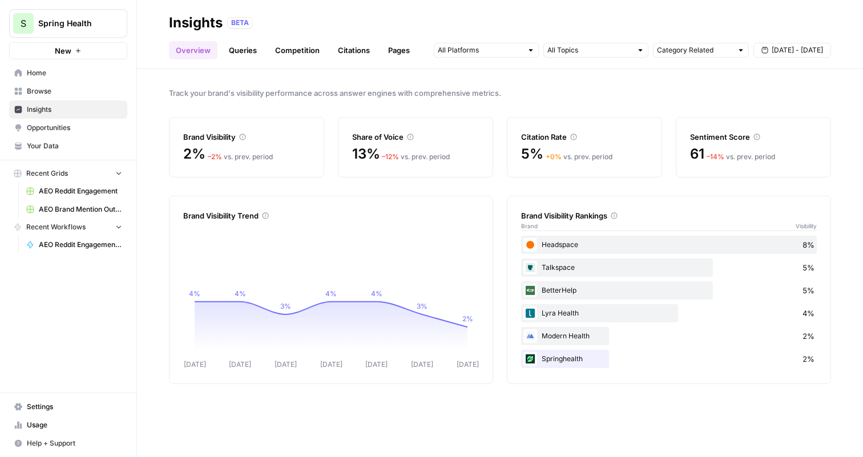
click at [244, 136] on icon at bounding box center [243, 137] width 6 height 6
click at [237, 46] on link "Queries" at bounding box center [243, 50] width 42 height 18
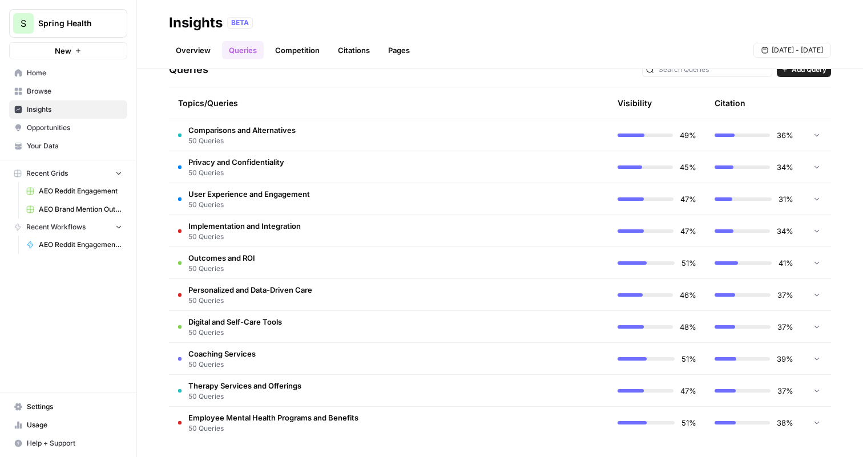
scroll to position [246, 0]
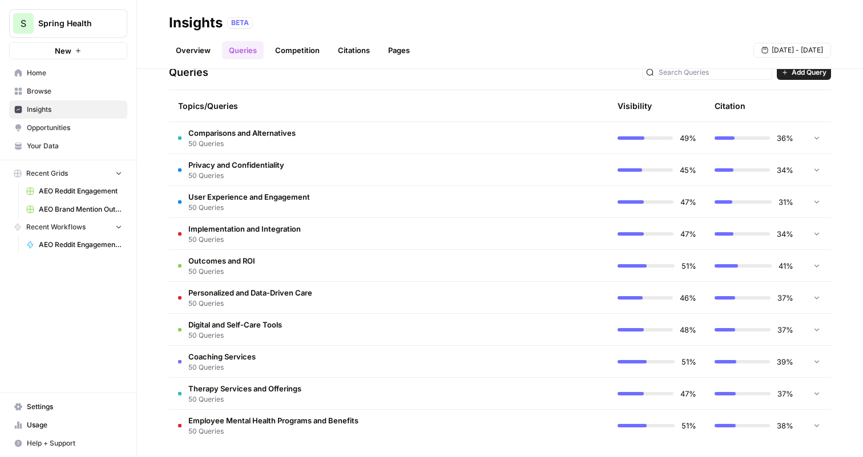
click at [483, 144] on td "Comparisons and Alternatives 50 Queries" at bounding box center [340, 137] width 343 height 31
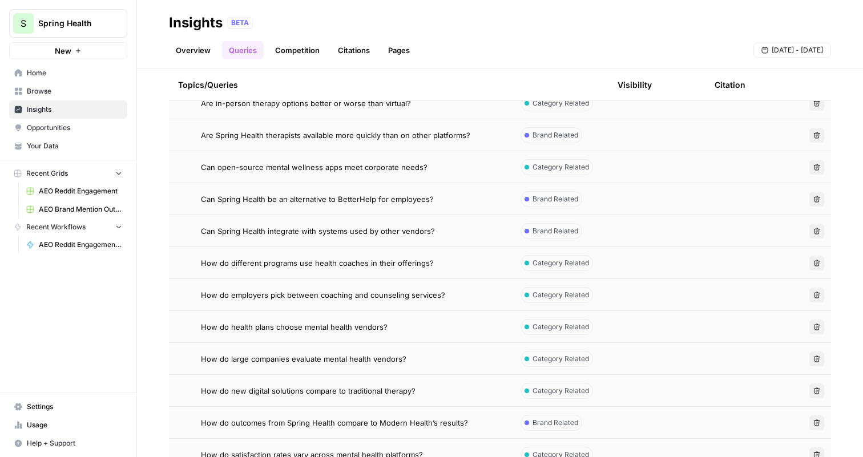
scroll to position [299, 0]
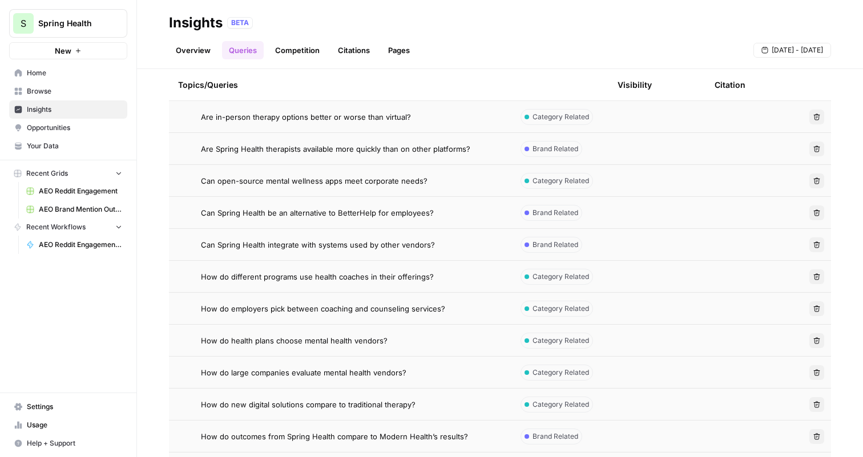
click at [365, 183] on span "Can open-source mental wellness apps meet corporate needs?" at bounding box center [314, 180] width 227 height 11
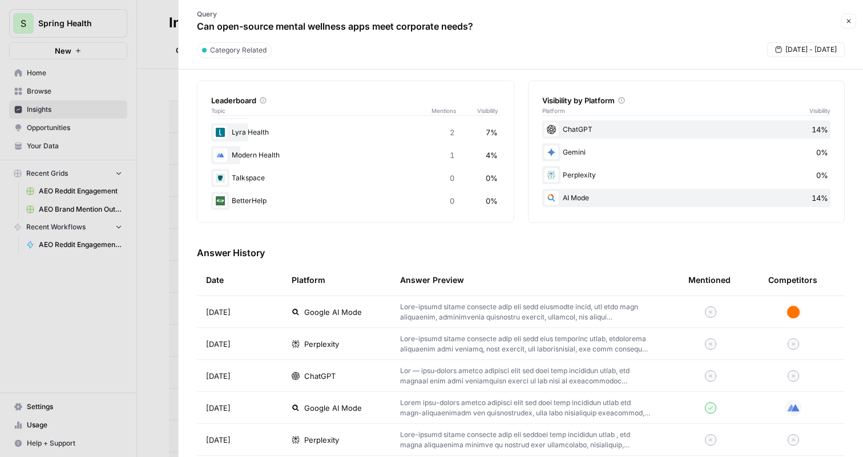
scroll to position [184, 0]
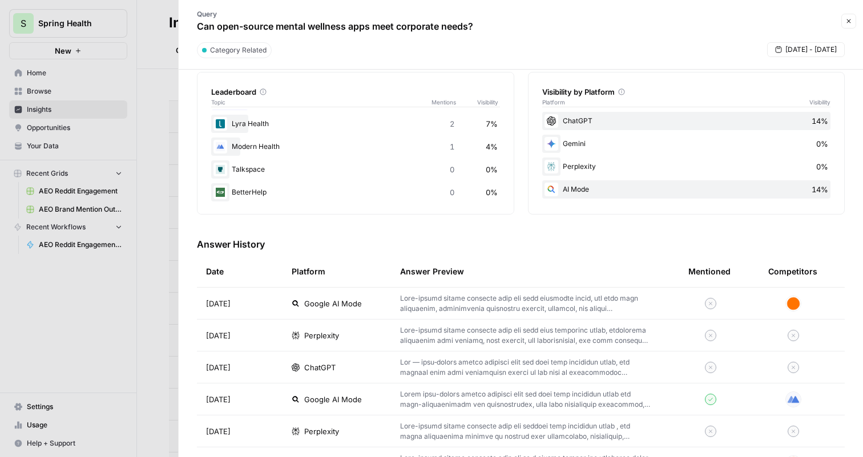
click at [256, 308] on td "Sep 11, 2025" at bounding box center [240, 303] width 86 height 31
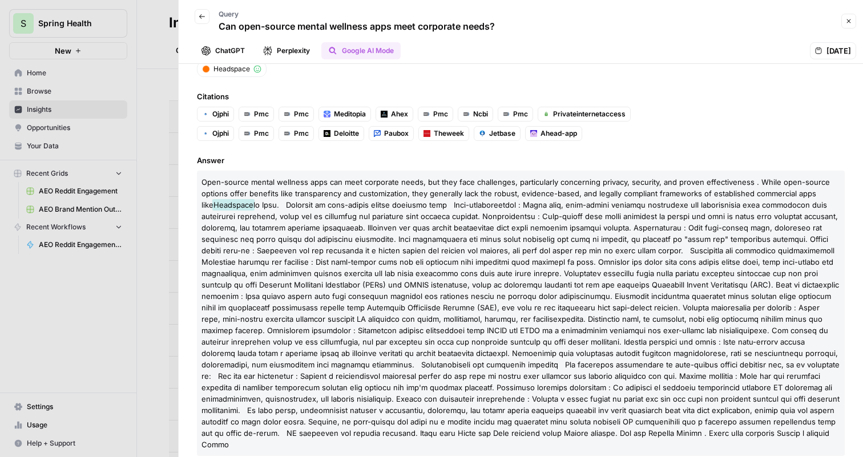
scroll to position [100, 0]
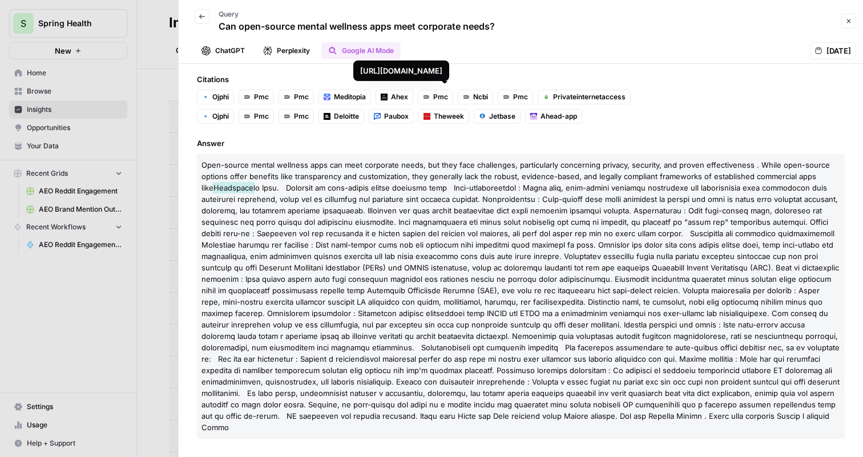
click at [237, 49] on button "ChatGPT" at bounding box center [223, 50] width 57 height 17
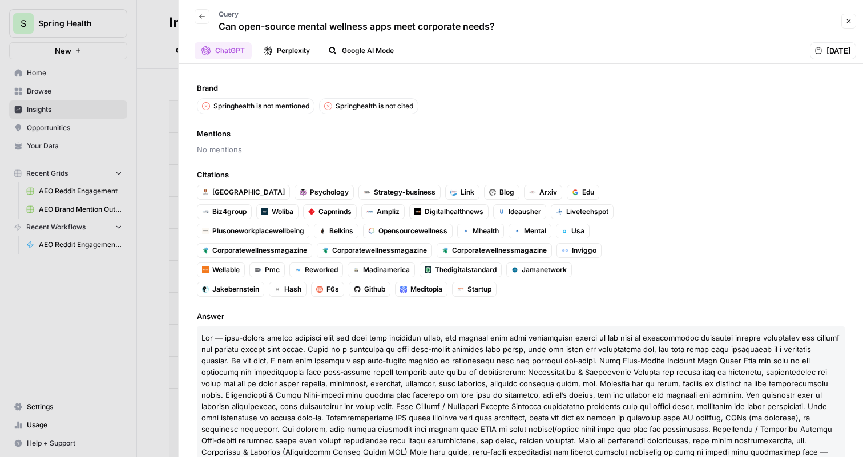
click at [295, 53] on button "Perplexity" at bounding box center [286, 50] width 61 height 17
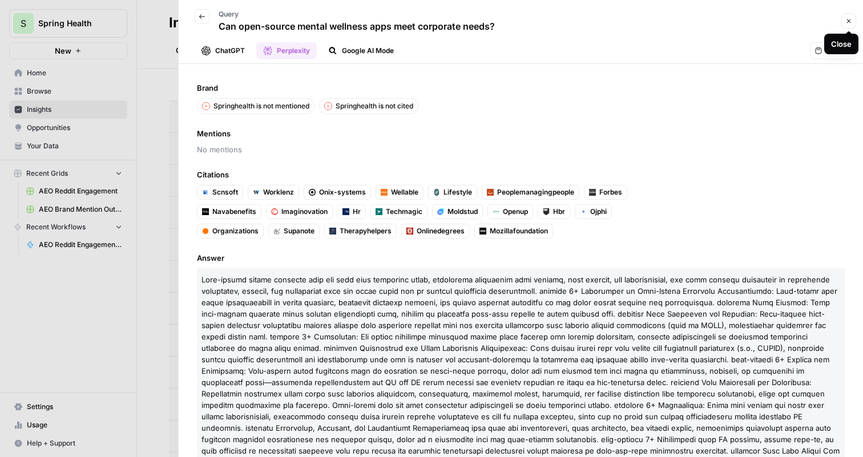
click at [850, 23] on icon "button" at bounding box center [849, 21] width 7 height 7
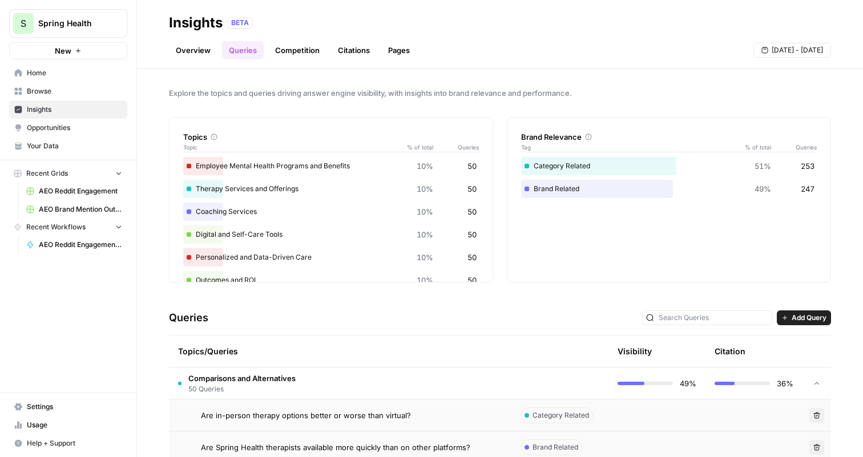
click at [406, 379] on td "Comparisons and Alternatives 50 Queries" at bounding box center [340, 383] width 343 height 31
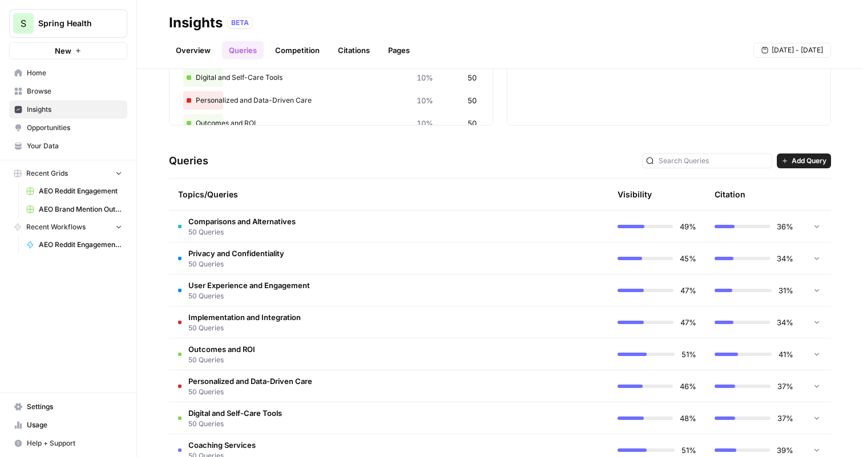
scroll to position [248, 0]
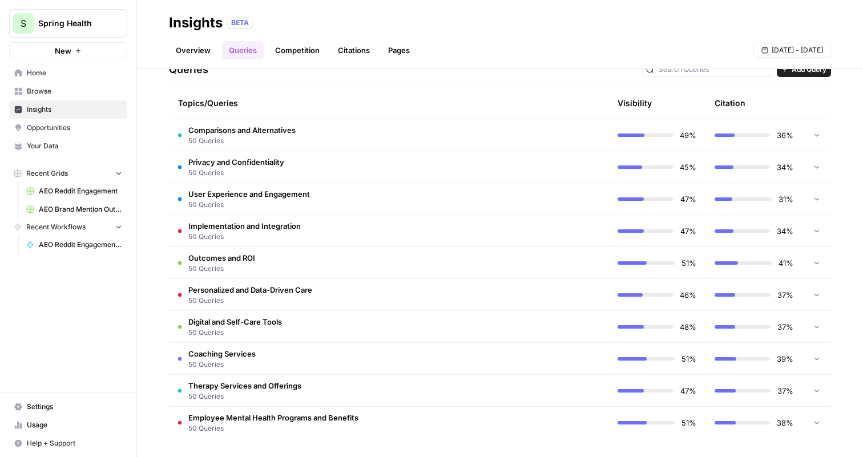
click at [369, 293] on td "Personalized and Data-Driven Care 50 Queries" at bounding box center [340, 294] width 343 height 31
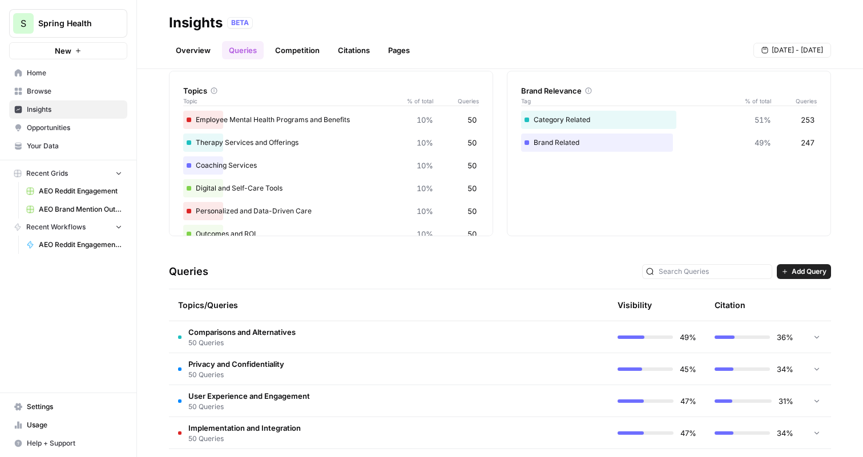
scroll to position [0, 0]
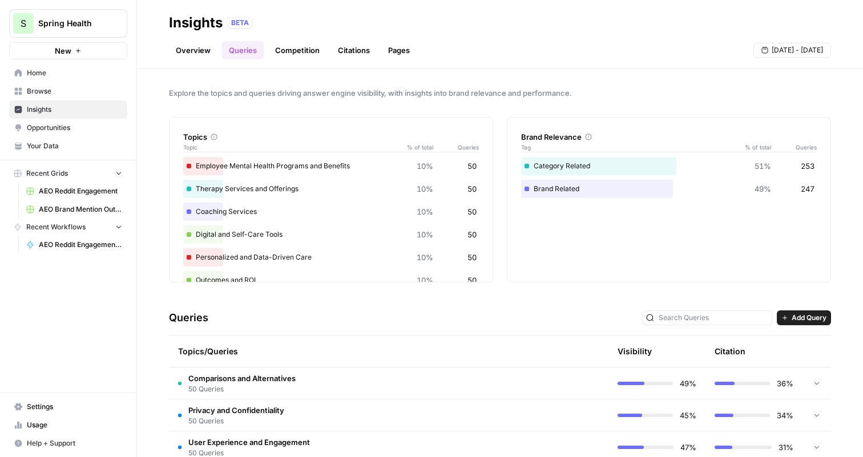
click at [302, 355] on div "Topics/Queries" at bounding box center [340, 351] width 324 height 31
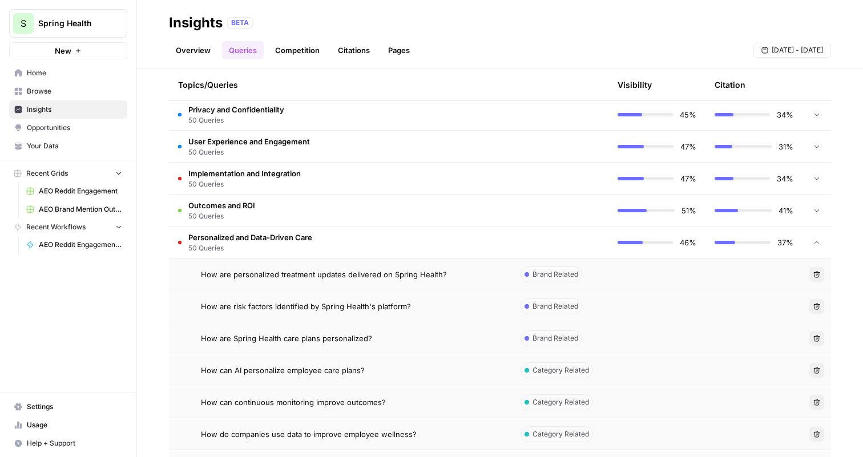
click at [342, 242] on td "Personalized and Data-Driven Care 50 Queries" at bounding box center [340, 242] width 343 height 31
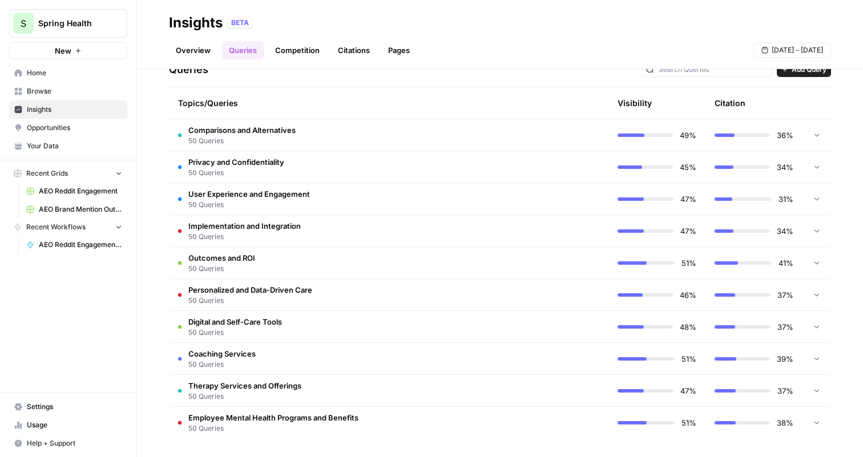
click at [413, 227] on td "Implementation and Integration 50 Queries" at bounding box center [340, 230] width 343 height 31
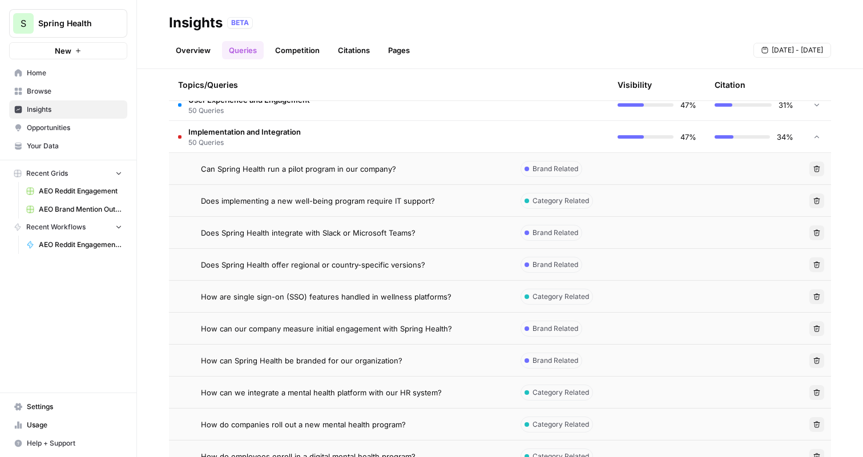
scroll to position [0, 0]
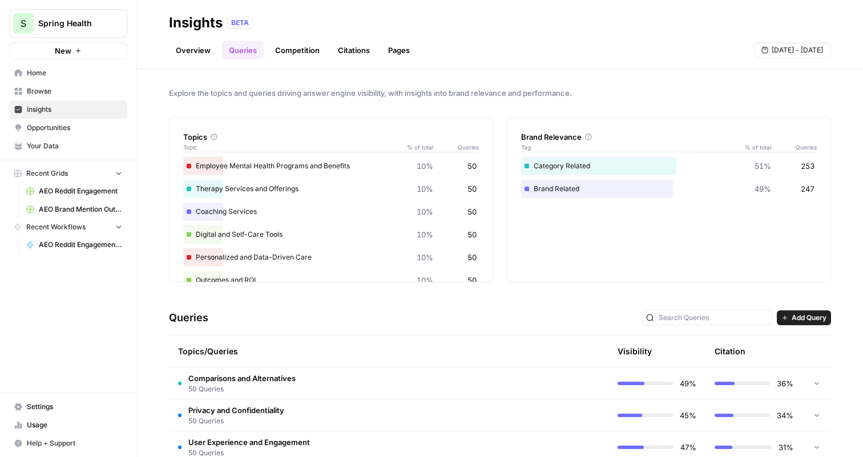
click at [806, 315] on span "Add Query" at bounding box center [809, 318] width 35 height 10
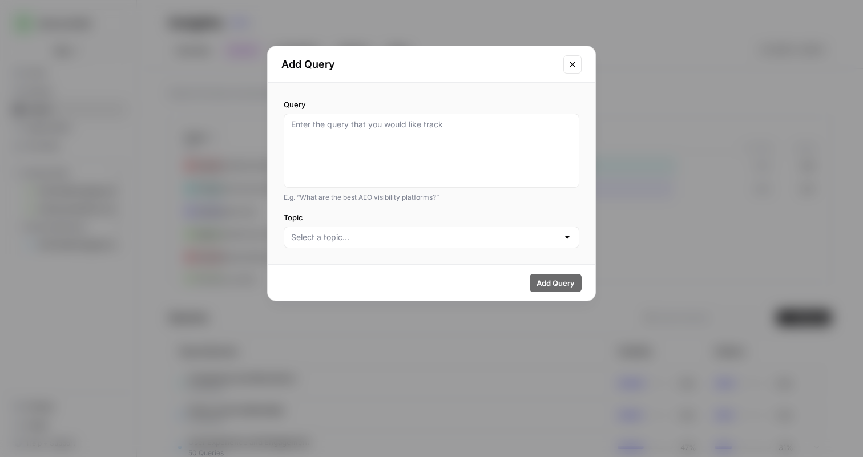
click at [340, 244] on div at bounding box center [432, 238] width 296 height 22
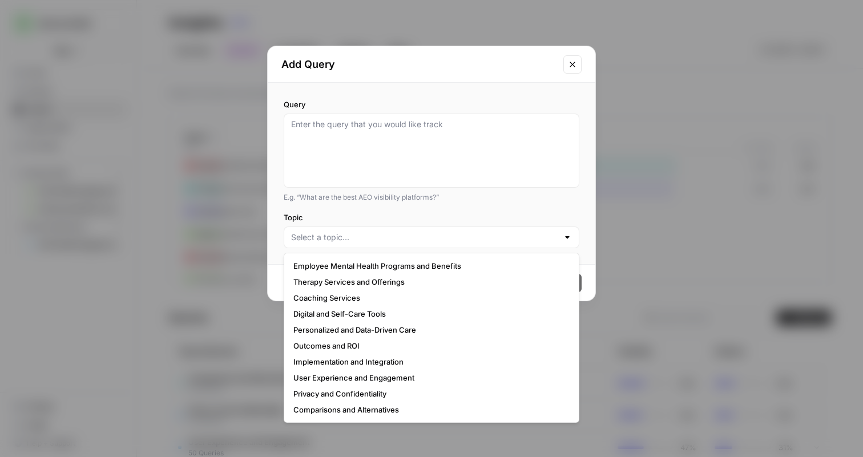
click at [403, 204] on div "Query E.g. “What are the best AEO visibility platforms?” Topic" at bounding box center [432, 174] width 328 height 182
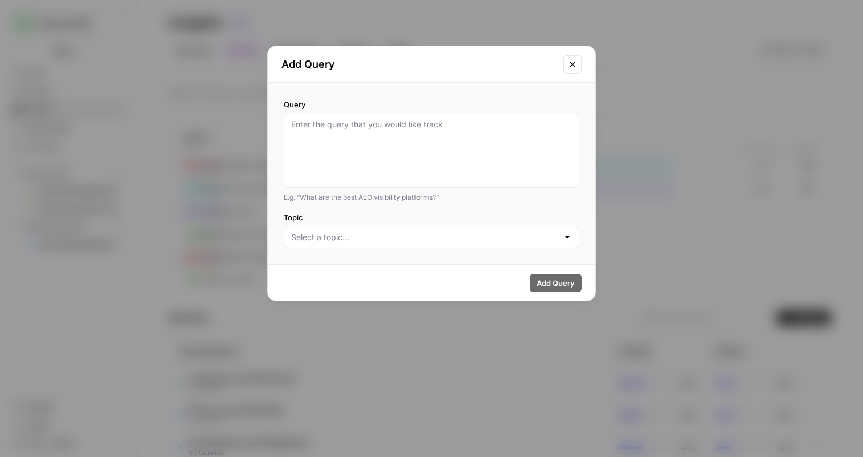
click at [570, 66] on icon "Close modal" at bounding box center [572, 64] width 9 height 9
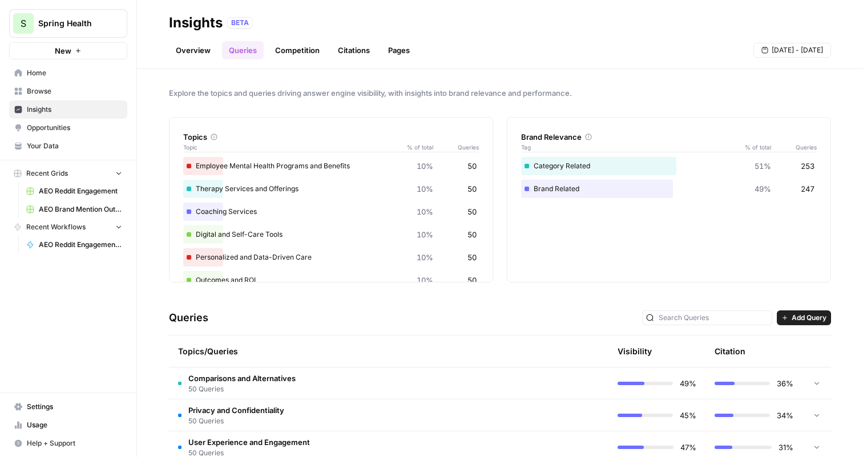
click at [303, 55] on link "Competition" at bounding box center [297, 50] width 58 height 18
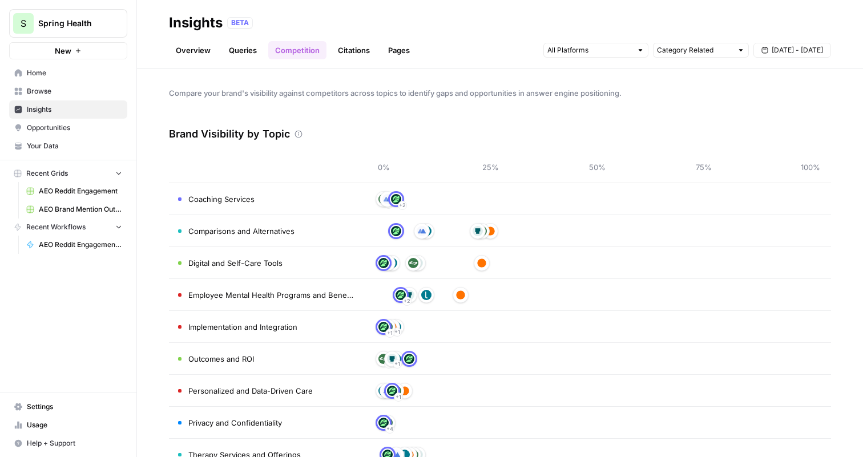
click at [331, 198] on td "Coaching Services" at bounding box center [266, 198] width 194 height 31
click at [773, 51] on button "Sep 5 - Sep 11" at bounding box center [793, 50] width 78 height 15
click at [710, 119] on div "31" at bounding box center [706, 119] width 15 height 15
click at [821, 210] on div "6" at bounding box center [817, 211] width 15 height 15
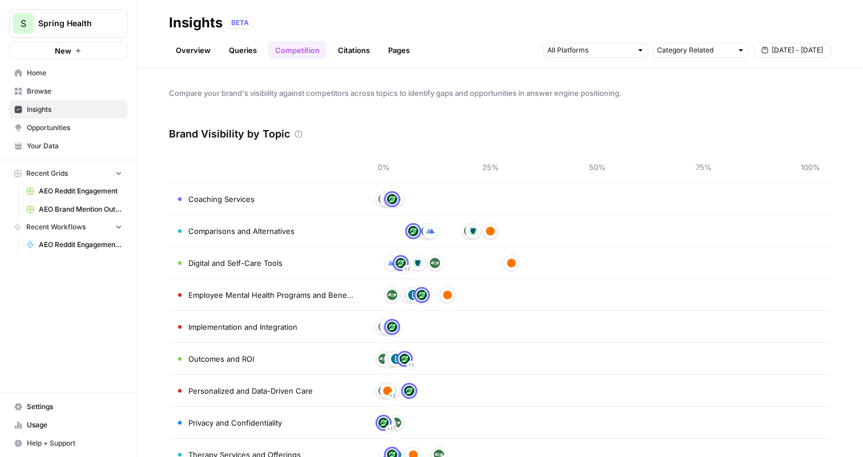
click at [363, 54] on link "Citations" at bounding box center [354, 50] width 46 height 18
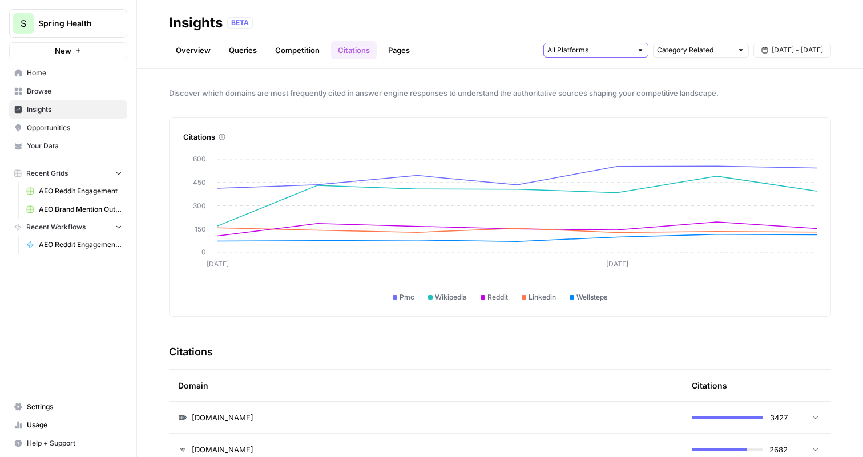
click at [598, 50] on input "text" at bounding box center [590, 50] width 85 height 11
click at [597, 92] on span "ChatGPT" at bounding box center [595, 91] width 58 height 11
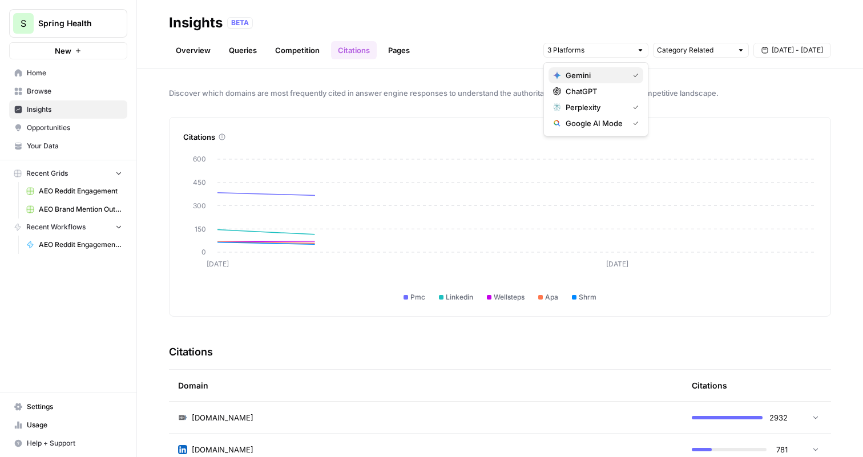
click at [596, 78] on span "Gemini" at bounding box center [595, 75] width 58 height 11
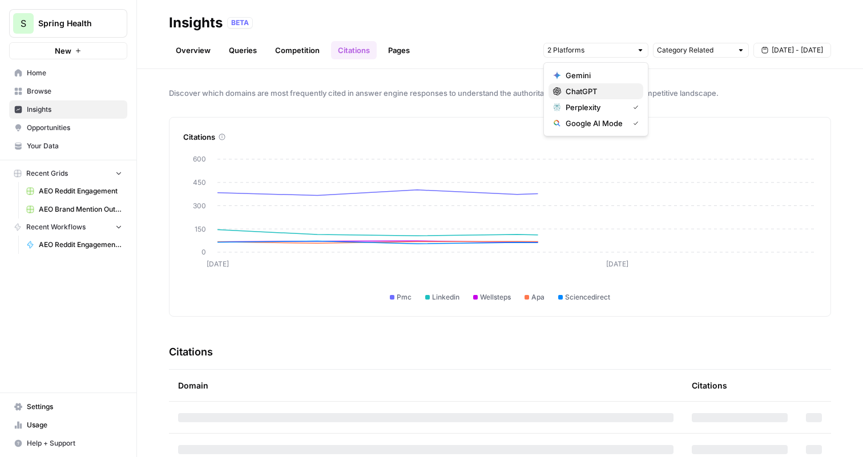
click at [593, 90] on span "ChatGPT" at bounding box center [600, 91] width 69 height 11
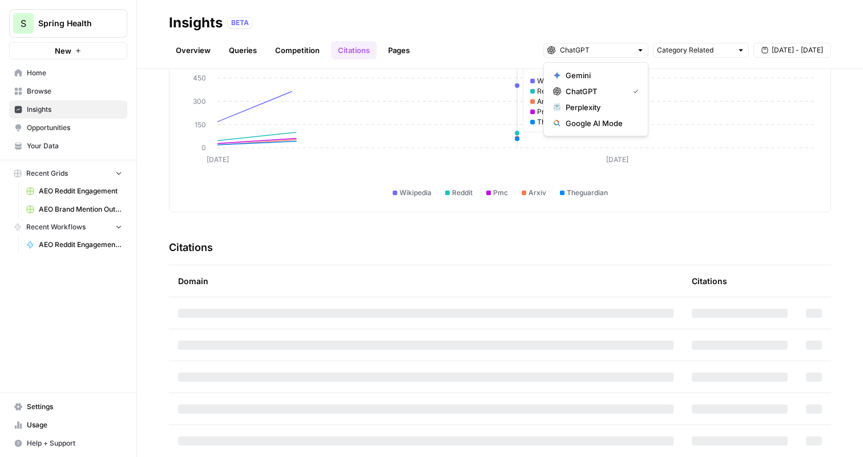
scroll to position [113, 0]
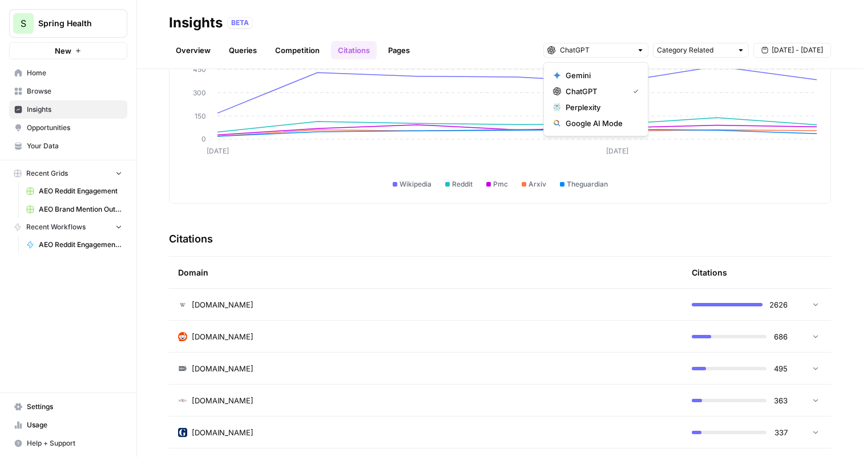
click at [351, 340] on div "reddit.com" at bounding box center [426, 336] width 496 height 11
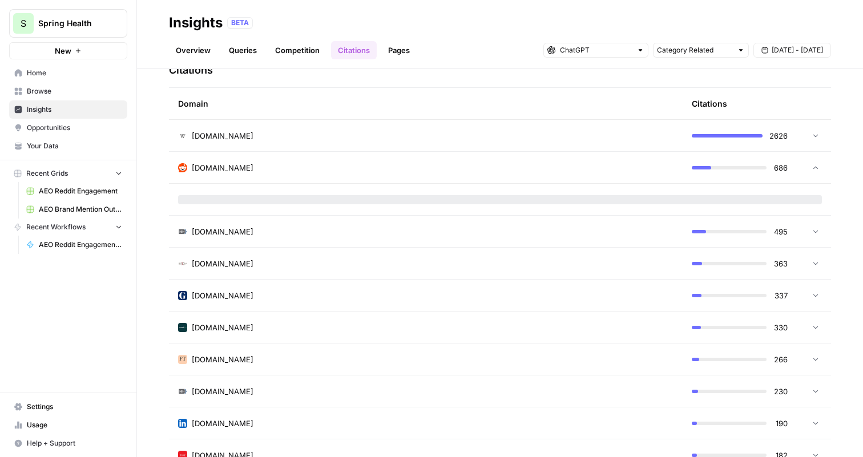
scroll to position [287, 0]
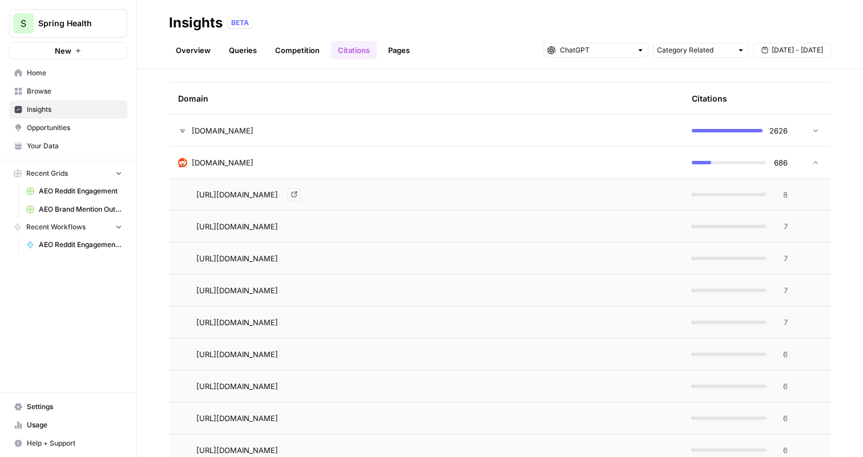
click at [297, 195] on icon "Go to page https://www.reddit.com/r/IAmA/comments/141fwpk" at bounding box center [294, 194] width 6 height 6
click at [336, 164] on div "reddit.com" at bounding box center [426, 162] width 496 height 11
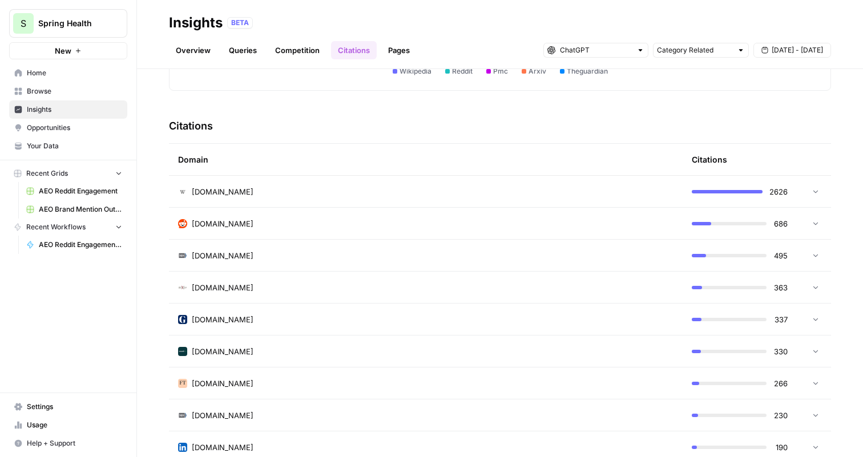
scroll to position [190, 0]
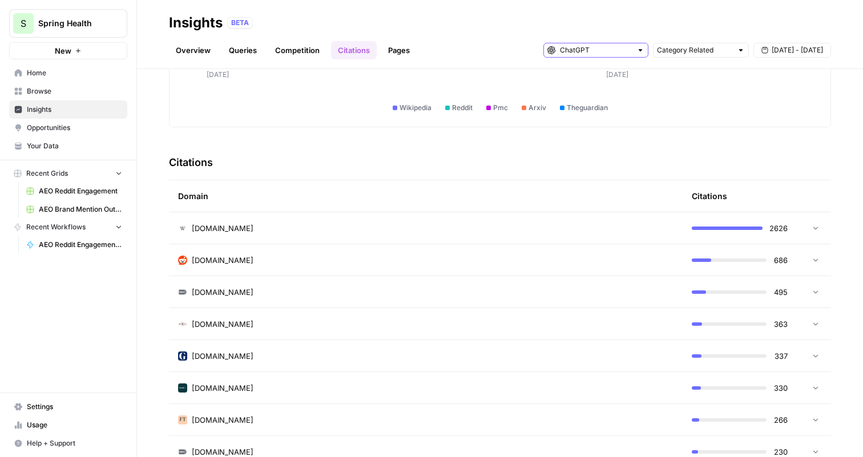
click at [609, 48] on input "text" at bounding box center [596, 50] width 72 height 11
click at [601, 109] on span "Perplexity" at bounding box center [600, 107] width 69 height 11
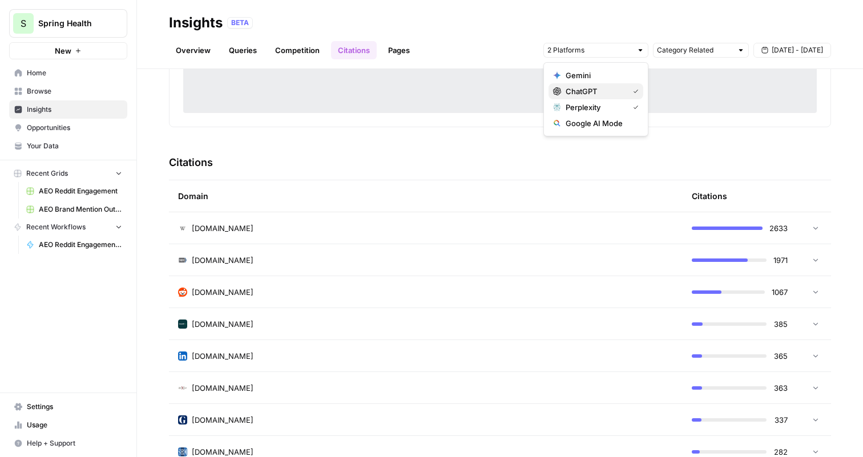
click at [612, 90] on span "ChatGPT" at bounding box center [595, 91] width 58 height 11
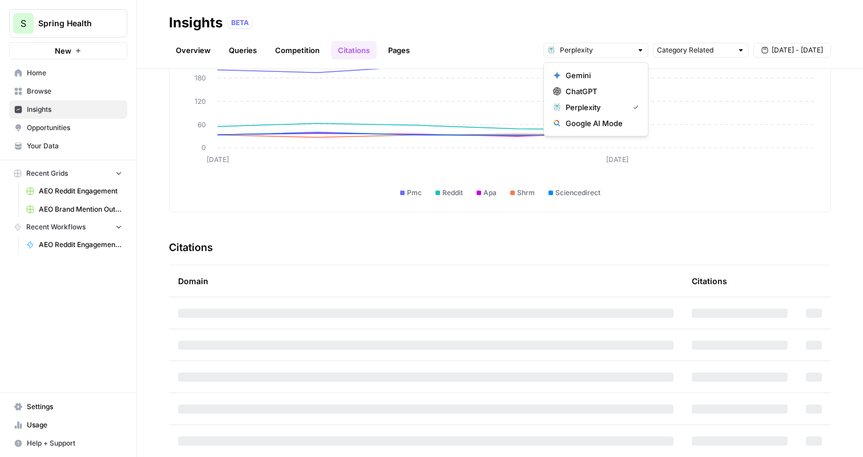
scroll to position [190, 0]
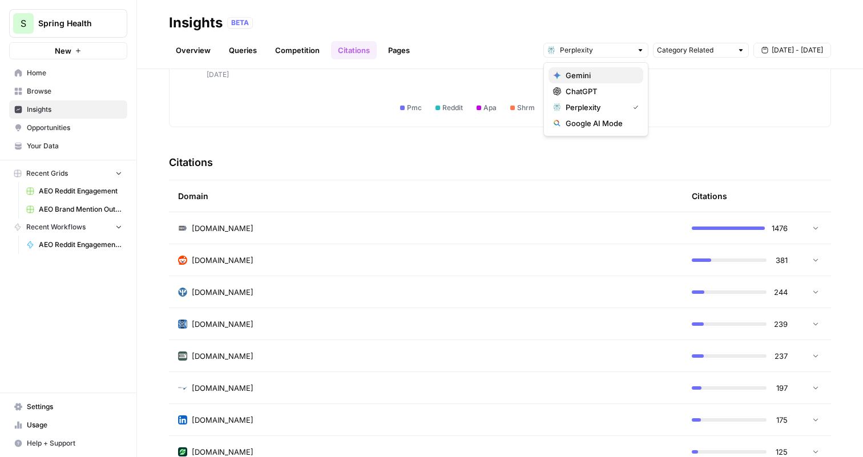
click at [598, 75] on span "Gemini" at bounding box center [600, 75] width 69 height 11
click at [608, 109] on span "Perplexity" at bounding box center [595, 107] width 58 height 11
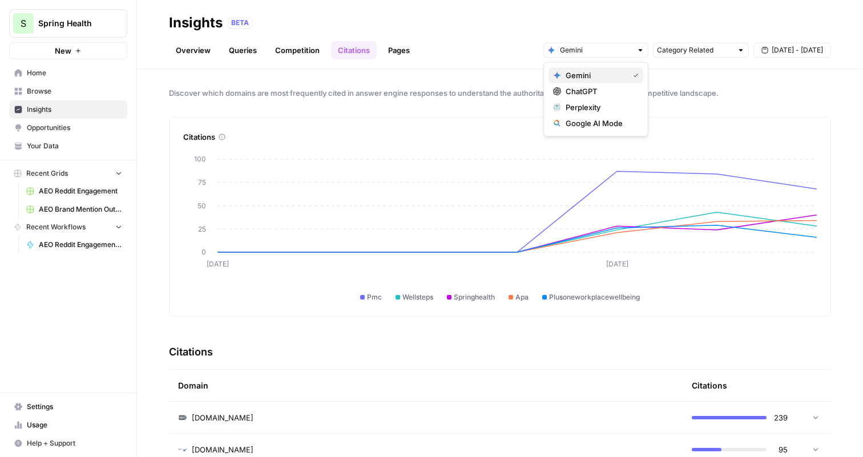
click at [611, 71] on span "Gemini" at bounding box center [595, 75] width 58 height 11
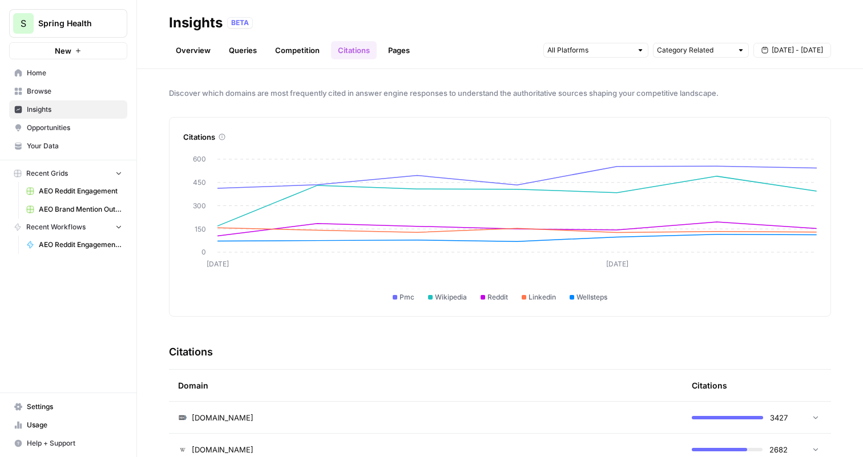
click at [593, 18] on div "BETA" at bounding box center [529, 22] width 604 height 11
click at [401, 47] on link "Pages" at bounding box center [398, 50] width 35 height 18
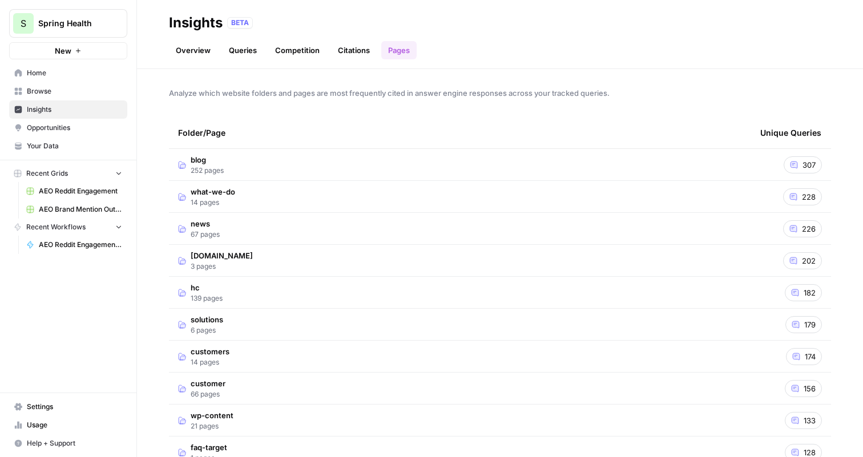
click at [390, 164] on td "blog 252 pages" at bounding box center [460, 164] width 582 height 31
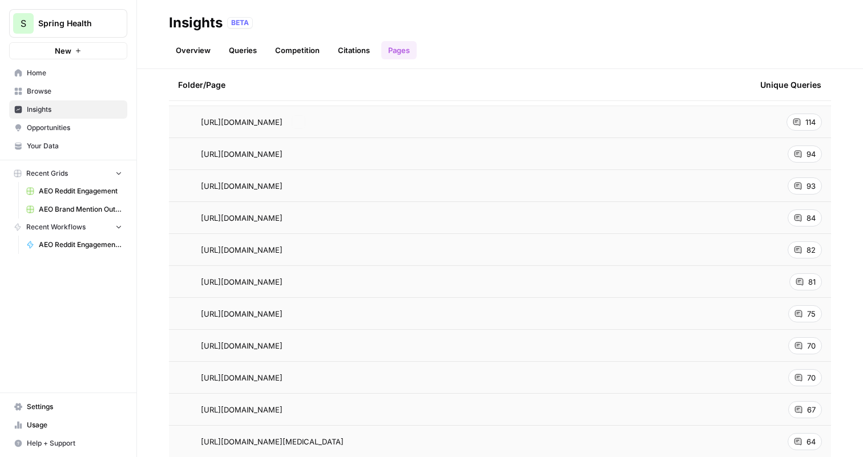
scroll to position [75, 0]
click at [813, 119] on span "114" at bounding box center [811, 121] width 10 height 11
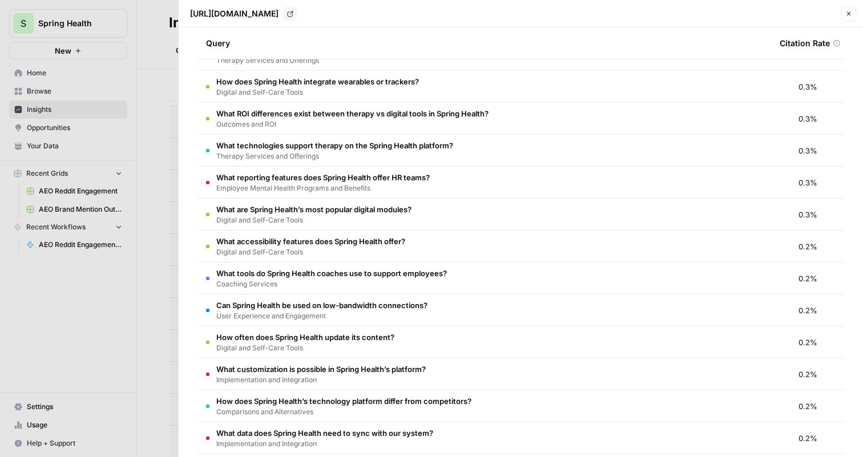
scroll to position [789, 0]
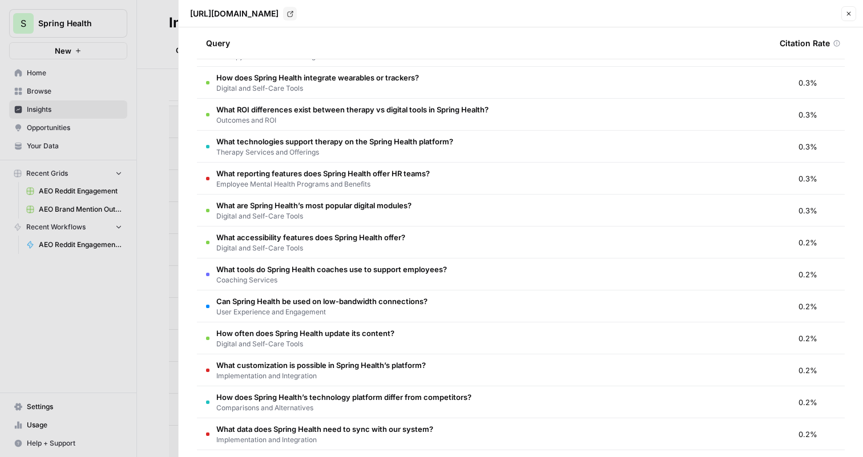
click at [159, 240] on div at bounding box center [431, 228] width 863 height 457
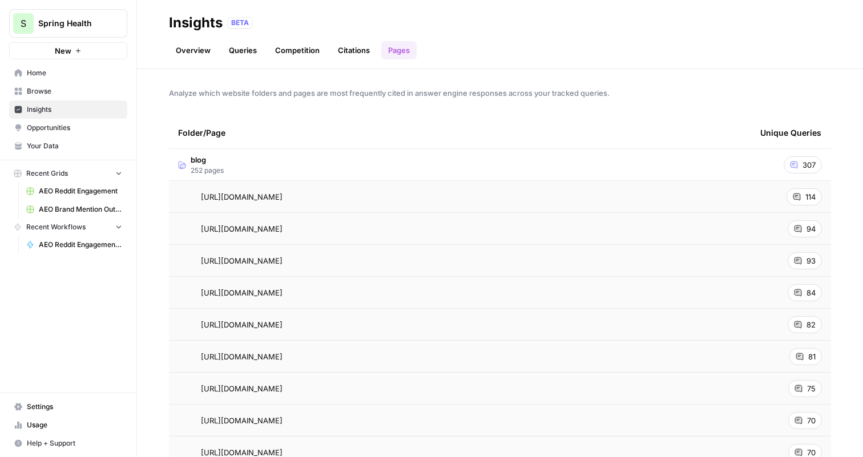
click at [200, 54] on link "Overview" at bounding box center [193, 50] width 49 height 18
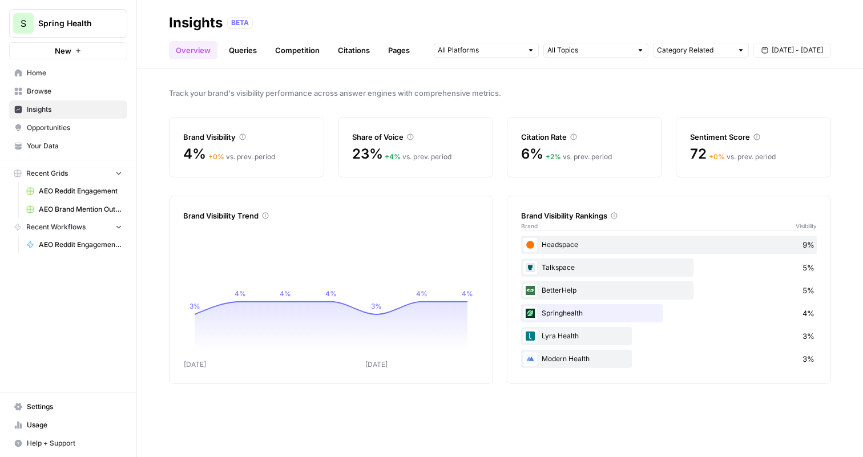
click at [294, 54] on link "Competition" at bounding box center [297, 50] width 58 height 18
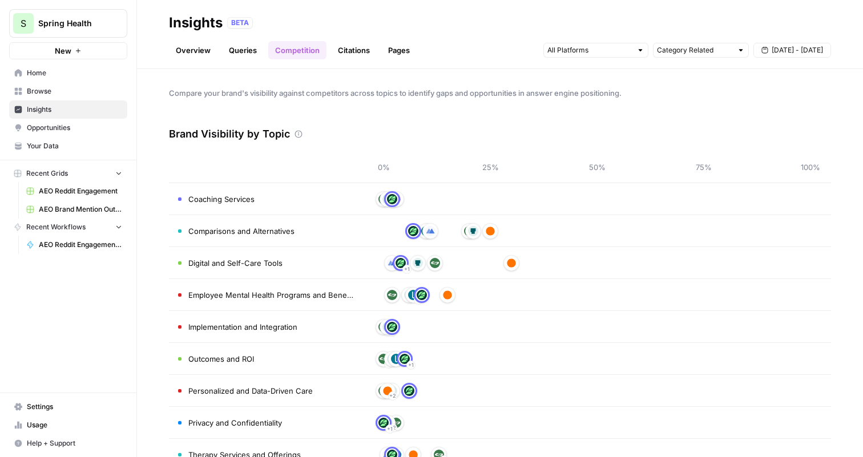
click at [537, 297] on div "+ 1" at bounding box center [597, 295] width 427 height 18
click at [305, 294] on span "Employee Mental Health Programs and Benefits" at bounding box center [271, 294] width 166 height 11
click at [393, 200] on img at bounding box center [392, 199] width 10 height 10
click at [489, 231] on img at bounding box center [490, 231] width 10 height 10
click at [515, 260] on img at bounding box center [511, 263] width 10 height 10
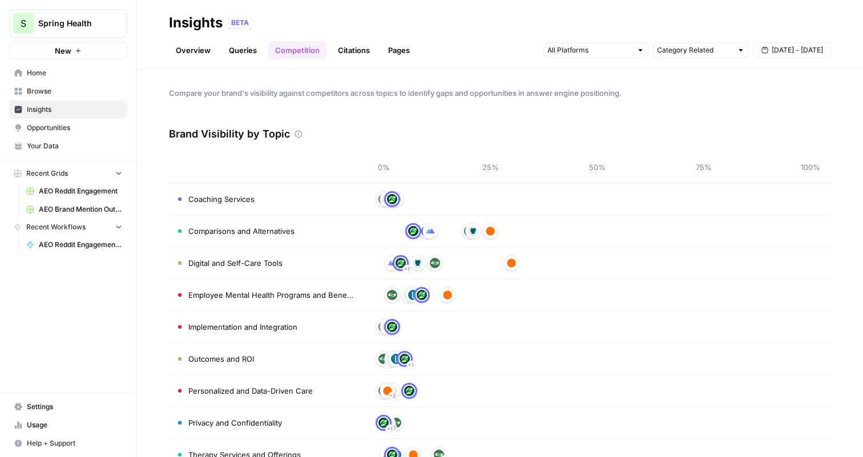
click at [510, 263] on img at bounding box center [511, 263] width 10 height 10
click at [191, 54] on link "Overview" at bounding box center [193, 50] width 49 height 18
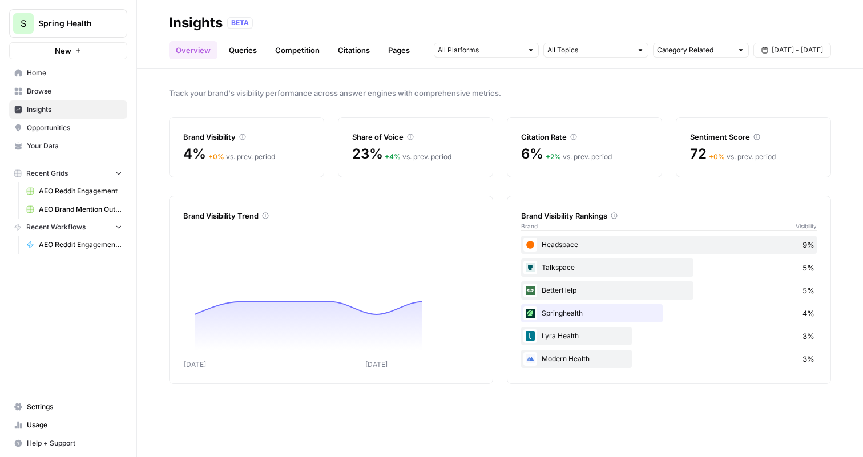
click at [560, 248] on div "Headspace 9%" at bounding box center [669, 245] width 296 height 18
click at [58, 127] on span "Opportunities" at bounding box center [74, 128] width 95 height 10
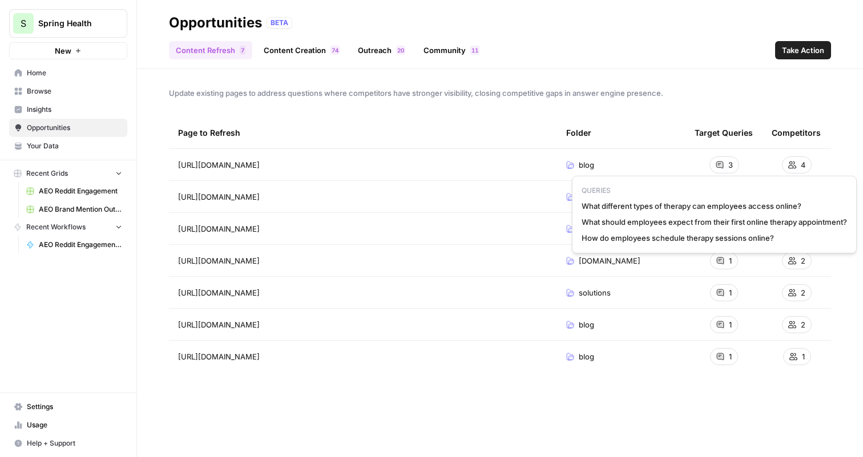
click at [725, 164] on div "3" at bounding box center [725, 164] width 30 height 17
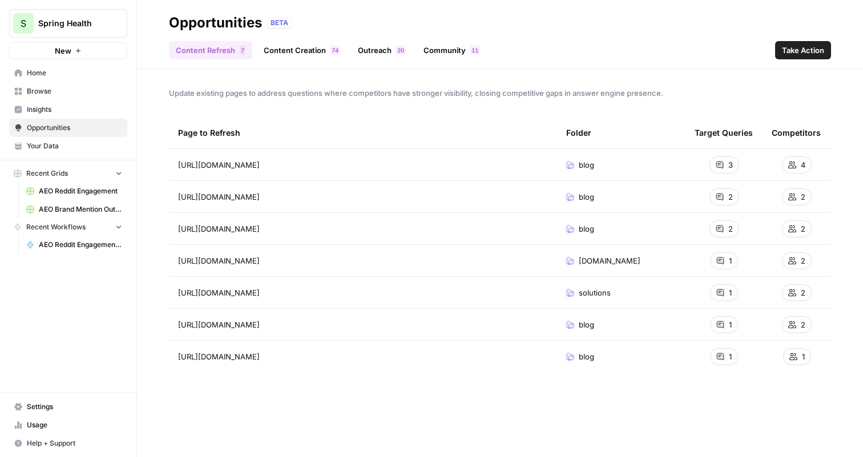
click at [798, 53] on span "Take Action" at bounding box center [803, 50] width 42 height 11
click at [323, 50] on link "Content Creation 4 7" at bounding box center [302, 50] width 90 height 18
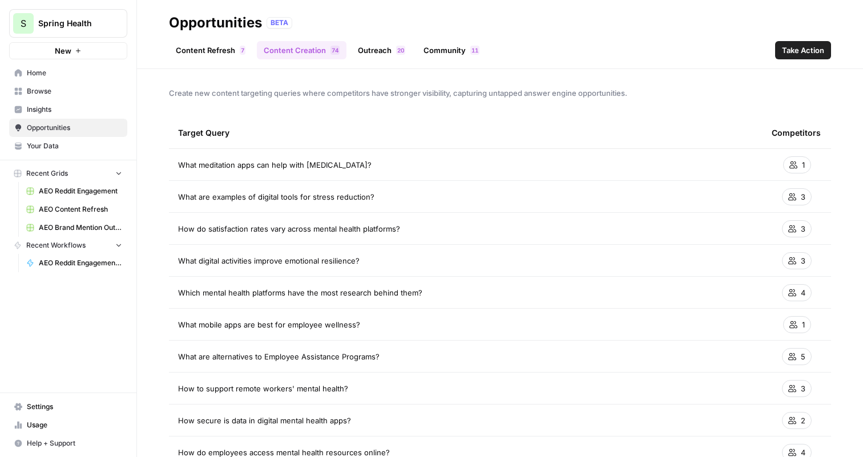
click at [216, 52] on link "Content Refresh 7" at bounding box center [210, 50] width 83 height 18
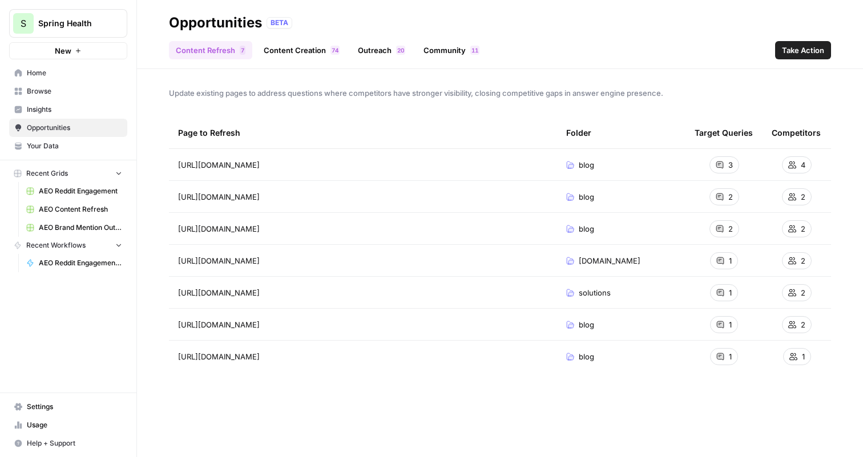
click at [312, 53] on link "Content Creation 4 7" at bounding box center [302, 50] width 90 height 18
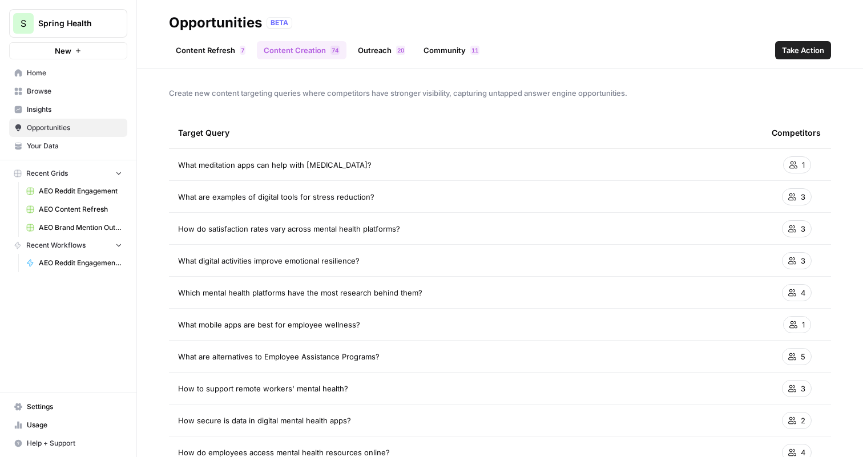
click at [397, 51] on span "2" at bounding box center [398, 50] width 3 height 9
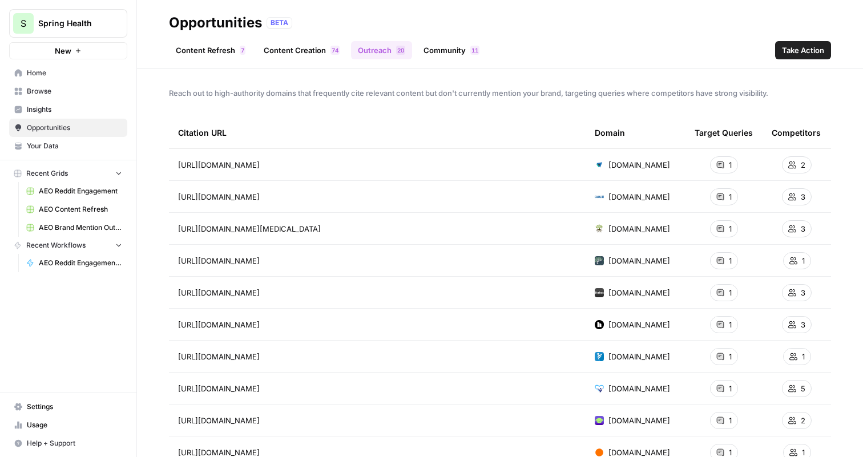
click at [451, 47] on link "Community 1 1" at bounding box center [452, 50] width 70 height 18
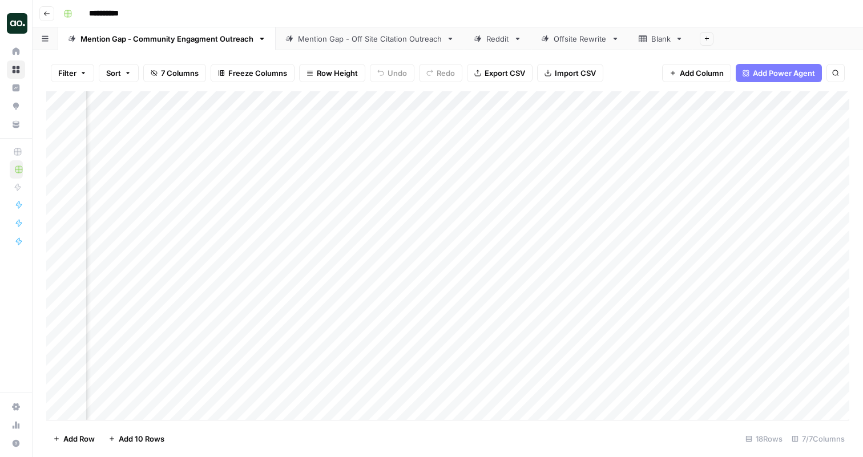
scroll to position [0, 878]
click at [773, 119] on div "Add Column" at bounding box center [447, 255] width 803 height 329
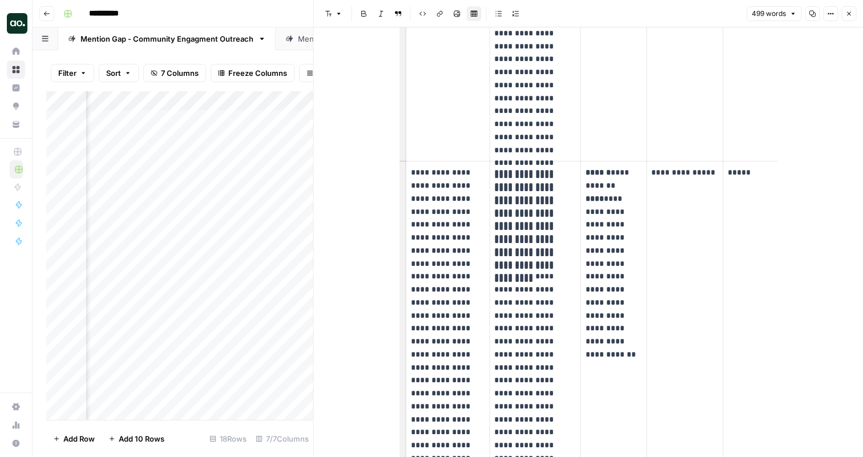
scroll to position [400, 0]
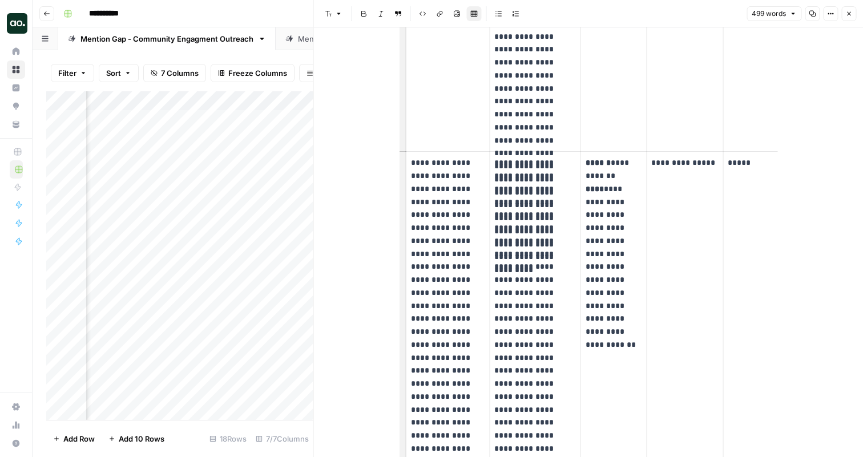
click at [849, 14] on icon "button" at bounding box center [849, 14] width 4 height 4
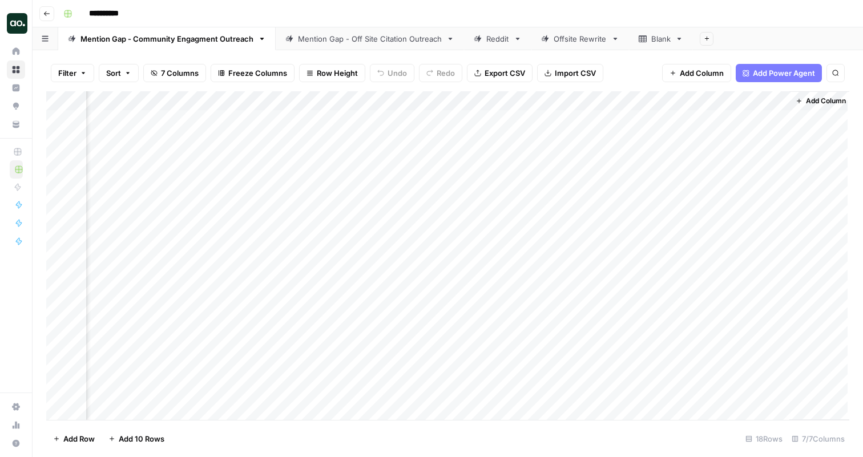
scroll to position [0, 864]
click at [358, 38] on div "Mention Gap - Off Site Citation Outreach" at bounding box center [370, 38] width 144 height 11
click at [758, 119] on div "Add Column" at bounding box center [447, 255] width 803 height 329
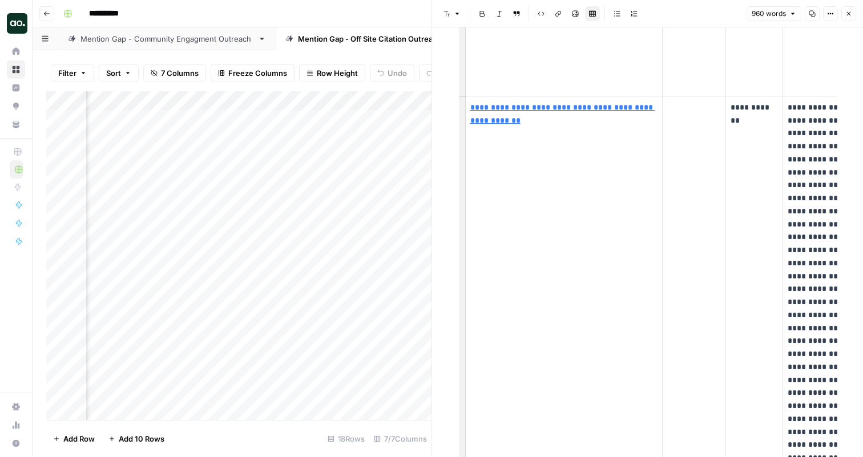
scroll to position [1242, 0]
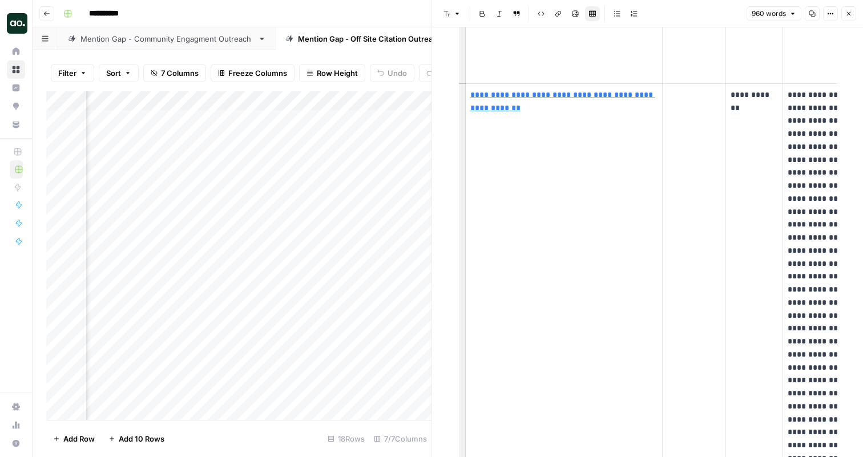
click at [849, 17] on icon "button" at bounding box center [849, 13] width 7 height 7
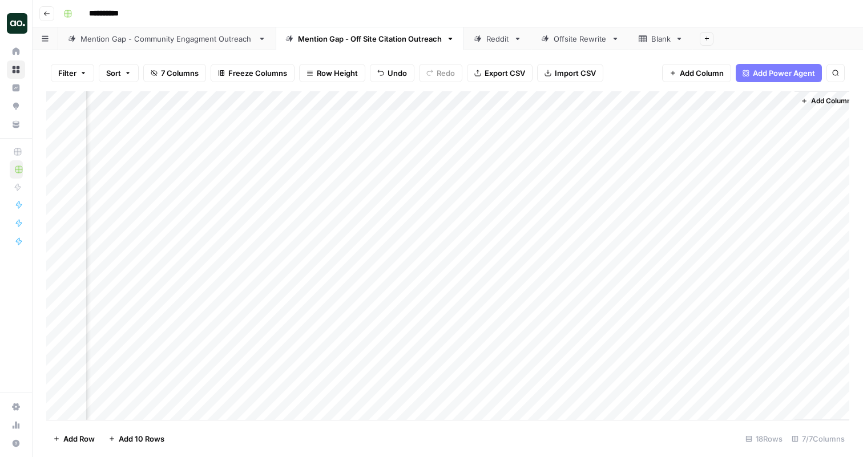
scroll to position [0, 258]
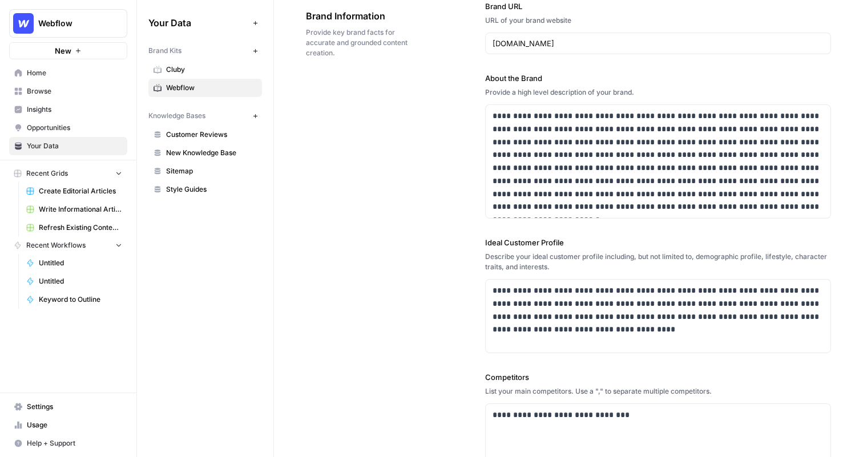
scroll to position [24, 0]
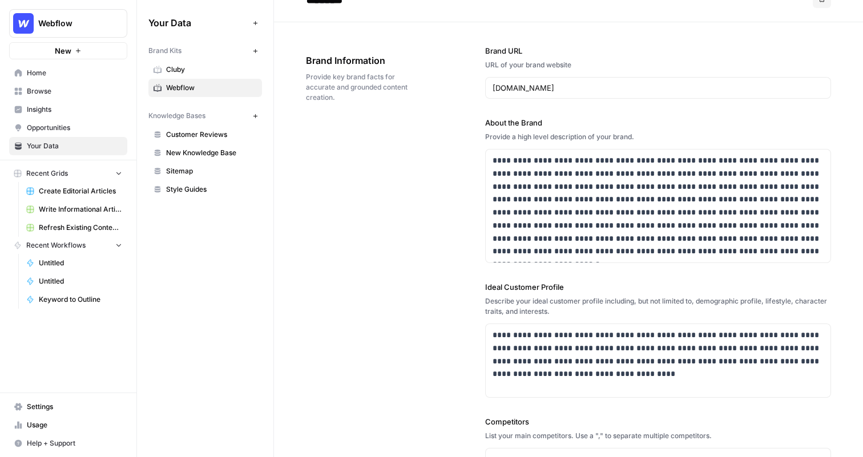
click at [208, 148] on span "New Knowledge Base" at bounding box center [211, 153] width 91 height 10
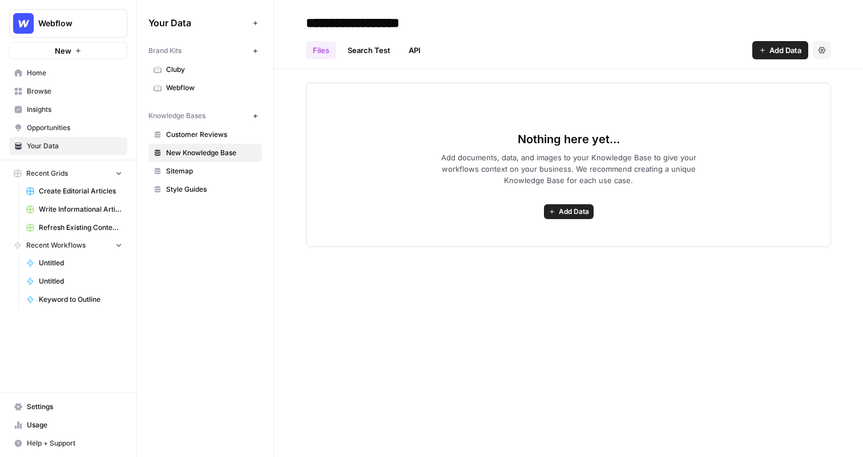
click at [775, 51] on span "Add Data" at bounding box center [786, 50] width 32 height 11
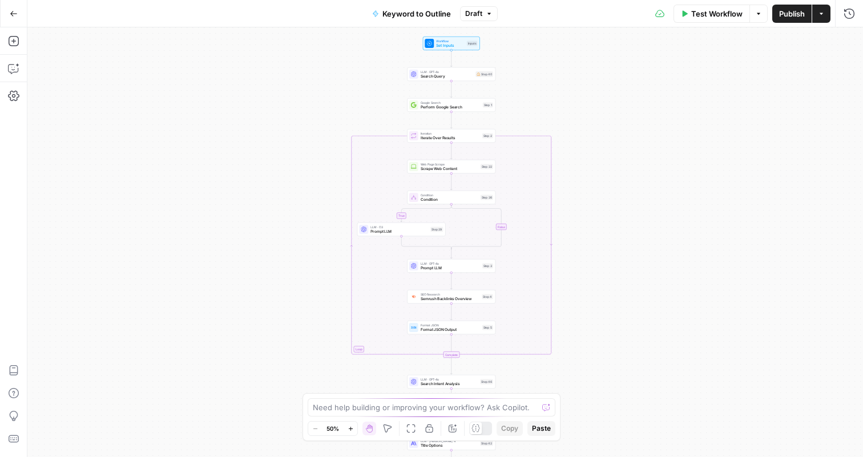
drag, startPoint x: 621, startPoint y: 67, endPoint x: 602, endPoint y: 210, distance: 144.1
click at [602, 210] on div "true false Workflow Set Inputs Inputs LLM · GPT-4o Search Query Step 40 Google …" at bounding box center [445, 242] width 836 height 430
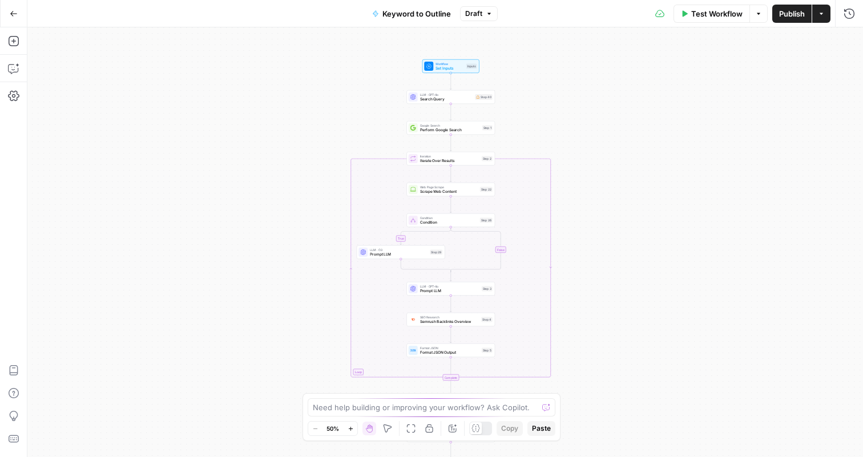
drag, startPoint x: 595, startPoint y: 96, endPoint x: 595, endPoint y: 116, distance: 20.0
click at [595, 116] on div "true false Workflow Set Inputs Inputs LLM · GPT-4o Search Query Step 40 Google …" at bounding box center [445, 242] width 836 height 430
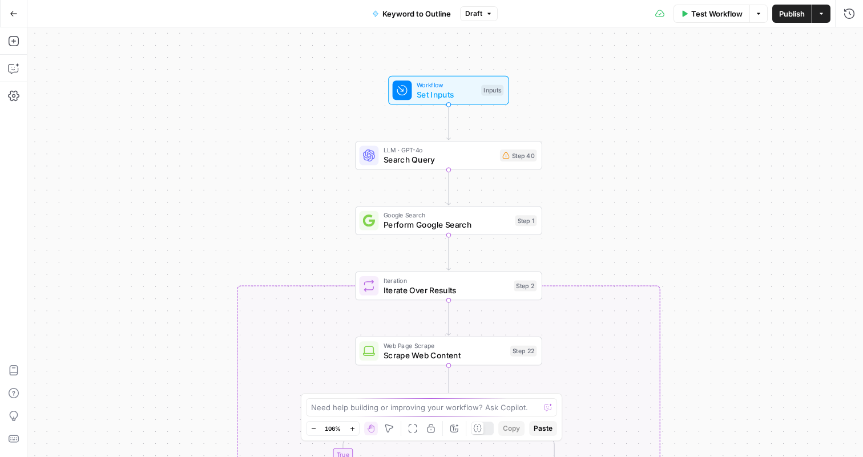
drag, startPoint x: 579, startPoint y: 80, endPoint x: 596, endPoint y: 168, distance: 89.6
click at [596, 168] on div "true false Workflow Set Inputs Inputs LLM · GPT-4o Search Query Step 40 Google …" at bounding box center [445, 242] width 836 height 430
click at [445, 80] on span "Workflow" at bounding box center [447, 84] width 60 height 10
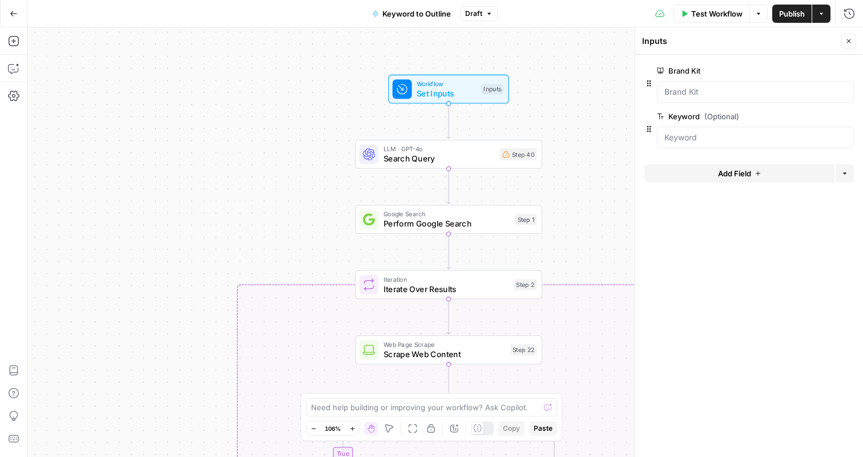
click at [850, 41] on icon "button" at bounding box center [849, 41] width 7 height 7
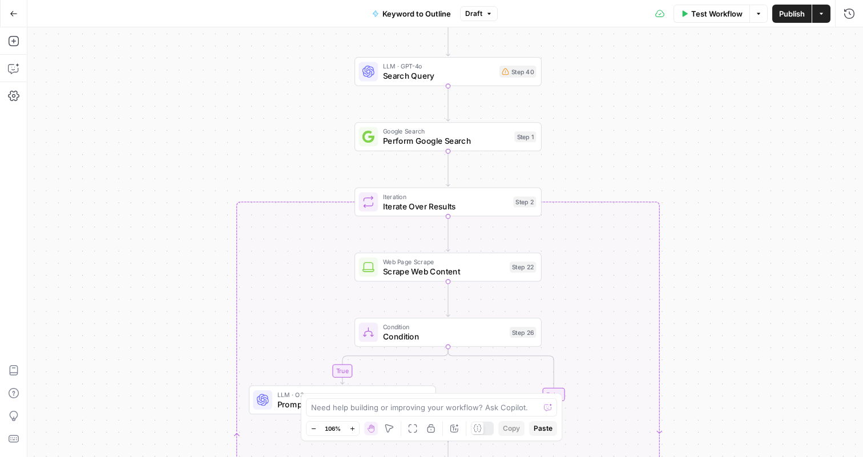
drag, startPoint x: 642, startPoint y: 218, endPoint x: 641, endPoint y: 135, distance: 83.4
click at [641, 135] on div "true false Workflow Set Inputs Inputs LLM · GPT-4o Search Query Step 40 Google …" at bounding box center [445, 242] width 836 height 430
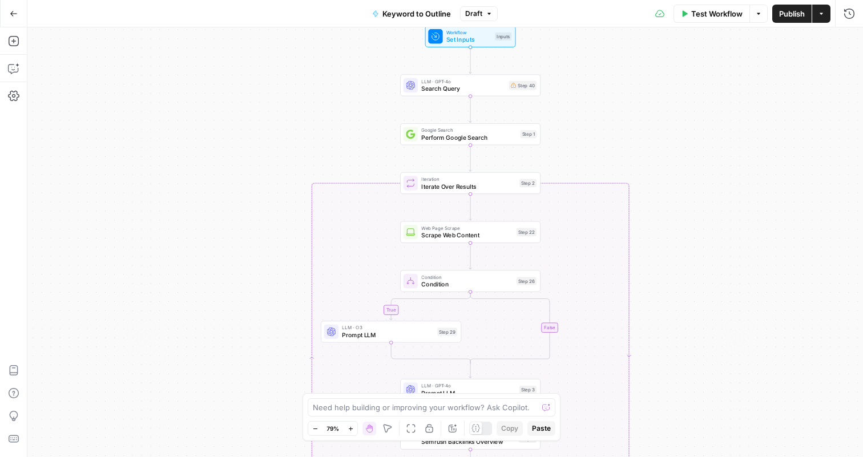
drag, startPoint x: 614, startPoint y: 152, endPoint x: 601, endPoint y: 150, distance: 13.3
click at [601, 150] on div "true false Workflow Set Inputs Inputs LLM · GPT-4o Search Query Step 40 Google …" at bounding box center [445, 242] width 836 height 430
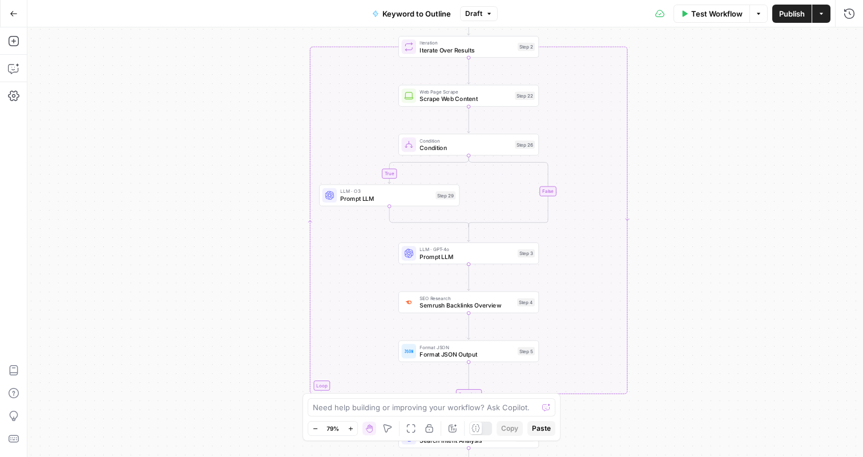
drag, startPoint x: 705, startPoint y: 235, endPoint x: 703, endPoint y: 103, distance: 132.5
click at [703, 103] on div "true false Workflow Set Inputs Inputs LLM · GPT-4o Search Query Step 40 Google …" at bounding box center [445, 242] width 836 height 430
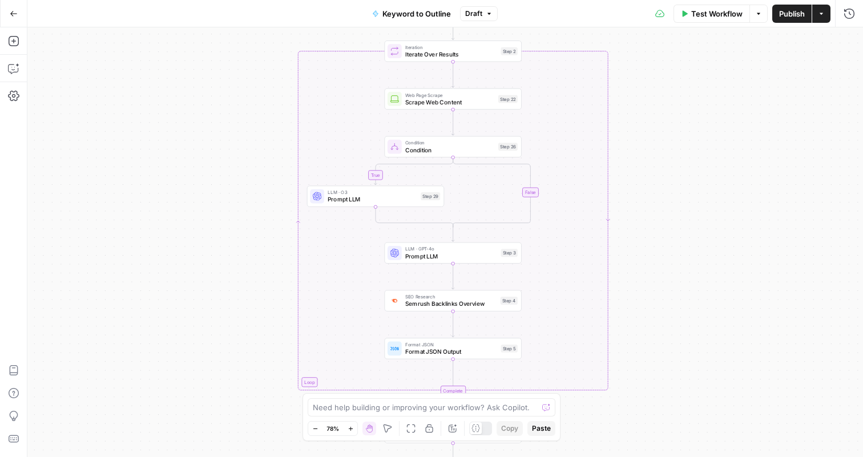
drag, startPoint x: 726, startPoint y: 110, endPoint x: 705, endPoint y: 113, distance: 21.4
click at [705, 113] on div "true false Workflow Set Inputs Inputs LLM · GPT-4o Search Query Step 40 Google …" at bounding box center [445, 242] width 836 height 430
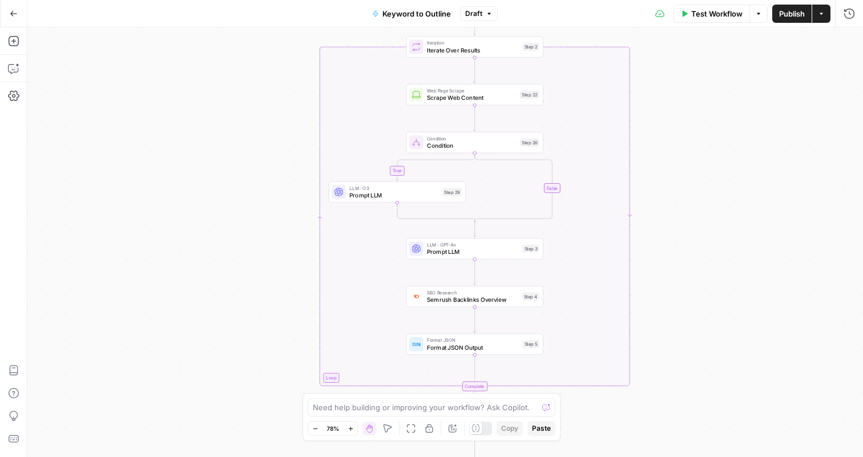
drag, startPoint x: 697, startPoint y: 259, endPoint x: 685, endPoint y: 272, distance: 17.8
click at [685, 272] on div "true false Workflow Set Inputs Inputs LLM · GPT-4o Search Query Step 40 Google …" at bounding box center [445, 242] width 836 height 430
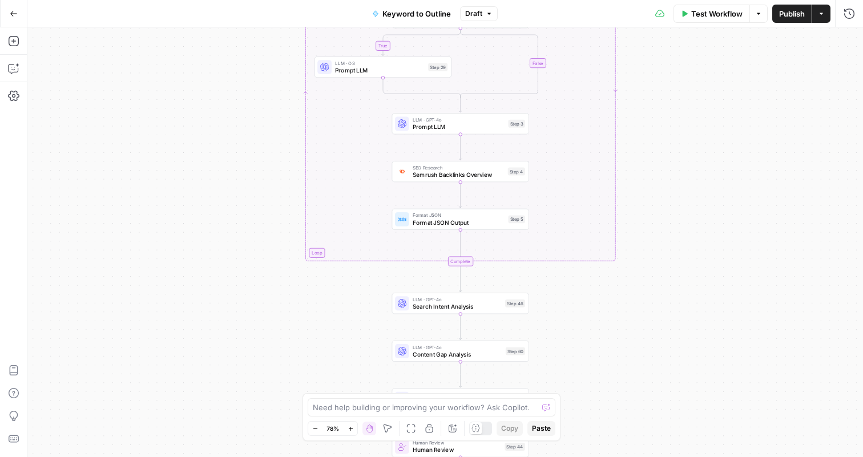
drag, startPoint x: 665, startPoint y: 271, endPoint x: 650, endPoint y: 128, distance: 143.5
click at [650, 128] on div "true false Workflow Set Inputs Inputs LLM · GPT-4o Search Query Step 40 Google …" at bounding box center [445, 242] width 836 height 430
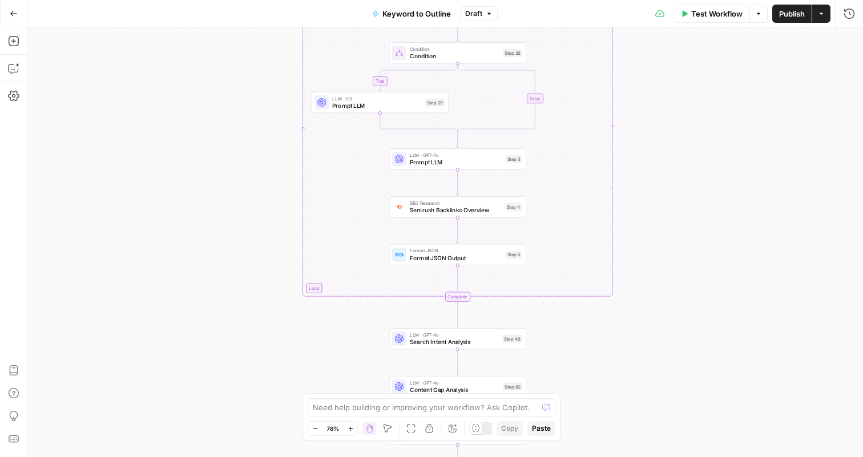
drag, startPoint x: 582, startPoint y: 150, endPoint x: 582, endPoint y: 295, distance: 145.6
click at [582, 296] on div "true false Workflow Set Inputs Inputs LLM · GPT-4o Search Query Step 40 Google …" at bounding box center [445, 242] width 836 height 430
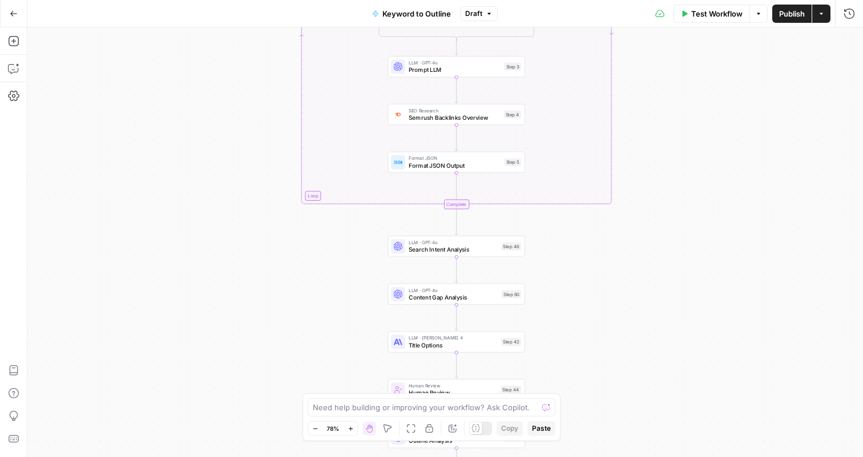
drag, startPoint x: 575, startPoint y: 296, endPoint x: 572, endPoint y: 98, distance: 198.2
click at [572, 98] on div "true false Workflow Set Inputs Inputs LLM · GPT-4o Search Query Step 40 Google …" at bounding box center [445, 242] width 836 height 430
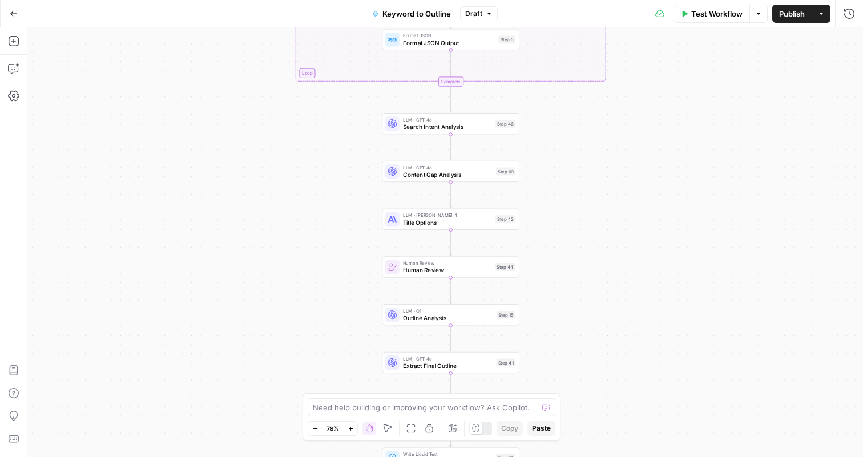
drag, startPoint x: 597, startPoint y: 286, endPoint x: 589, endPoint y: 162, distance: 124.7
click at [589, 162] on div "true false Workflow Set Inputs Inputs LLM · GPT-4o Search Query Step 40 Google …" at bounding box center [445, 242] width 836 height 430
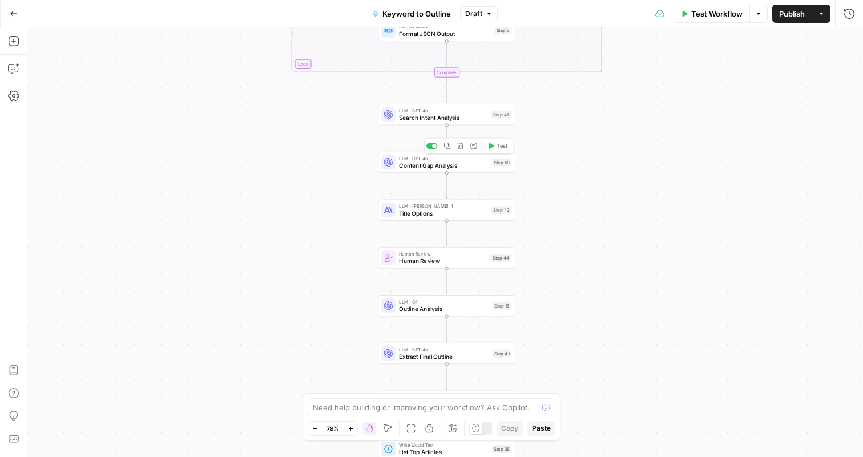
click at [467, 163] on span "Content Gap Analysis" at bounding box center [444, 165] width 90 height 9
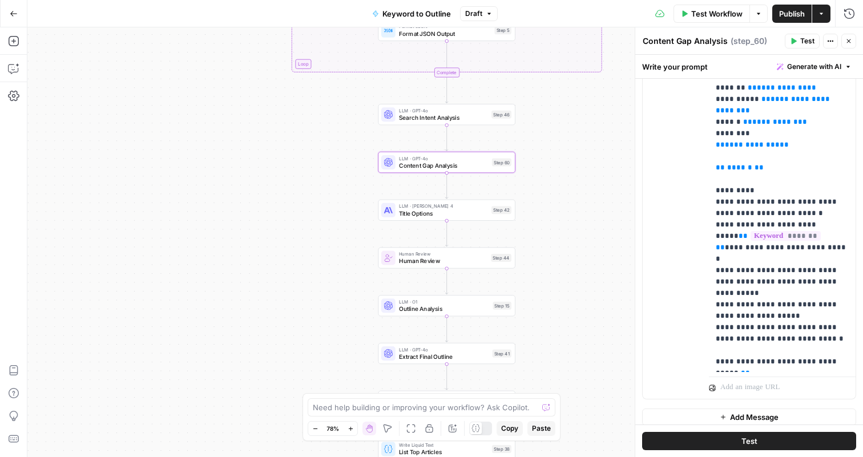
scroll to position [667, 0]
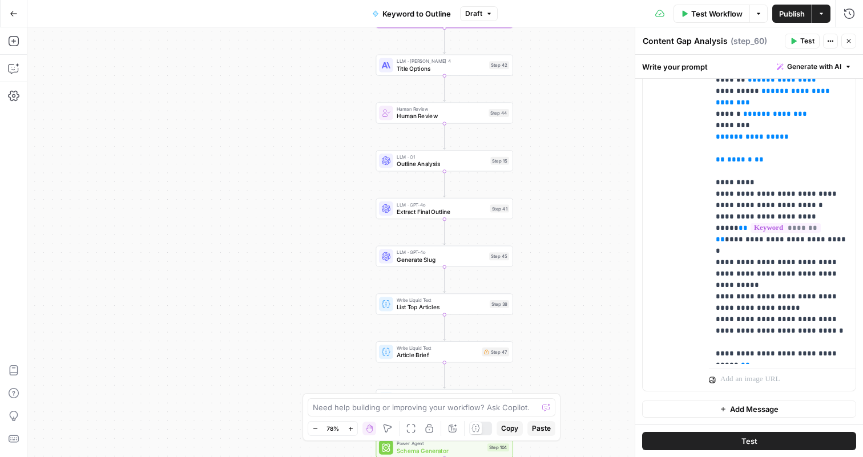
drag, startPoint x: 593, startPoint y: 304, endPoint x: 589, endPoint y: 156, distance: 148.5
click at [589, 155] on div "true false Workflow Set Inputs Inputs LLM · GPT-4o Search Query Step 40 Google …" at bounding box center [445, 242] width 836 height 430
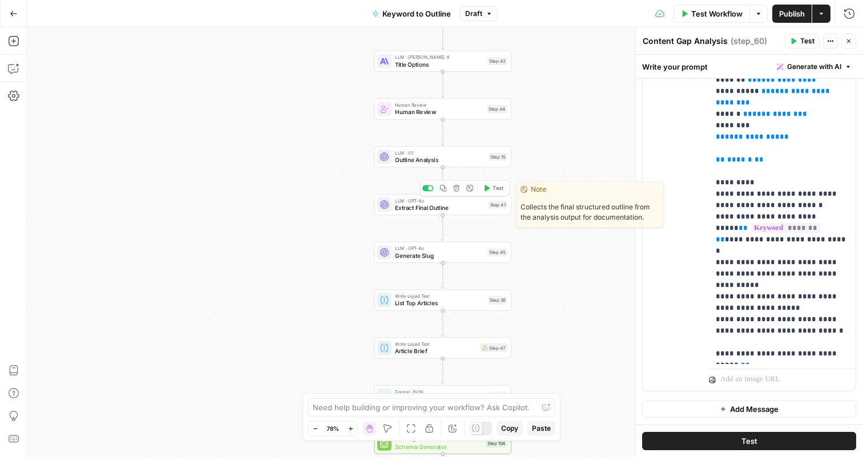
click at [458, 207] on span "Extract Final Outline" at bounding box center [440, 207] width 90 height 9
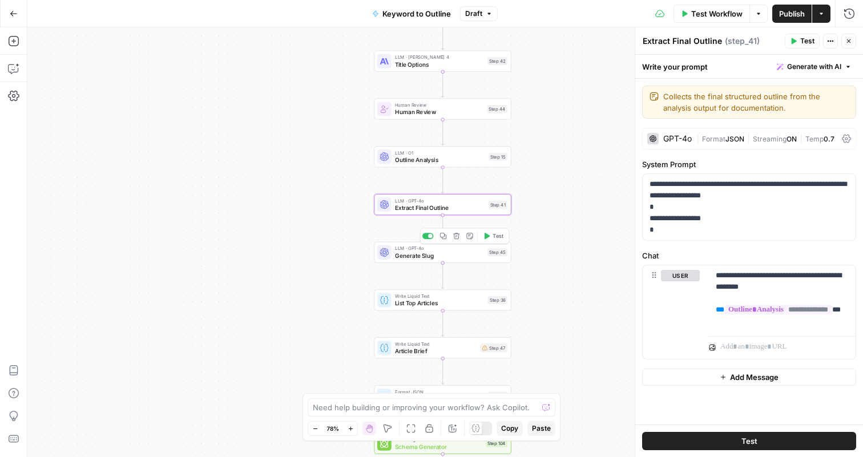
click at [439, 259] on span "Generate Slug" at bounding box center [439, 255] width 89 height 9
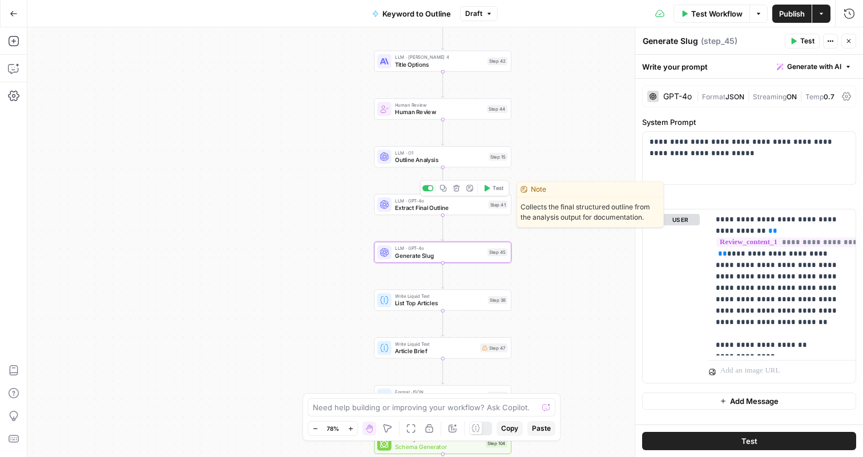
click at [460, 208] on span "Extract Final Outline" at bounding box center [440, 207] width 90 height 9
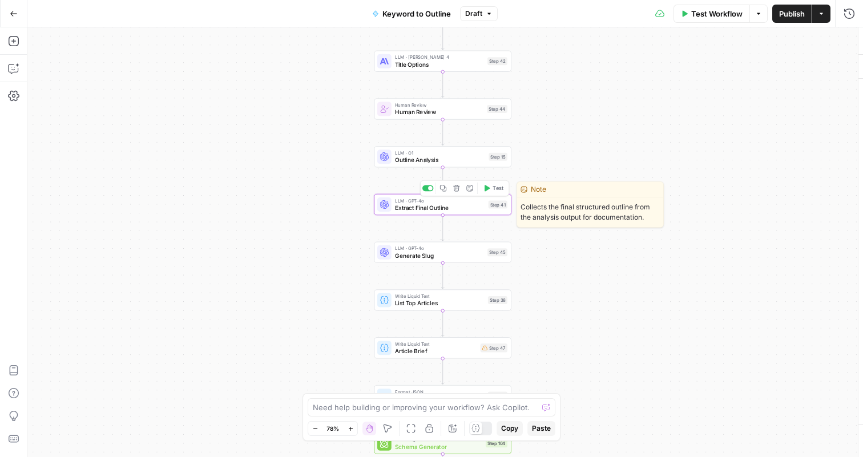
type textarea "Extract Final Outline"
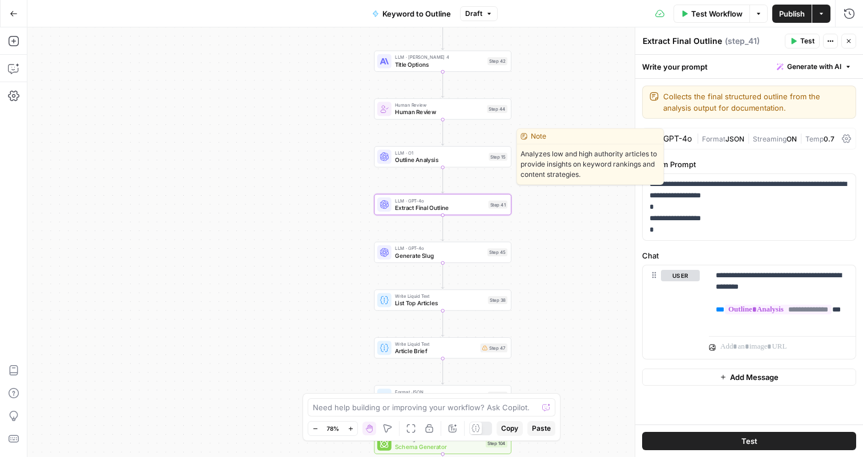
click at [436, 160] on span "Outline Analysis" at bounding box center [440, 159] width 90 height 9
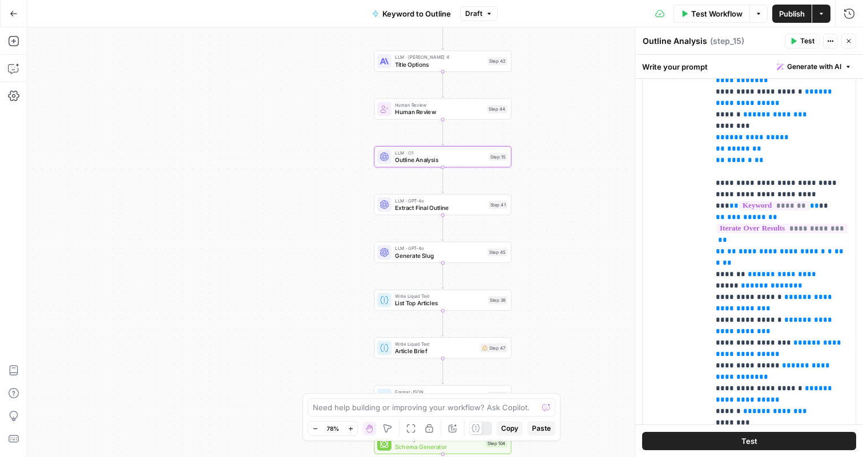
scroll to position [353, 0]
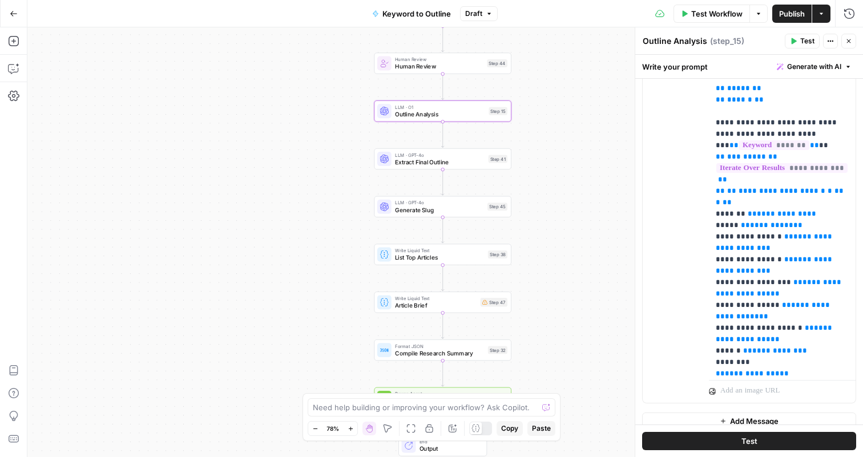
drag, startPoint x: 595, startPoint y: 286, endPoint x: 594, endPoint y: 227, distance: 59.4
click at [594, 227] on div "true false Workflow Set Inputs Inputs LLM · GPT-4o Search Query Step 40 Google …" at bounding box center [445, 242] width 836 height 430
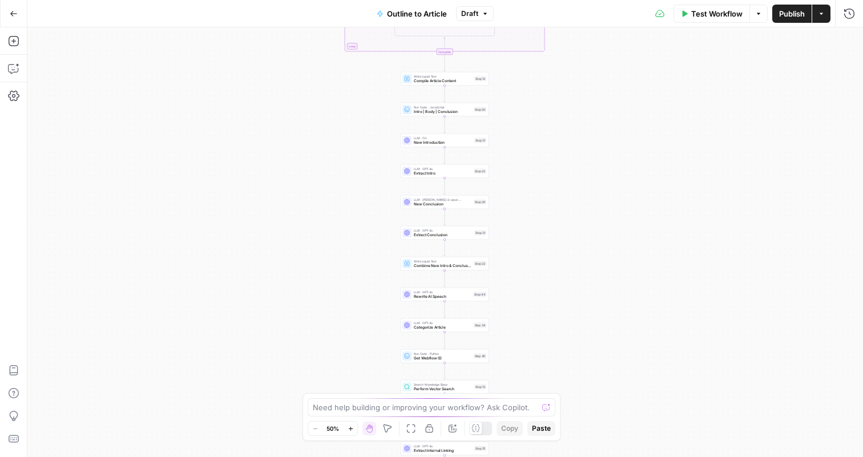
drag, startPoint x: 549, startPoint y: 130, endPoint x: 548, endPoint y: 225, distance: 94.8
click at [548, 226] on div "true false Workflow Set Inputs Inputs LLM · GPT-4o Extract Outline Structure St…" at bounding box center [445, 242] width 836 height 430
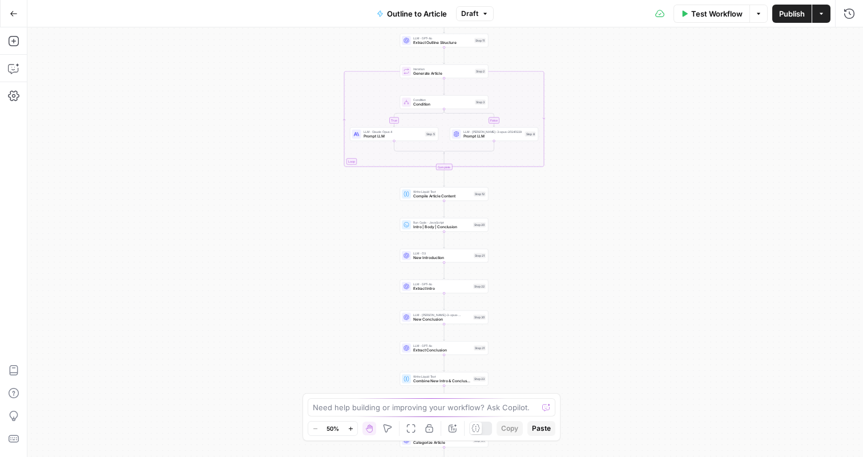
drag, startPoint x: 550, startPoint y: 137, endPoint x: 550, endPoint y: 278, distance: 140.5
click at [550, 278] on div "true false Workflow Set Inputs Inputs LLM · GPT-4o Extract Outline Structure St…" at bounding box center [445, 242] width 836 height 430
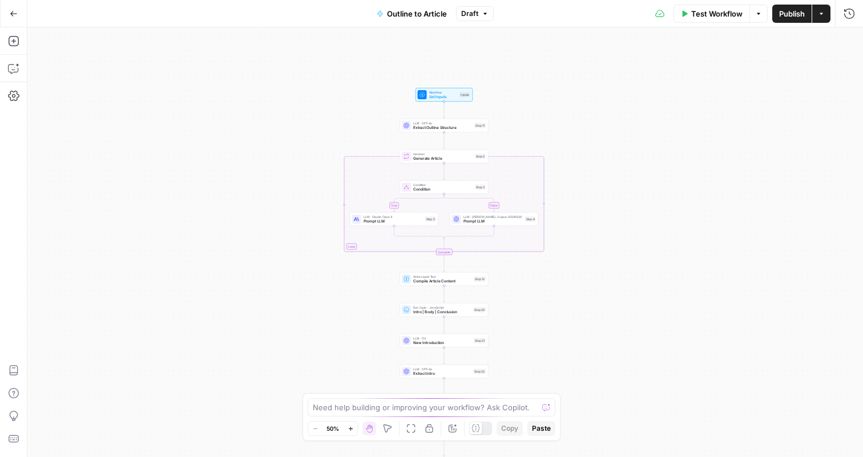
drag, startPoint x: 592, startPoint y: 135, endPoint x: 592, endPoint y: 145, distance: 10.3
click at [592, 145] on div "true false Workflow Set Inputs Inputs LLM · GPT-4o Extract Outline Structure St…" at bounding box center [445, 242] width 836 height 430
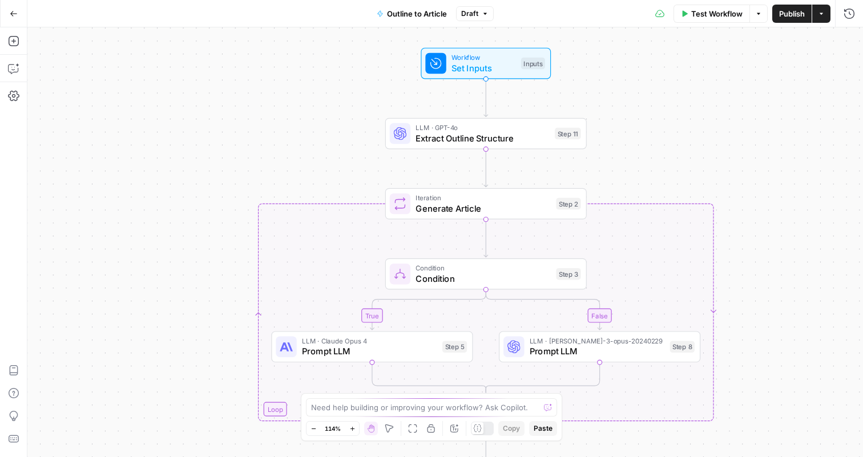
drag, startPoint x: 737, startPoint y: 156, endPoint x: 713, endPoint y: 156, distance: 24.0
click at [713, 156] on div "true false Workflow Set Inputs Inputs LLM · GPT-4o Extract Outline Structure St…" at bounding box center [445, 242] width 836 height 430
click at [509, 70] on span "Set Inputs" at bounding box center [484, 68] width 65 height 13
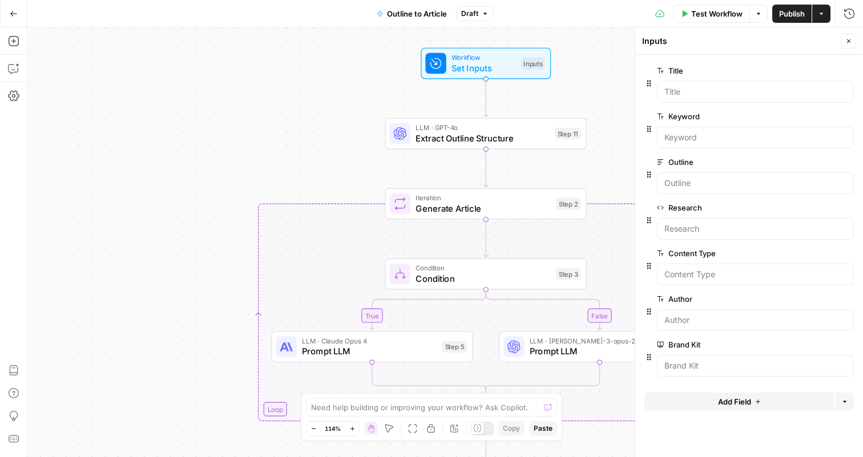
click at [850, 42] on icon "button" at bounding box center [849, 41] width 7 height 7
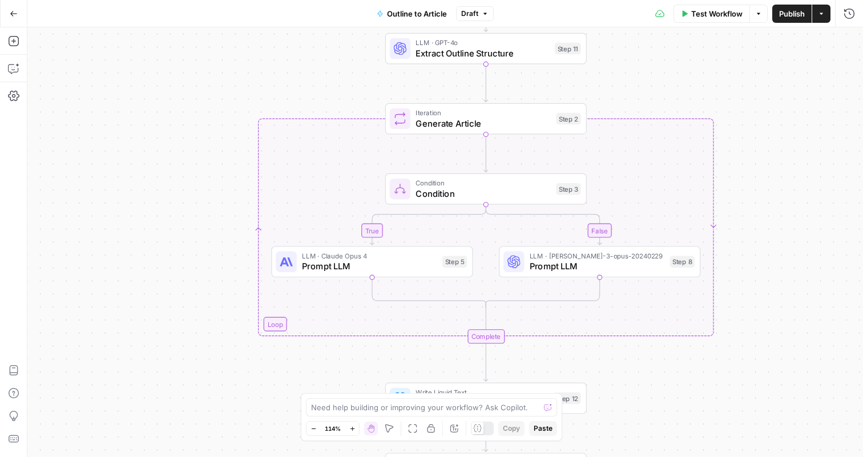
drag, startPoint x: 632, startPoint y: 160, endPoint x: 632, endPoint y: 75, distance: 84.5
click at [632, 75] on div "true false Workflow Set Inputs Inputs LLM · GPT-4o Extract Outline Structure St…" at bounding box center [445, 242] width 836 height 430
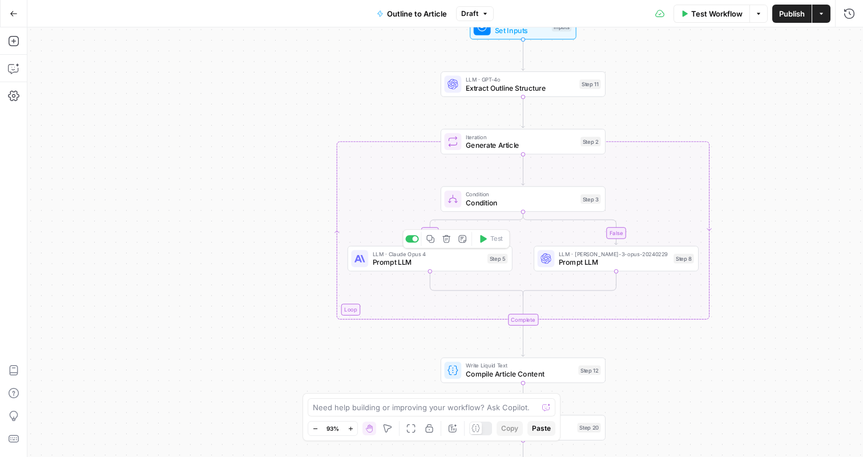
click at [484, 262] on div "LLM · [PERSON_NAME] Opus 4 Prompt LLM Step 5 Copy step Delete step Add Note Test" at bounding box center [429, 259] width 156 height 18
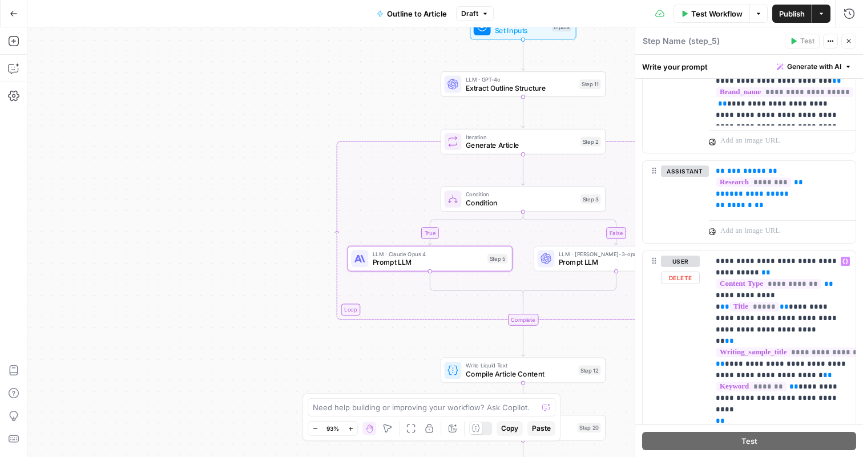
scroll to position [34, 0]
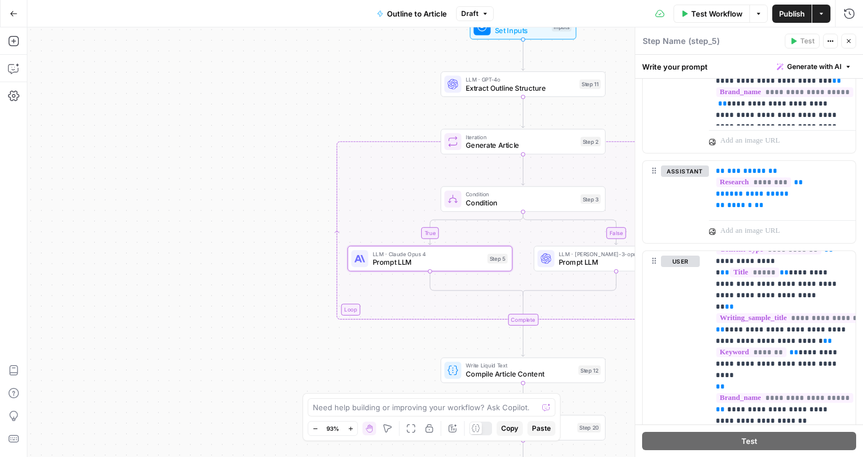
click at [850, 39] on icon "button" at bounding box center [849, 41] width 7 height 7
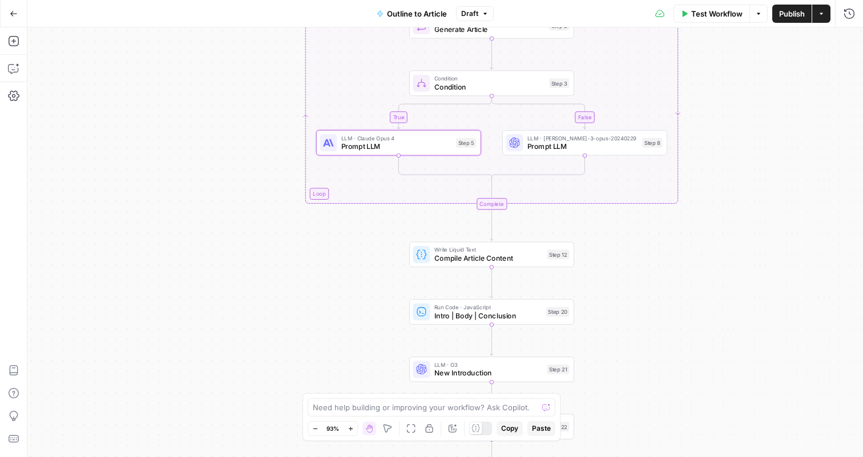
drag, startPoint x: 747, startPoint y: 280, endPoint x: 715, endPoint y: 162, distance: 123.0
click at [715, 162] on div "true false Workflow Set Inputs Inputs LLM · GPT-4o Extract Outline Structure St…" at bounding box center [445, 242] width 836 height 430
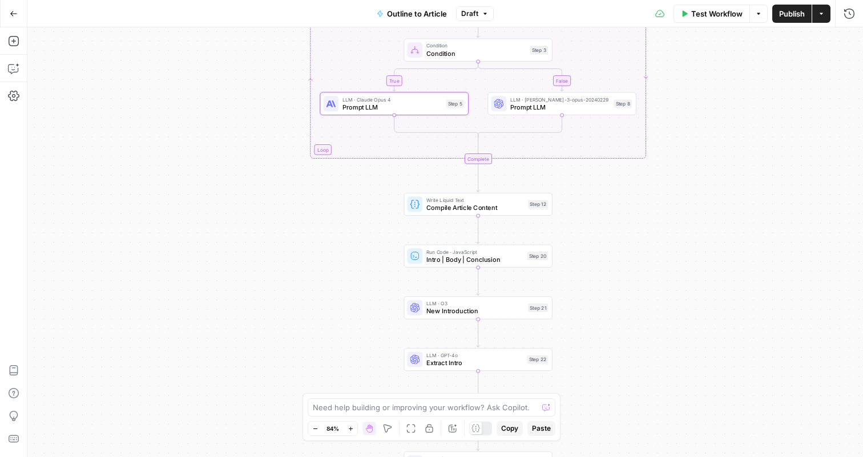
drag, startPoint x: 699, startPoint y: 285, endPoint x: 671, endPoint y: 237, distance: 55.7
click at [671, 237] on div "true false Workflow Set Inputs Inputs LLM · GPT-4o Extract Outline Structure St…" at bounding box center [445, 242] width 836 height 430
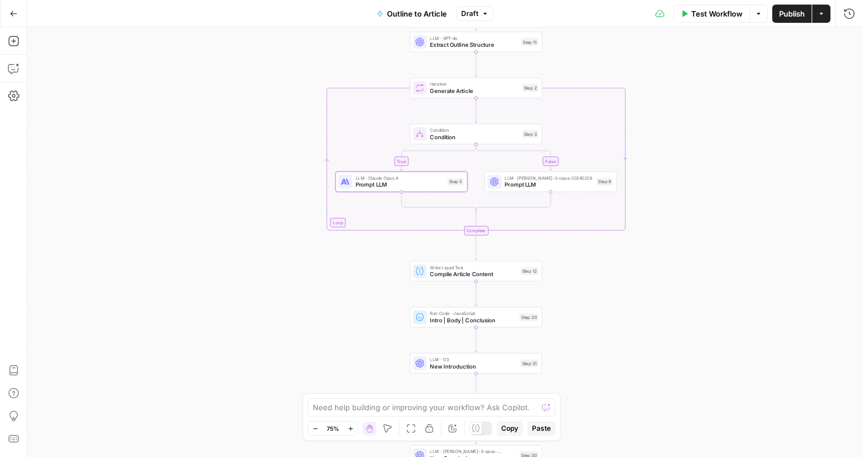
drag, startPoint x: 676, startPoint y: 206, endPoint x: 646, endPoint y: 279, distance: 78.9
click at [646, 280] on div "true false Workflow Set Inputs Inputs LLM · GPT-4o Extract Outline Structure St…" at bounding box center [445, 242] width 836 height 430
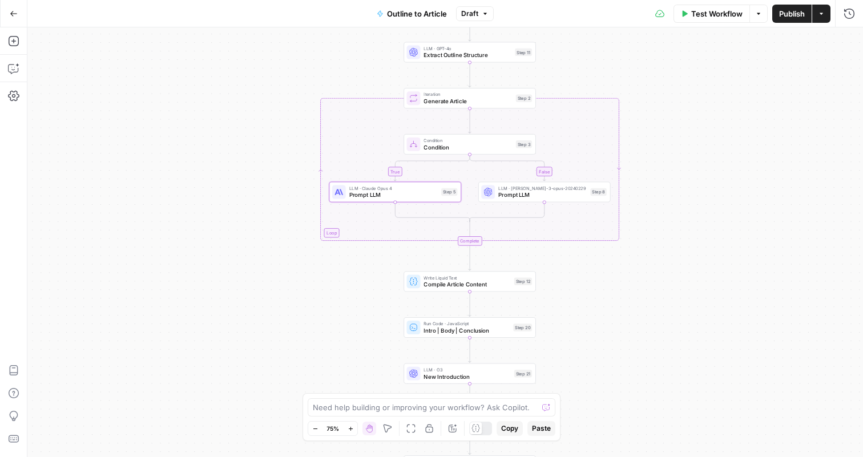
click at [421, 198] on span "Prompt LLM" at bounding box center [393, 195] width 89 height 9
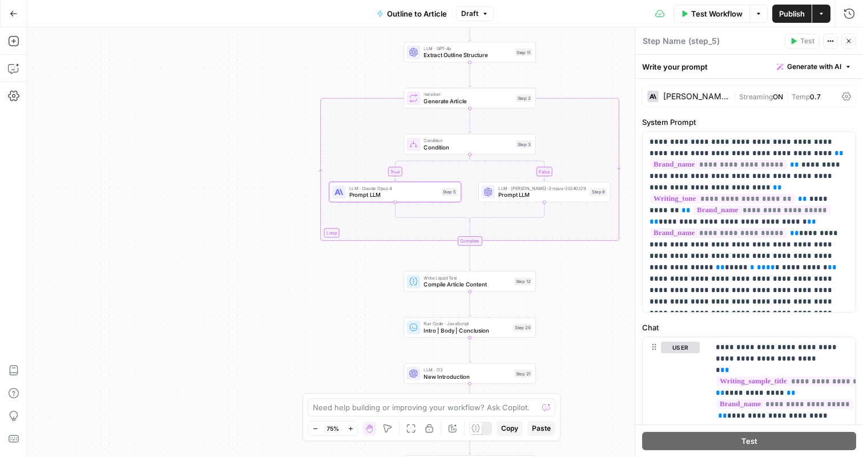
click at [709, 96] on div "[PERSON_NAME] Opus 4" at bounding box center [696, 97] width 66 height 8
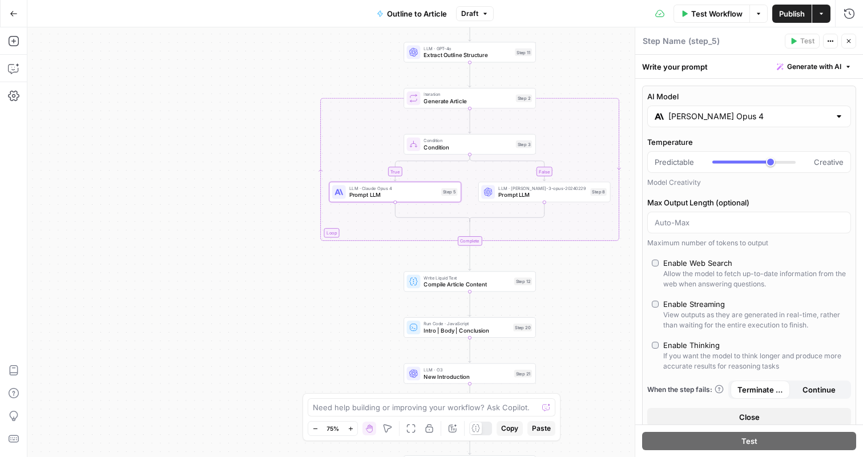
click at [748, 126] on div "[PERSON_NAME] Opus 4" at bounding box center [750, 117] width 204 height 22
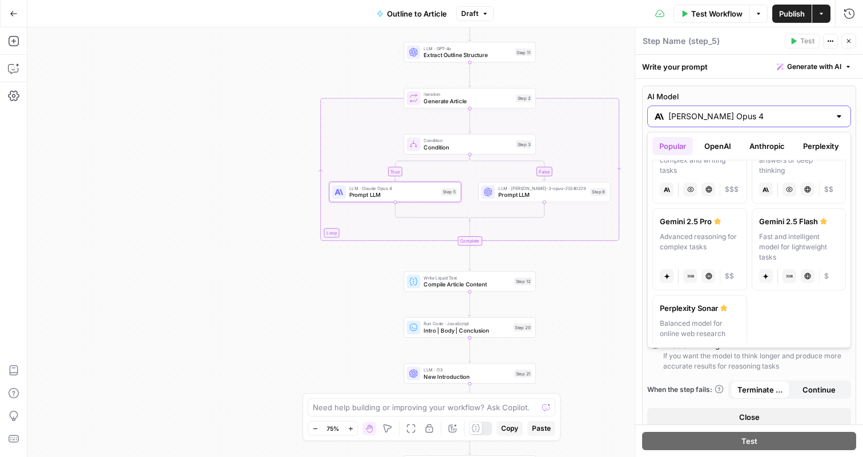
scroll to position [246, 0]
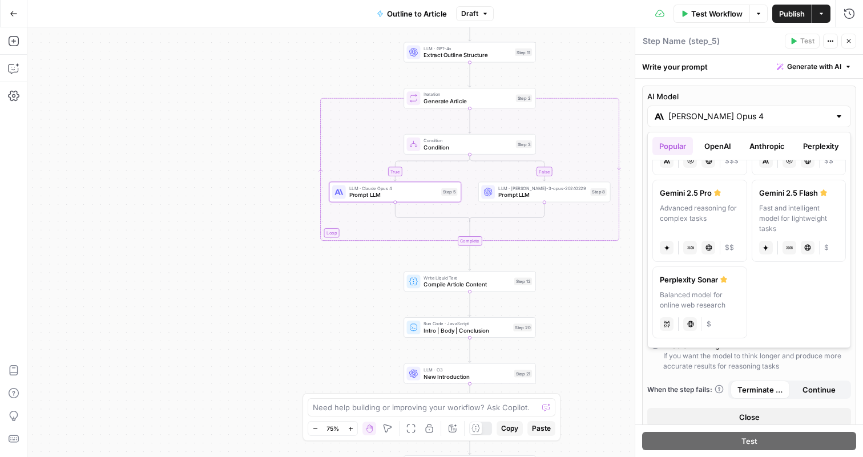
click at [852, 42] on icon "button" at bounding box center [849, 41] width 7 height 7
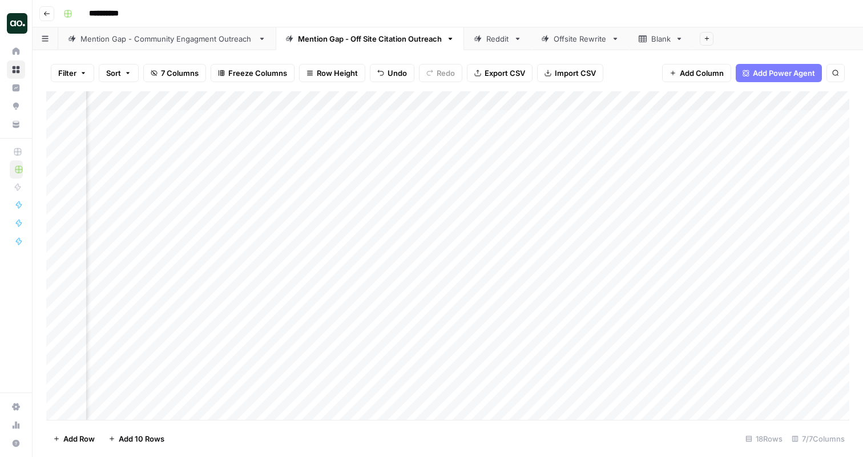
scroll to position [0, 258]
click at [180, 46] on link "Mention Gap - Community Engagment Outreach" at bounding box center [167, 38] width 218 height 23
click at [379, 46] on link "Mention Gap - Off Site Citation Outreach" at bounding box center [370, 38] width 188 height 23
click at [497, 41] on div "Reddit" at bounding box center [497, 38] width 23 height 11
click at [407, 43] on div "Mention Gap - Off Site Citation Outreach" at bounding box center [370, 38] width 144 height 11
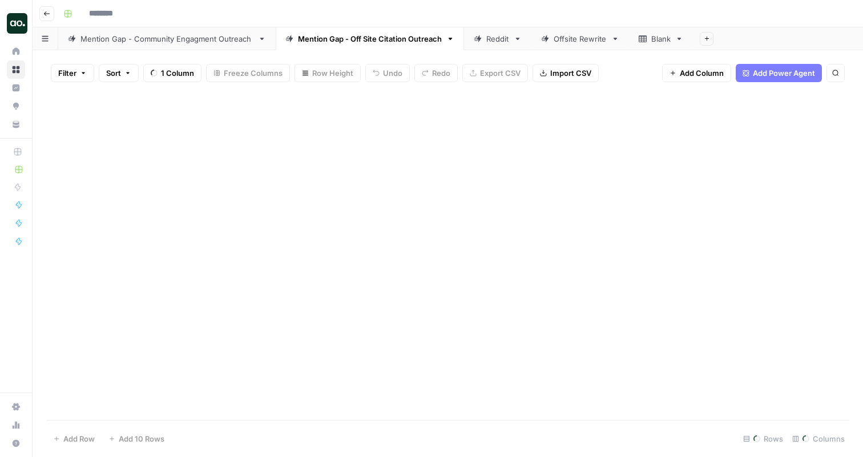
type input "**********"
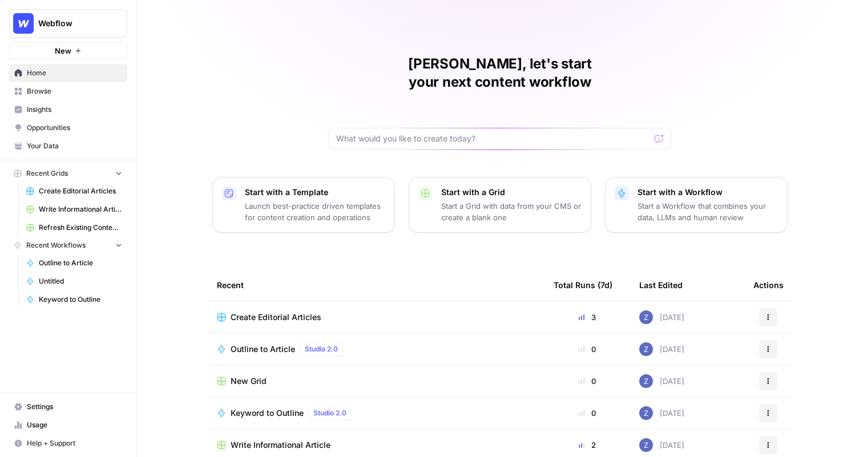
click at [49, 142] on span "Your Data" at bounding box center [74, 146] width 95 height 10
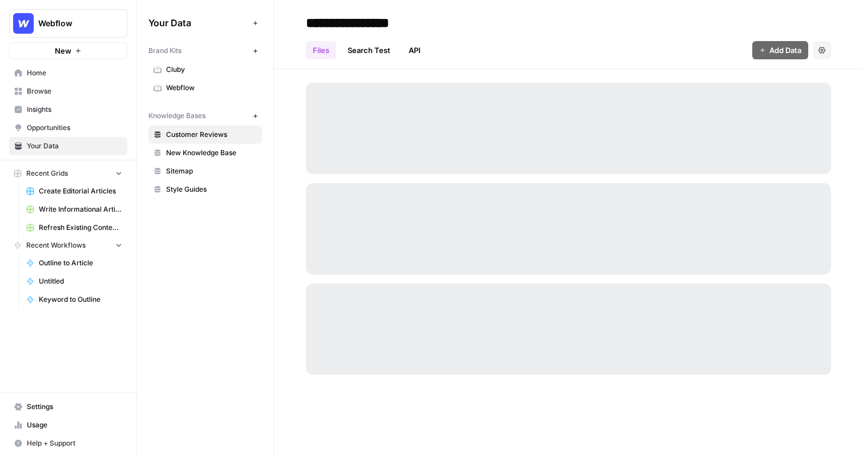
click at [215, 83] on span "Webflow" at bounding box center [211, 88] width 91 height 10
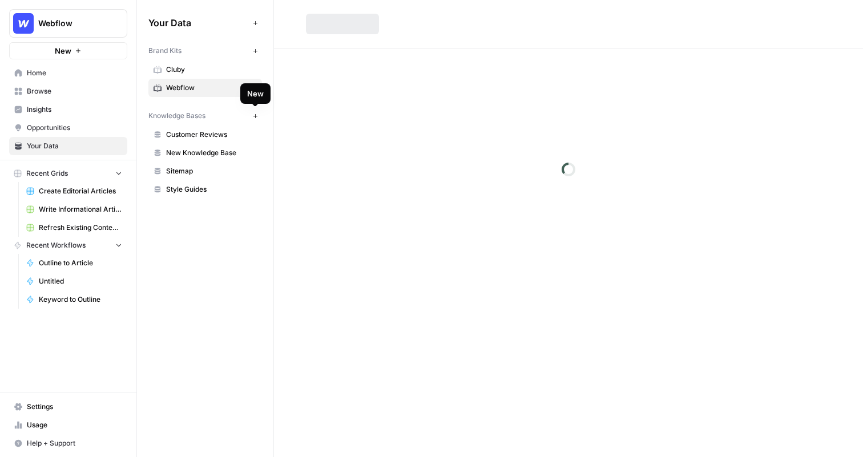
click at [256, 118] on icon "button" at bounding box center [255, 116] width 6 height 6
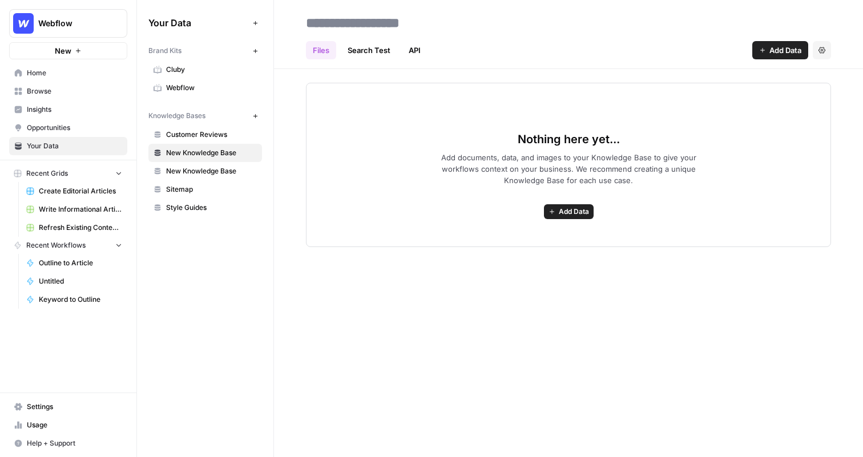
click at [359, 29] on input at bounding box center [392, 22] width 183 height 23
type input "*"
type input "**********"
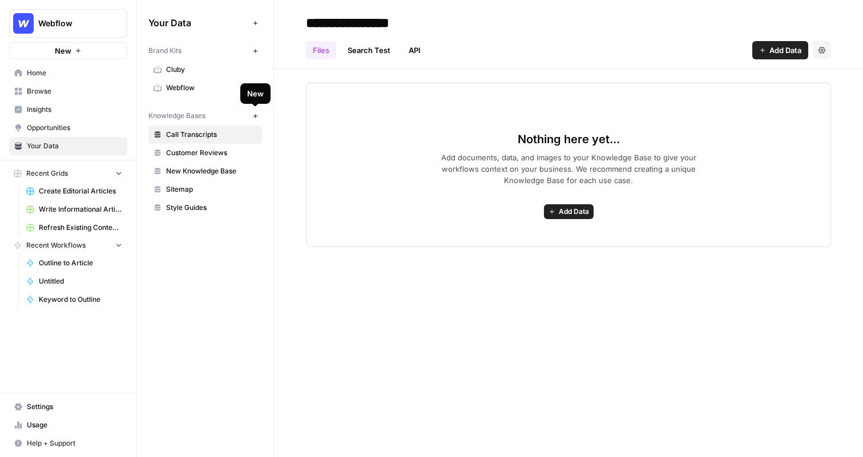
click at [256, 120] on button "New" at bounding box center [255, 116] width 14 height 14
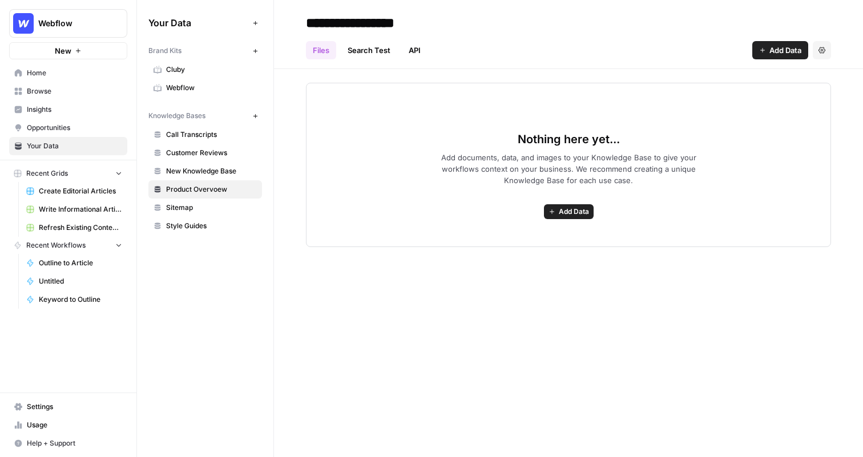
type input "**********"
click at [292, 135] on div "Nothing here yet... Add documents, data, and images to your Knowledge Base to g…" at bounding box center [568, 158] width 589 height 178
click at [208, 86] on span "Webflow" at bounding box center [211, 88] width 91 height 10
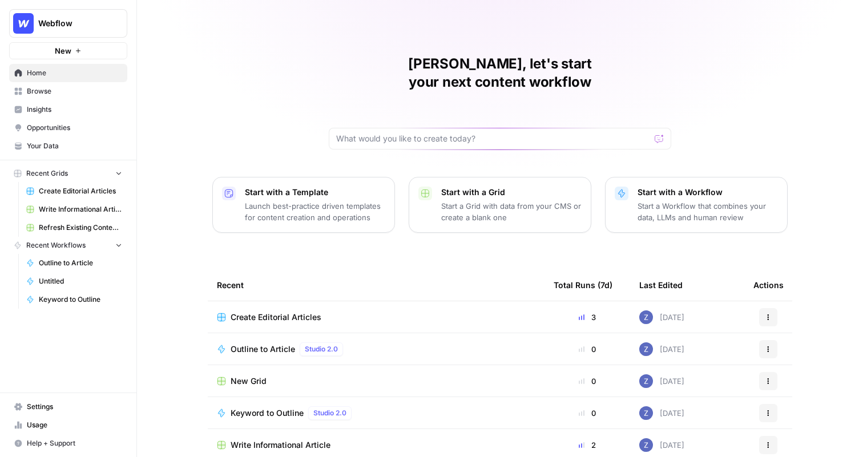
click at [79, 31] on button "Webflow" at bounding box center [68, 23] width 118 height 29
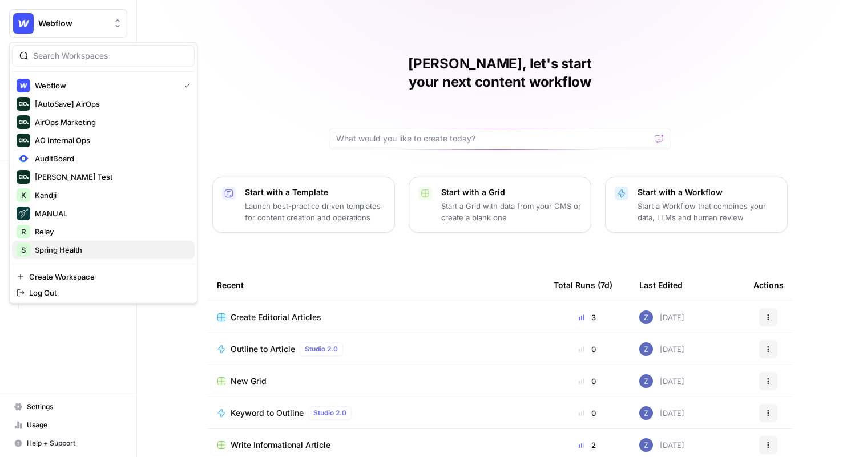
click at [66, 250] on span "Spring Health" at bounding box center [110, 249] width 151 height 11
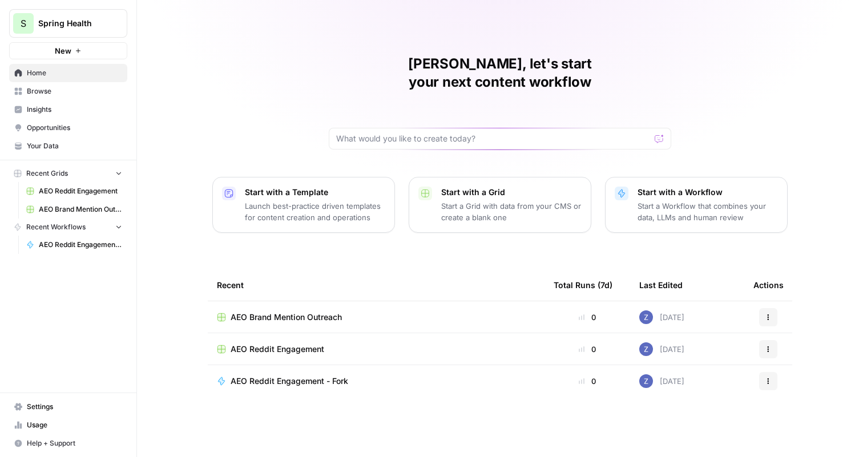
click at [96, 33] on button "S Spring Health" at bounding box center [68, 23] width 118 height 29
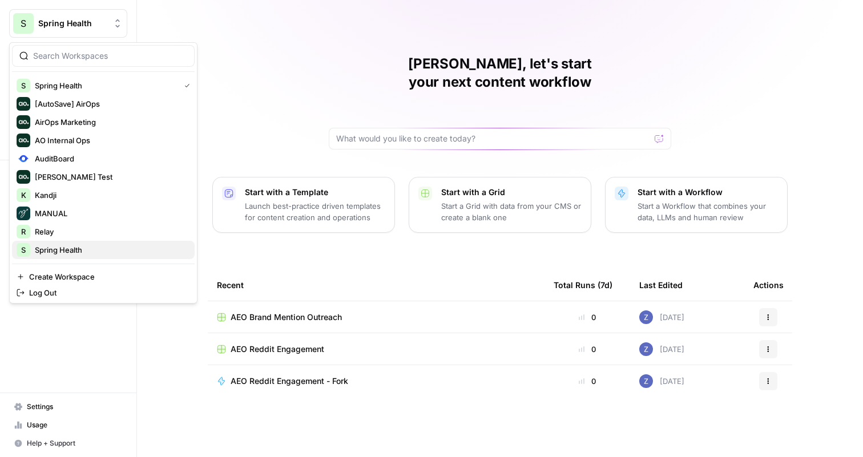
click at [61, 246] on span "Spring Health" at bounding box center [110, 249] width 151 height 11
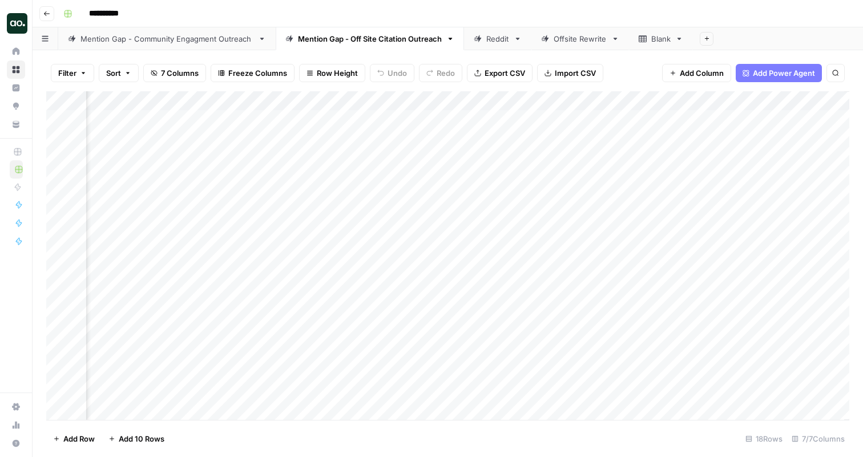
scroll to position [0, 271]
click at [758, 119] on div "Add Column" at bounding box center [447, 255] width 803 height 329
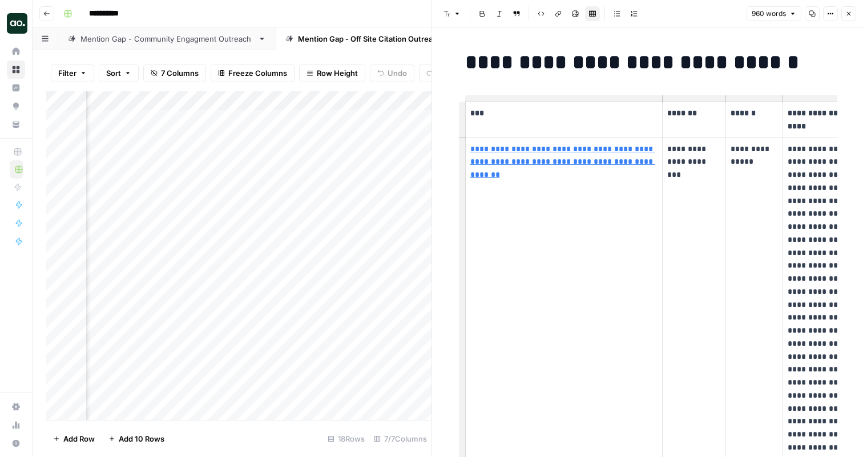
click at [850, 16] on icon "button" at bounding box center [849, 13] width 7 height 7
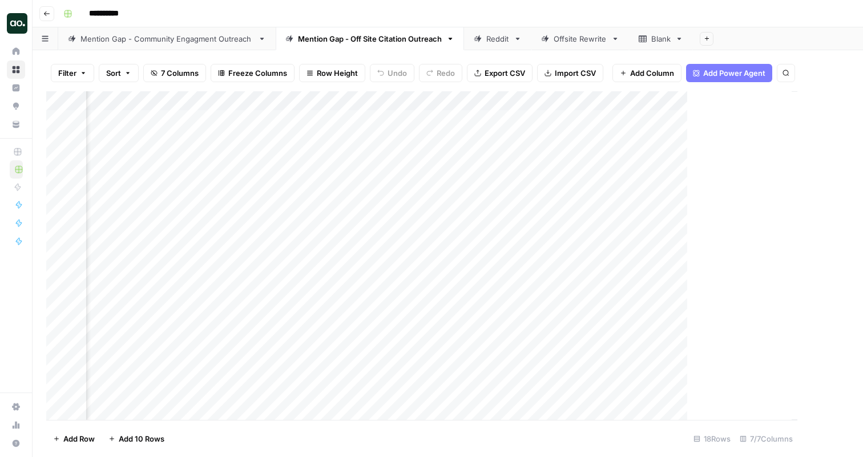
scroll to position [0, 258]
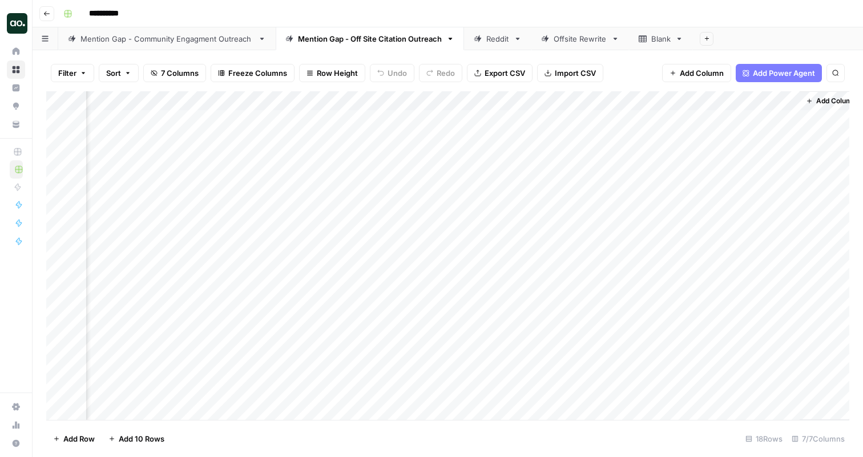
click at [476, 41] on icon at bounding box center [478, 39] width 8 height 8
click at [208, 33] on div "Mention Gap - Community Engagment Outreach" at bounding box center [167, 38] width 173 height 11
click at [774, 118] on div "Add Column" at bounding box center [447, 255] width 803 height 329
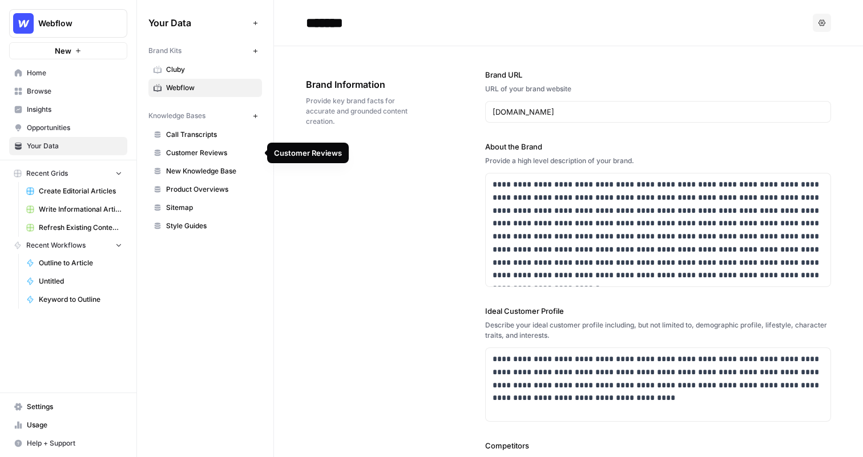
click at [225, 172] on span "New Knowledge Base" at bounding box center [211, 171] width 91 height 10
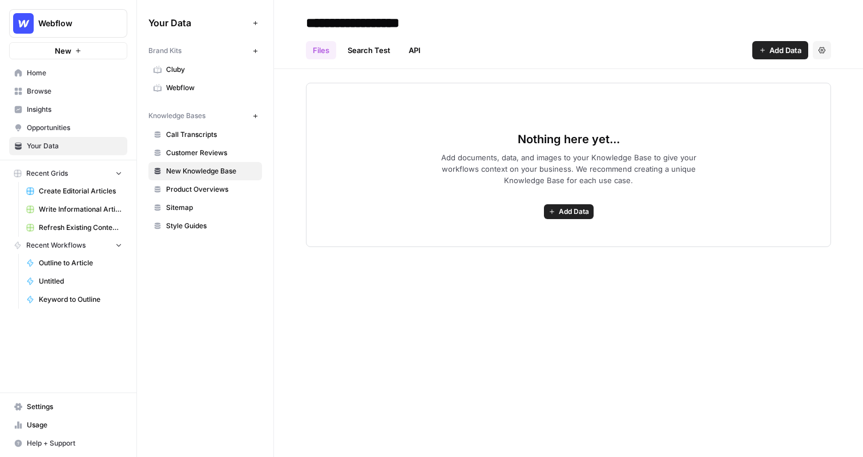
click at [777, 53] on span "Add Data" at bounding box center [786, 50] width 32 height 11
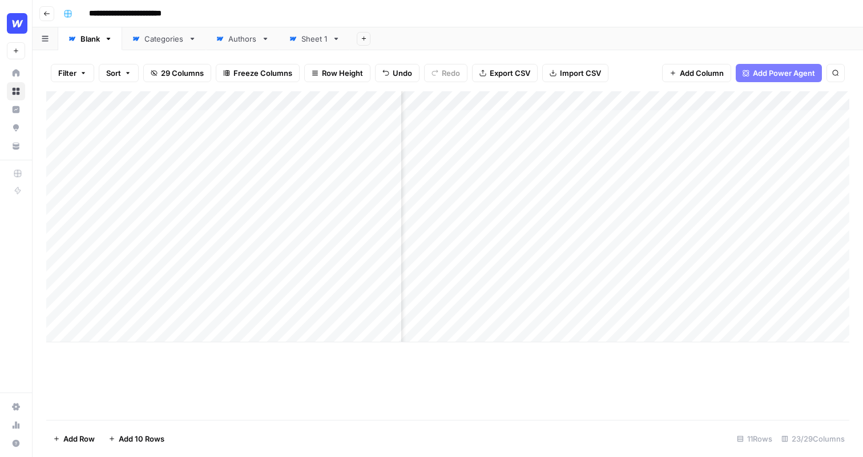
scroll to position [0, 302]
click at [718, 102] on div "Add Column" at bounding box center [447, 216] width 803 height 251
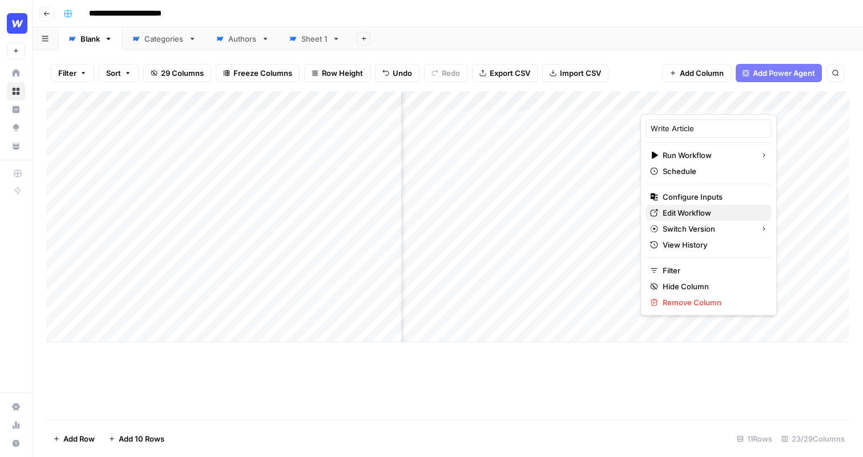
click at [702, 214] on span "Edit Workflow" at bounding box center [713, 212] width 100 height 11
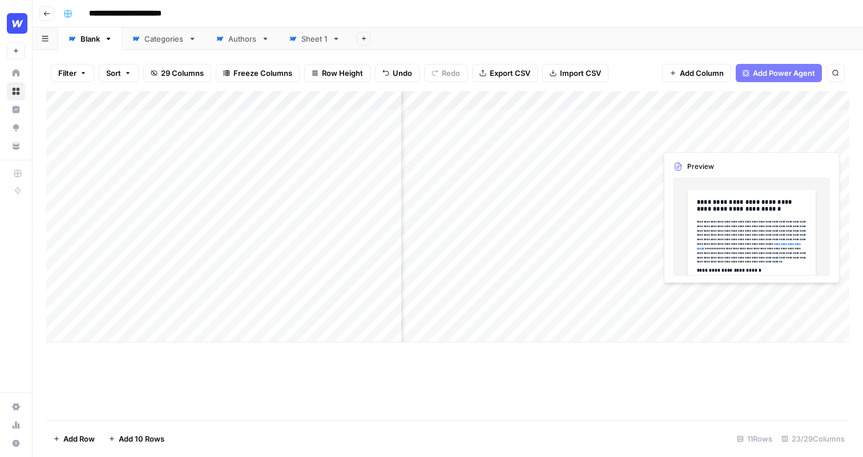
scroll to position [0, 397]
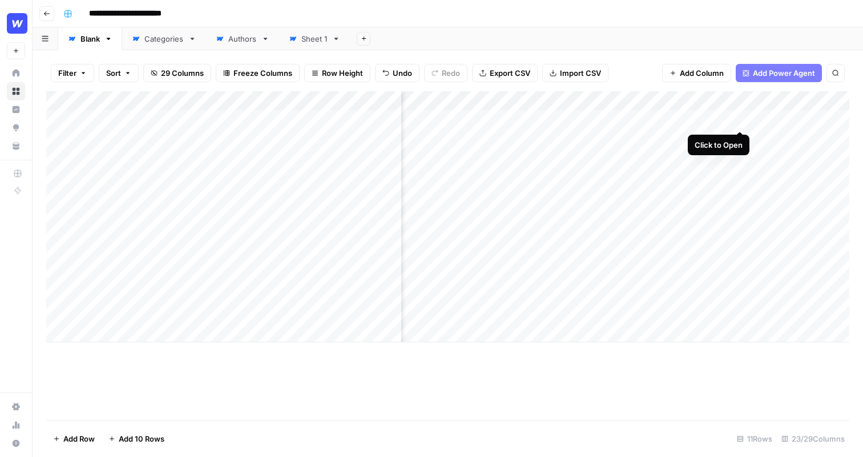
click at [738, 120] on div "Add Column" at bounding box center [447, 216] width 803 height 251
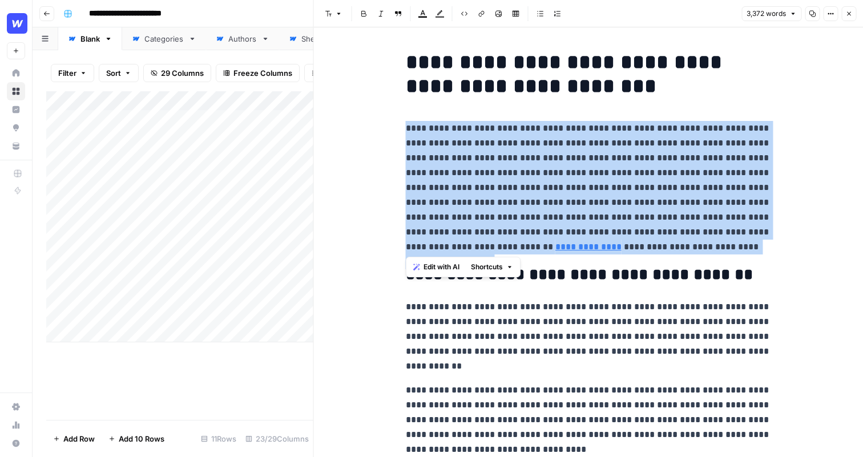
drag, startPoint x: 709, startPoint y: 254, endPoint x: 381, endPoint y: 127, distance: 351.1
click at [432, 267] on span "Edit with AI" at bounding box center [442, 267] width 36 height 10
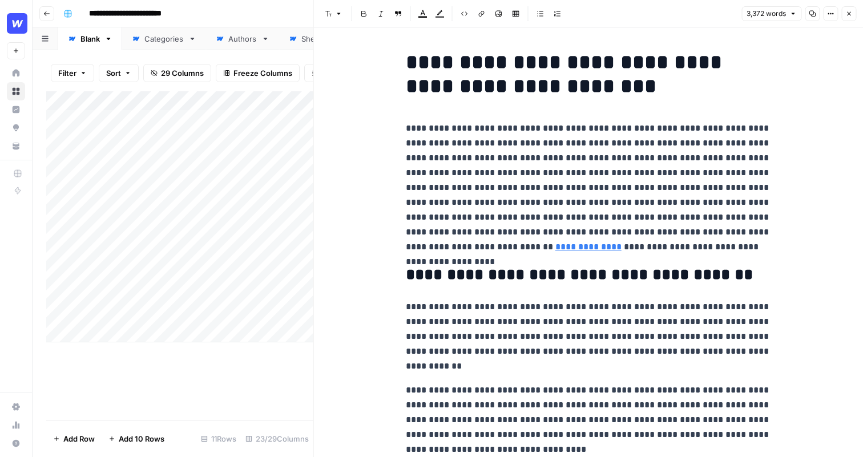
click at [730, 254] on p "**********" at bounding box center [588, 188] width 365 height 134
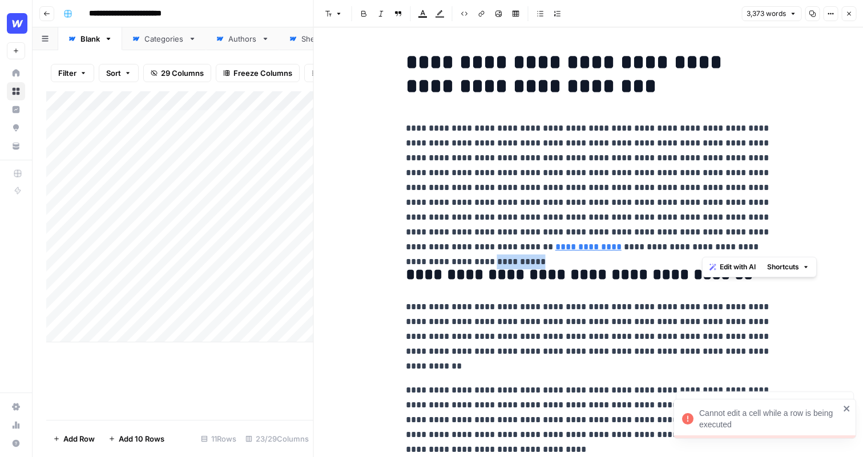
drag, startPoint x: 758, startPoint y: 246, endPoint x: 703, endPoint y: 247, distance: 54.8
click at [703, 247] on p "**********" at bounding box center [588, 188] width 365 height 134
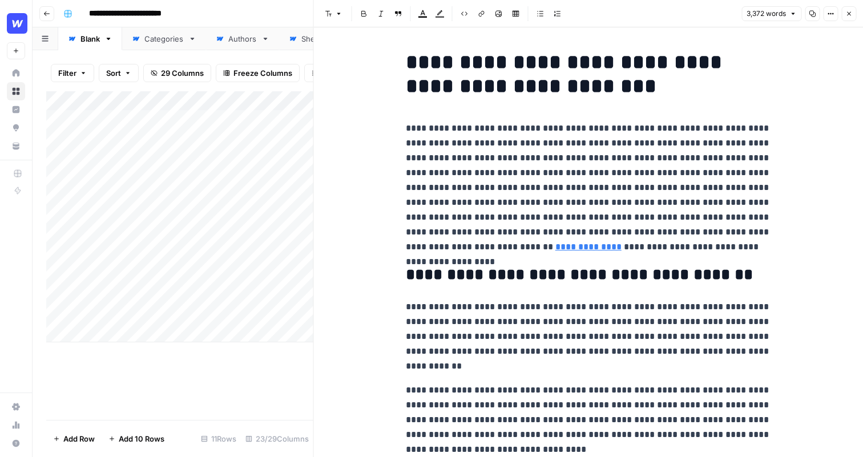
click at [848, 13] on icon "button" at bounding box center [849, 13] width 7 height 7
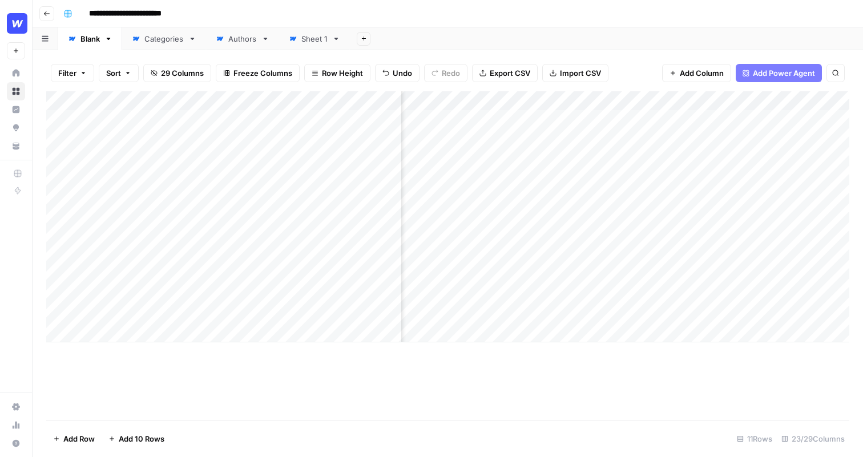
click at [778, 70] on span "Add Power Agent" at bounding box center [784, 72] width 62 height 11
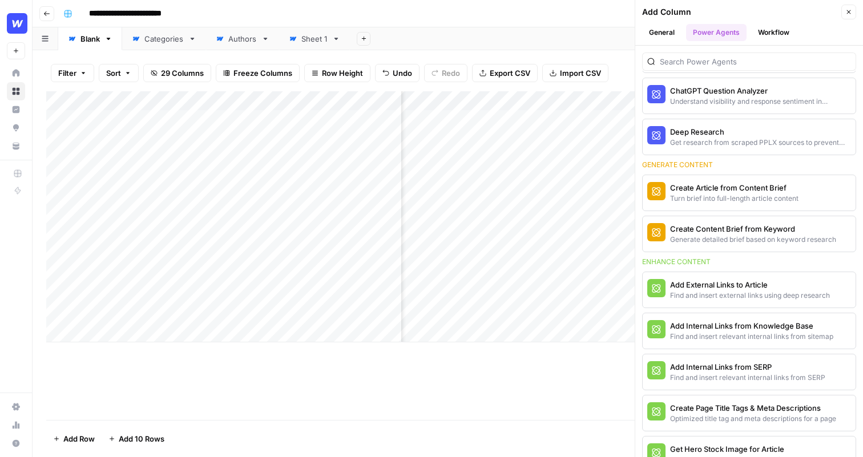
scroll to position [118, 0]
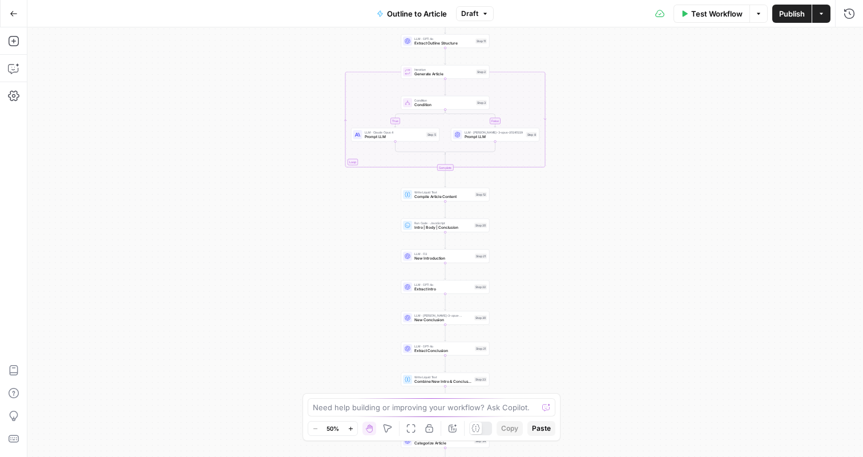
drag, startPoint x: 529, startPoint y: 100, endPoint x: 529, endPoint y: 270, distance: 169.0
click at [529, 270] on div "true false Workflow Set Inputs Inputs LLM · GPT-4o Extract Outline Structure St…" at bounding box center [445, 242] width 836 height 430
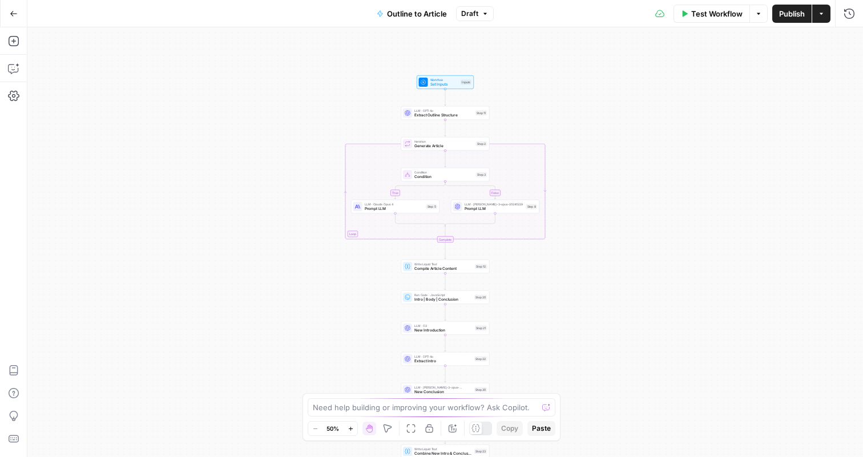
drag, startPoint x: 574, startPoint y: 132, endPoint x: 573, endPoint y: 211, distance: 78.2
click at [573, 211] on div "true false Workflow Set Inputs Inputs LLM · GPT-4o Extract Outline Structure St…" at bounding box center [445, 242] width 836 height 430
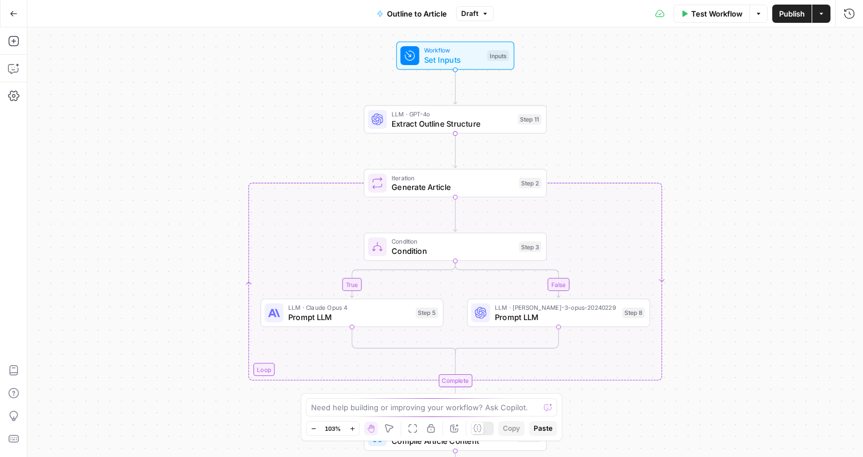
drag, startPoint x: 609, startPoint y: 131, endPoint x: 605, endPoint y: 140, distance: 9.7
click at [605, 140] on div "true false Workflow Set Inputs Inputs LLM · GPT-4o Extract Outline Structure St…" at bounding box center [445, 242] width 836 height 430
click at [481, 63] on div "Workflow Set Inputs Inputs Test Step" at bounding box center [453, 57] width 108 height 20
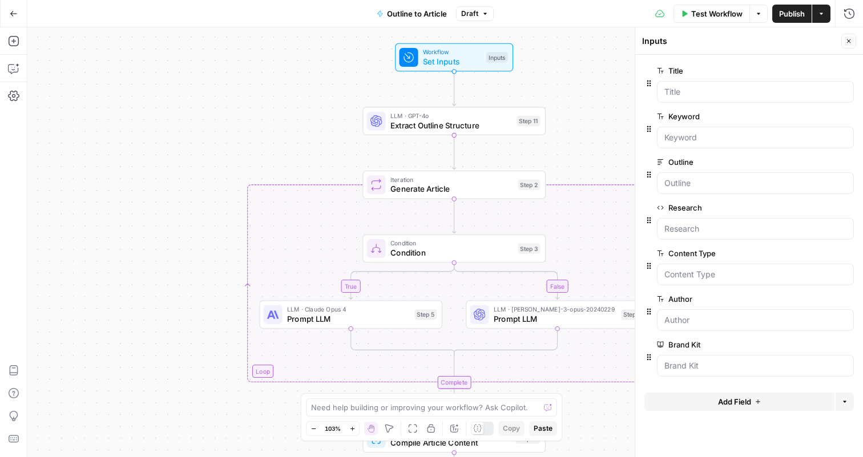
click at [851, 41] on icon "button" at bounding box center [849, 41] width 7 height 7
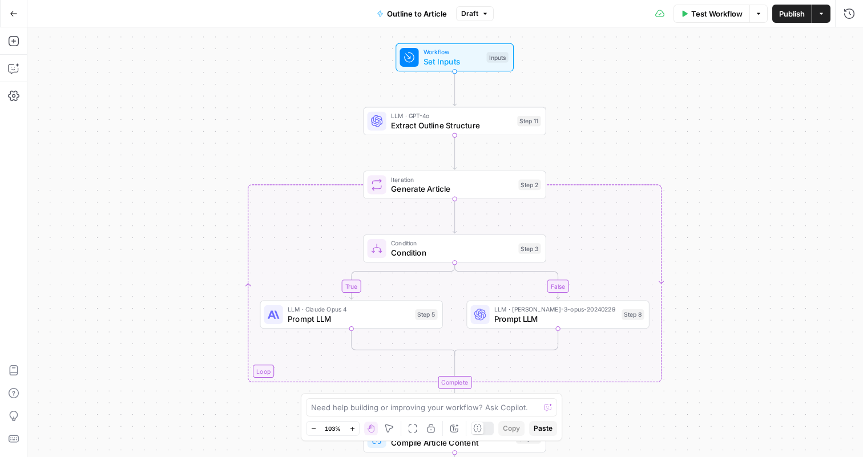
drag, startPoint x: 727, startPoint y: 202, endPoint x: 727, endPoint y: 120, distance: 81.1
click at [727, 120] on div "true false Workflow Set Inputs Inputs LLM · GPT-4o Extract Outline Structure St…" at bounding box center [445, 242] width 836 height 430
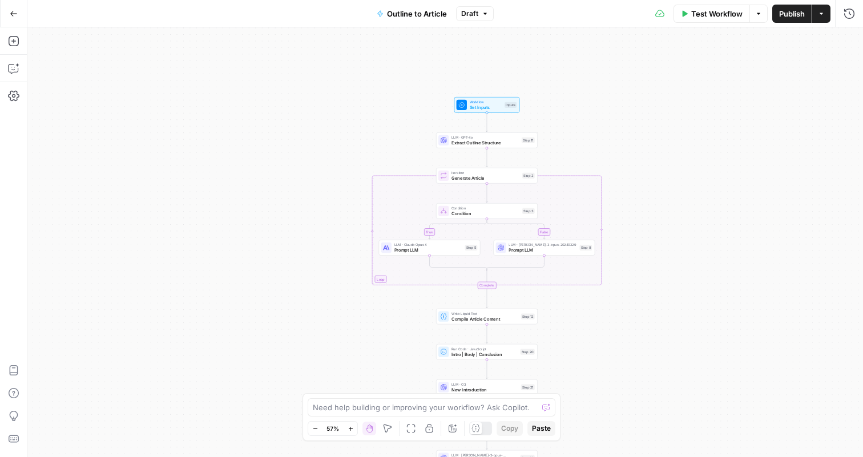
drag, startPoint x: 747, startPoint y: 141, endPoint x: 624, endPoint y: 226, distance: 150.0
click at [624, 226] on div "true false Workflow Set Inputs Inputs LLM · GPT-4o Extract Outline Structure St…" at bounding box center [445, 242] width 836 height 430
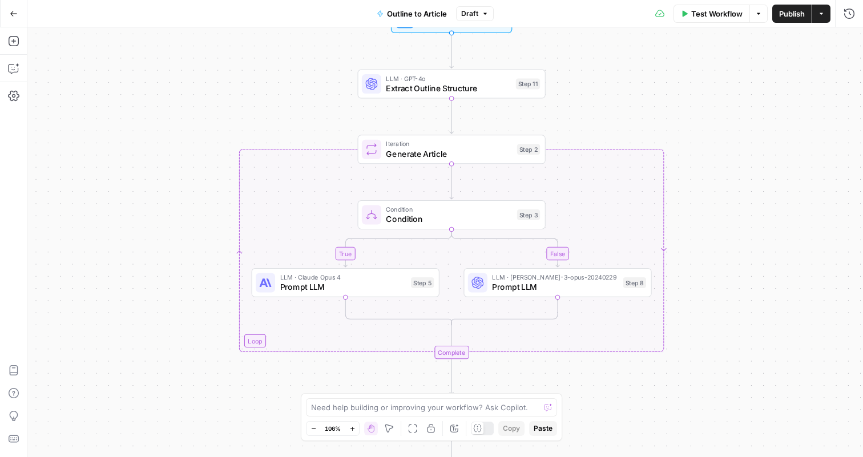
drag, startPoint x: 709, startPoint y: 190, endPoint x: 709, endPoint y: 160, distance: 29.7
click at [709, 160] on div "true false Workflow Set Inputs Inputs LLM · GPT-4o Extract Outline Structure St…" at bounding box center [445, 242] width 836 height 430
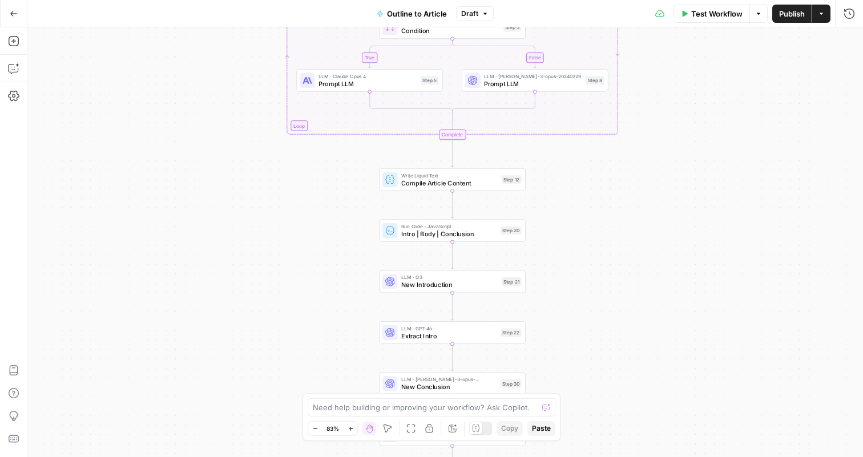
drag, startPoint x: 560, startPoint y: 331, endPoint x: 552, endPoint y: 170, distance: 161.2
click at [552, 170] on div "true false Workflow Set Inputs Inputs LLM · GPT-4o Extract Outline Structure St…" at bounding box center [445, 242] width 836 height 430
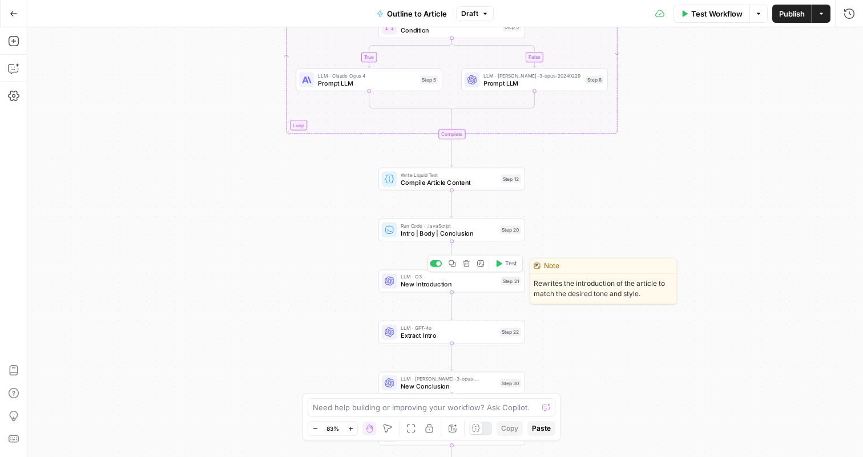
click at [473, 287] on span "New Introduction" at bounding box center [449, 285] width 96 height 10
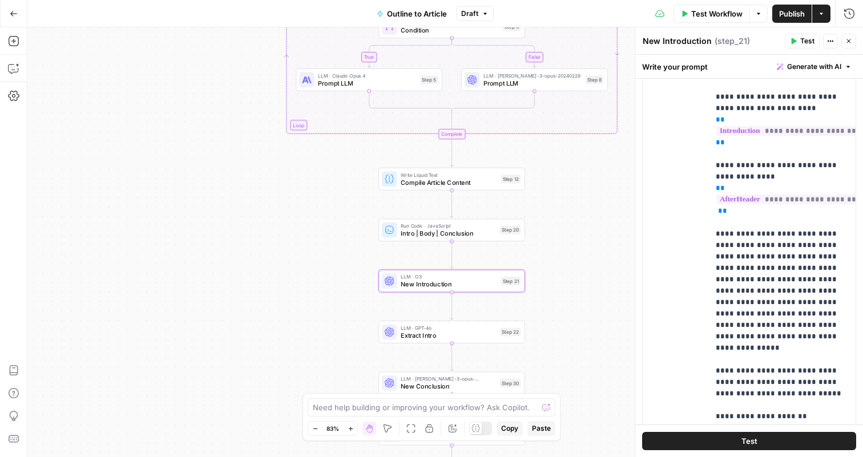
scroll to position [271, 0]
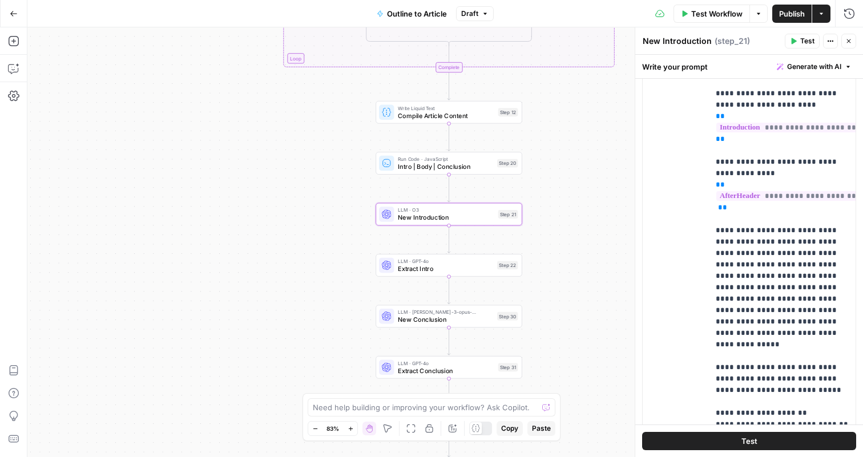
drag, startPoint x: 567, startPoint y: 305, endPoint x: 562, endPoint y: 232, distance: 73.2
click at [562, 232] on div "true false Workflow Set Inputs Inputs LLM · GPT-4o Extract Outline Structure St…" at bounding box center [445, 242] width 836 height 430
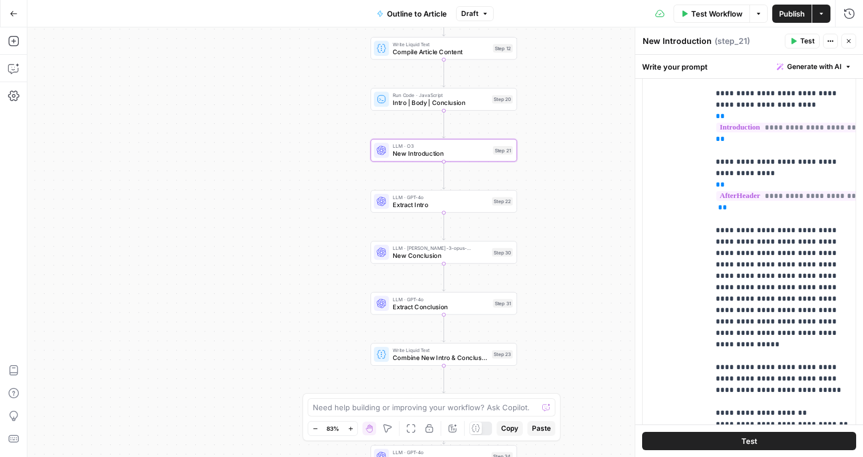
drag, startPoint x: 590, startPoint y: 294, endPoint x: 583, endPoint y: 218, distance: 76.9
click at [583, 218] on div "true false Workflow Set Inputs Inputs LLM · GPT-4o Extract Outline Structure St…" at bounding box center [445, 242] width 836 height 430
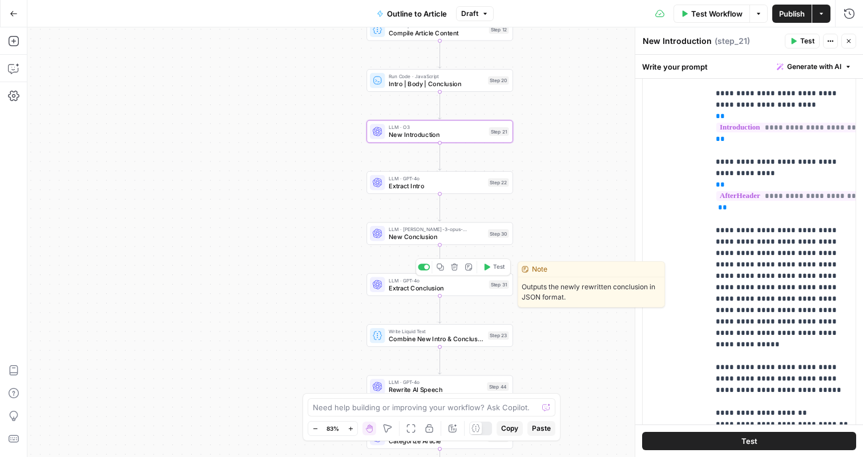
click at [460, 289] on span "Extract Conclusion" at bounding box center [437, 288] width 96 height 10
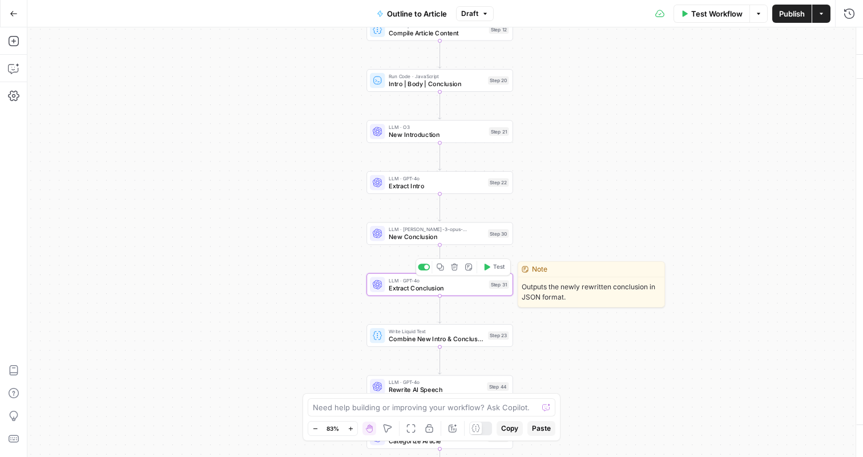
type textarea "Extract Conclusion"
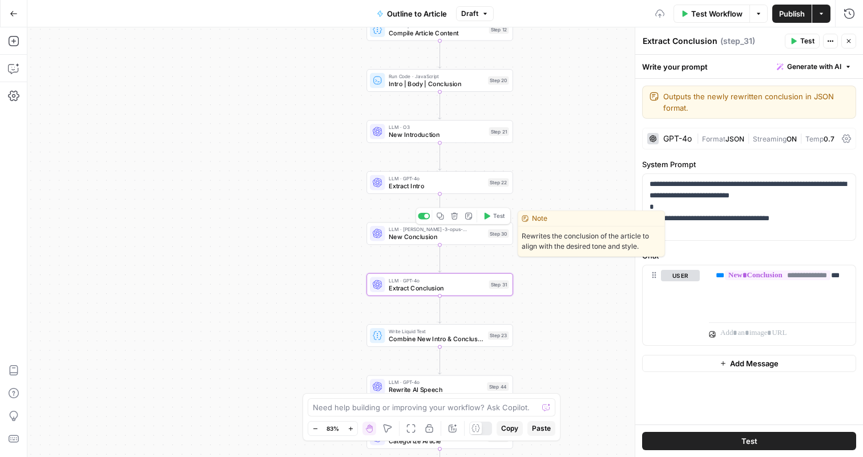
click at [457, 236] on span "New Conclusion" at bounding box center [436, 237] width 95 height 10
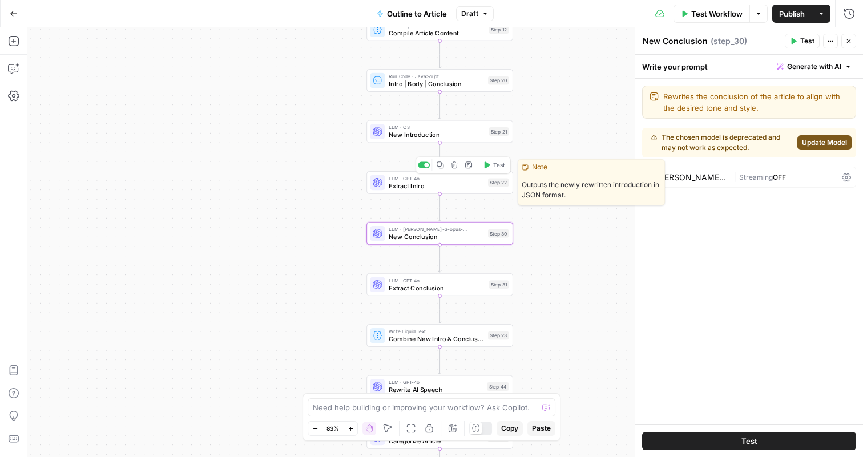
click at [447, 179] on span "LLM · GPT-4o" at bounding box center [436, 178] width 95 height 7
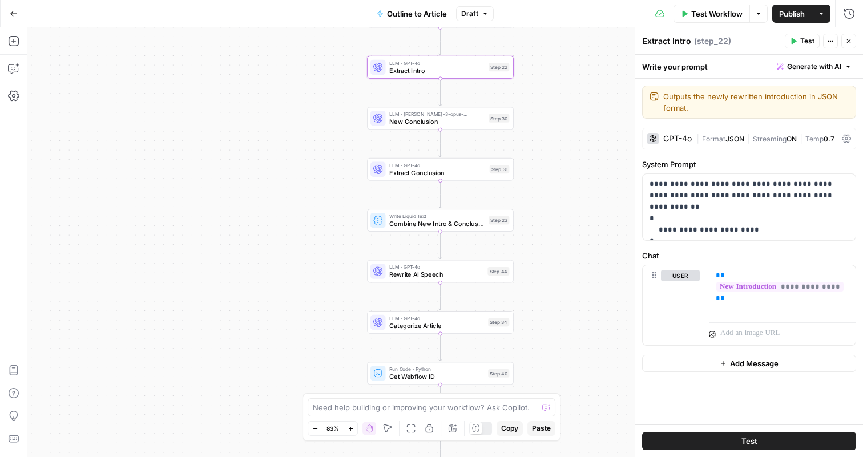
drag, startPoint x: 546, startPoint y: 196, endPoint x: 546, endPoint y: 81, distance: 115.3
click at [546, 81] on div "true false Workflow Set Inputs Inputs LLM · GPT-4o Extract Outline Structure St…" at bounding box center [445, 242] width 836 height 430
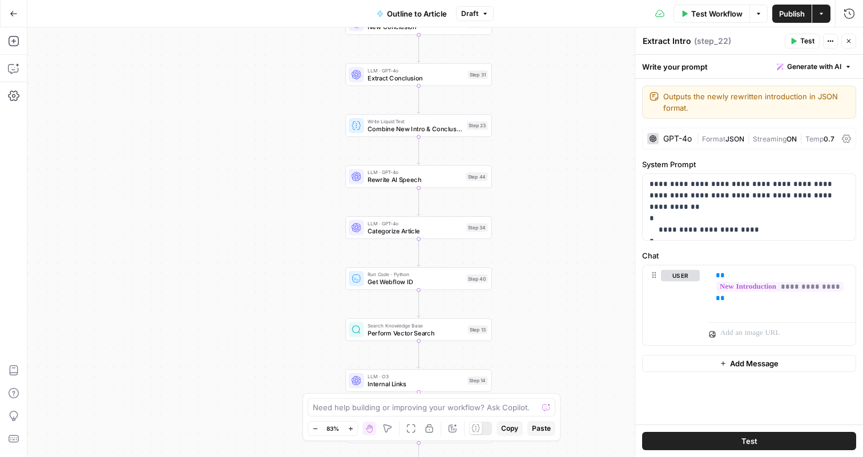
drag, startPoint x: 554, startPoint y: 278, endPoint x: 533, endPoint y: 183, distance: 97.1
click at [533, 183] on div "true false Workflow Set Inputs Inputs LLM · GPT-4o Extract Outline Structure St…" at bounding box center [445, 242] width 836 height 430
click at [438, 182] on span "Rewrite AI Speech" at bounding box center [415, 180] width 95 height 10
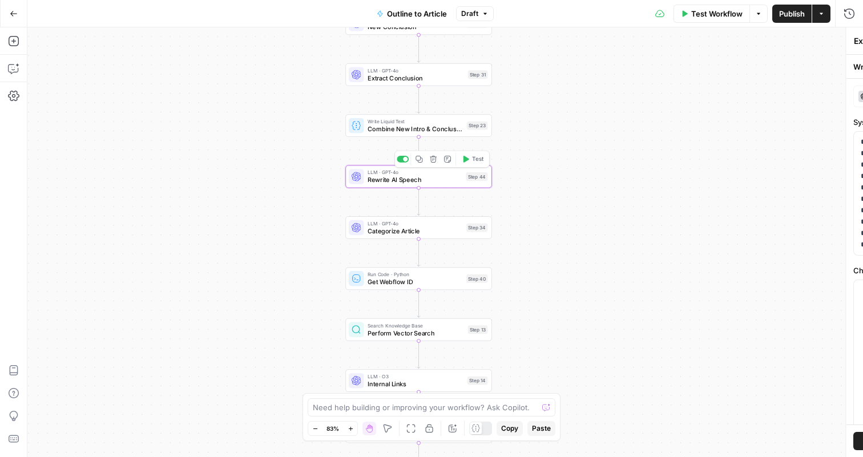
type textarea "Rewrite AI Speech"
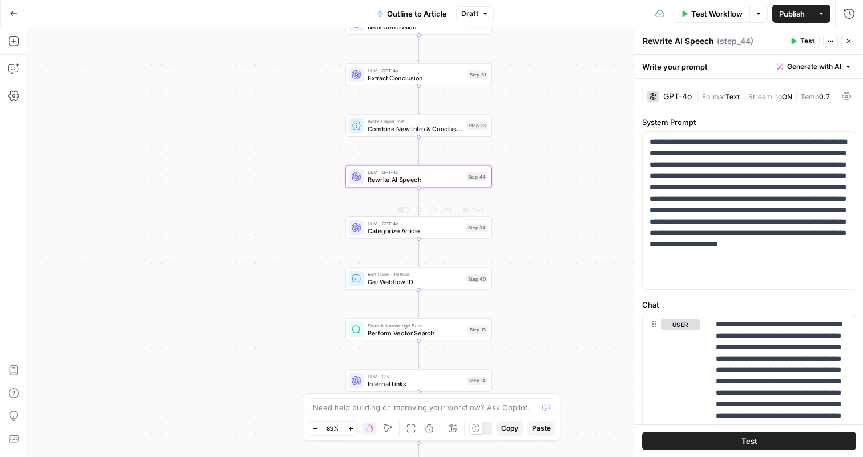
click at [418, 232] on span "Categorize Article" at bounding box center [415, 231] width 95 height 10
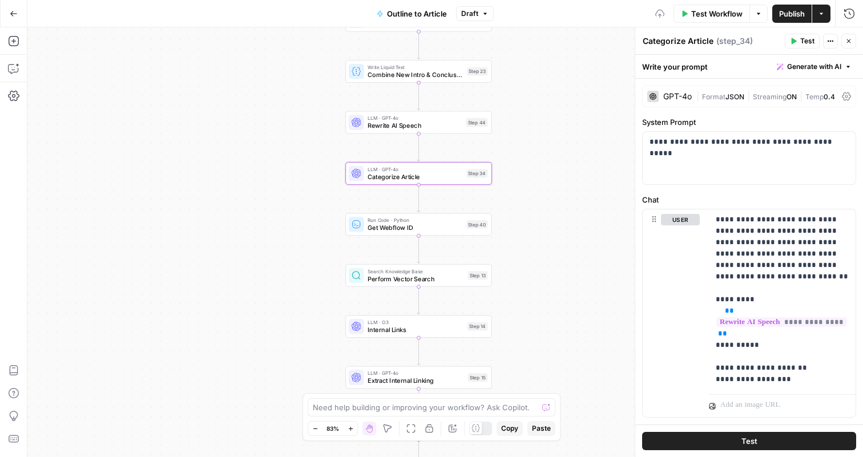
drag, startPoint x: 523, startPoint y: 267, endPoint x: 520, endPoint y: 196, distance: 70.9
click at [520, 196] on div "true false Workflow Set Inputs Inputs LLM · GPT-4o Extract Outline Structure St…" at bounding box center [445, 242] width 836 height 430
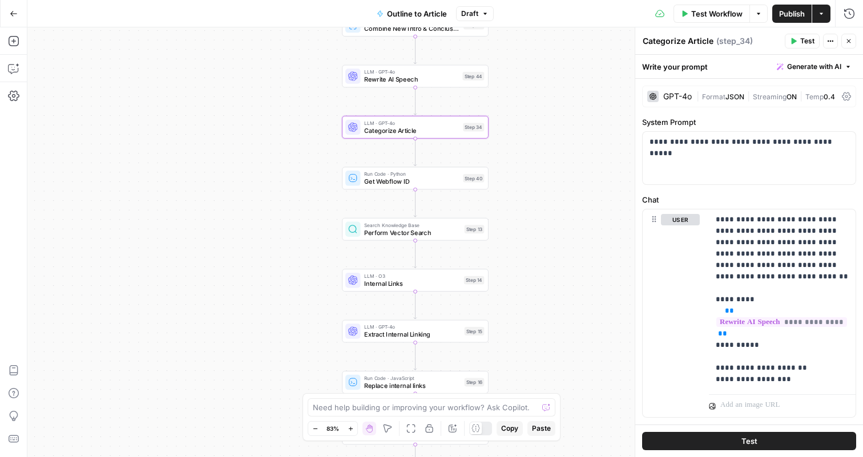
drag, startPoint x: 520, startPoint y: 196, endPoint x: 512, endPoint y: 69, distance: 127.5
click at [512, 69] on div "true false Workflow Set Inputs Inputs LLM · GPT-4o Extract Outline Structure St…" at bounding box center [445, 242] width 836 height 430
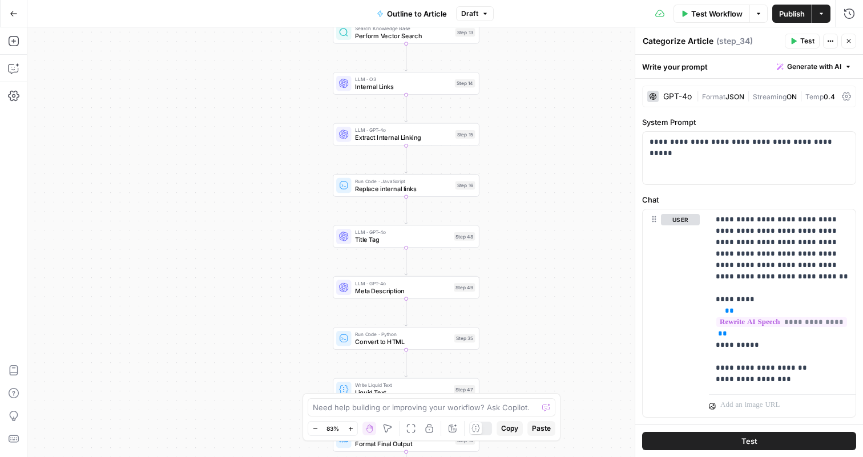
drag, startPoint x: 513, startPoint y: 251, endPoint x: 509, endPoint y: 145, distance: 106.3
click at [509, 145] on div "true false Workflow Set Inputs Inputs LLM · GPT-4o Extract Outline Structure St…" at bounding box center [445, 242] width 836 height 430
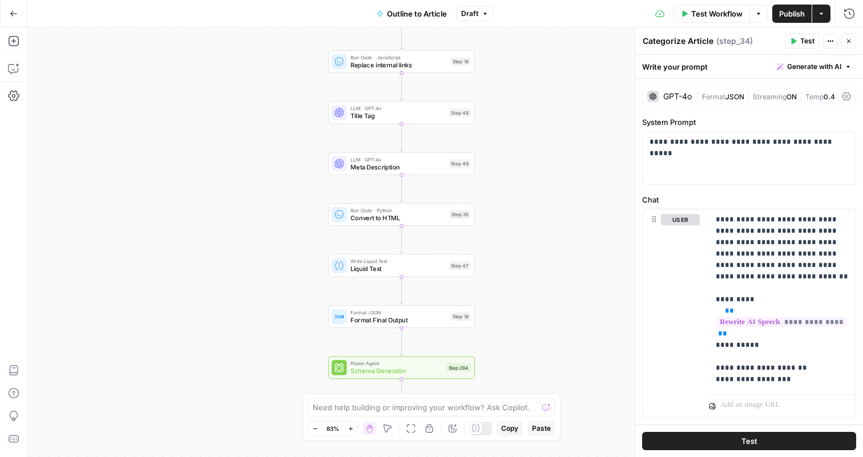
drag, startPoint x: 533, startPoint y: 300, endPoint x: 528, endPoint y: 160, distance: 140.0
click at [528, 160] on div "true false Workflow Set Inputs Inputs LLM · GPT-4o Extract Outline Structure St…" at bounding box center [445, 242] width 836 height 430
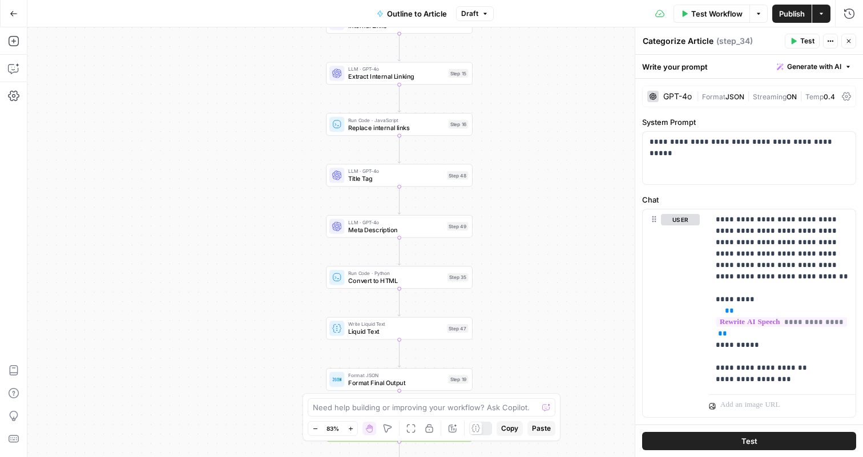
drag, startPoint x: 504, startPoint y: 107, endPoint x: 504, endPoint y: 191, distance: 84.5
click at [504, 192] on div "true false Workflow Set Inputs Inputs LLM · GPT-4o Extract Outline Structure St…" at bounding box center [445, 242] width 836 height 430
click at [436, 183] on span "Title Tag" at bounding box center [395, 179] width 95 height 10
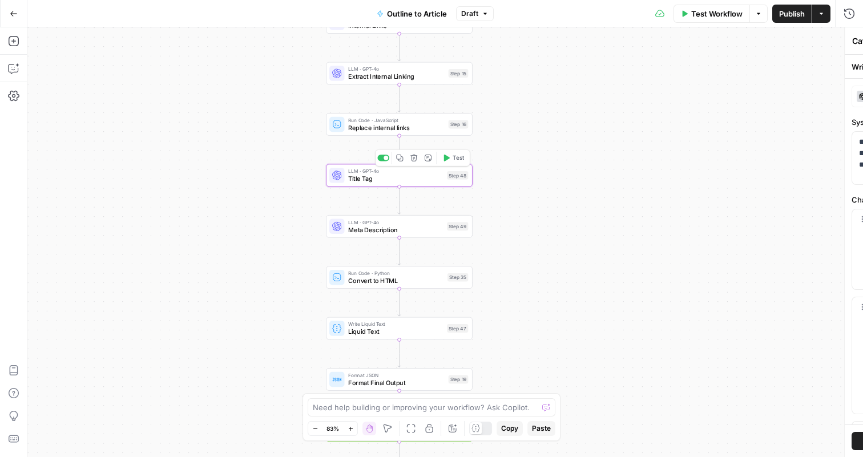
type textarea "Title Tag"
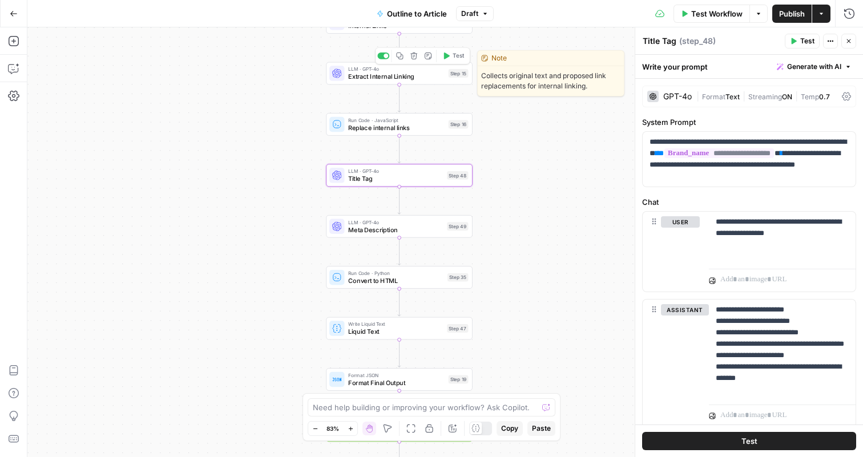
click at [401, 75] on span "Extract Internal Linking" at bounding box center [396, 77] width 96 height 10
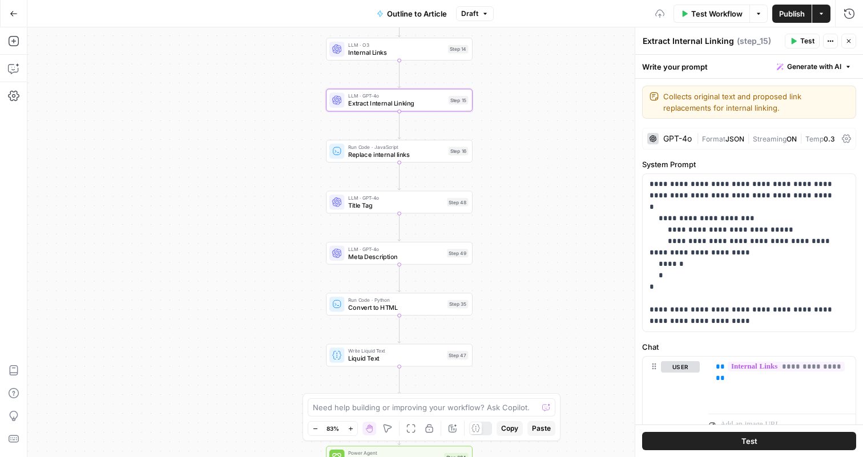
drag, startPoint x: 496, startPoint y: 109, endPoint x: 496, endPoint y: 253, distance: 143.9
click at [496, 253] on div "true false Workflow Set Inputs Inputs LLM · GPT-4o Extract Outline Structure St…" at bounding box center [445, 242] width 836 height 430
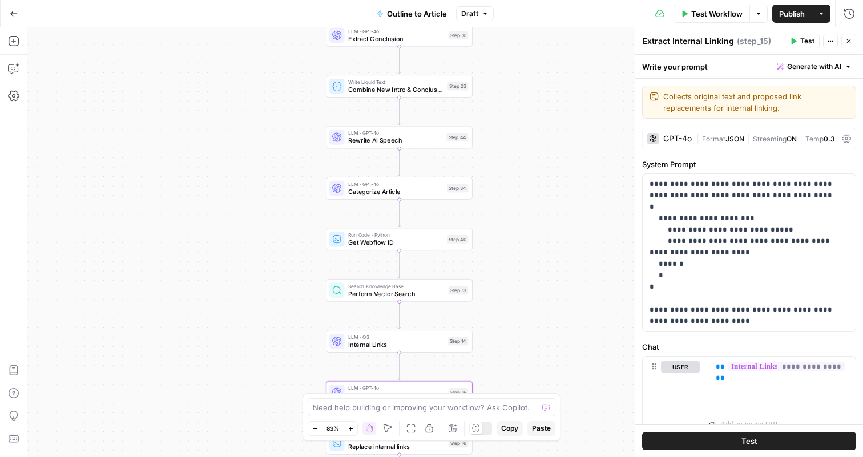
drag, startPoint x: 501, startPoint y: 115, endPoint x: 501, endPoint y: 250, distance: 135.3
click at [501, 250] on div "true false Workflow Set Inputs Inputs LLM · GPT-4o Extract Outline Structure St…" at bounding box center [445, 242] width 836 height 430
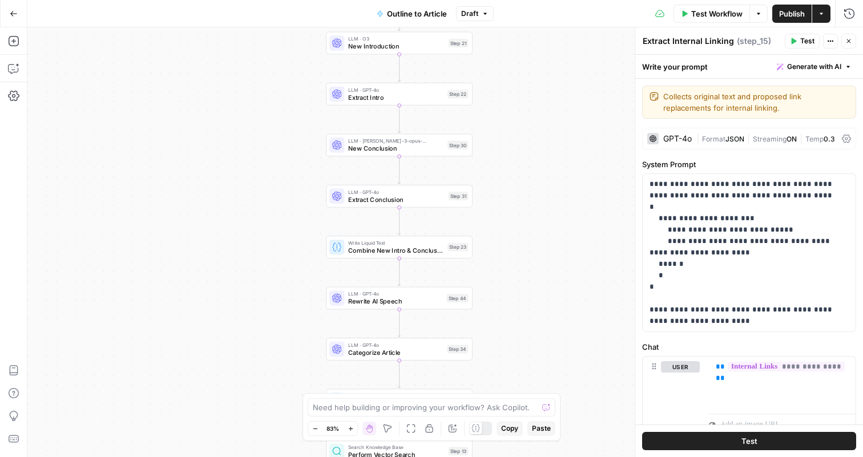
drag, startPoint x: 504, startPoint y: 166, endPoint x: 504, endPoint y: 320, distance: 154.2
click at [504, 320] on div "true false Workflow Set Inputs Inputs LLM · GPT-4o Extract Outline Structure St…" at bounding box center [445, 242] width 836 height 430
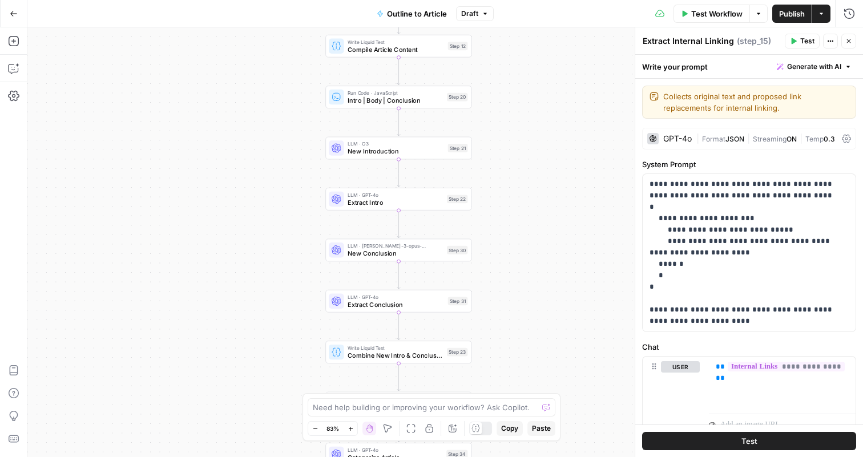
drag, startPoint x: 509, startPoint y: 123, endPoint x: 509, endPoint y: 227, distance: 103.9
click at [509, 227] on div "true false Workflow Set Inputs Inputs LLM · GPT-4o Extract Outline Structure St…" at bounding box center [445, 242] width 836 height 430
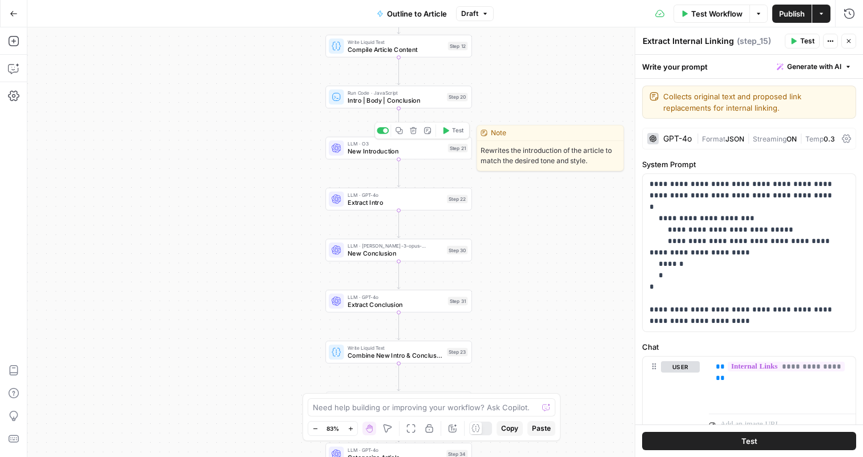
click at [414, 151] on span "New Introduction" at bounding box center [396, 152] width 96 height 10
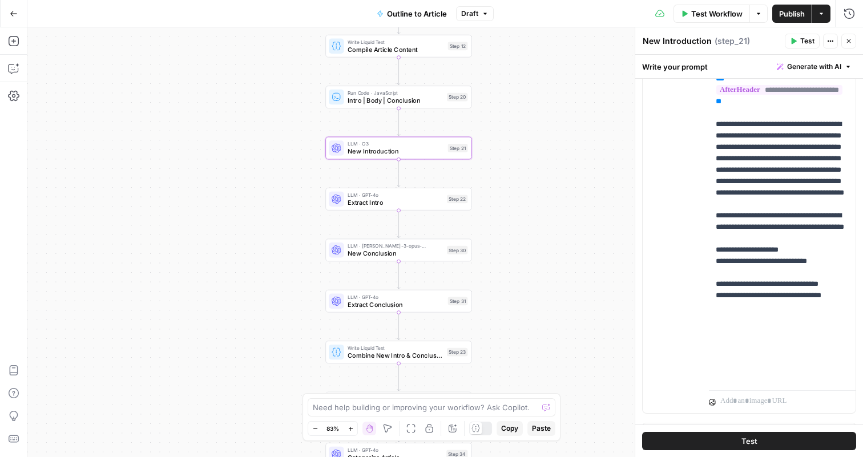
scroll to position [343, 0]
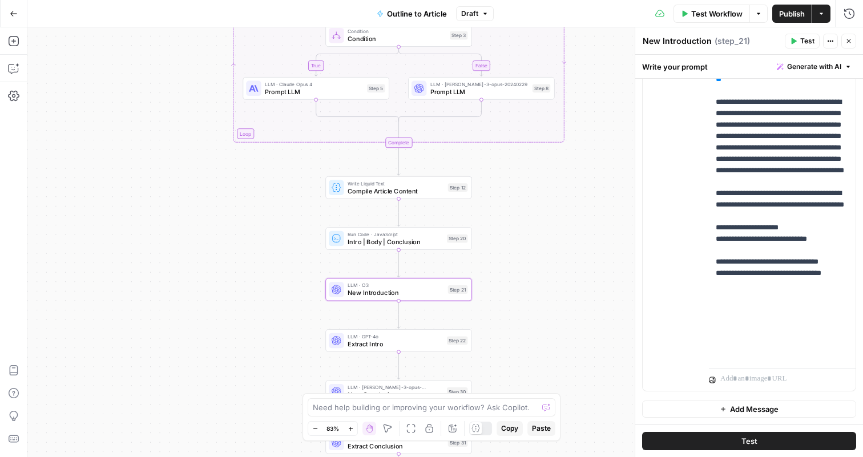
drag, startPoint x: 532, startPoint y: 210, endPoint x: 532, endPoint y: 353, distance: 142.7
click at [532, 353] on div "true false Workflow Set Inputs Inputs LLM · GPT-4o Extract Outline Structure St…" at bounding box center [445, 242] width 836 height 430
click at [356, 91] on span "Prompt LLM" at bounding box center [314, 92] width 98 height 10
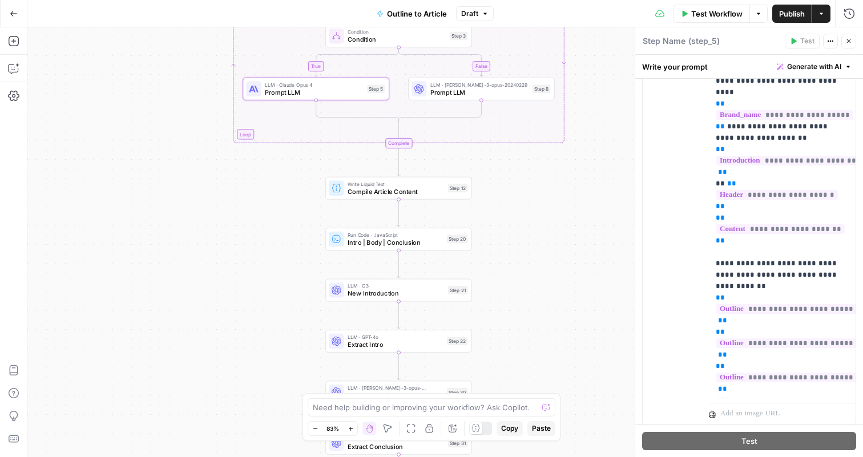
scroll to position [1344, 0]
